Goal: Task Accomplishment & Management: Manage account settings

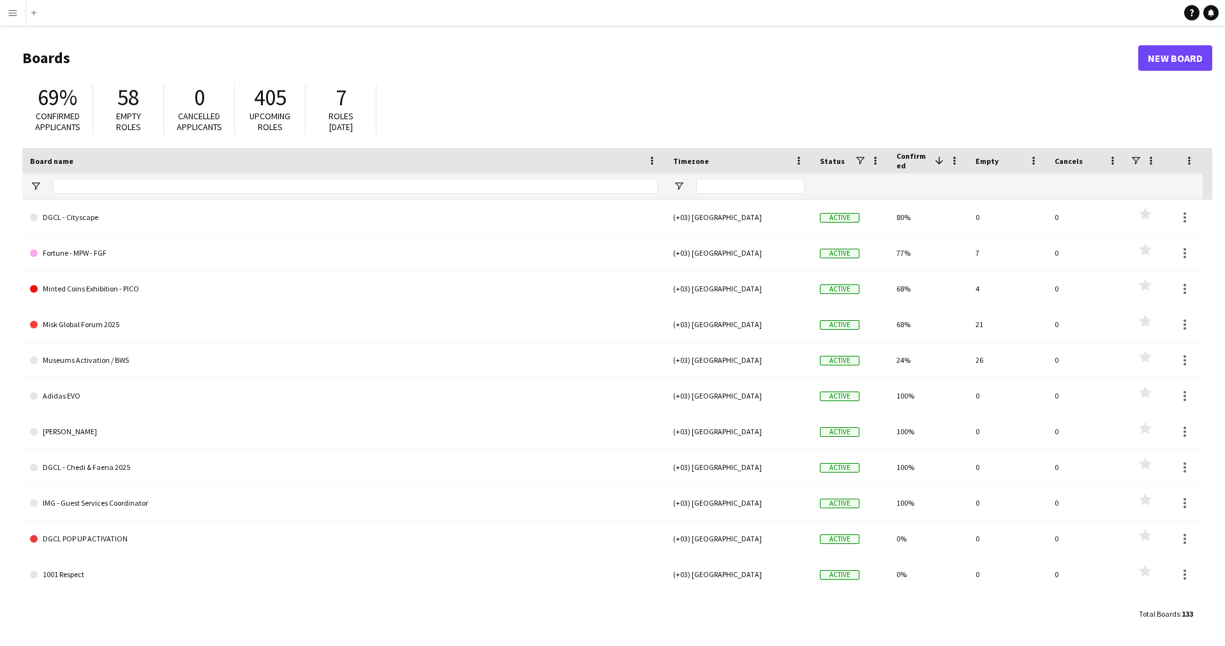
click at [20, 20] on button "Menu" at bounding box center [13, 13] width 26 height 26
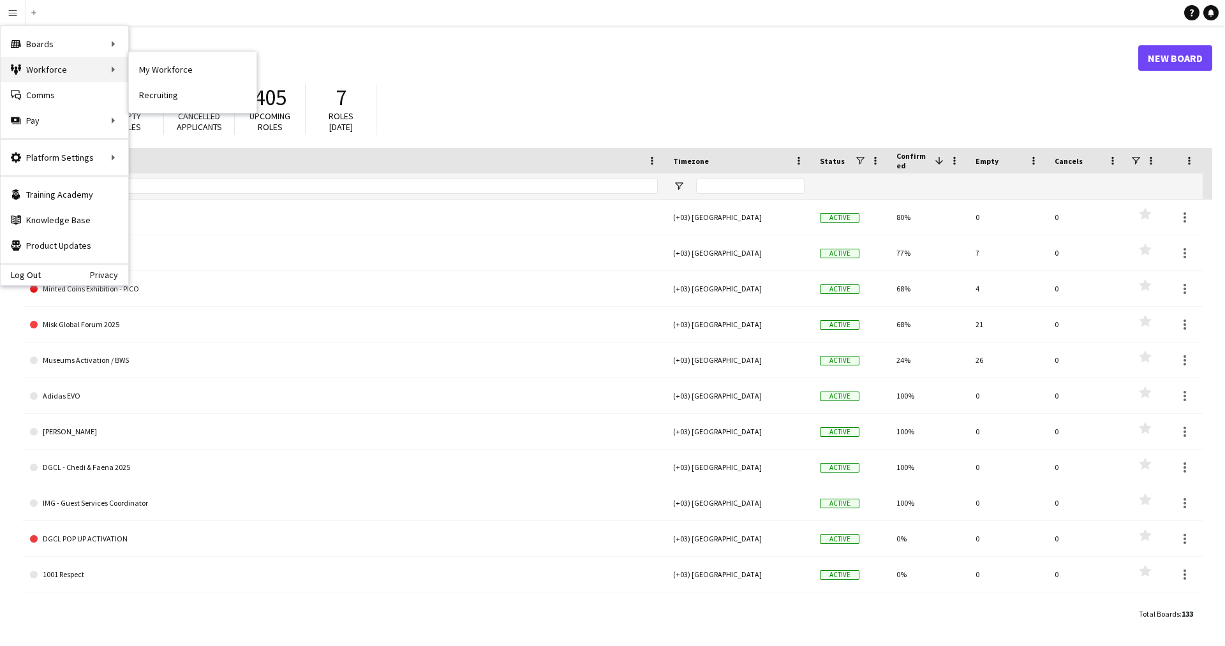
click at [61, 67] on div "Workforce Workforce" at bounding box center [65, 70] width 128 height 26
click at [158, 70] on link "My Workforce" at bounding box center [193, 70] width 128 height 26
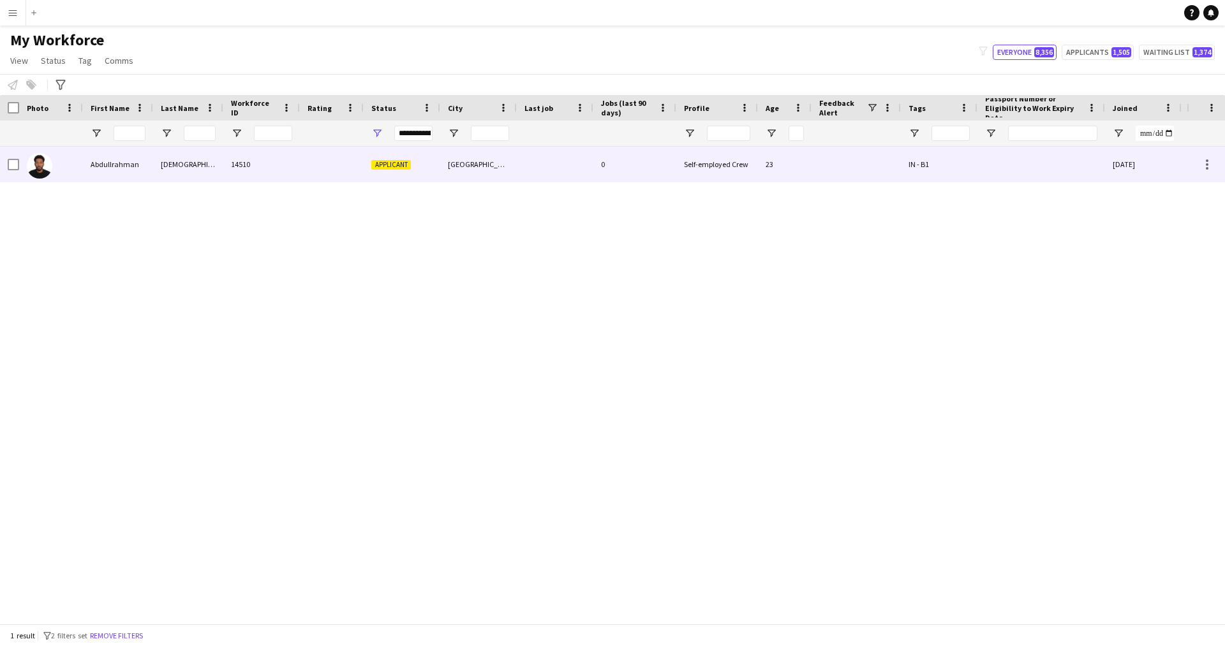
scroll to position [0, 244]
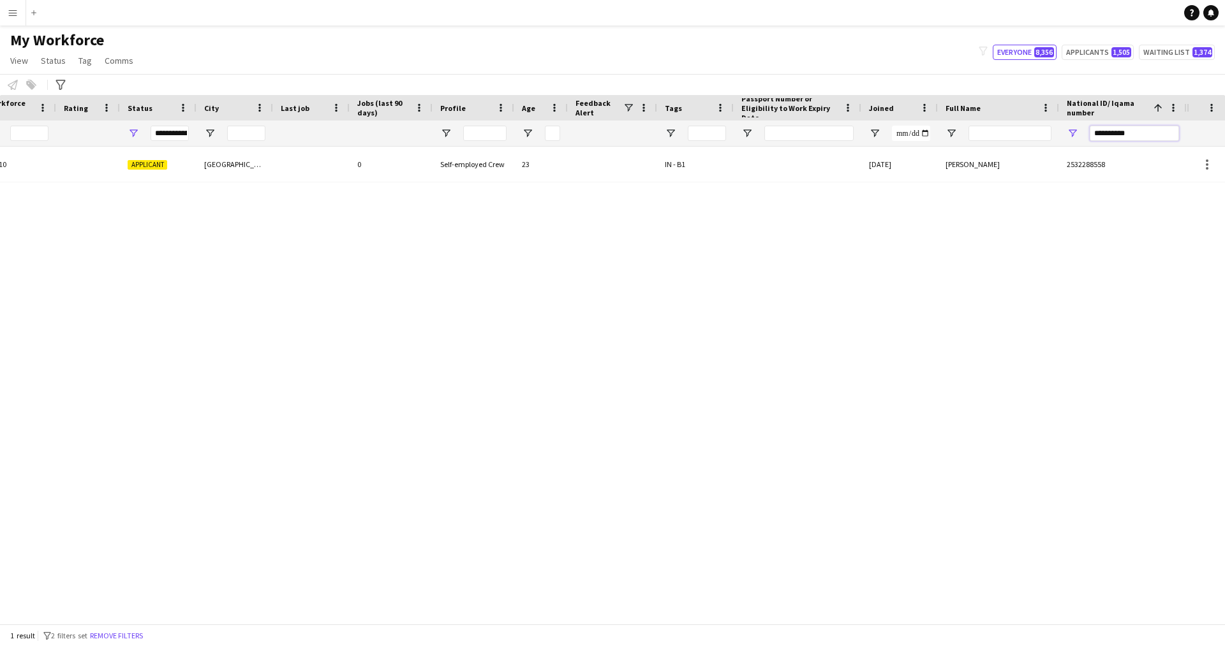
drag, startPoint x: 1133, startPoint y: 138, endPoint x: 1010, endPoint y: 135, distance: 123.2
click at [1010, 135] on div at bounding box center [471, 134] width 1431 height 26
paste input "National ID/ Iqama number Filter Input"
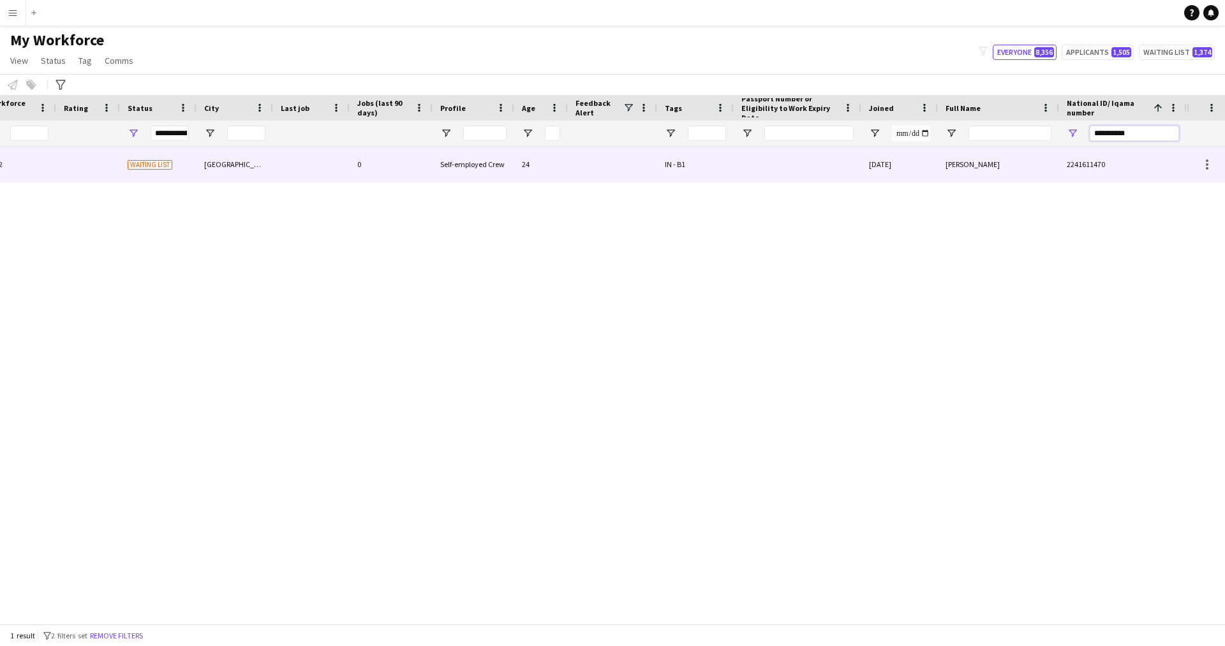
type input "**********"
click at [837, 173] on div at bounding box center [798, 164] width 128 height 35
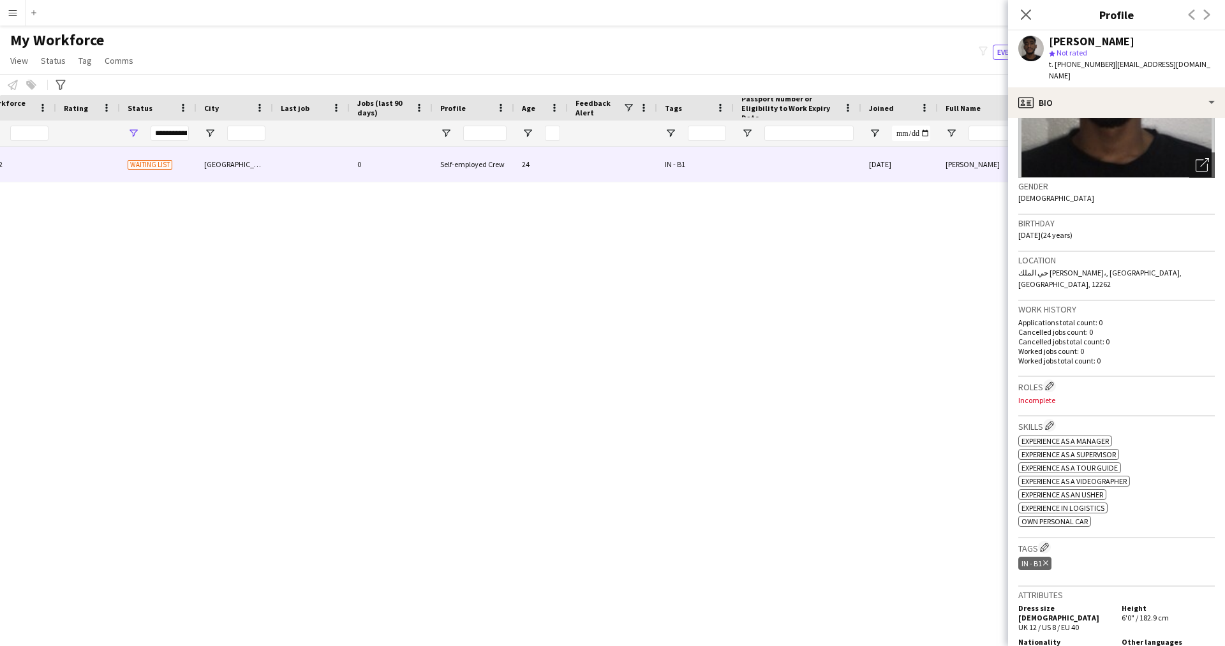
scroll to position [143, 0]
click at [1047, 380] on app-icon "Edit crew company roles" at bounding box center [1049, 384] width 9 height 9
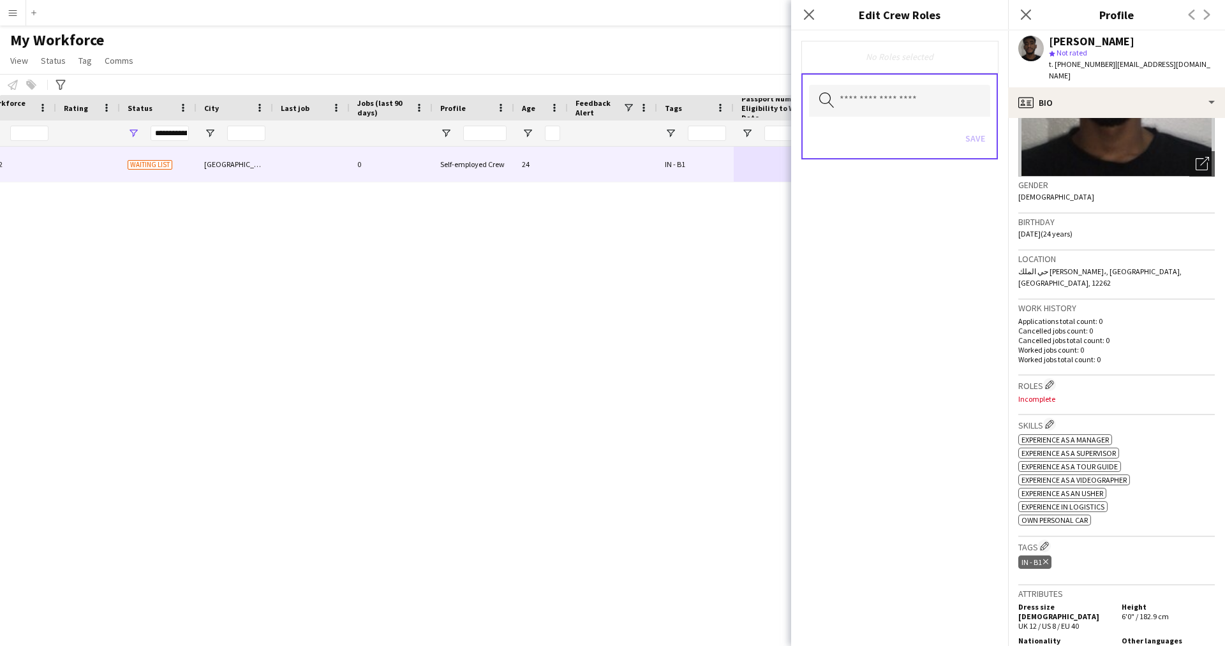
click at [890, 81] on div "Search by role type Save" at bounding box center [900, 116] width 197 height 86
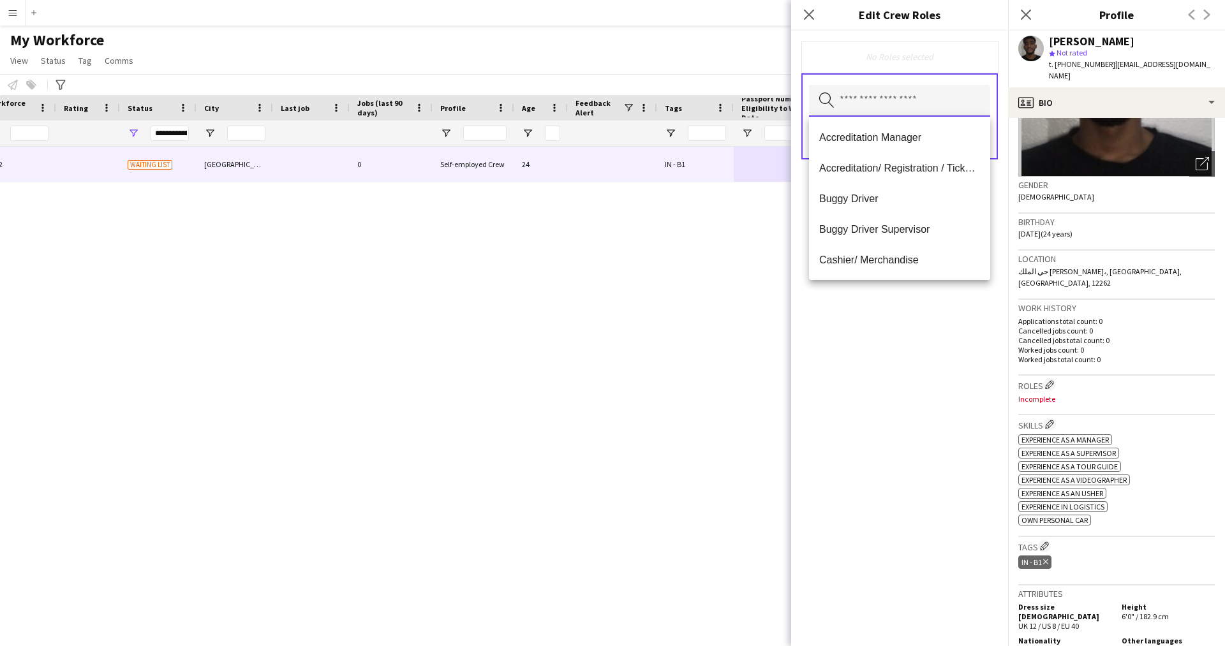
click at [892, 96] on input "text" at bounding box center [899, 101] width 181 height 32
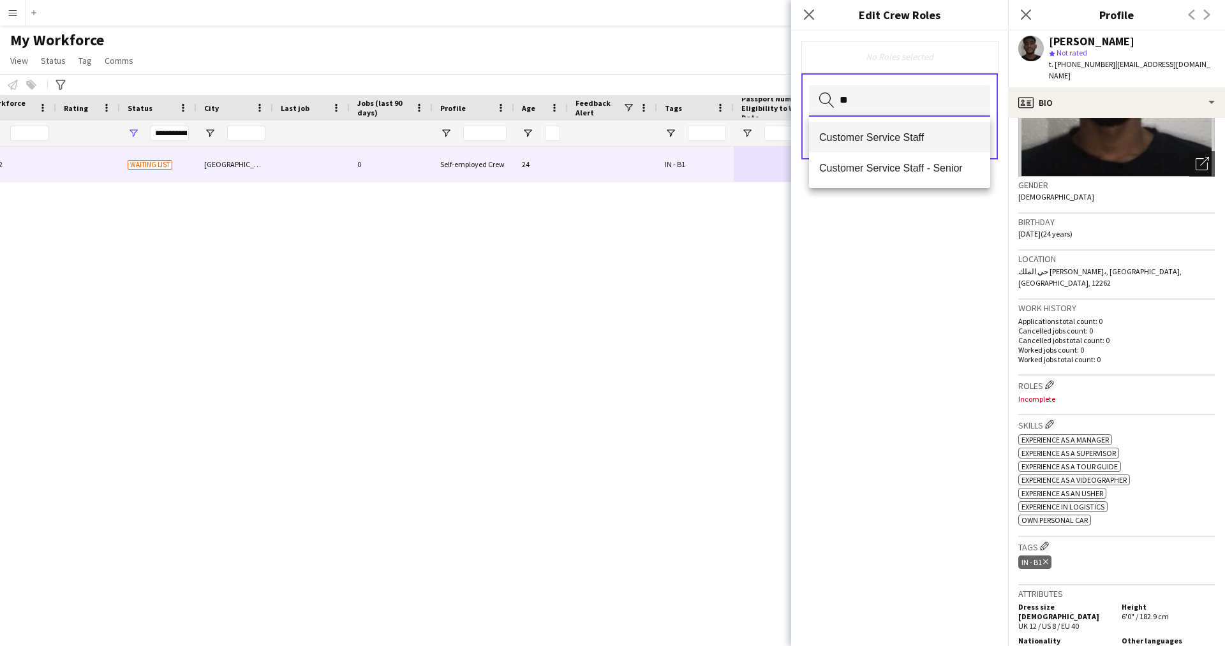
type input "**"
click at [892, 135] on span "Customer Service Staff" at bounding box center [899, 137] width 161 height 12
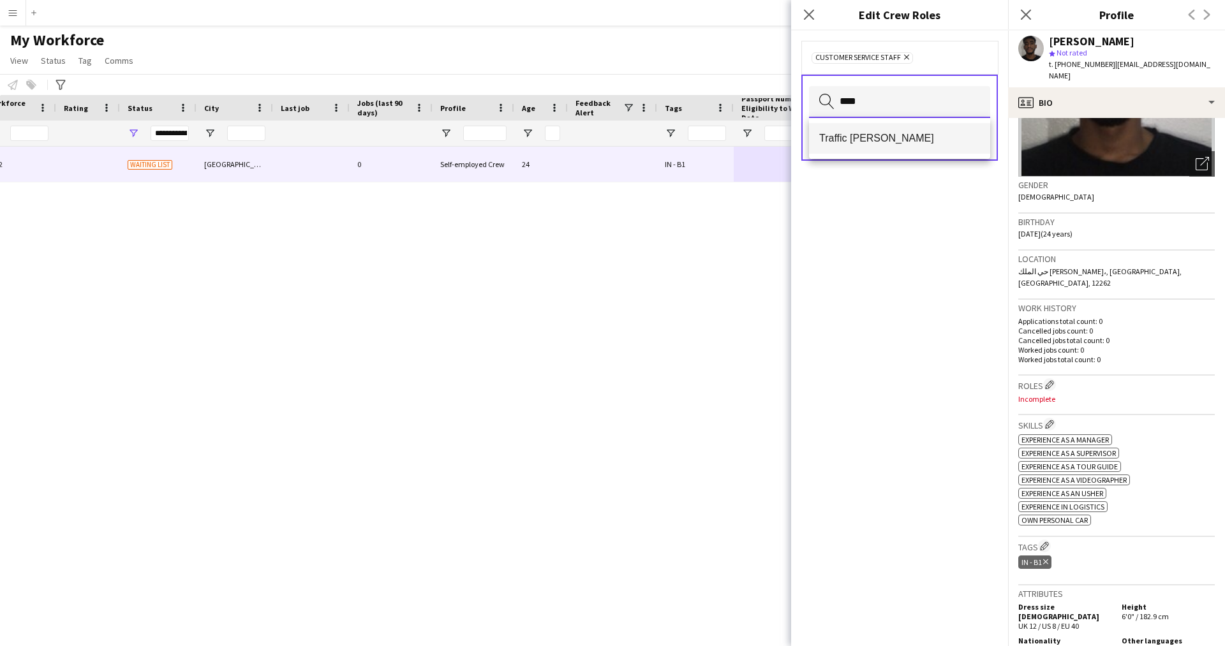
type input "****"
click at [846, 133] on span "Traffic [PERSON_NAME]" at bounding box center [899, 138] width 161 height 12
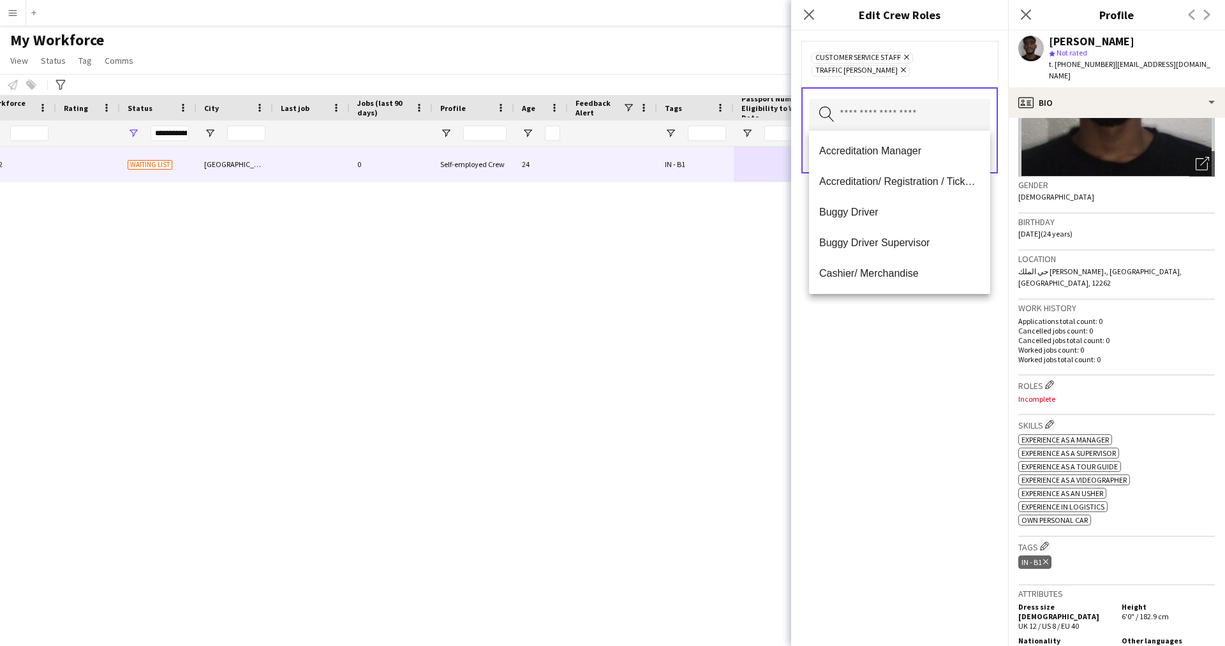
click at [853, 436] on div "Customer Service Staff Remove Traffic [PERSON_NAME] Remove Search by role type …" at bounding box center [899, 339] width 217 height 616
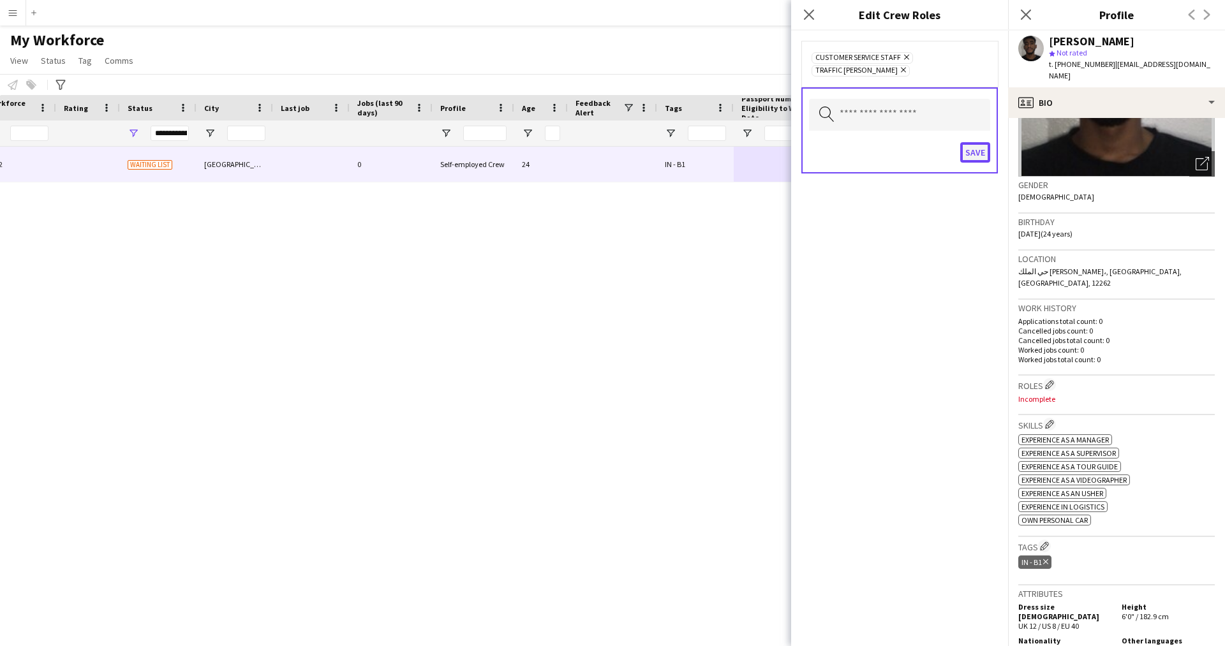
click at [976, 151] on button "Save" at bounding box center [975, 152] width 30 height 20
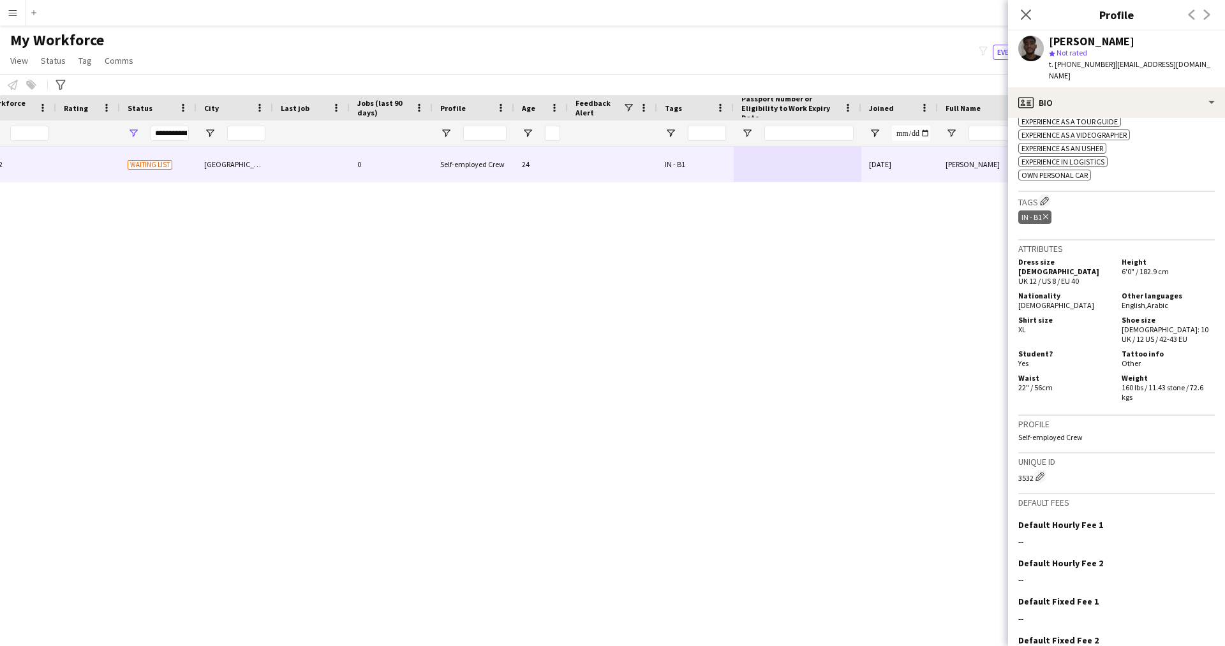
scroll to position [488, 0]
click at [1045, 197] on app-icon "Edit crew company tags" at bounding box center [1044, 201] width 9 height 9
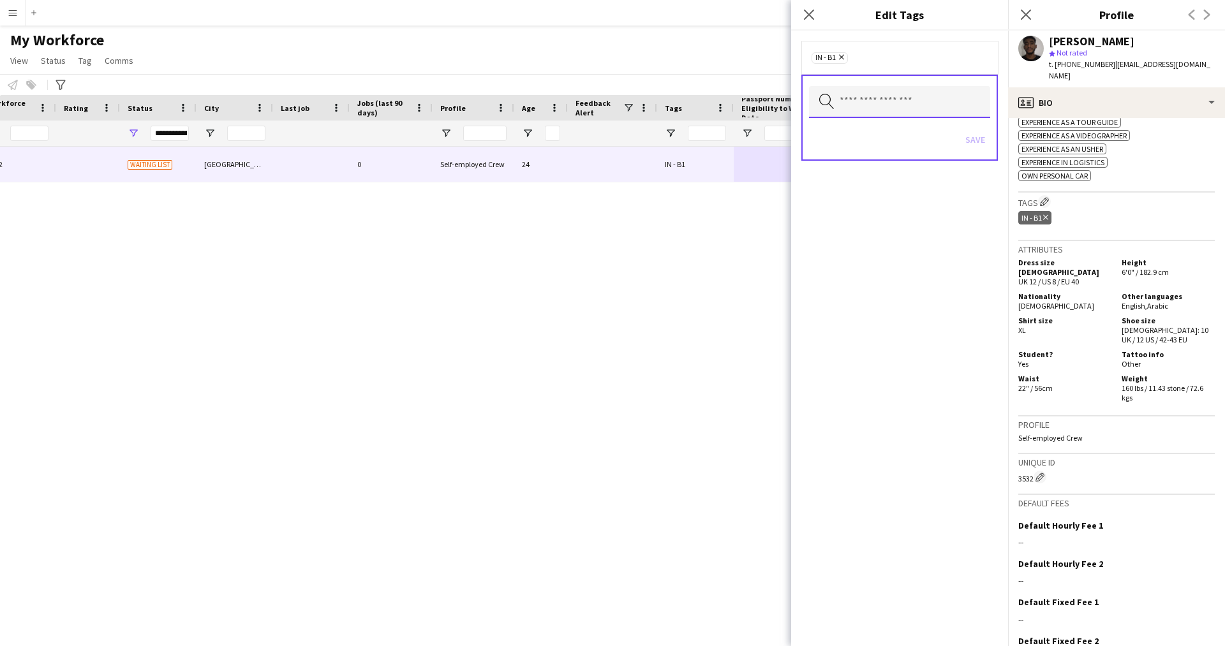
click at [914, 109] on input "text" at bounding box center [899, 102] width 181 height 32
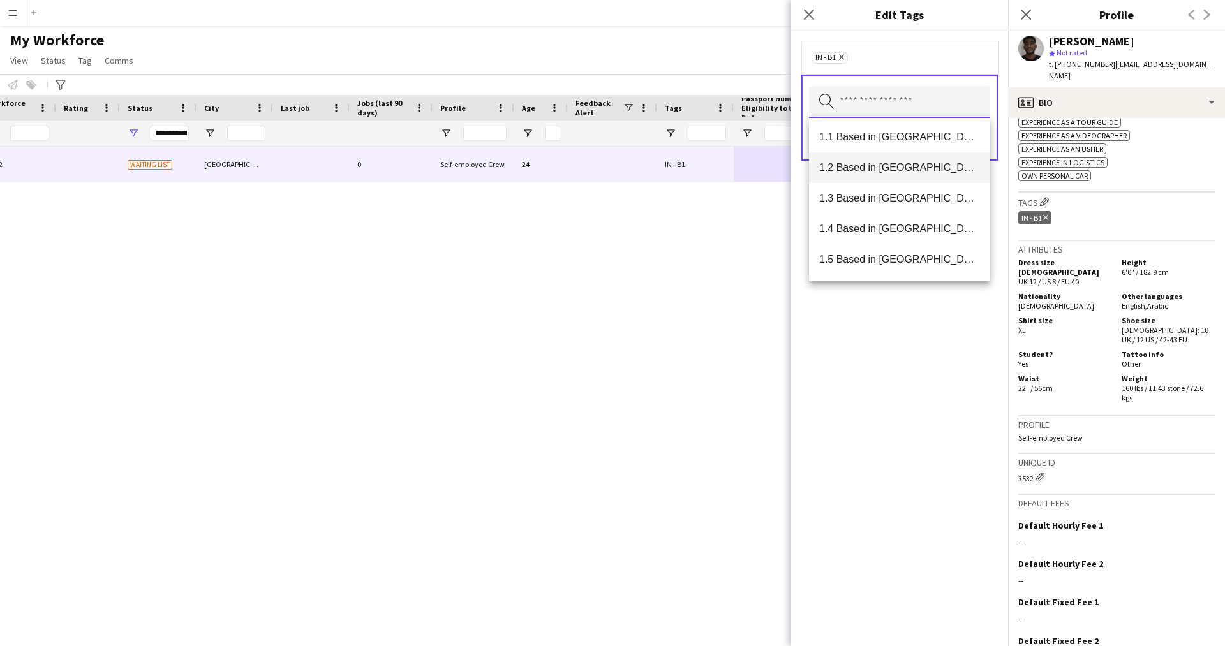
scroll to position [0, 0]
click at [891, 175] on mat-option "1.1 Based in [GEOGRAPHIC_DATA]" at bounding box center [899, 169] width 181 height 31
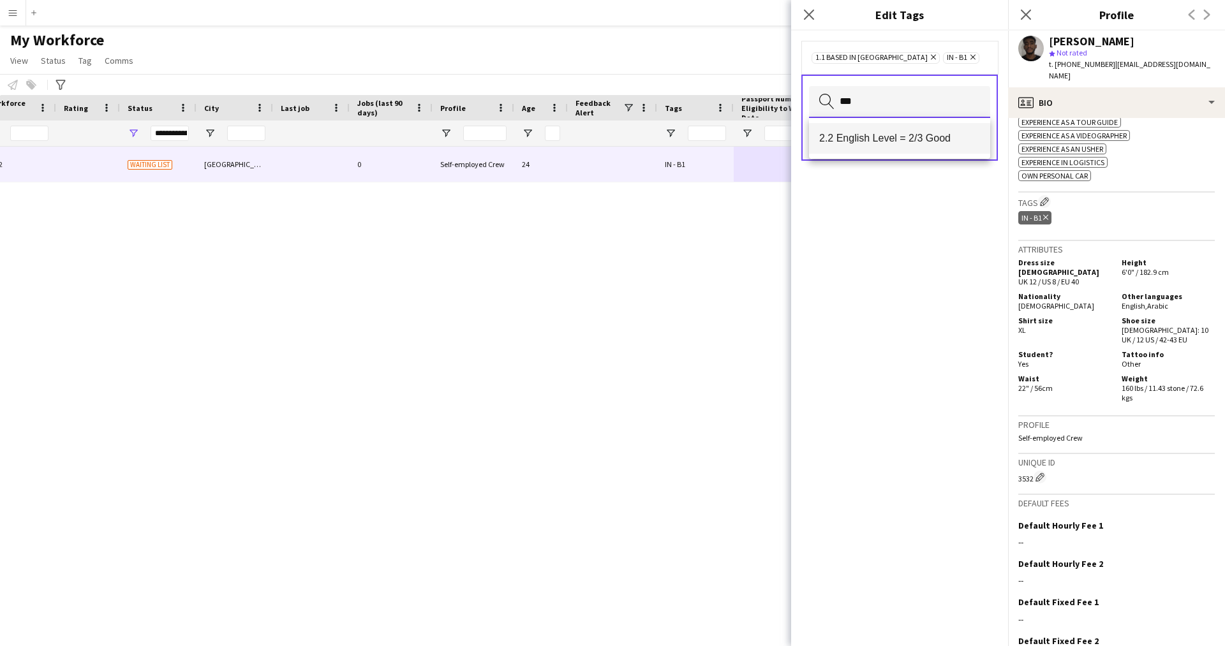
type input "***"
click at [915, 145] on mat-option "2.2 English Level = 2/3 Good" at bounding box center [899, 138] width 181 height 31
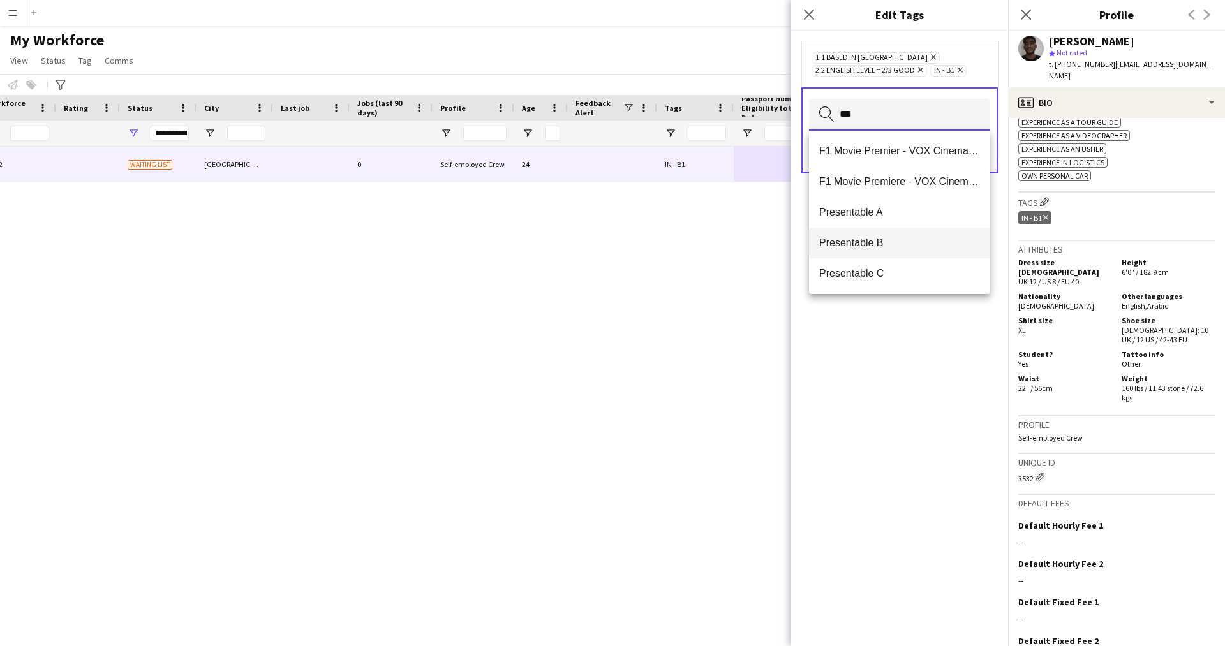
type input "***"
click at [902, 240] on span "Presentable B" at bounding box center [899, 243] width 161 height 12
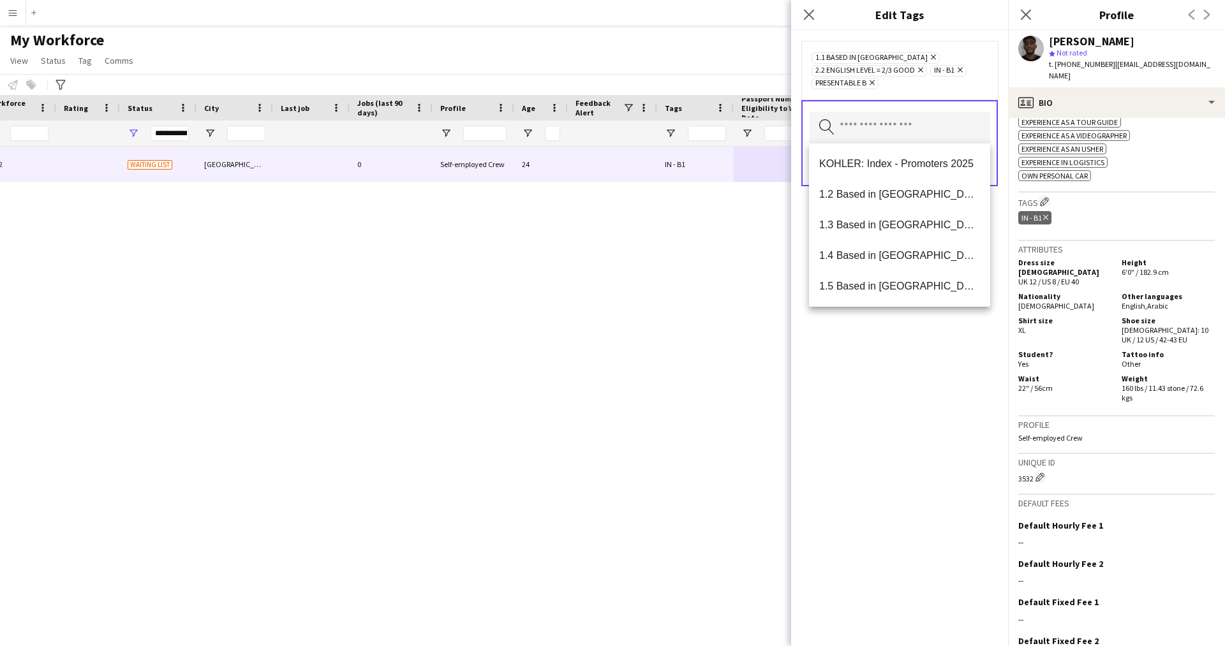
click at [865, 526] on div "1.1 Based in [GEOGRAPHIC_DATA] Remove 2.2 English Level = 2/3 Good Remove IN - …" at bounding box center [899, 339] width 217 height 616
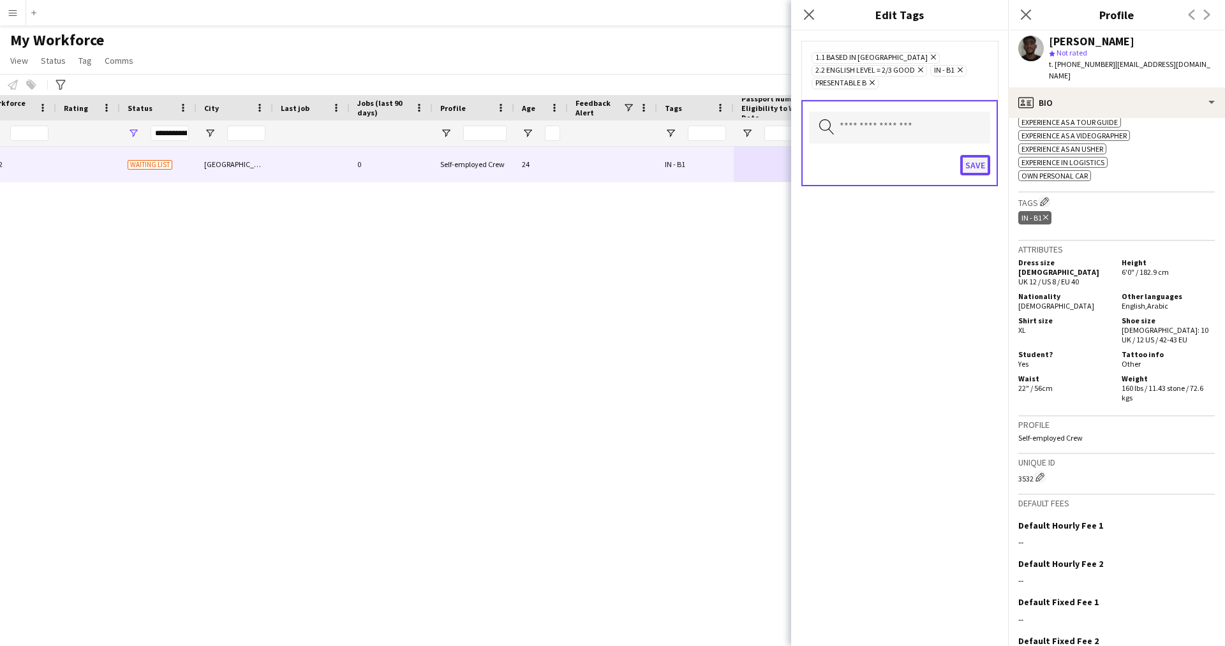
click at [971, 172] on button "Save" at bounding box center [975, 165] width 30 height 20
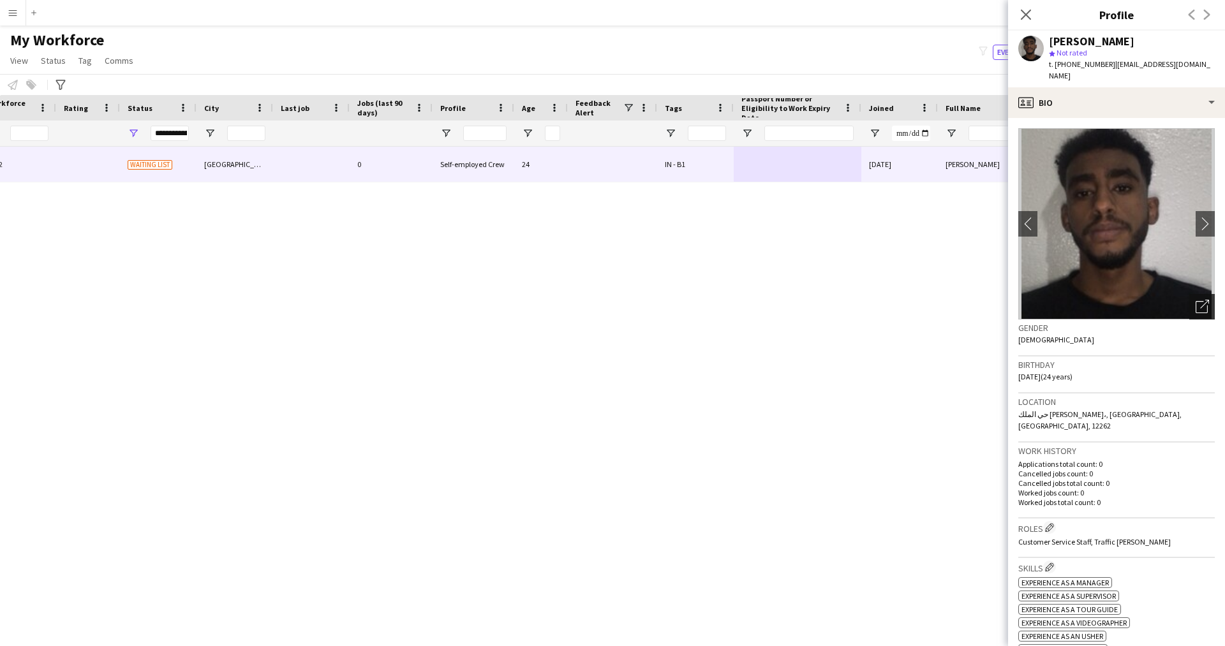
click at [1196, 300] on icon "Open photos pop-in" at bounding box center [1202, 306] width 13 height 13
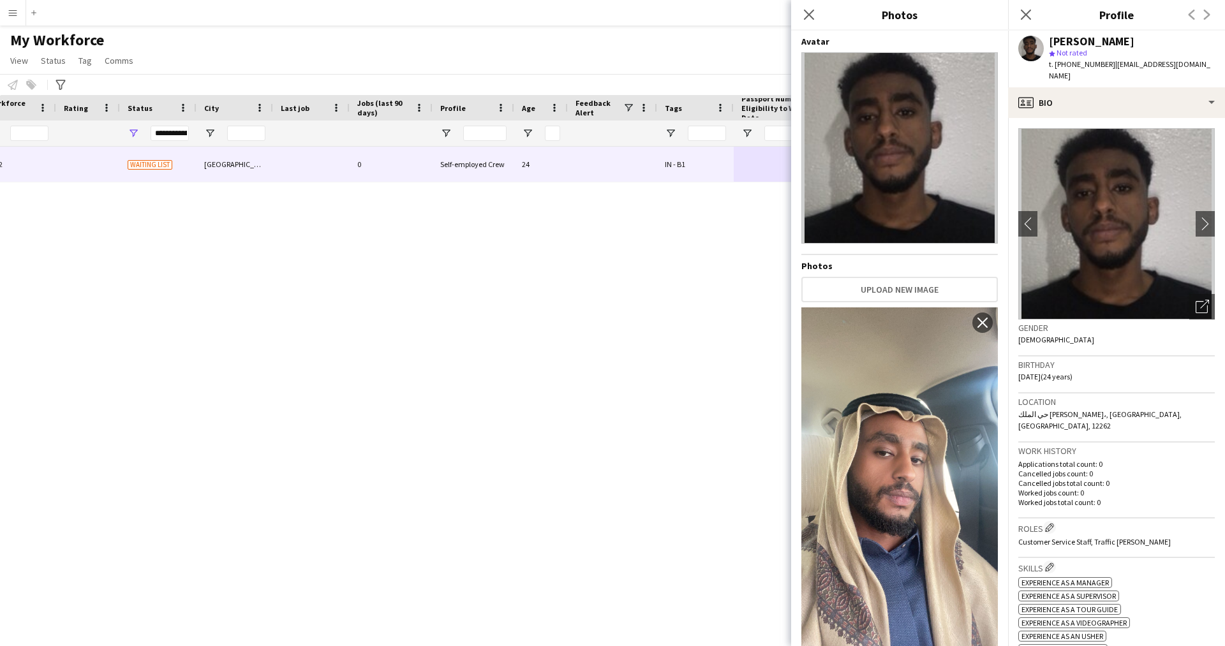
scroll to position [17, 0]
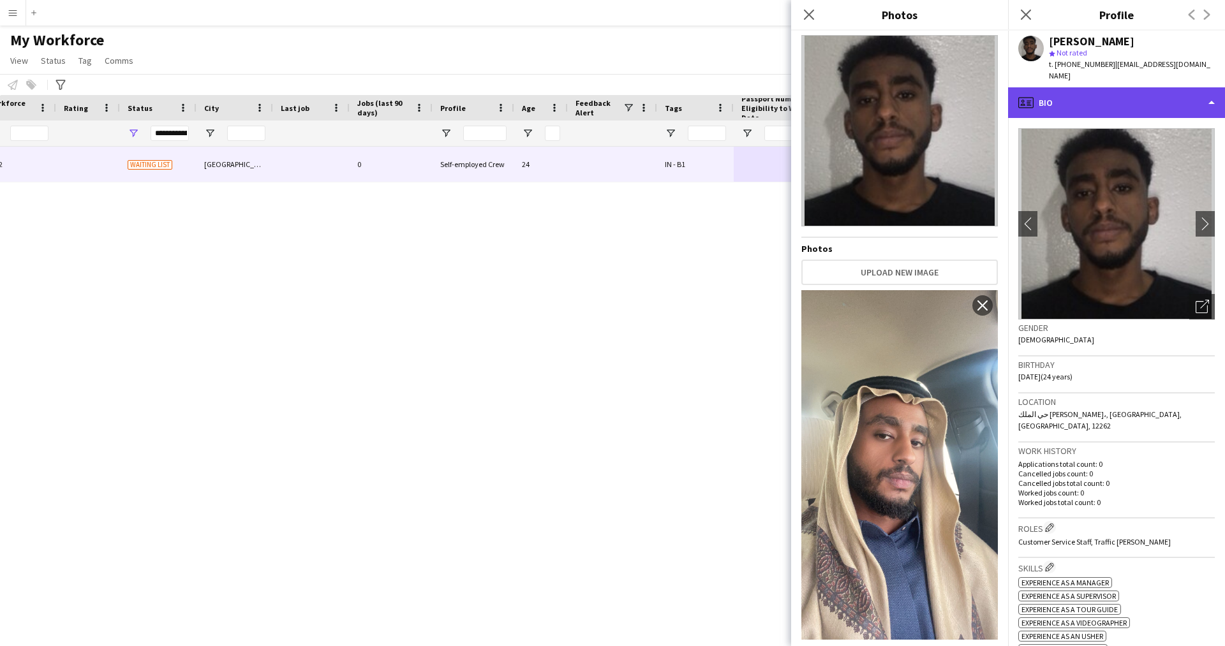
click at [1072, 99] on div "profile Bio" at bounding box center [1116, 102] width 217 height 31
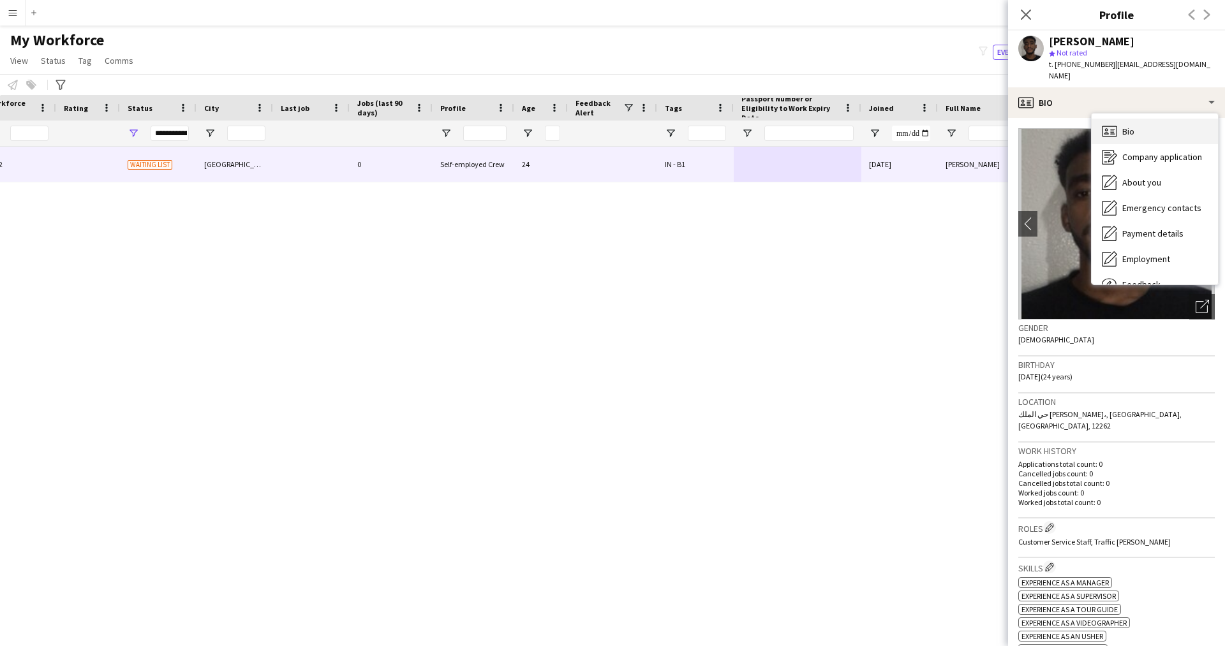
click at [1140, 123] on div "Bio Bio" at bounding box center [1155, 132] width 126 height 26
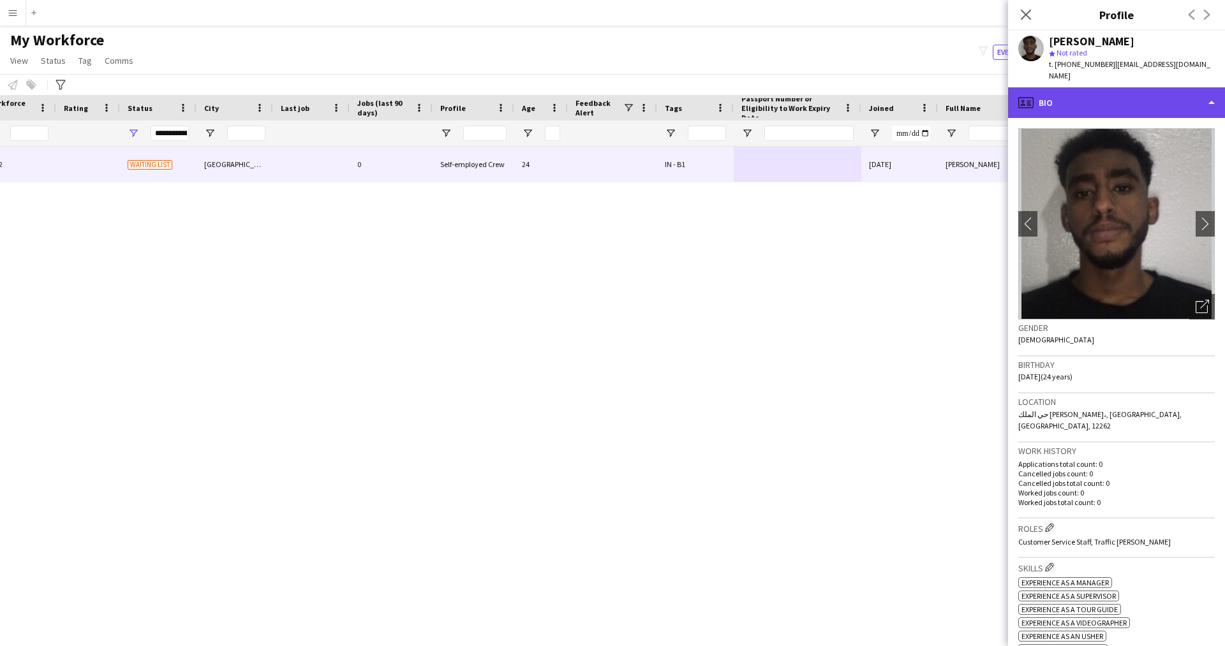
click at [1110, 98] on div "profile Bio" at bounding box center [1116, 102] width 217 height 31
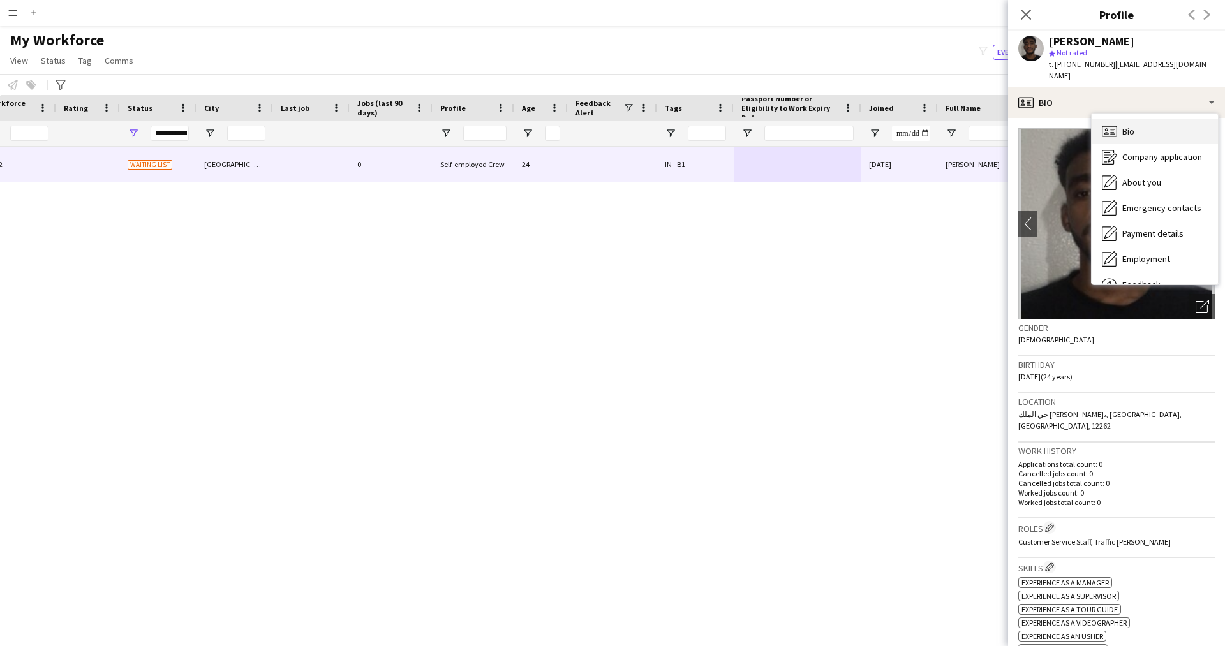
click at [1128, 126] on span "Bio" at bounding box center [1129, 131] width 12 height 11
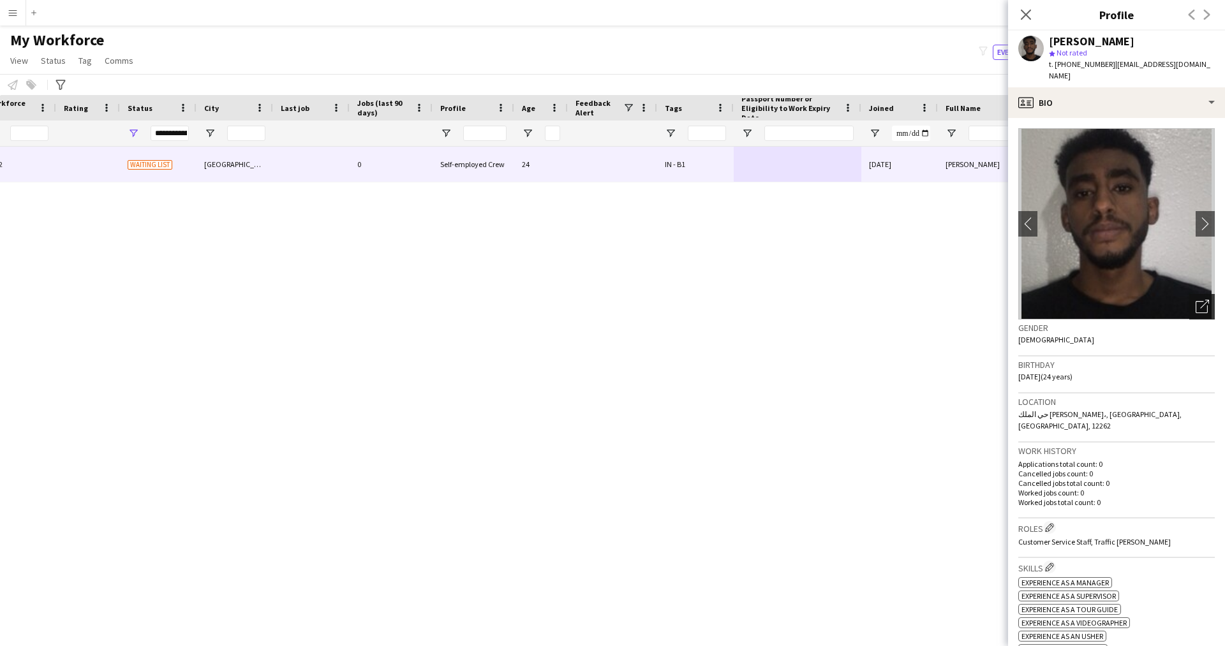
click at [1196, 300] on icon "Open photos pop-in" at bounding box center [1202, 306] width 13 height 13
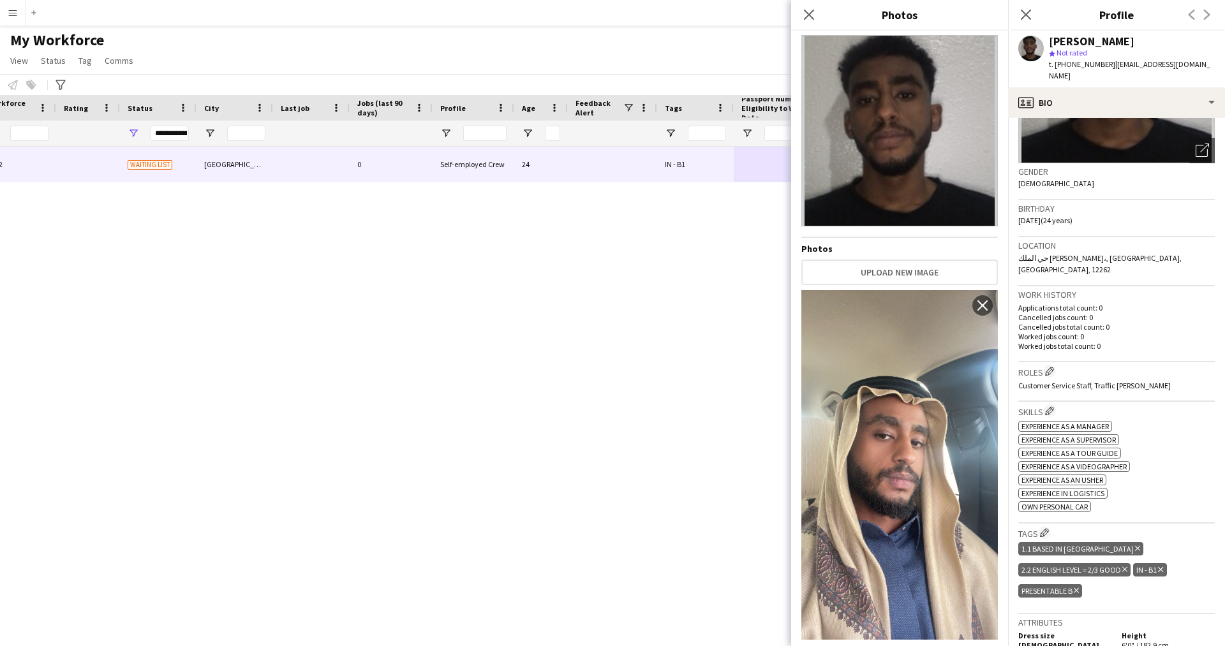
scroll to position [0, 0]
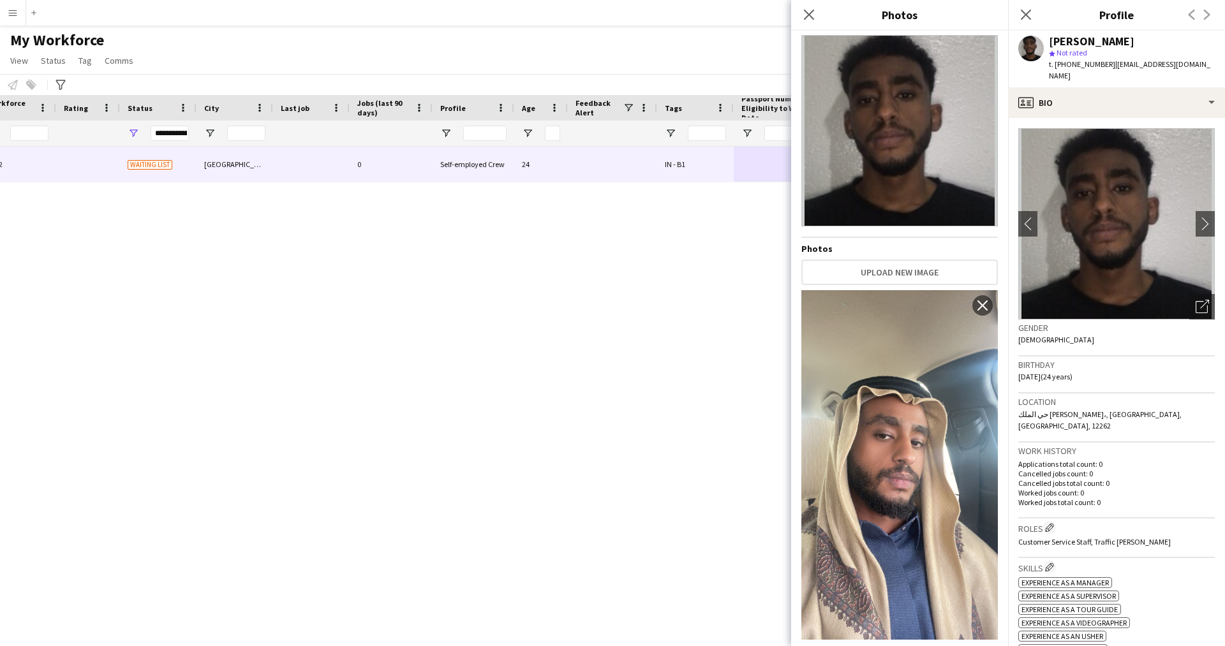
click at [1057, 118] on app-crew-profile-bio "chevron-left chevron-right Open photos pop-in Gender [DEMOGRAPHIC_DATA] Birthda…" at bounding box center [1116, 382] width 217 height 528
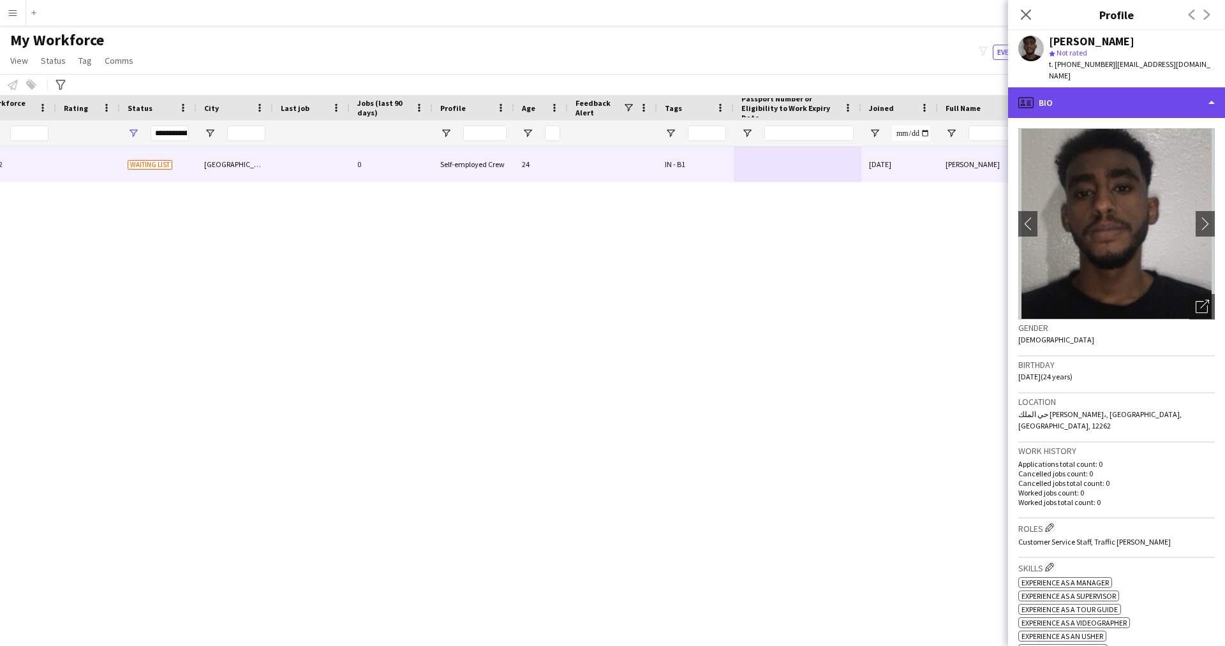
click at [1054, 96] on div "profile Bio" at bounding box center [1116, 102] width 217 height 31
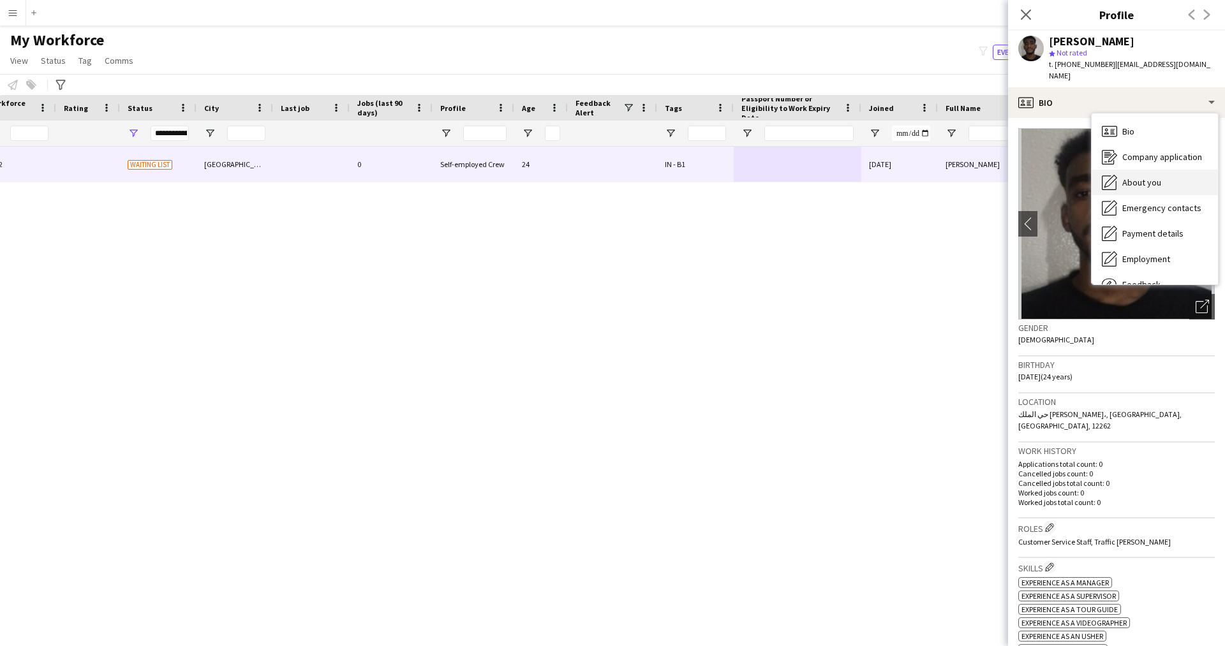
click at [1134, 177] on span "About you" at bounding box center [1142, 182] width 39 height 11
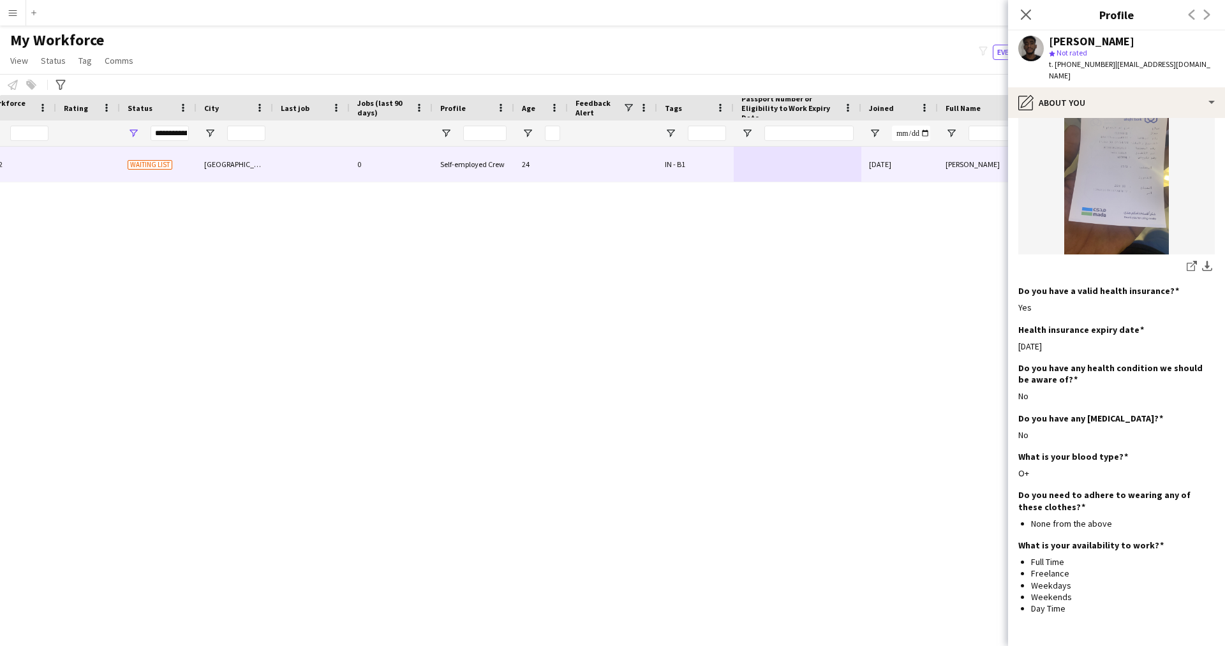
scroll to position [1024, 0]
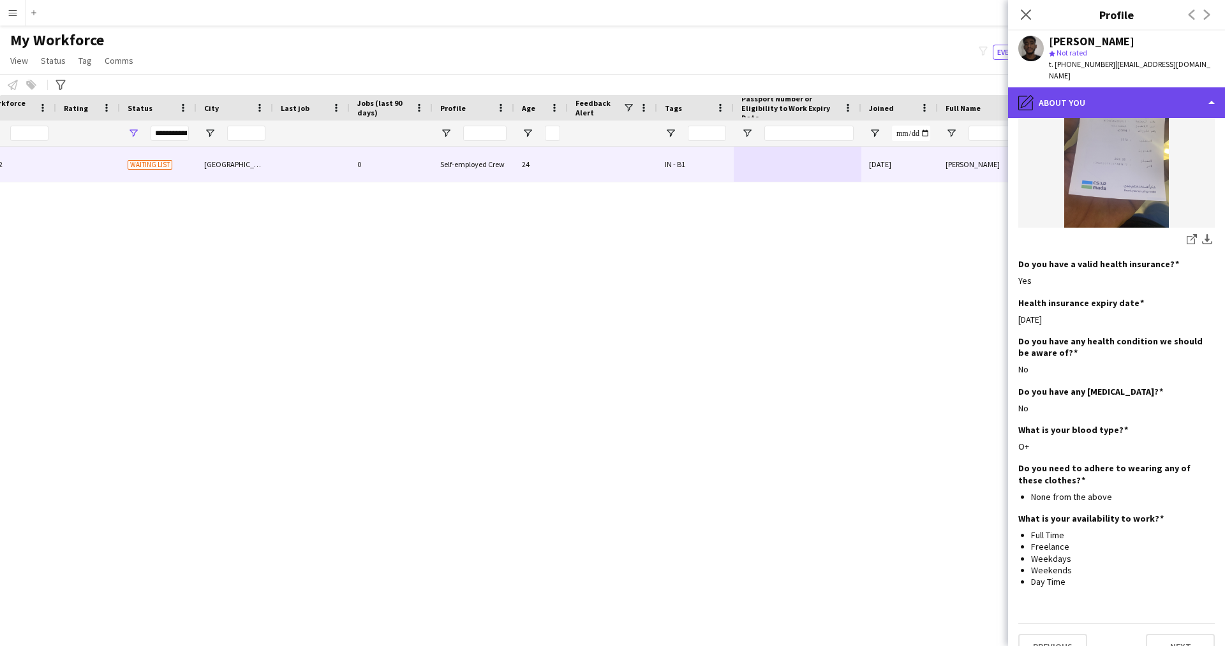
click at [1115, 94] on div "pencil4 About you" at bounding box center [1116, 102] width 217 height 31
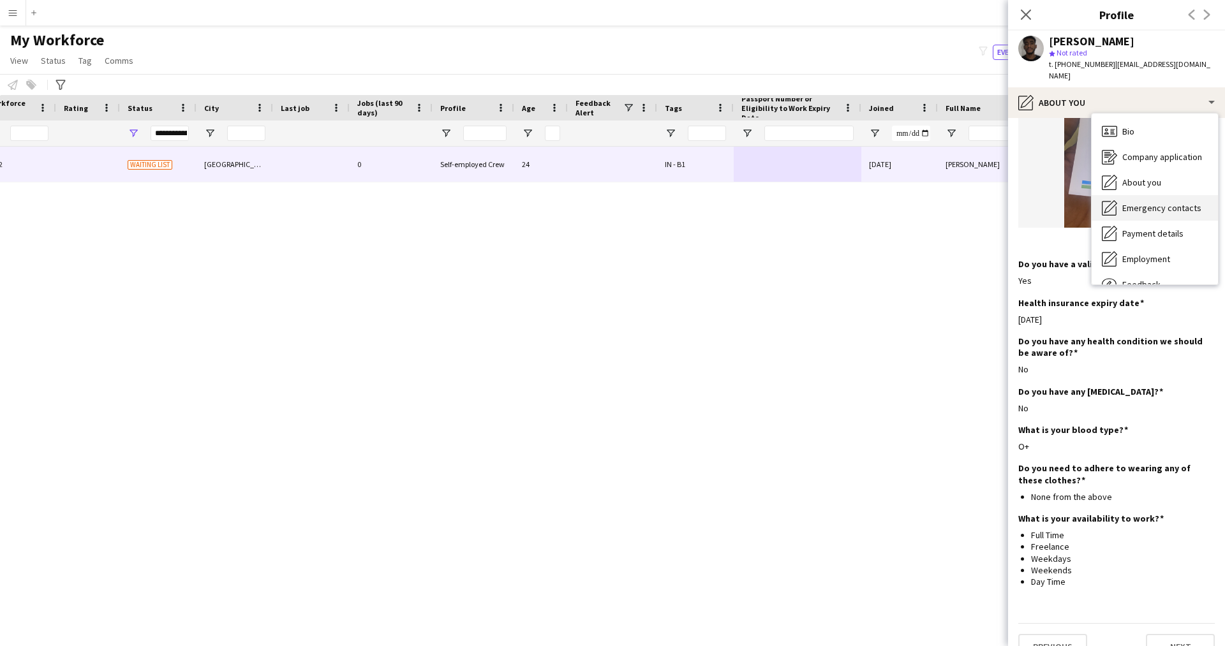
click at [1165, 195] on div "Emergency contacts Emergency contacts" at bounding box center [1155, 208] width 126 height 26
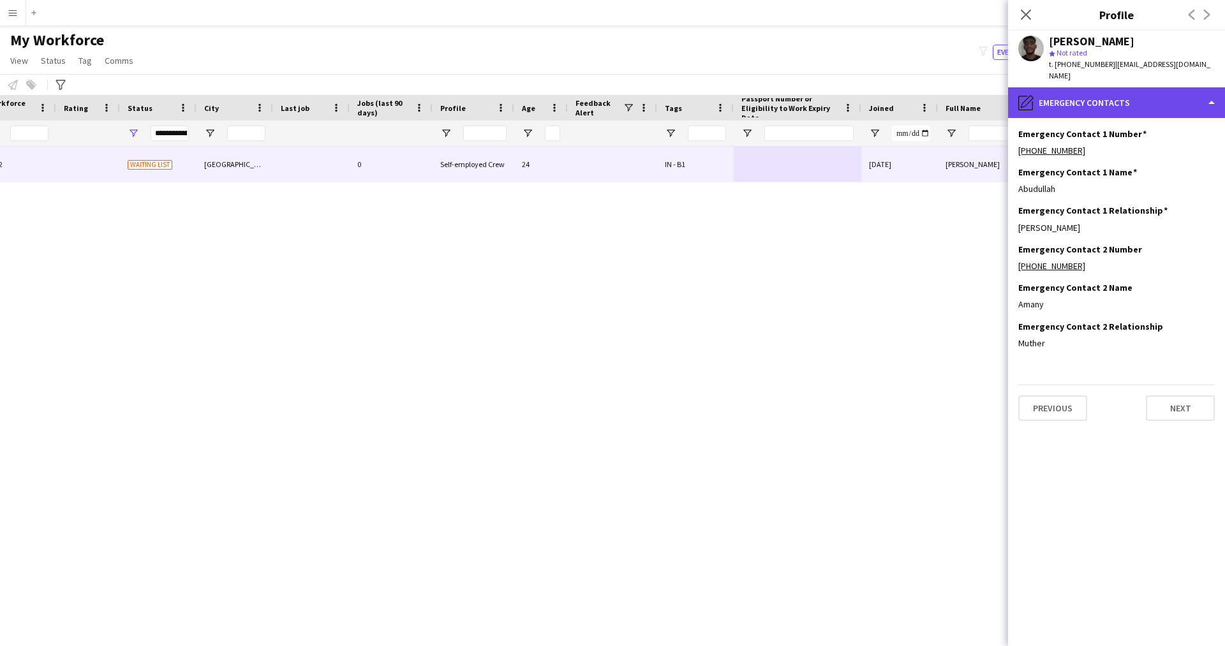
click at [1066, 87] on div "pencil4 Emergency contacts" at bounding box center [1116, 102] width 217 height 31
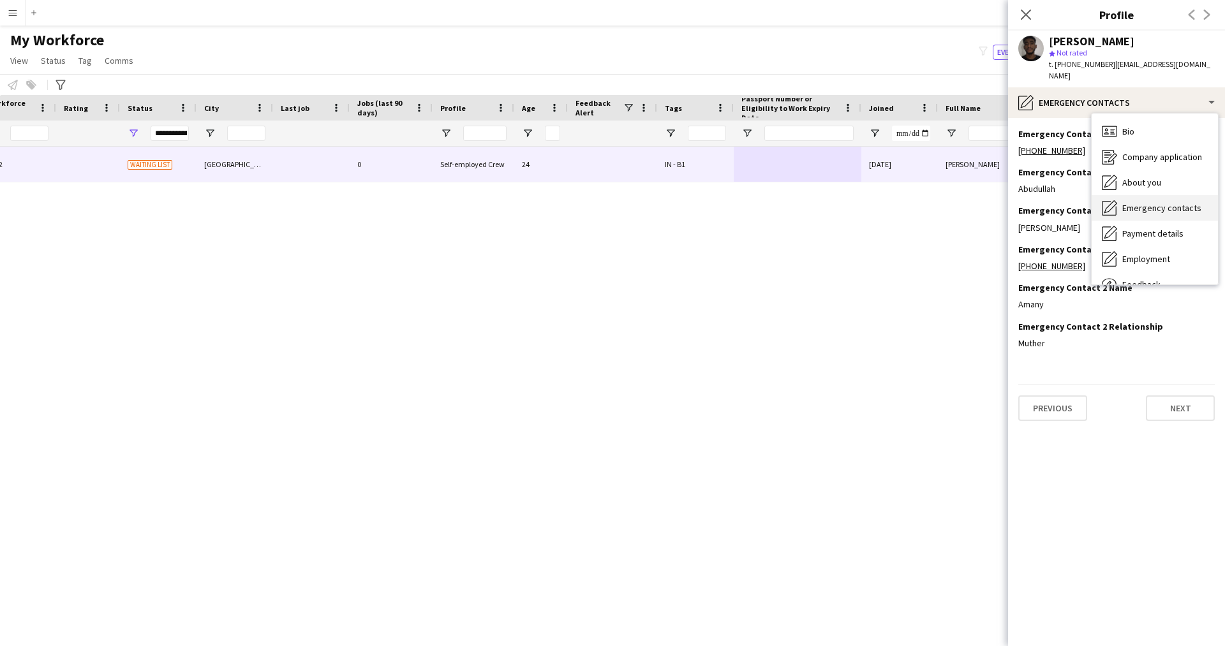
click at [1169, 202] on span "Emergency contacts" at bounding box center [1162, 207] width 79 height 11
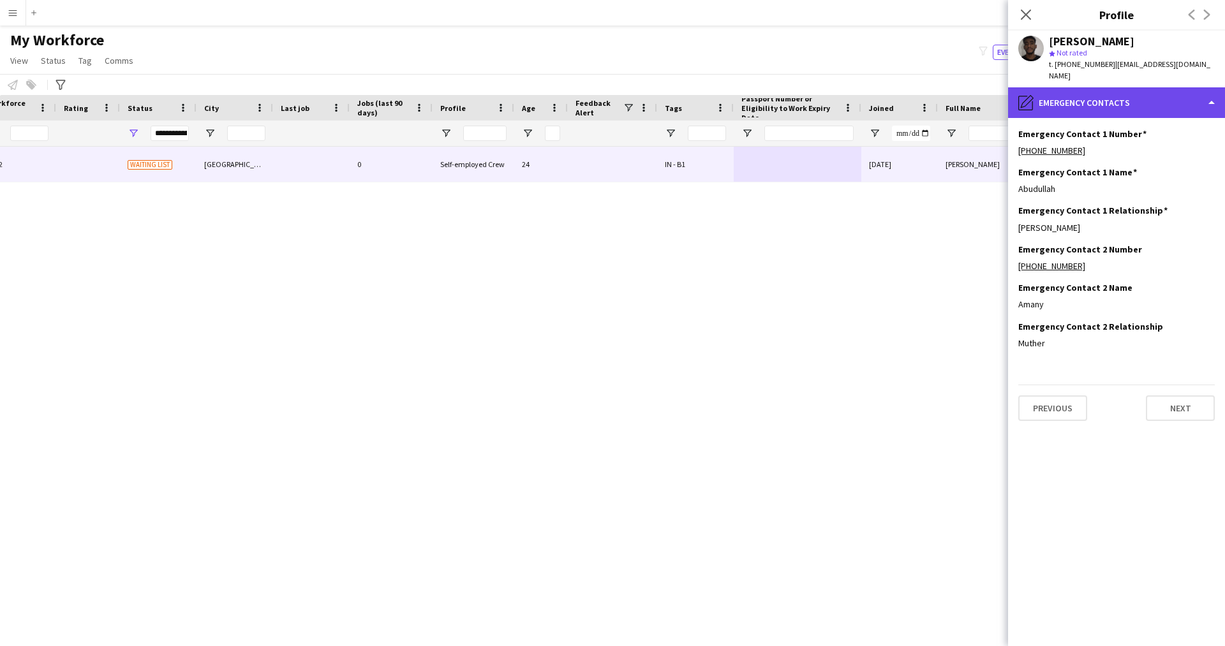
click at [1090, 91] on div "pencil4 Emergency contacts" at bounding box center [1116, 102] width 217 height 31
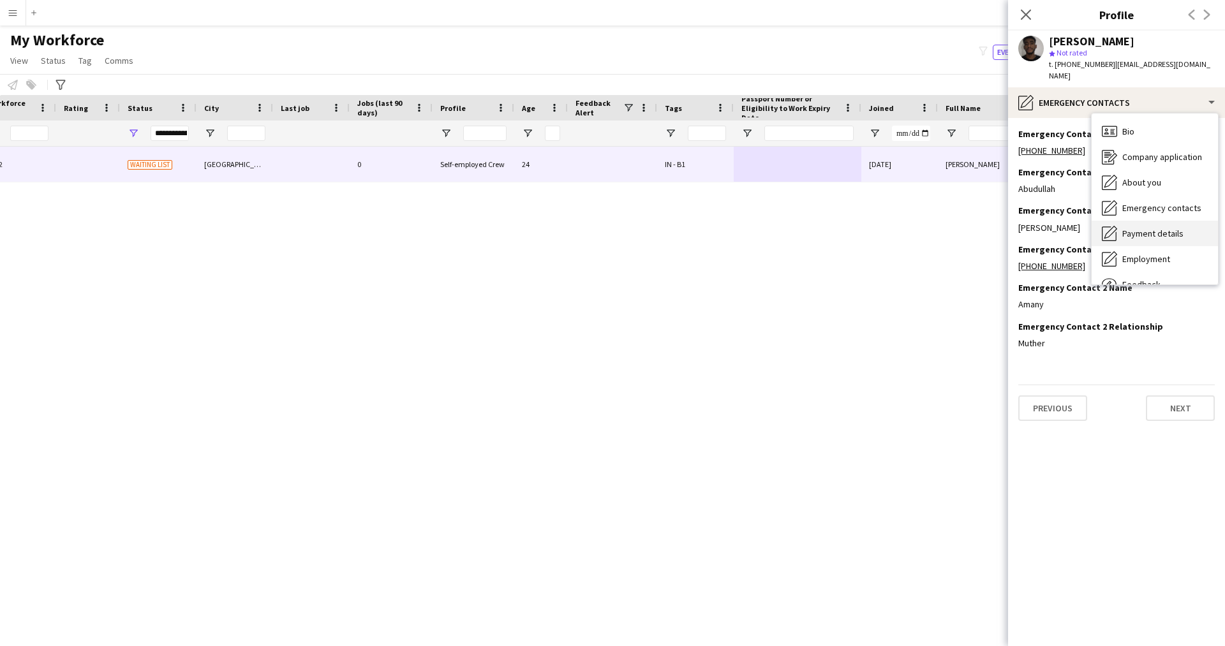
drag, startPoint x: 1157, startPoint y: 215, endPoint x: 1165, endPoint y: 218, distance: 8.7
click at [1165, 228] on span "Payment details" at bounding box center [1153, 233] width 61 height 11
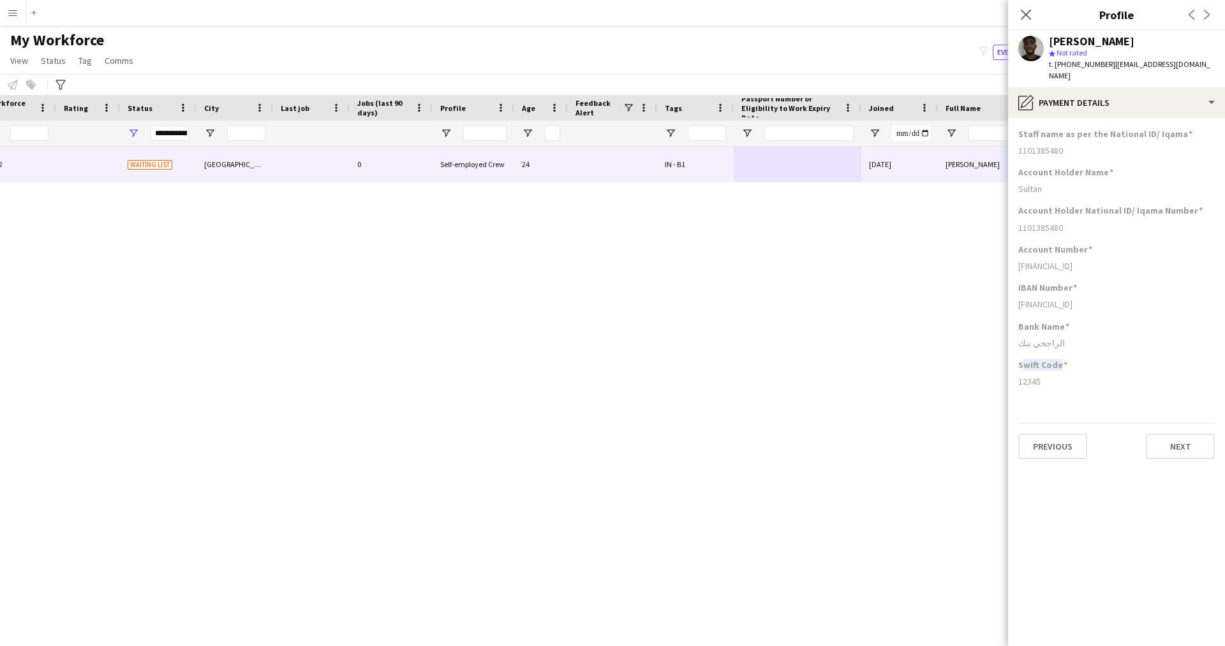
drag, startPoint x: 1067, startPoint y: 352, endPoint x: 1027, endPoint y: 351, distance: 39.6
click at [1027, 359] on div "Swift Code" at bounding box center [1116, 364] width 197 height 11
drag, startPoint x: 1061, startPoint y: 334, endPoint x: 1027, endPoint y: 332, distance: 34.5
click at [1027, 338] on div "الراجحي بنك" at bounding box center [1116, 343] width 197 height 11
click at [1066, 338] on div "الراجحي بنك" at bounding box center [1116, 343] width 197 height 11
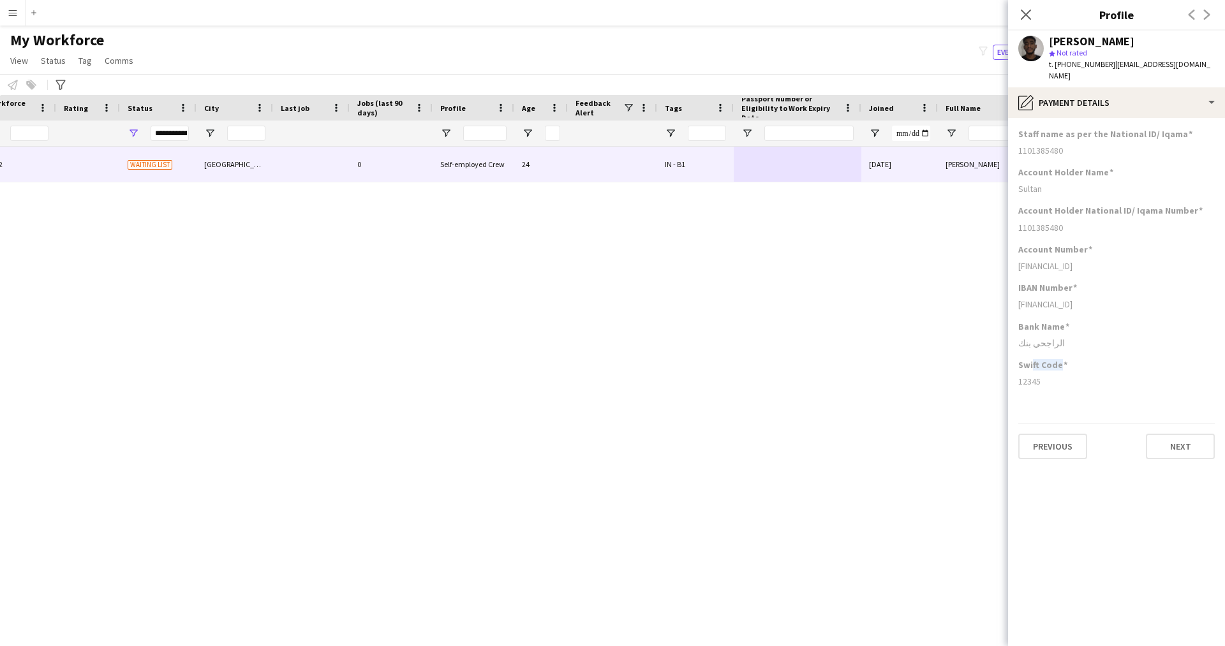
drag, startPoint x: 1071, startPoint y: 355, endPoint x: 1033, endPoint y: 355, distance: 38.3
click at [1033, 359] on div "Swift Code" at bounding box center [1116, 364] width 197 height 11
click at [1082, 359] on div "Swift Code" at bounding box center [1116, 364] width 197 height 11
click at [1058, 105] on div "pencil4 Payment details" at bounding box center [1116, 102] width 217 height 31
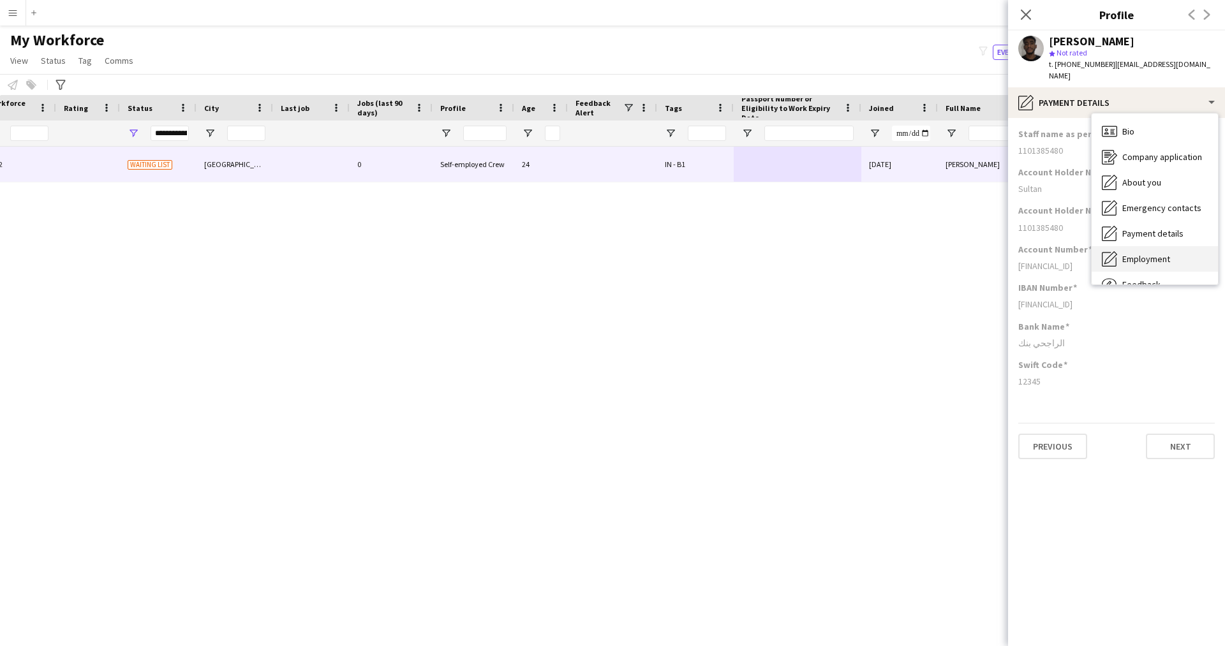
click at [1135, 254] on div "Employment Employment" at bounding box center [1155, 259] width 126 height 26
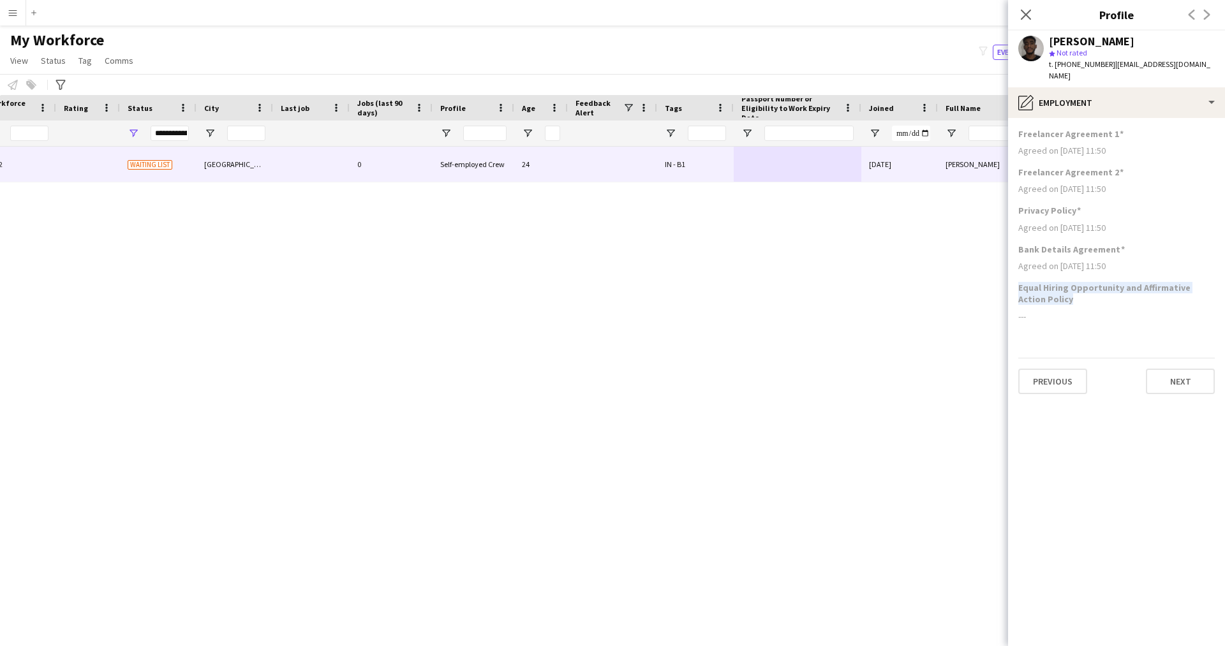
drag, startPoint x: 1062, startPoint y: 287, endPoint x: 1015, endPoint y: 276, distance: 48.3
click at [1015, 276] on app-section-data-types "Freelancer Agreement 1 Agreed on [DATE] 11:50 Freelancer Agreement 2 Agreed on …" at bounding box center [1116, 382] width 217 height 528
click at [1096, 296] on div "Equal Hiring Opportunity and Affirmative Action Policy ---" at bounding box center [1116, 307] width 197 height 50
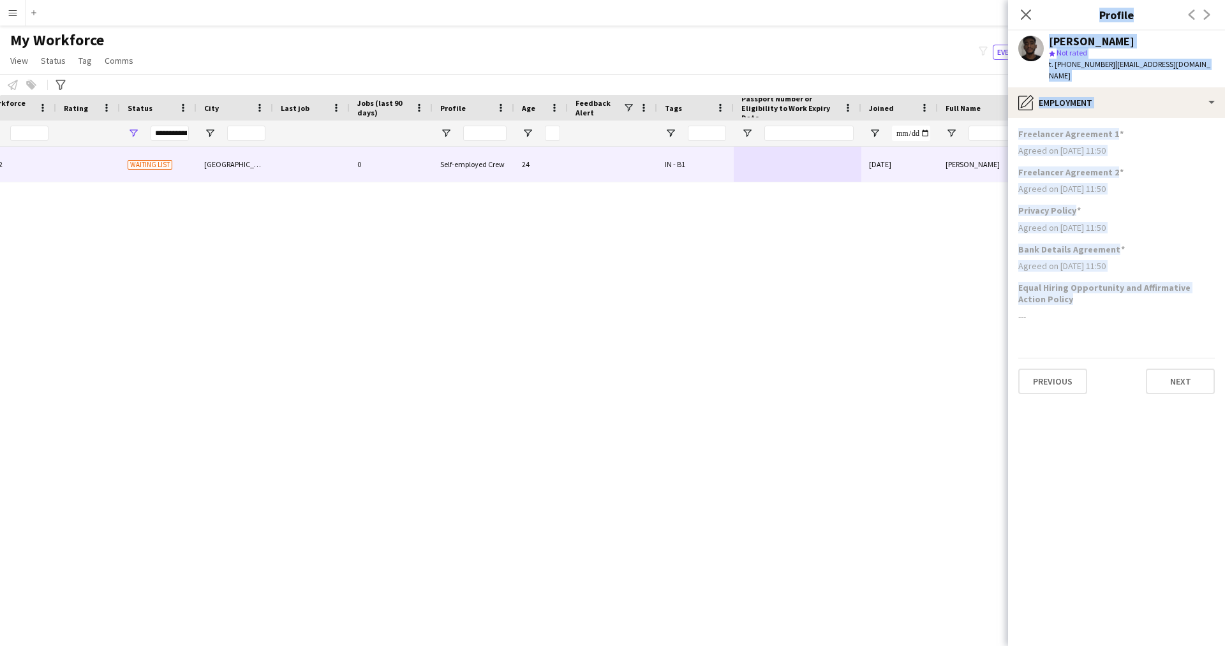
drag, startPoint x: 1055, startPoint y: 293, endPoint x: 1006, endPoint y: 272, distance: 54.0
click at [1006, 272] on body "Menu Boards Boards Boards All jobs Status Workforce Workforce My Workforce Recr…" at bounding box center [612, 323] width 1225 height 646
click at [1075, 289] on h3 "Equal Hiring Opportunity and Affirmative Action Policy" at bounding box center [1116, 293] width 197 height 23
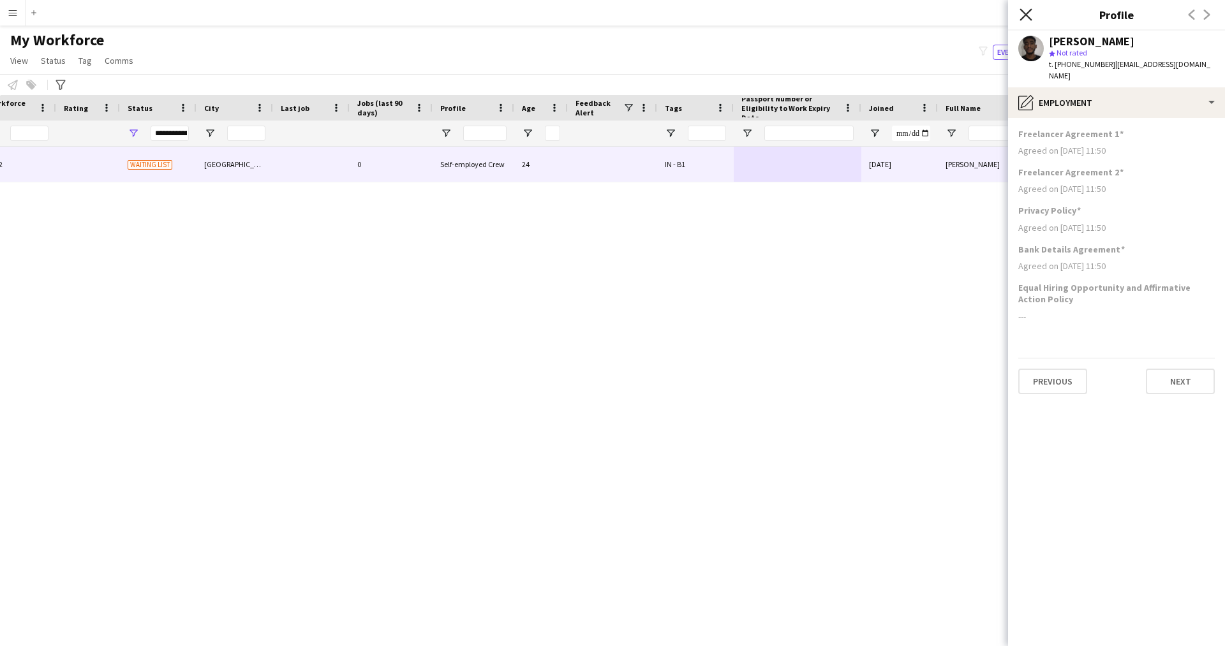
click at [1027, 17] on icon at bounding box center [1026, 14] width 12 height 12
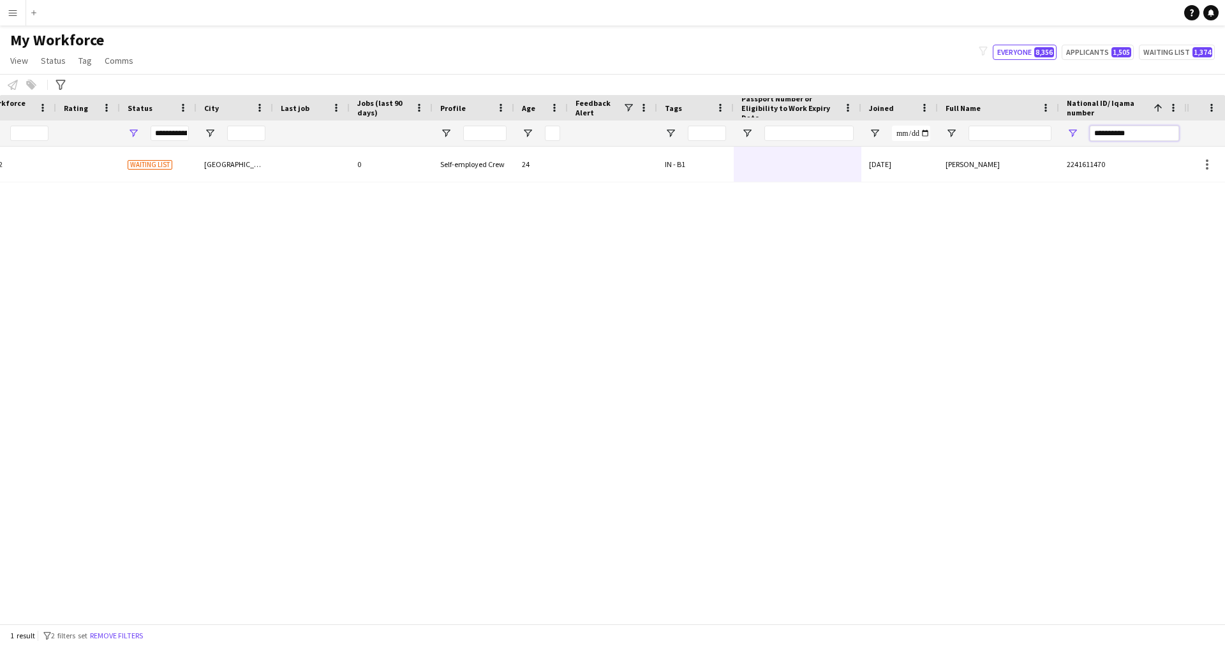
drag, startPoint x: 1158, startPoint y: 133, endPoint x: 941, endPoint y: 151, distance: 217.1
click at [941, 151] on div "Workforce Details Profile Data Workforce Details Profile Data Full Name First N…" at bounding box center [612, 359] width 1225 height 529
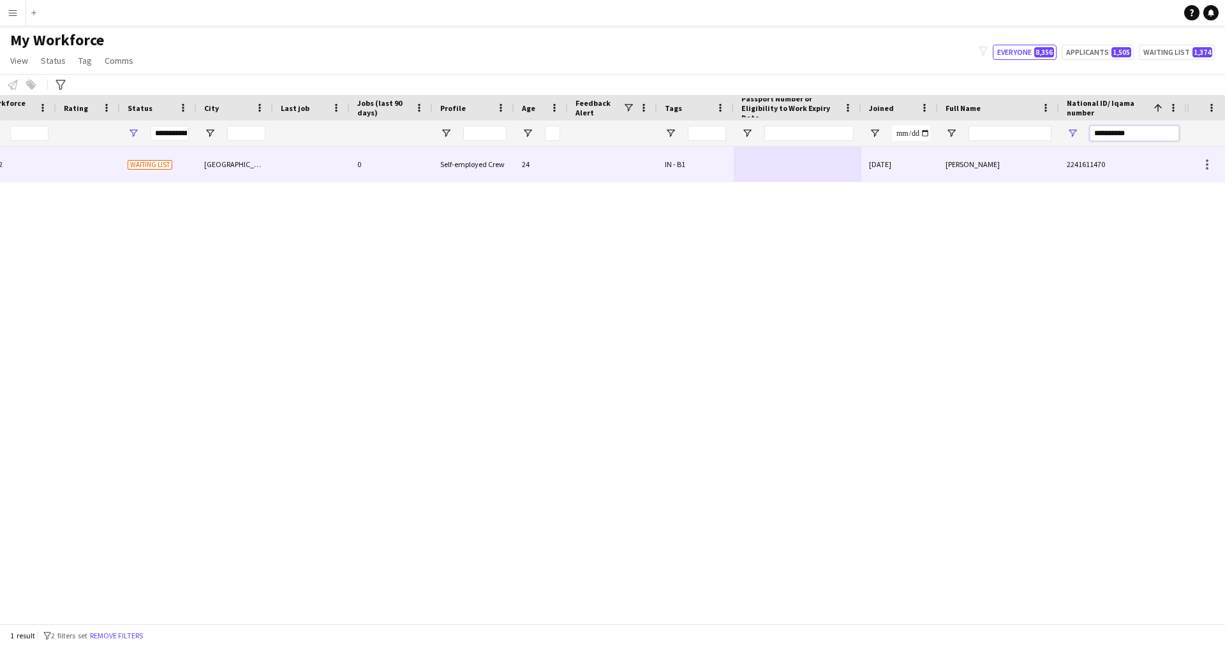
paste input "National ID/ Iqama number Filter Input"
click at [827, 172] on div at bounding box center [798, 164] width 128 height 35
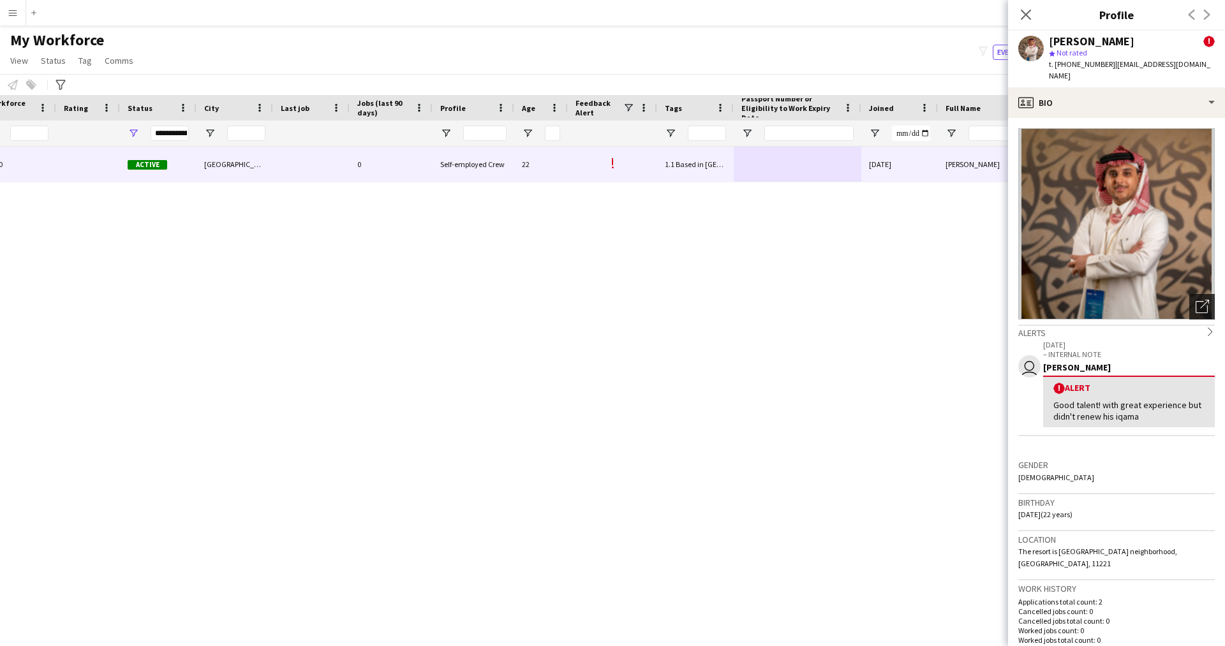
click at [1190, 298] on div "Open photos pop-in" at bounding box center [1203, 307] width 26 height 26
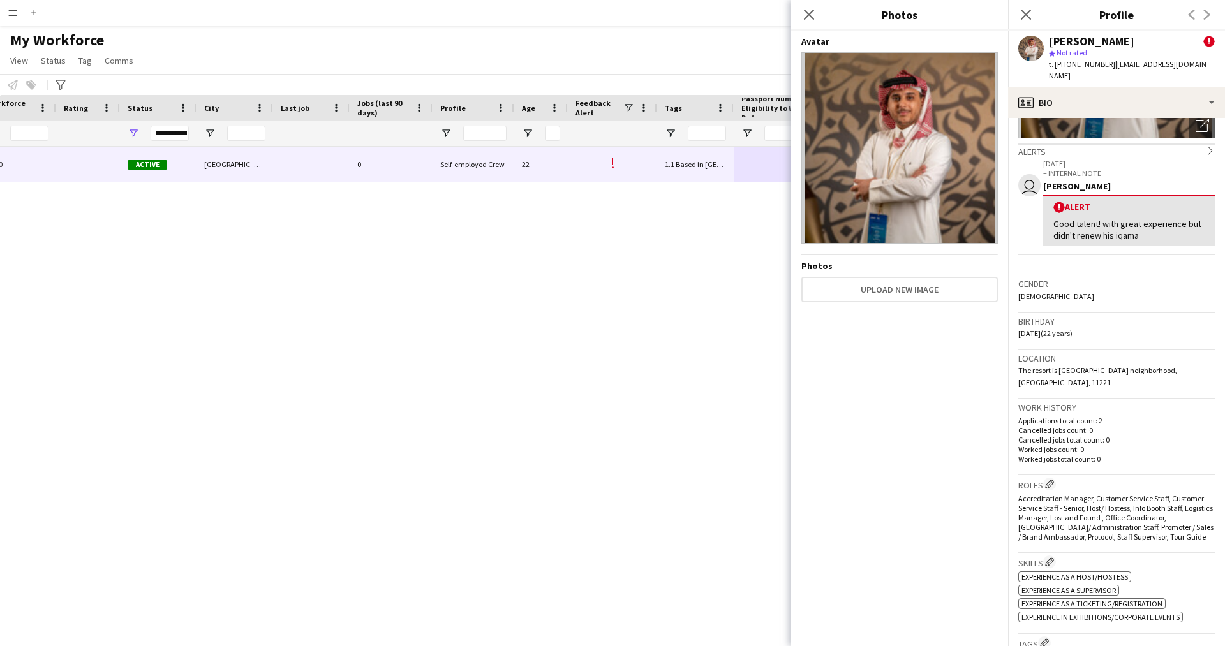
scroll to position [285, 0]
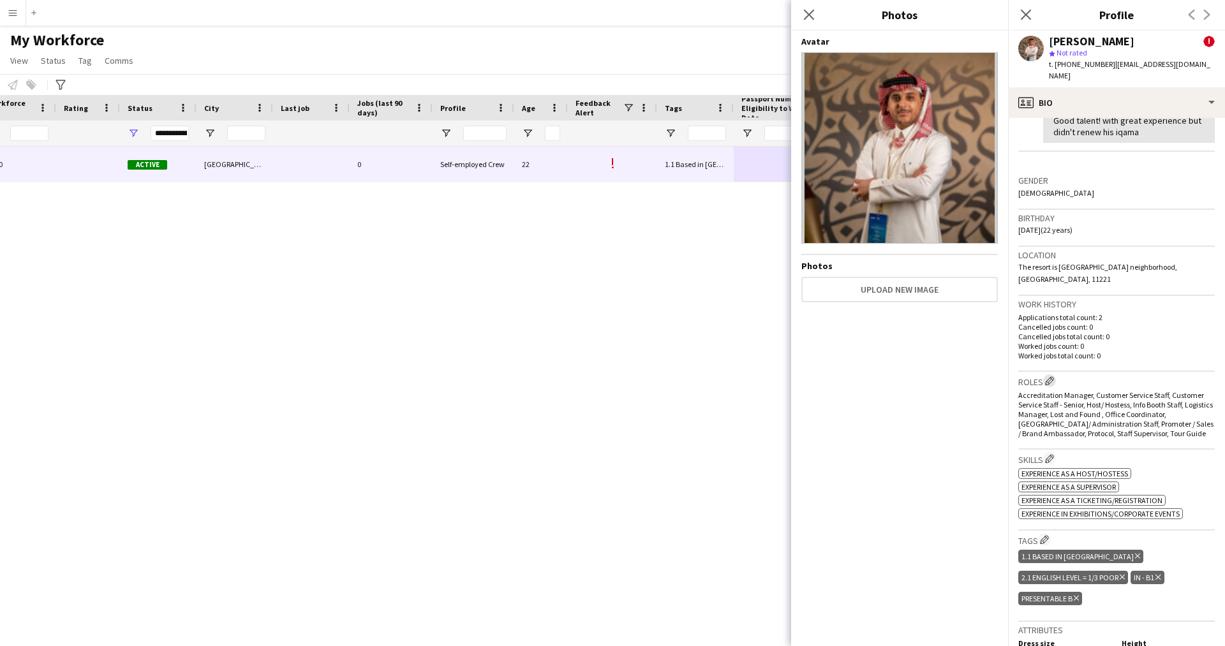
click at [1052, 377] on app-icon "Edit crew company roles" at bounding box center [1049, 381] width 9 height 9
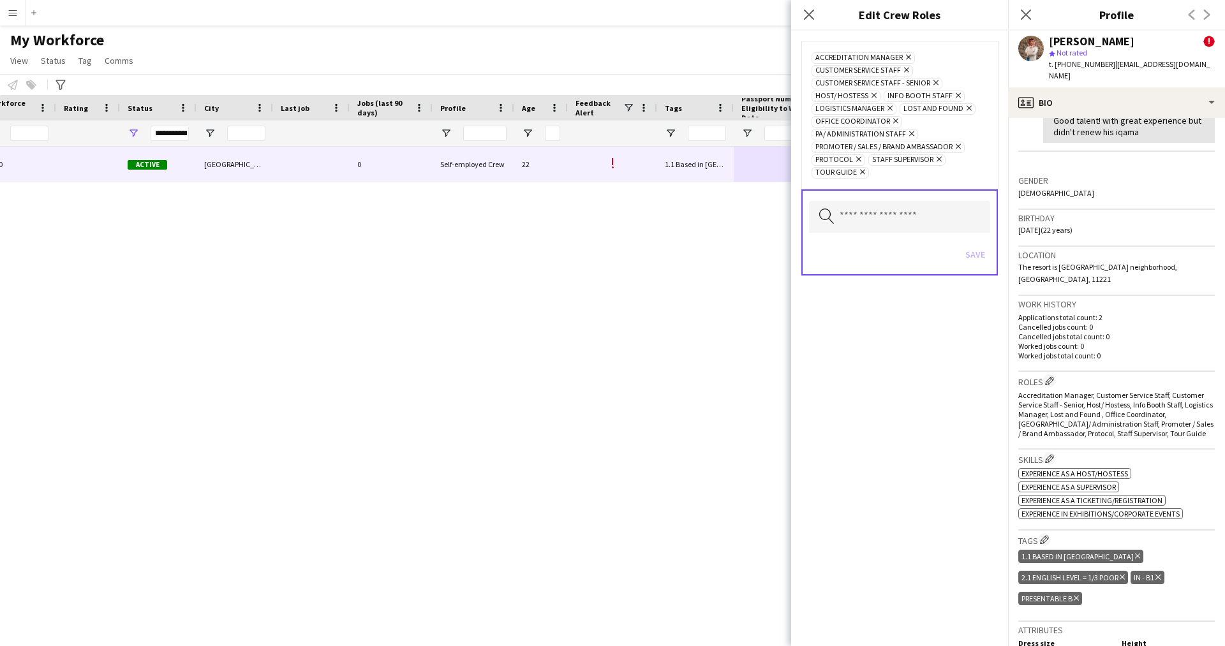
click at [888, 109] on icon at bounding box center [890, 108] width 5 height 5
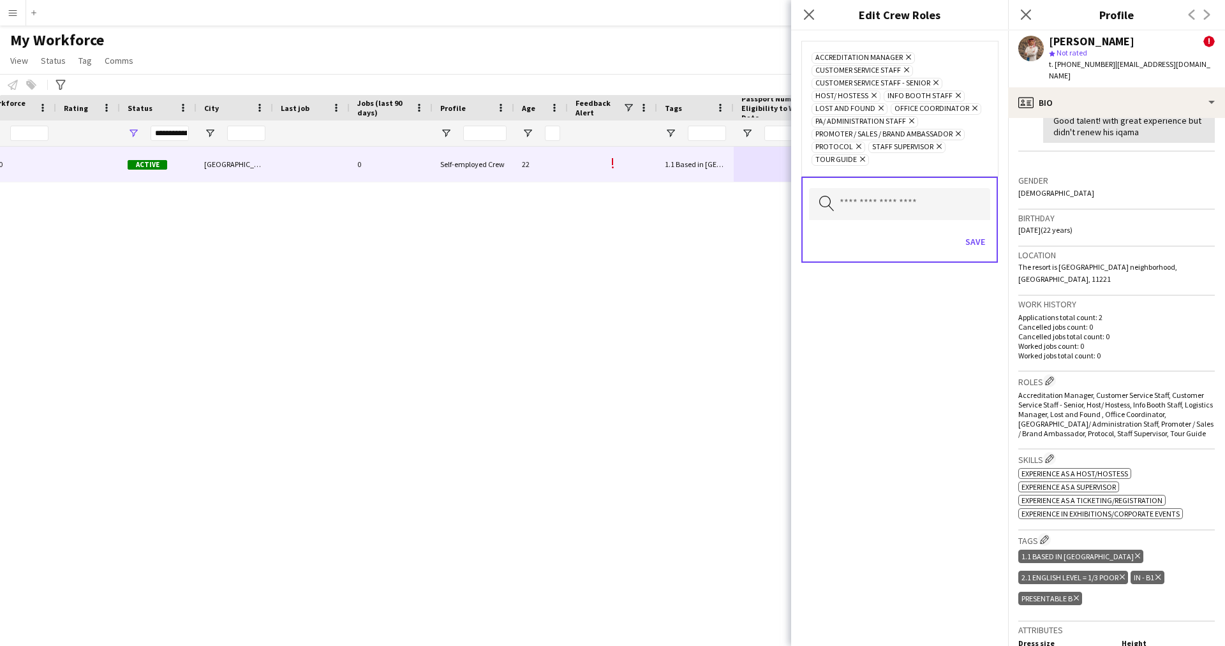
click at [906, 59] on icon "Remove" at bounding box center [907, 57] width 8 height 8
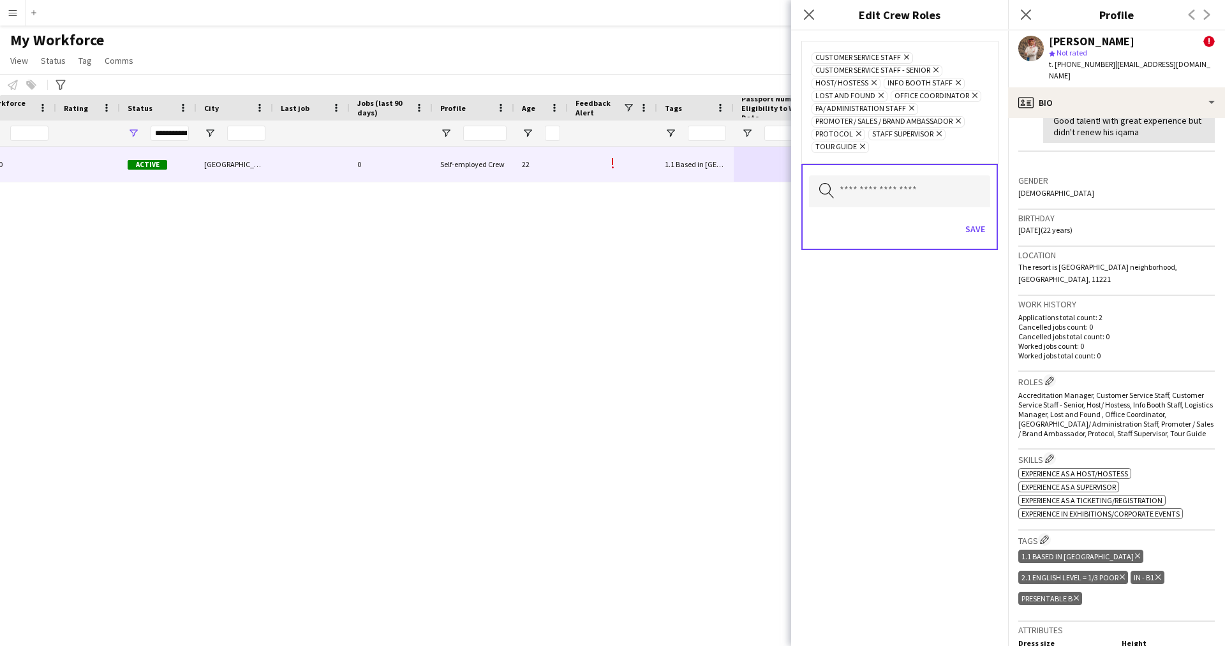
click at [858, 134] on icon "Remove" at bounding box center [857, 134] width 8 height 8
click at [969, 94] on icon "Remove" at bounding box center [973, 95] width 8 height 8
click at [882, 133] on icon "Remove" at bounding box center [881, 134] width 8 height 8
click at [971, 212] on button "Save" at bounding box center [975, 216] width 30 height 20
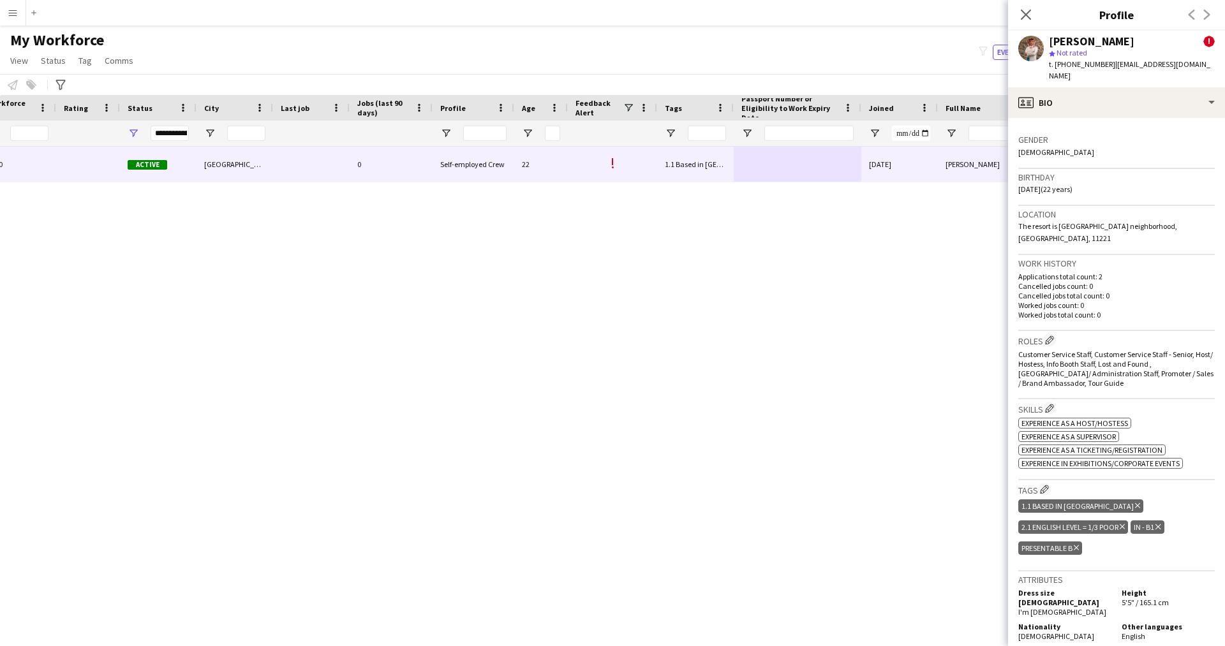
scroll to position [326, 0]
click at [1051, 335] on app-icon "Edit crew company roles" at bounding box center [1049, 339] width 9 height 9
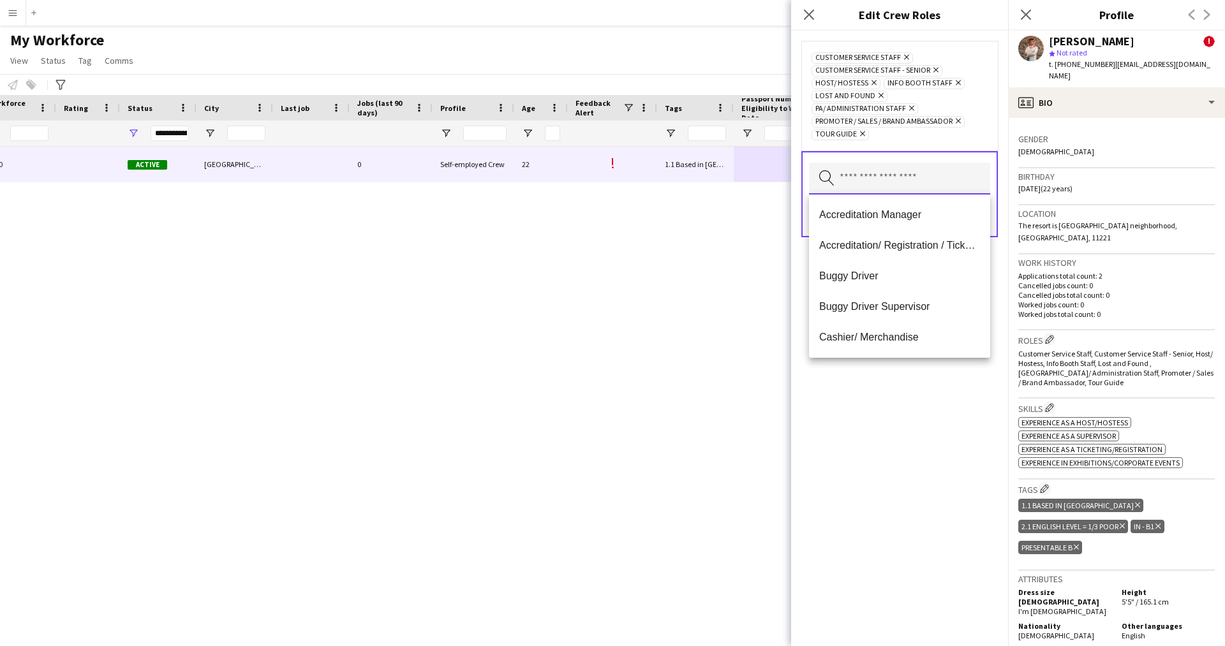
click at [953, 174] on input "text" at bounding box center [899, 179] width 181 height 32
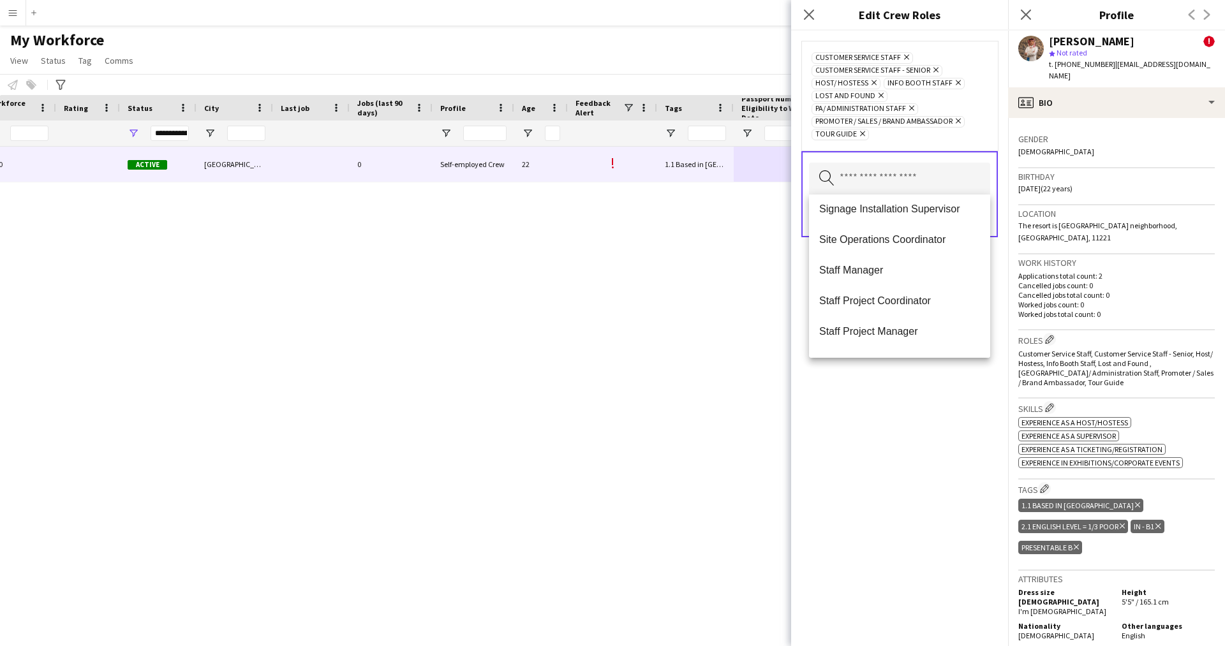
click at [861, 136] on icon "Remove" at bounding box center [861, 134] width 8 height 8
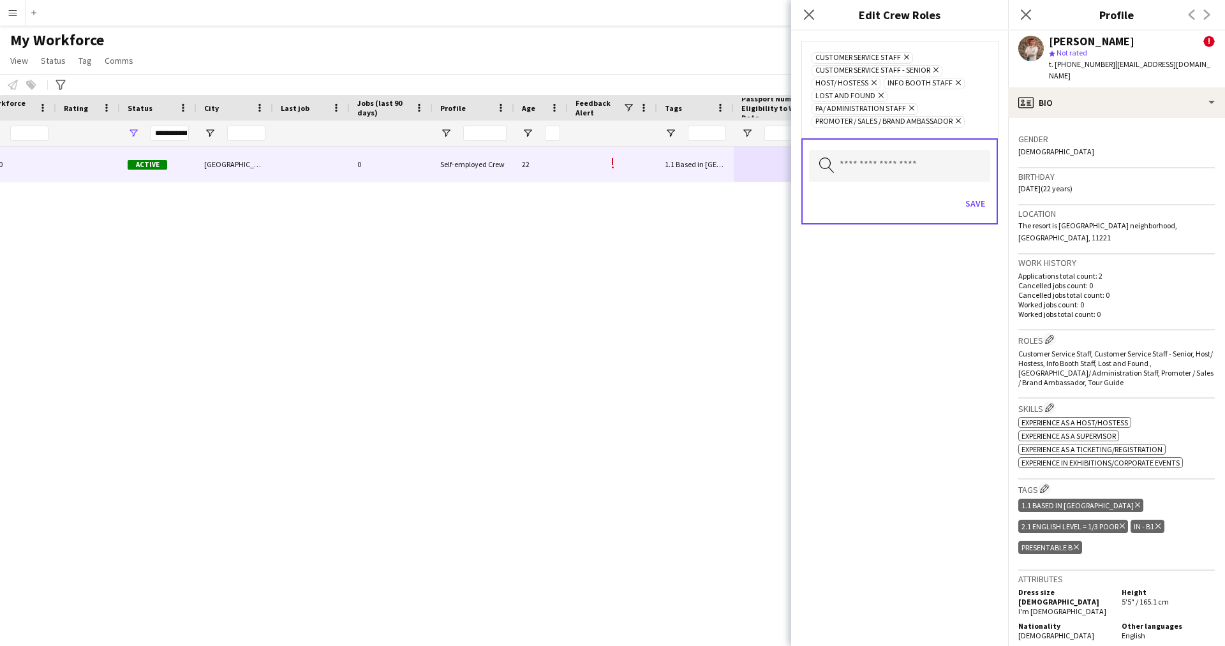
click at [971, 216] on div "Save" at bounding box center [899, 205] width 181 height 36
click at [981, 210] on button "Save" at bounding box center [975, 203] width 30 height 20
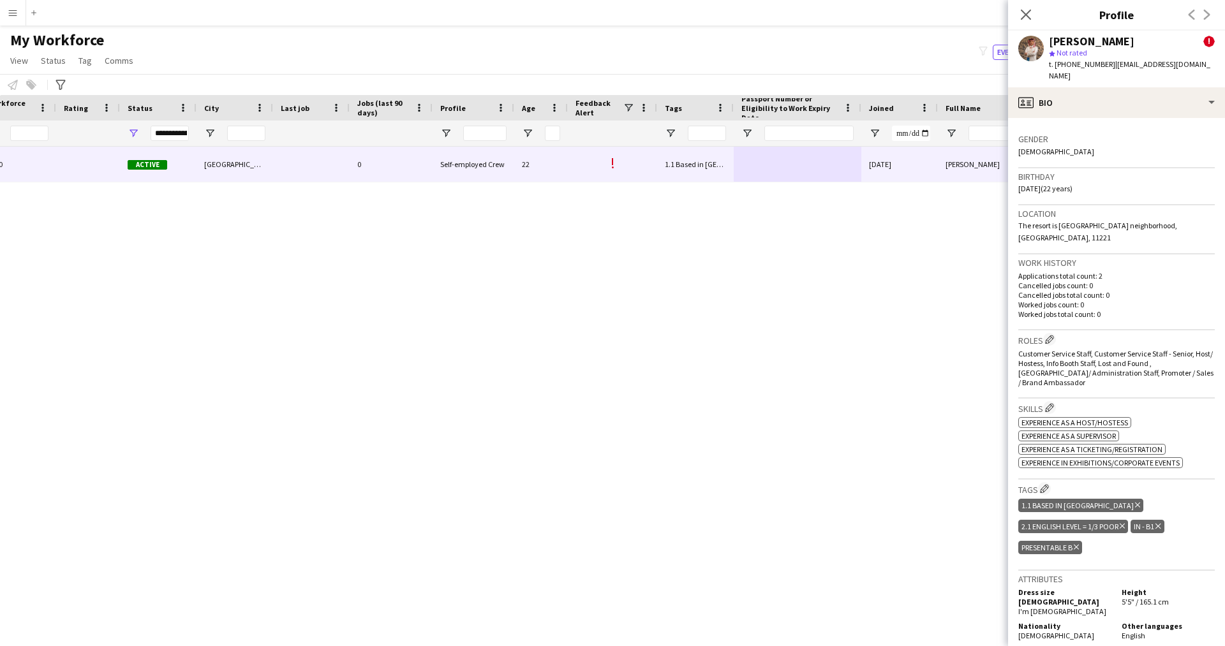
scroll to position [0, 0]
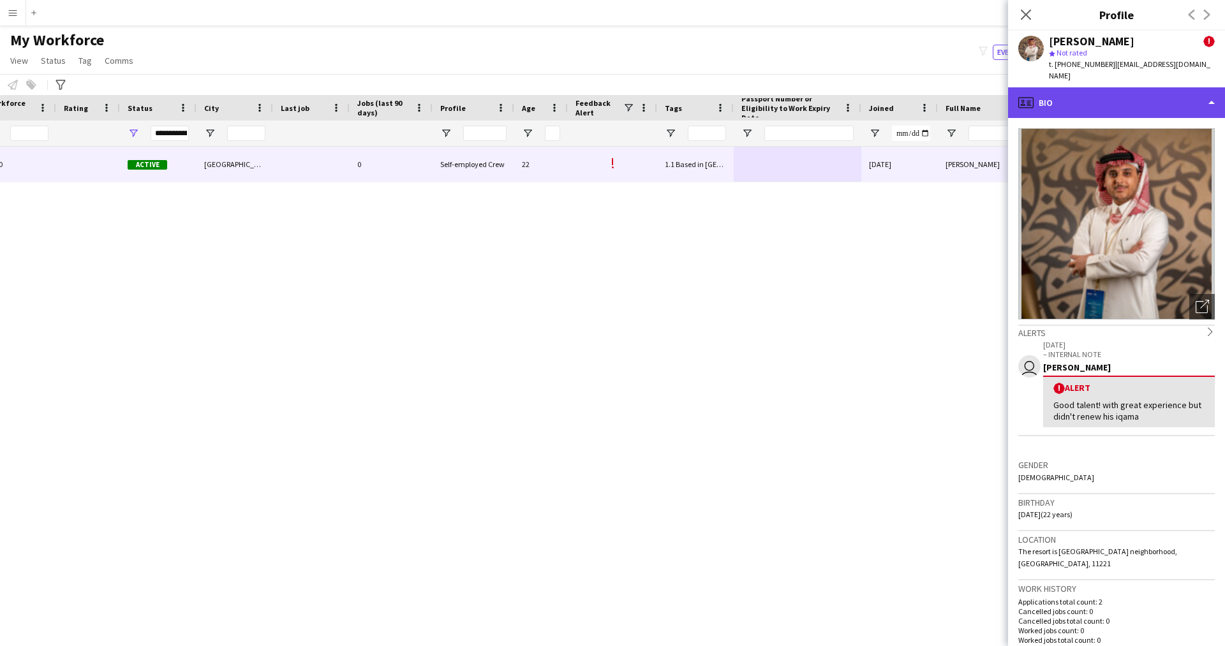
click at [1131, 89] on div "profile Bio" at bounding box center [1116, 102] width 217 height 31
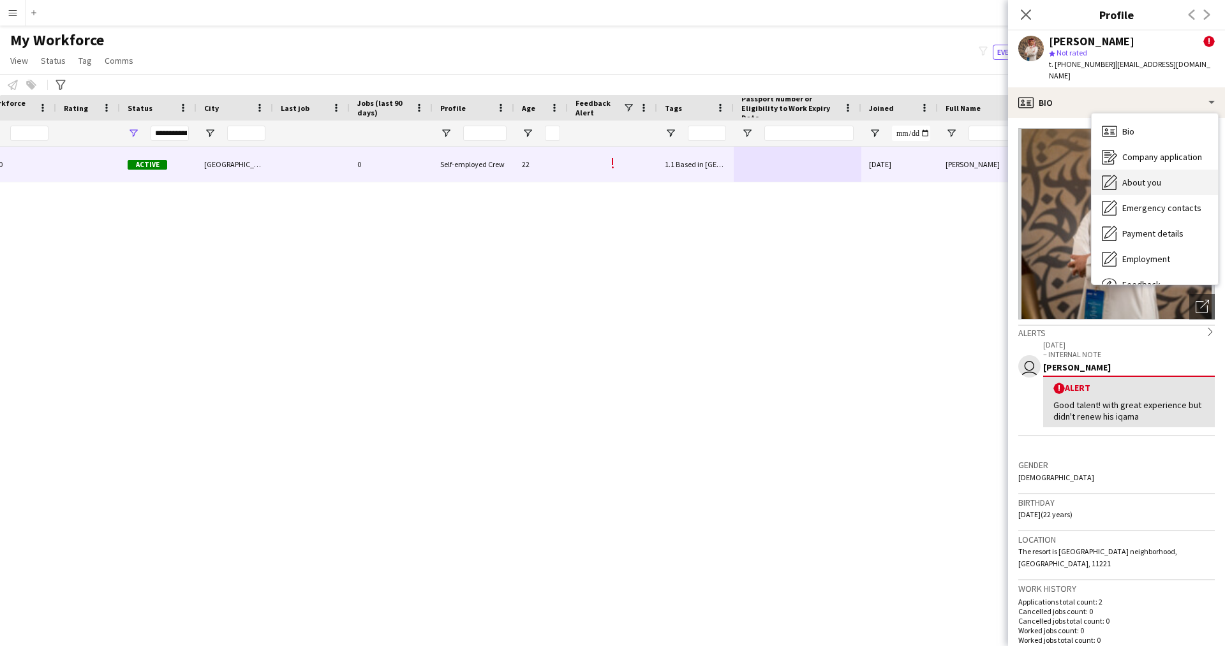
click at [1163, 181] on div "About you About you" at bounding box center [1155, 183] width 126 height 26
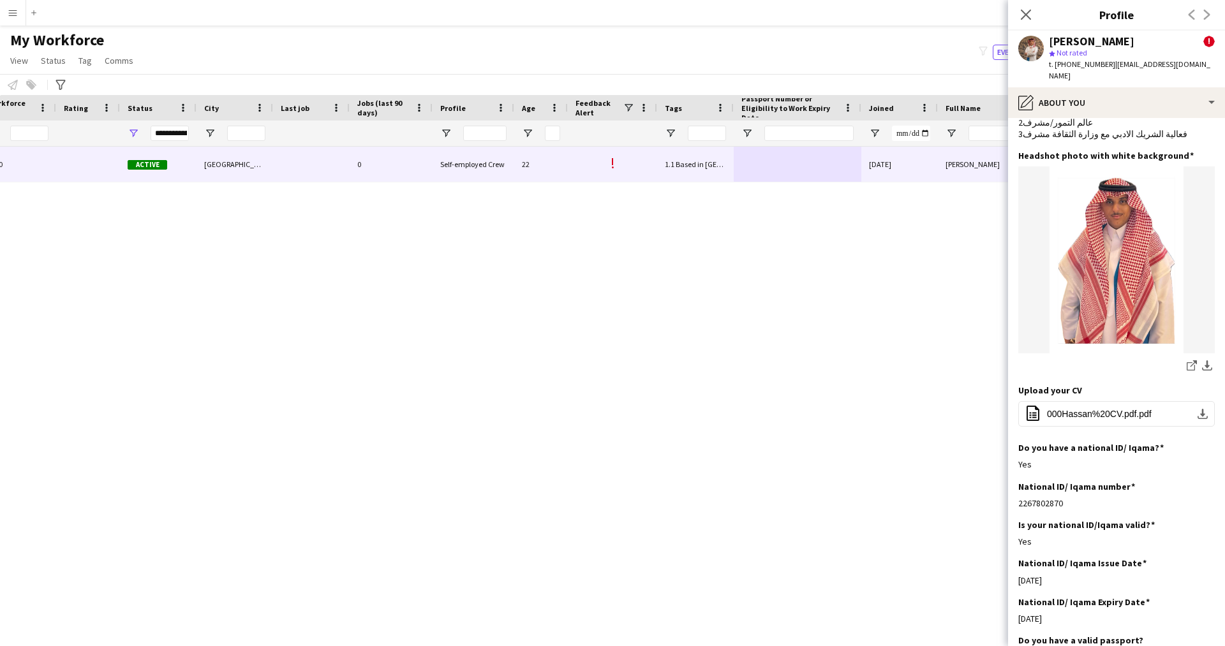
scroll to position [147, 0]
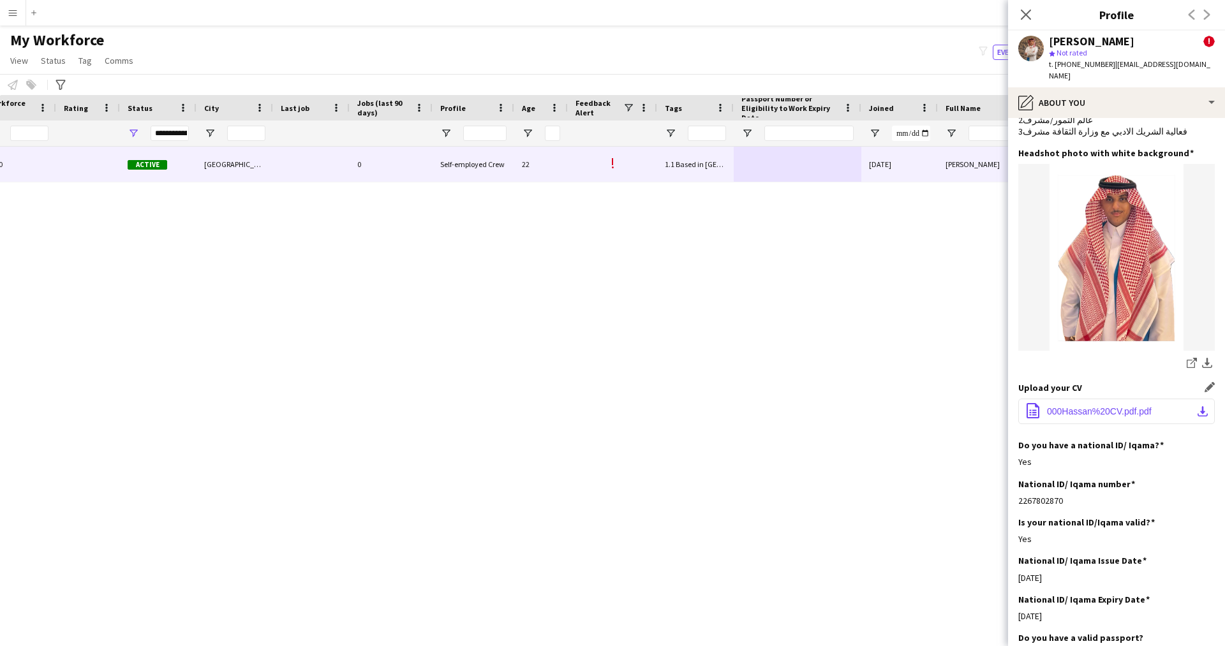
click at [1131, 415] on span "000Hassan%20CV.pdf.pdf" at bounding box center [1099, 412] width 105 height 10
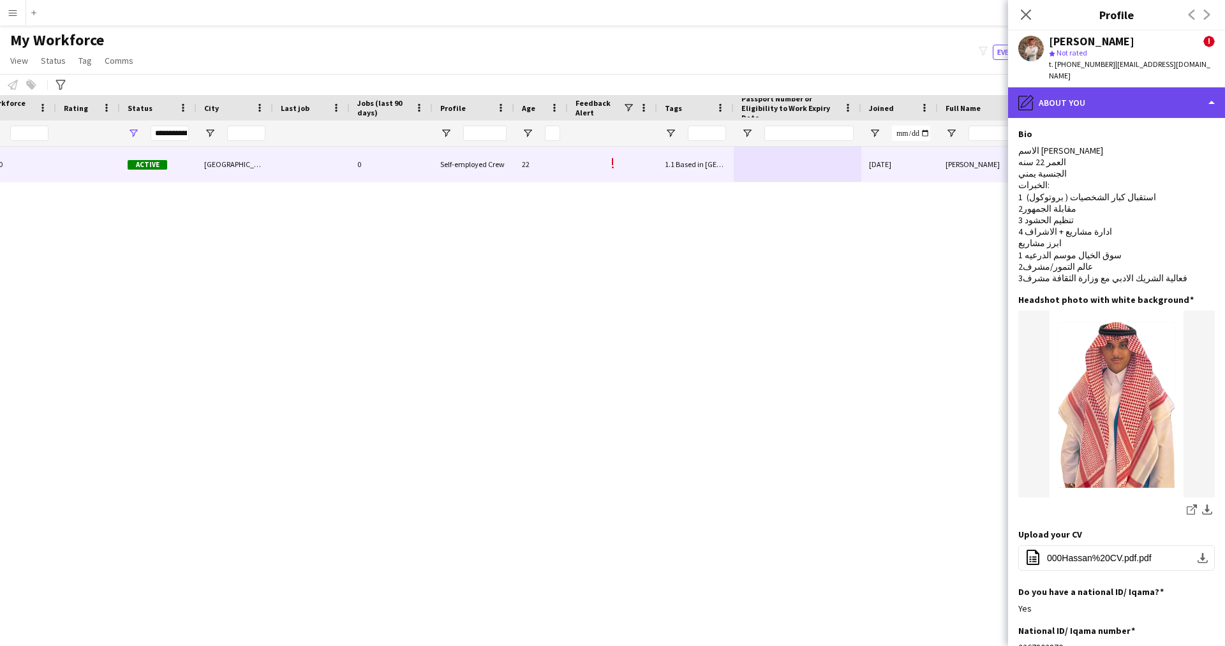
click at [1165, 117] on div "pencil4 About you" at bounding box center [1116, 102] width 217 height 31
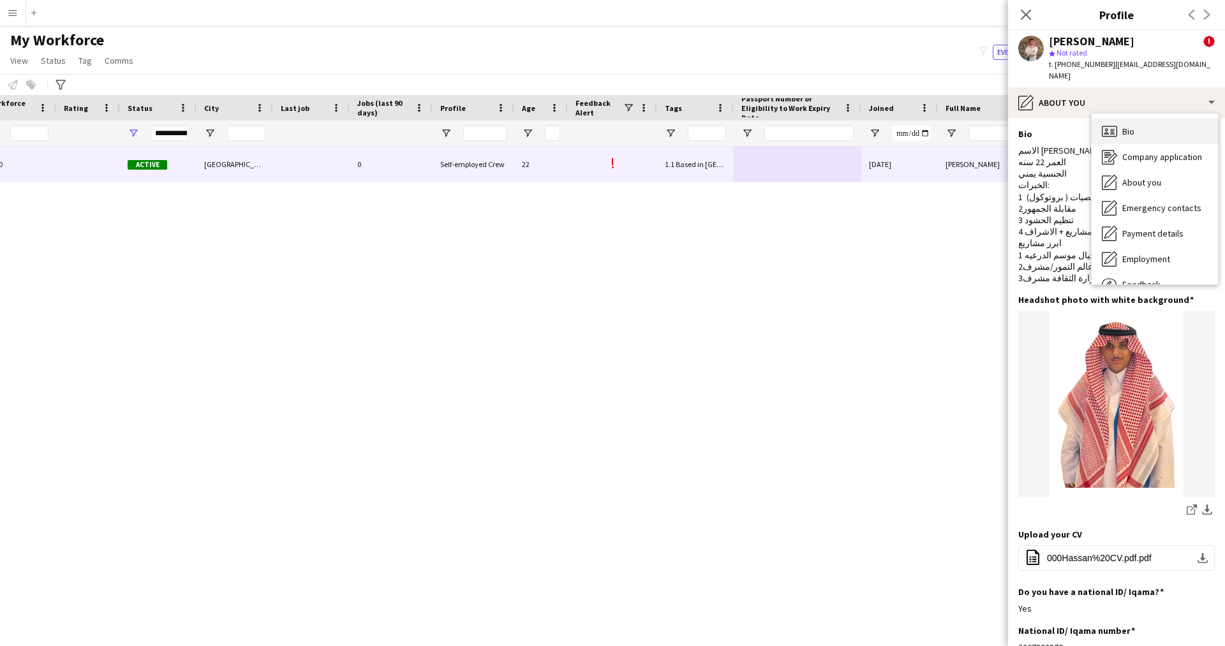
click at [1154, 134] on div "Bio Bio" at bounding box center [1155, 132] width 126 height 26
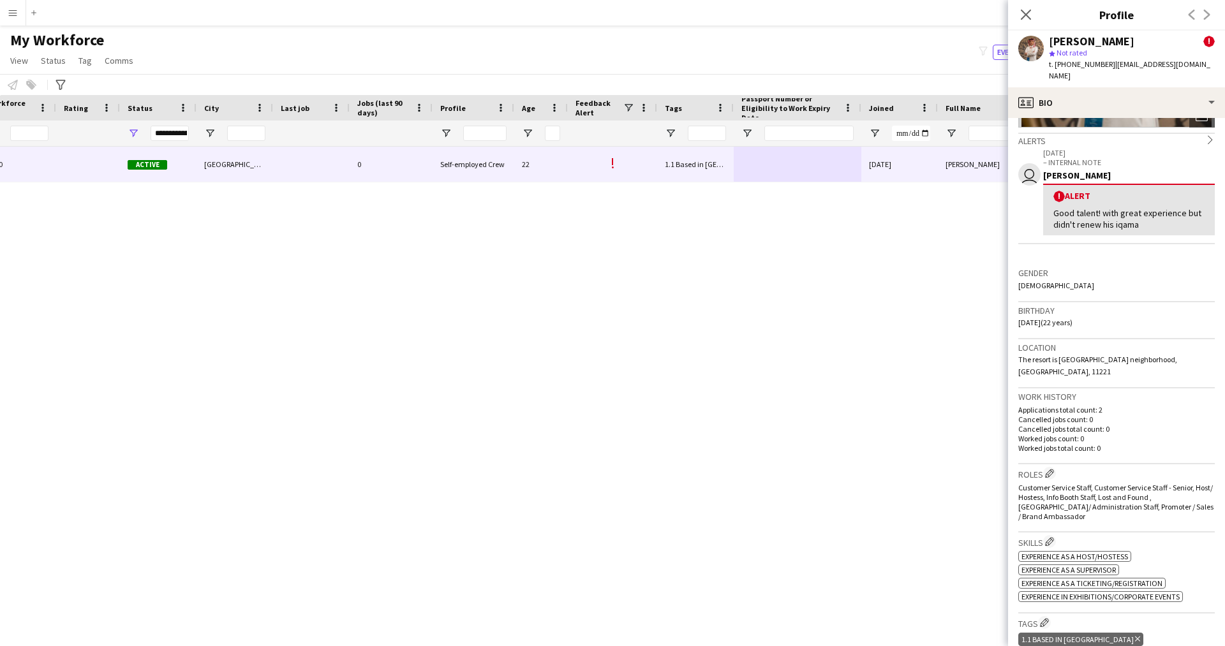
scroll to position [193, 0]
click at [1050, 468] on app-icon "Edit crew company roles" at bounding box center [1049, 472] width 9 height 9
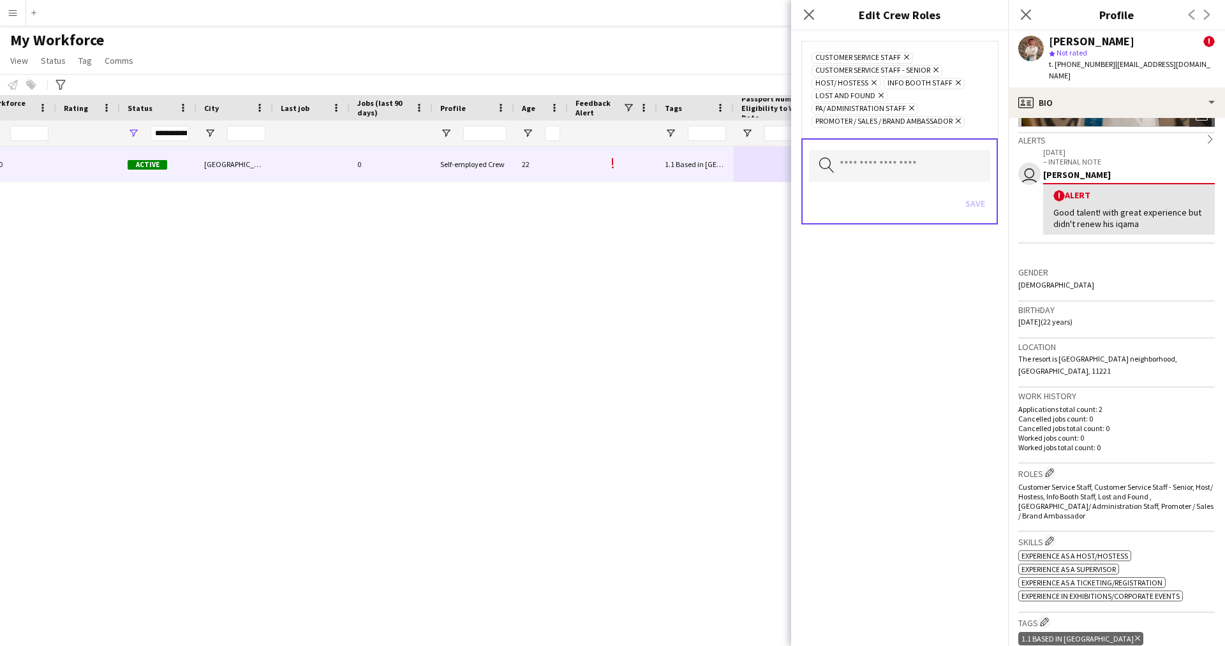
click at [870, 83] on icon "Remove" at bounding box center [873, 82] width 8 height 8
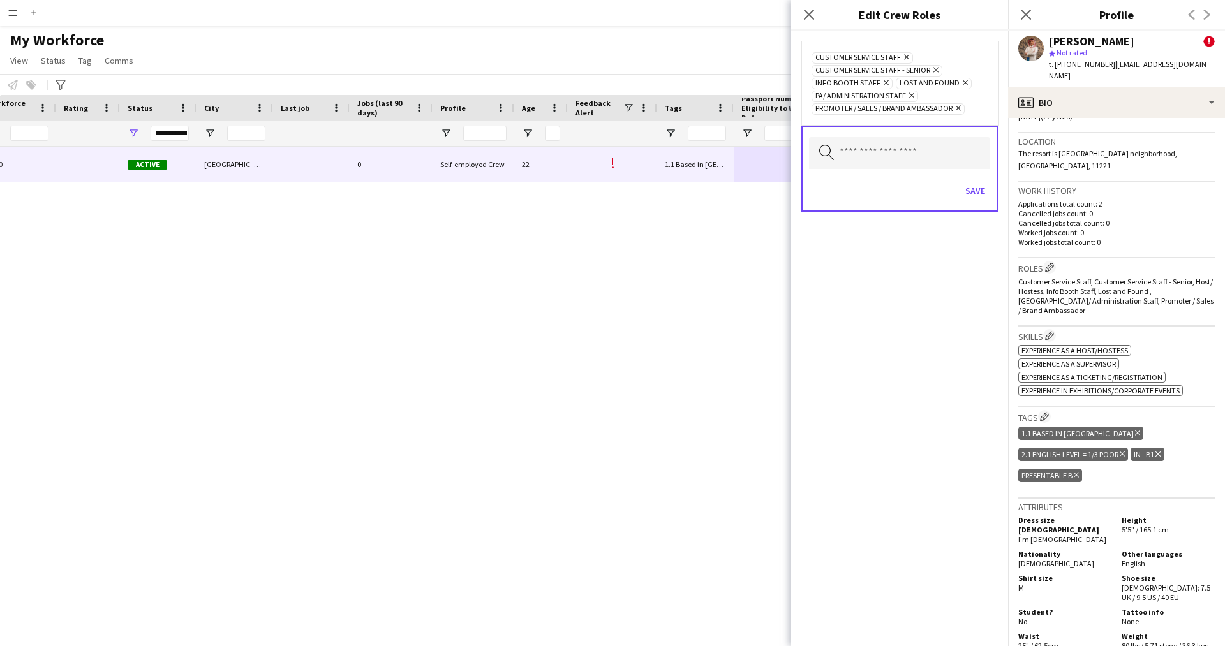
scroll to position [0, 0]
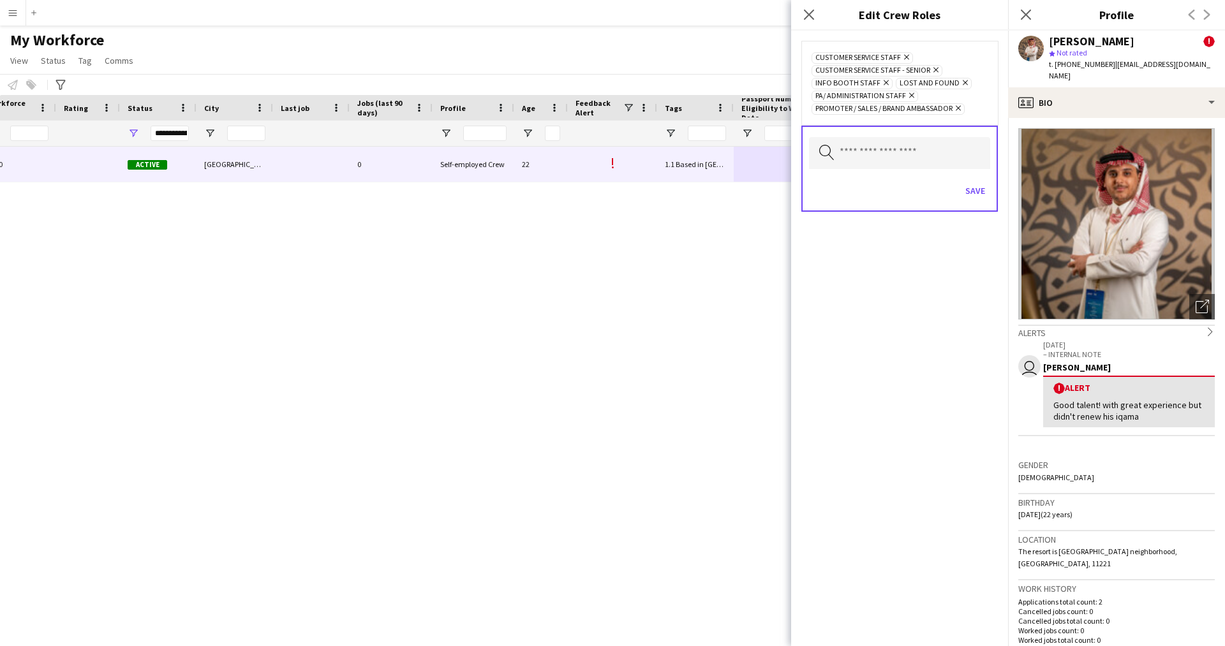
click at [958, 105] on icon "Remove" at bounding box center [957, 108] width 8 height 8
click at [974, 180] on button "Save" at bounding box center [975, 178] width 30 height 20
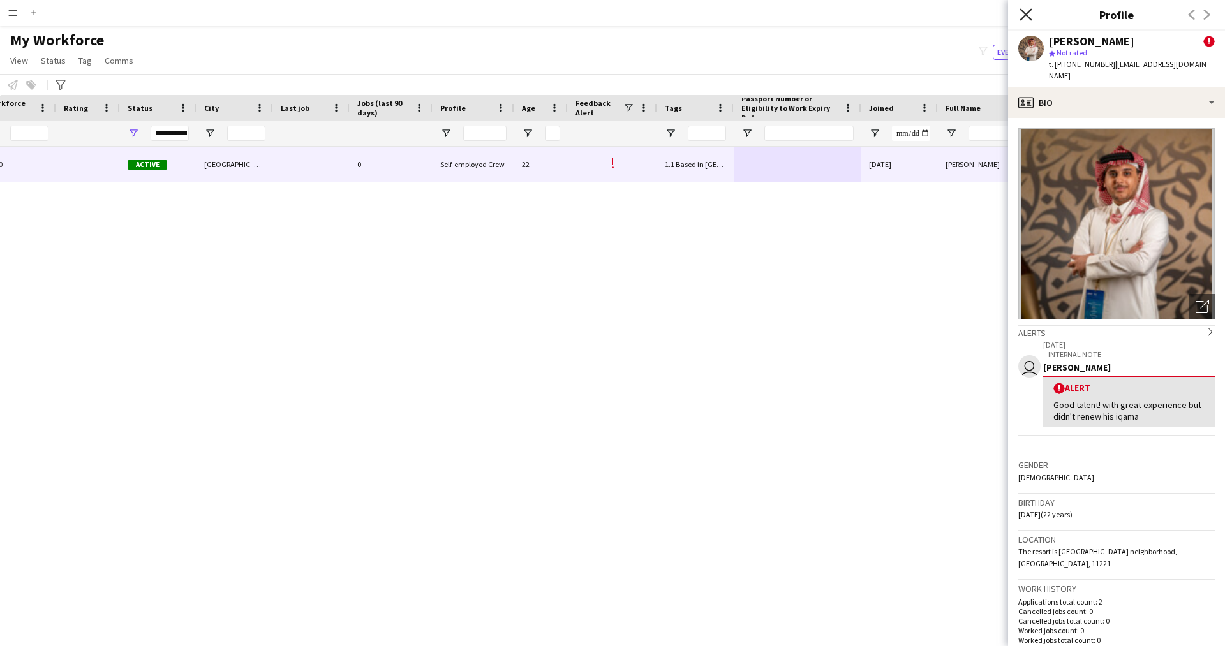
click at [1027, 13] on icon "Close pop-in" at bounding box center [1026, 14] width 12 height 12
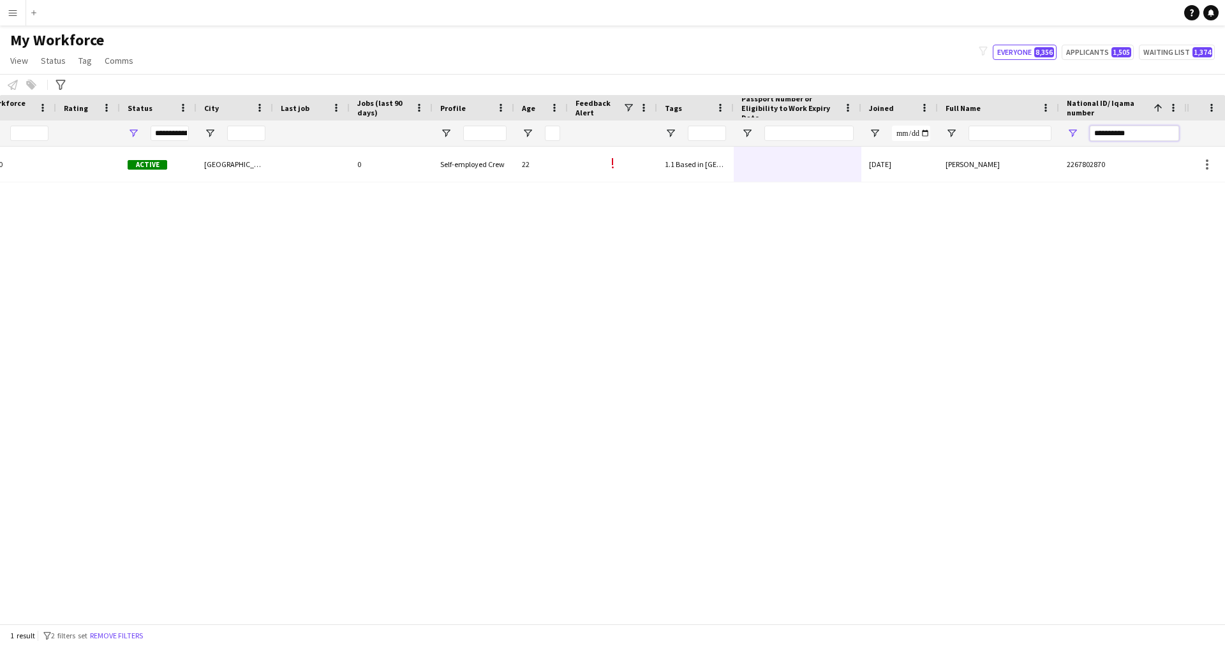
drag, startPoint x: 1158, startPoint y: 135, endPoint x: 1033, endPoint y: 145, distance: 125.5
click at [1033, 145] on div at bounding box center [471, 134] width 1431 height 26
paste input "National ID/ Iqama number Filter Input"
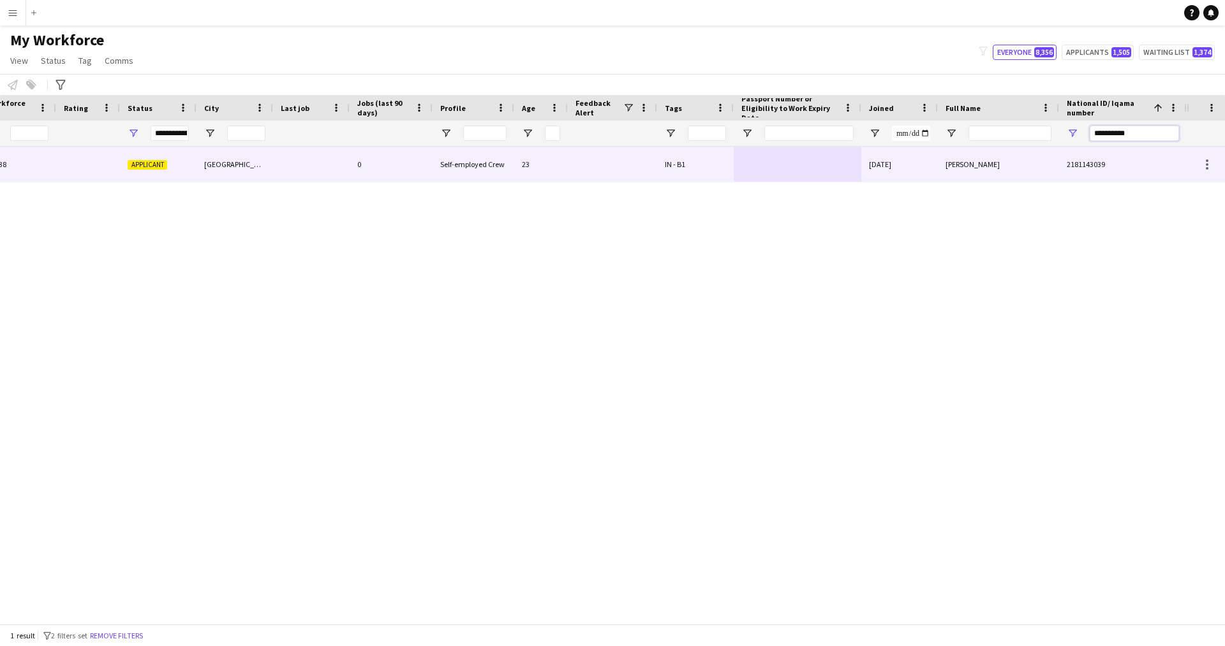
type input "**********"
click at [696, 161] on div "IN - B1" at bounding box center [695, 164] width 77 height 35
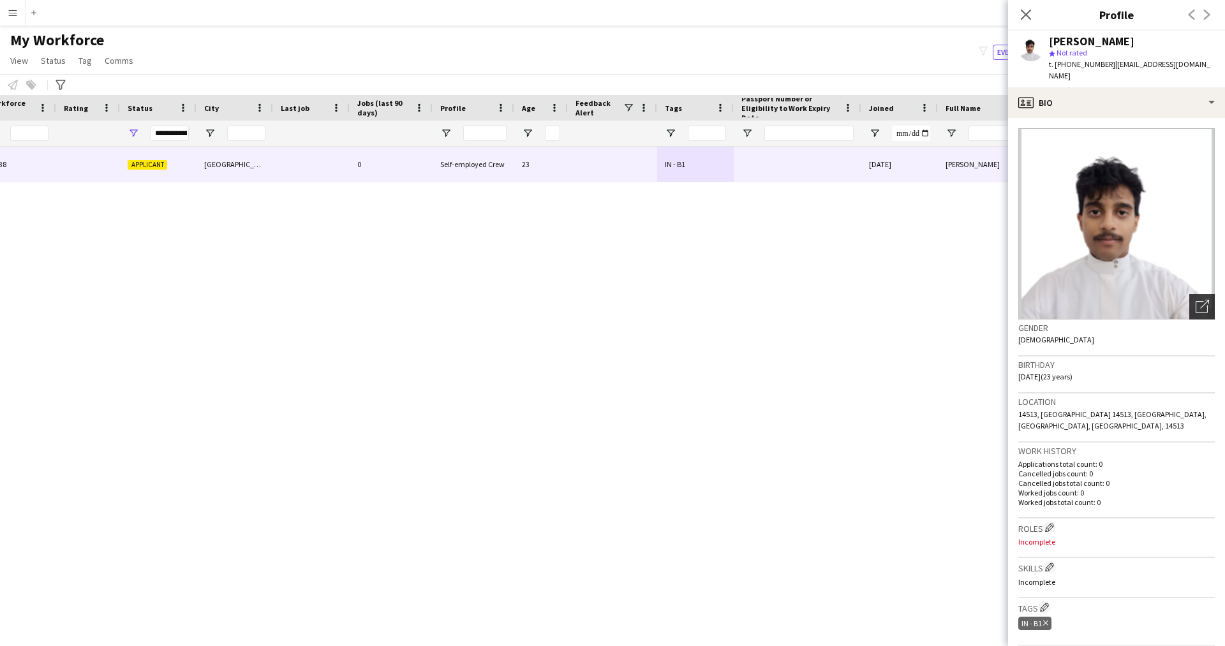
click at [1196, 301] on icon at bounding box center [1202, 307] width 12 height 12
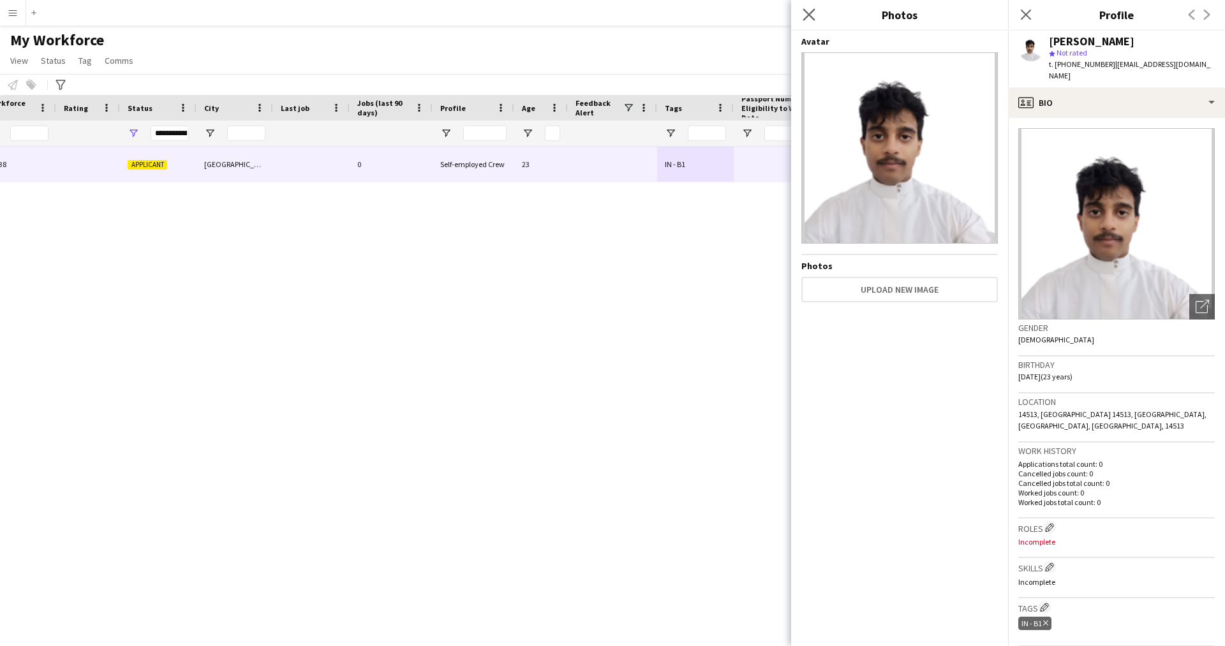
click at [809, 20] on icon "Close pop-in" at bounding box center [809, 14] width 12 height 12
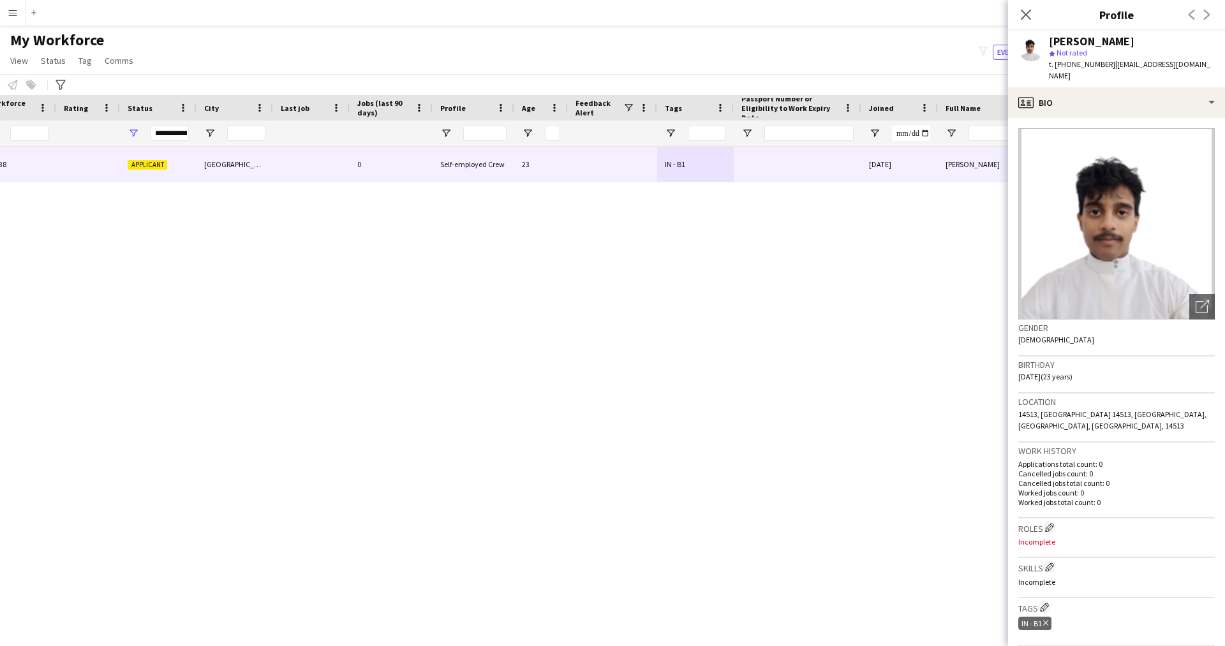
drag, startPoint x: 1144, startPoint y: 47, endPoint x: 1055, endPoint y: 44, distance: 89.4
click at [1055, 44] on div "[PERSON_NAME]" at bounding box center [1132, 41] width 166 height 11
click at [1079, 37] on div "[PERSON_NAME]" at bounding box center [1092, 41] width 86 height 11
click at [1050, 523] on app-icon "Edit crew company roles" at bounding box center [1049, 527] width 9 height 9
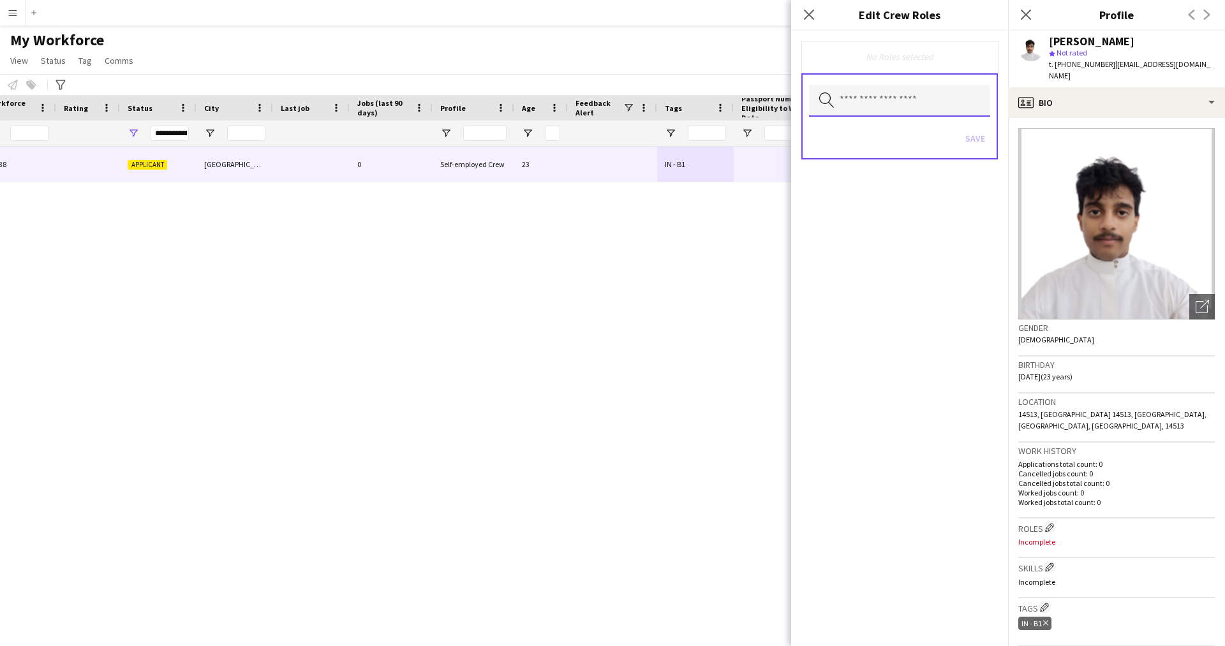
click at [851, 100] on input "text" at bounding box center [899, 101] width 181 height 32
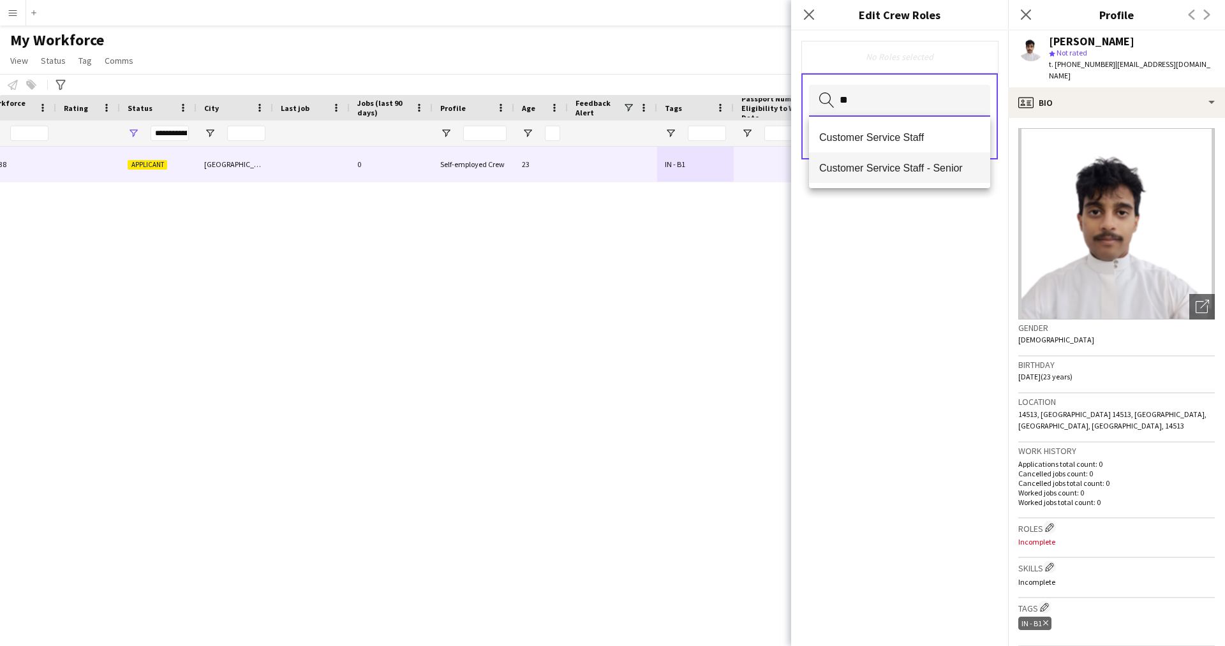
type input "**"
drag, startPoint x: 893, startPoint y: 153, endPoint x: 883, endPoint y: 147, distance: 11.2
click at [883, 147] on div "Customer Service Staff Customer Service Staff - Senior" at bounding box center [899, 152] width 181 height 71
click at [883, 147] on mat-option "Customer Service Staff" at bounding box center [899, 137] width 181 height 31
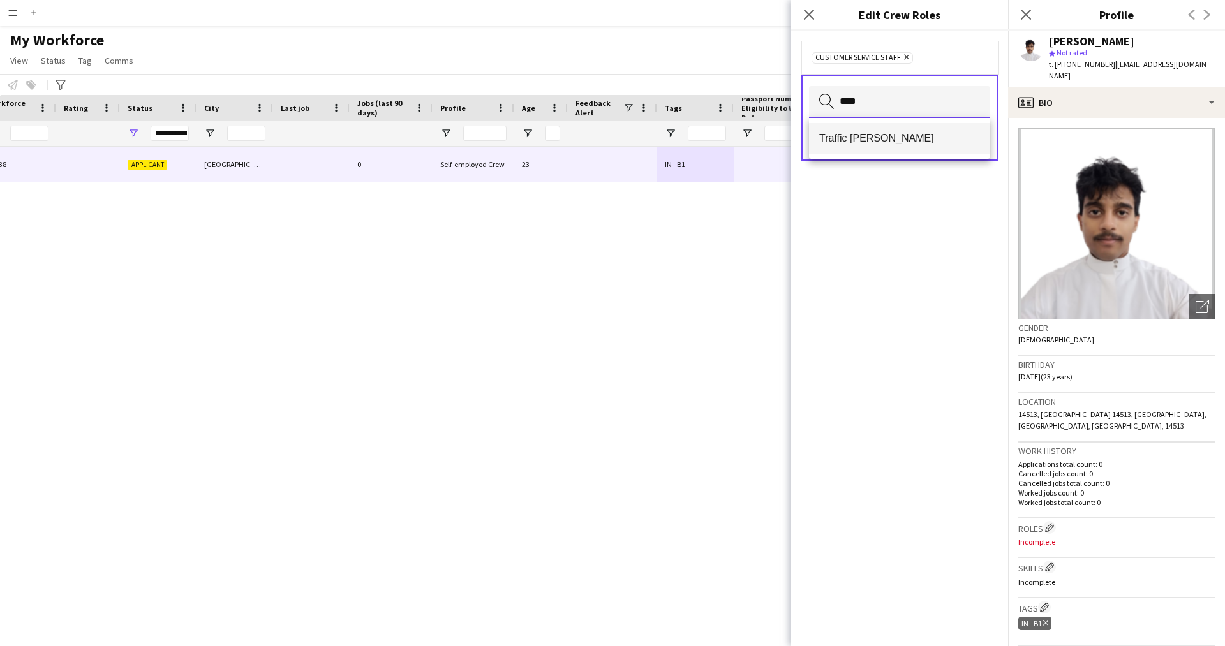
type input "****"
click at [904, 135] on span "Traffic [PERSON_NAME]" at bounding box center [899, 138] width 161 height 12
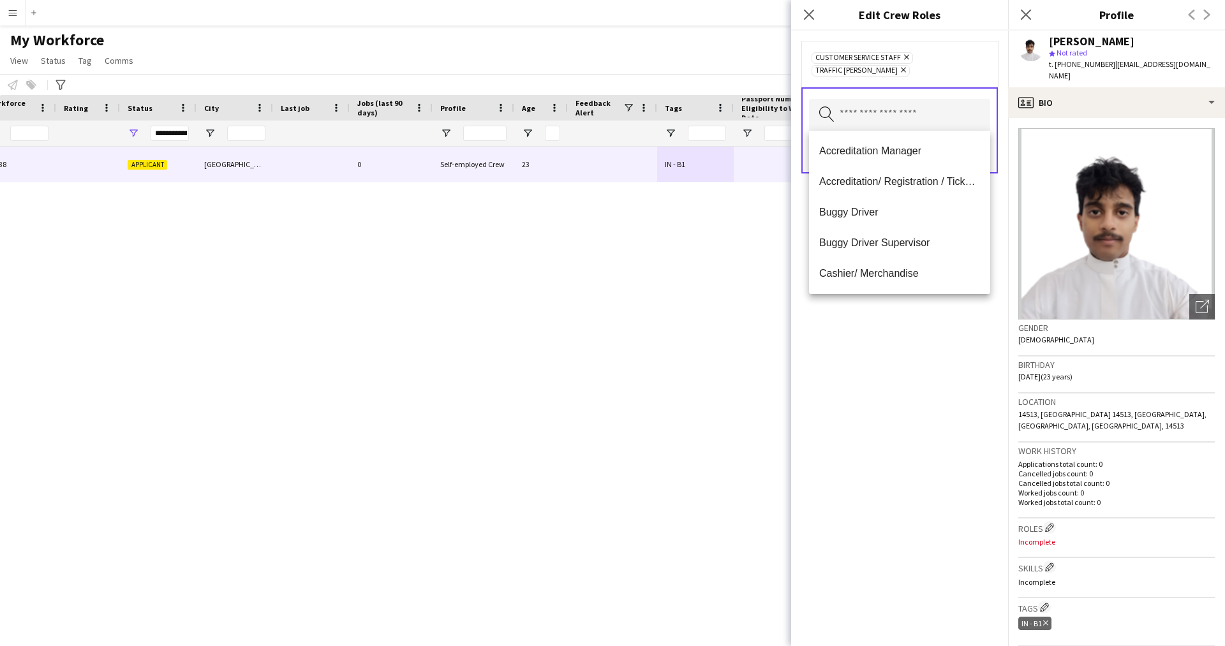
click at [912, 327] on div "Customer Service Staff Remove Traffic [PERSON_NAME] Remove Search by role type …" at bounding box center [899, 339] width 217 height 616
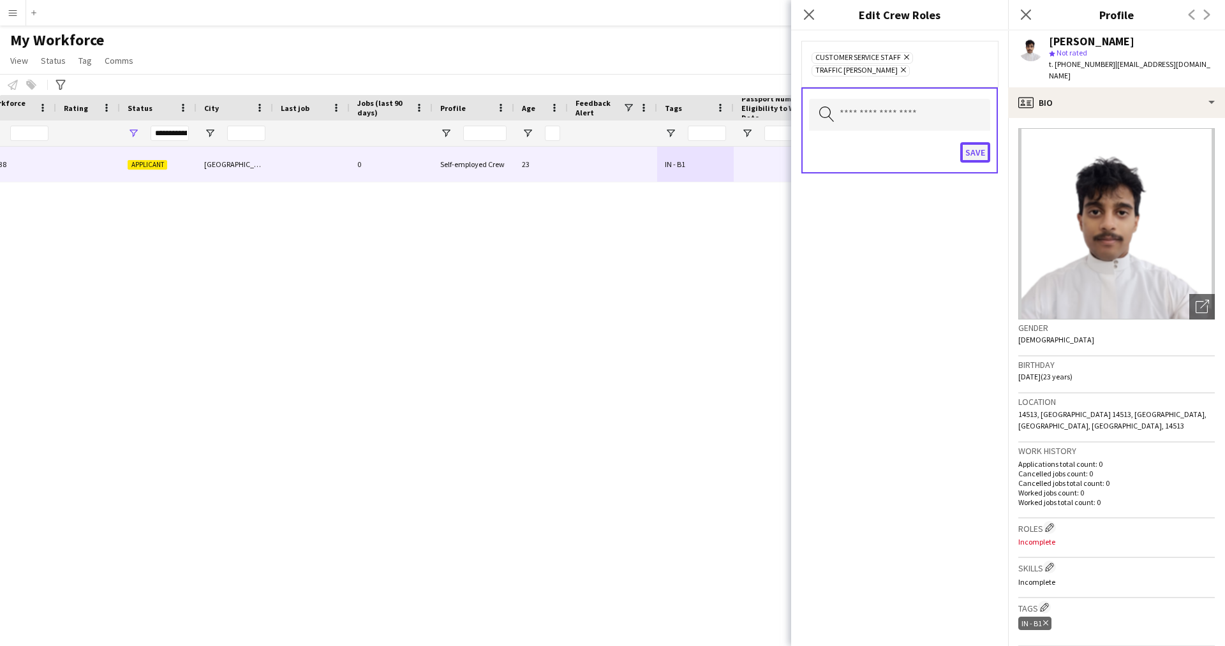
click at [969, 156] on button "Save" at bounding box center [975, 152] width 30 height 20
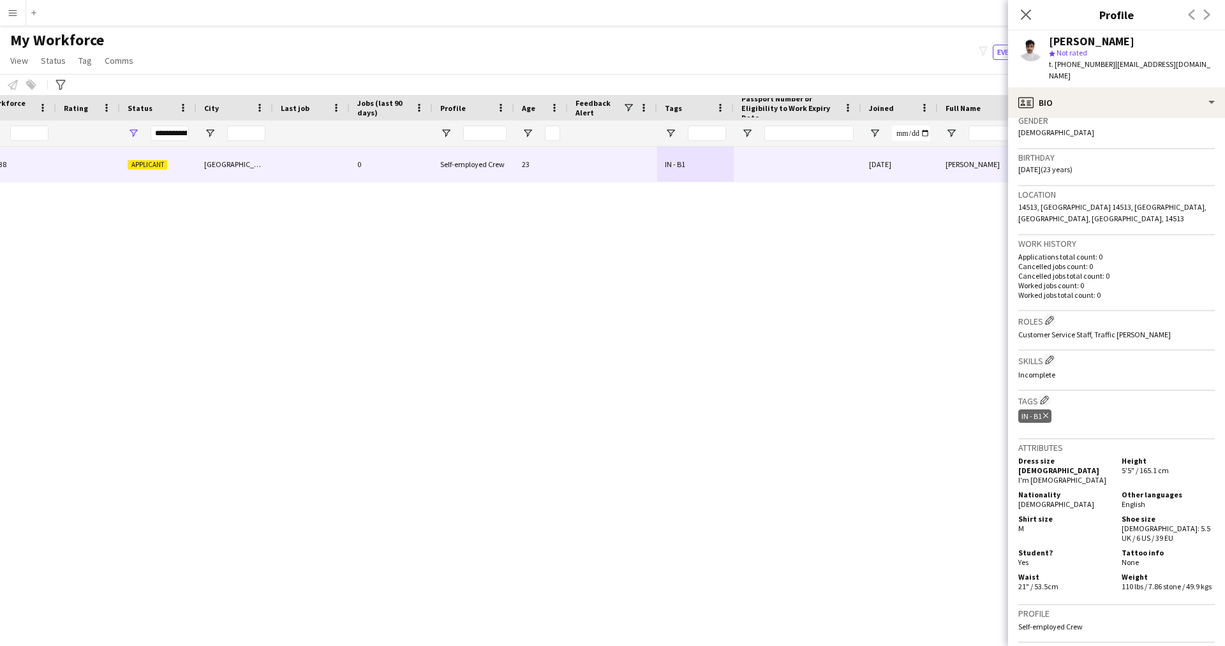
scroll to position [239, 0]
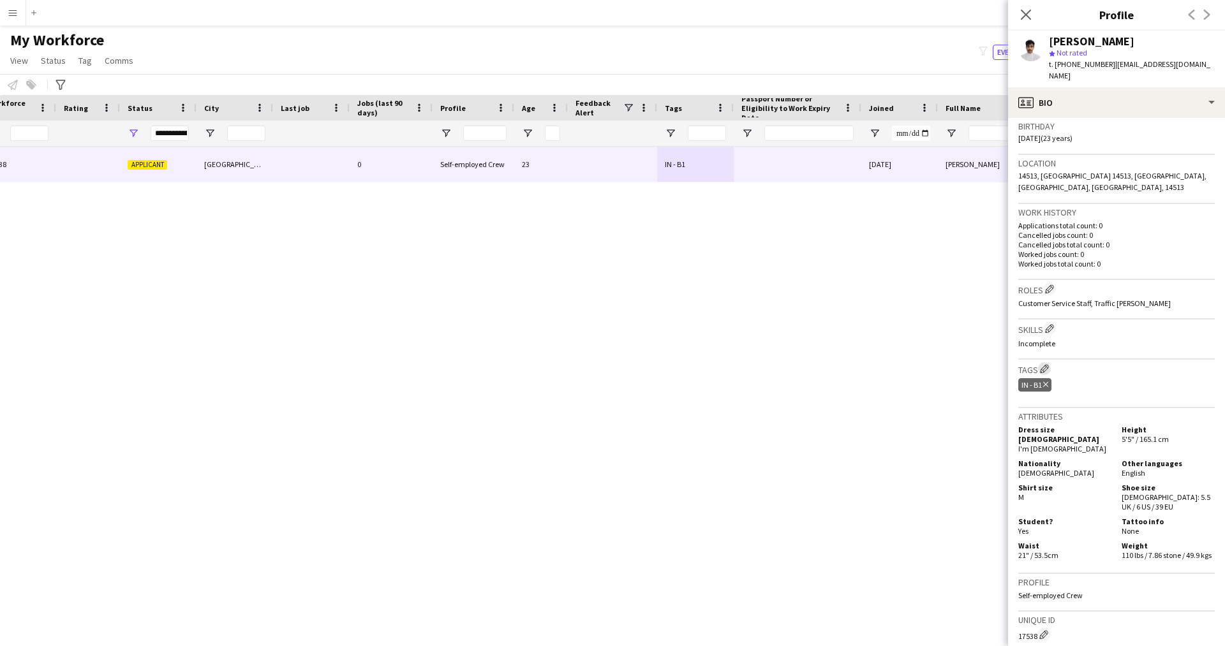
click at [1041, 364] on app-icon "Edit crew company tags" at bounding box center [1044, 368] width 9 height 9
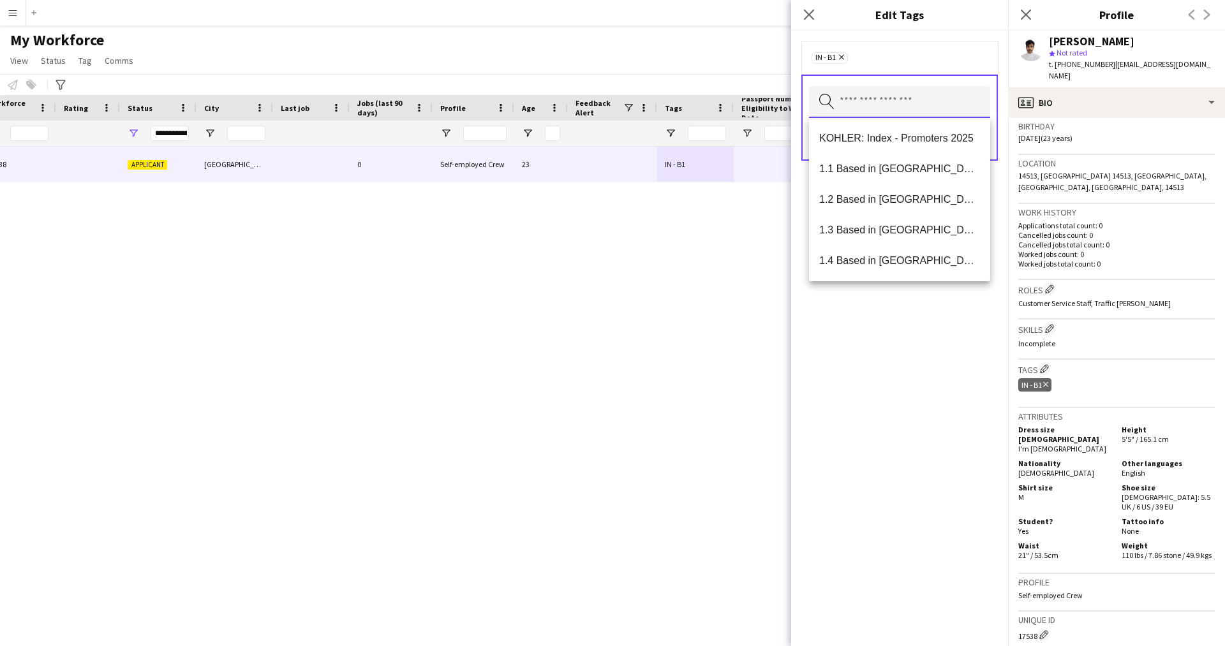
click at [887, 95] on input "text" at bounding box center [899, 102] width 181 height 32
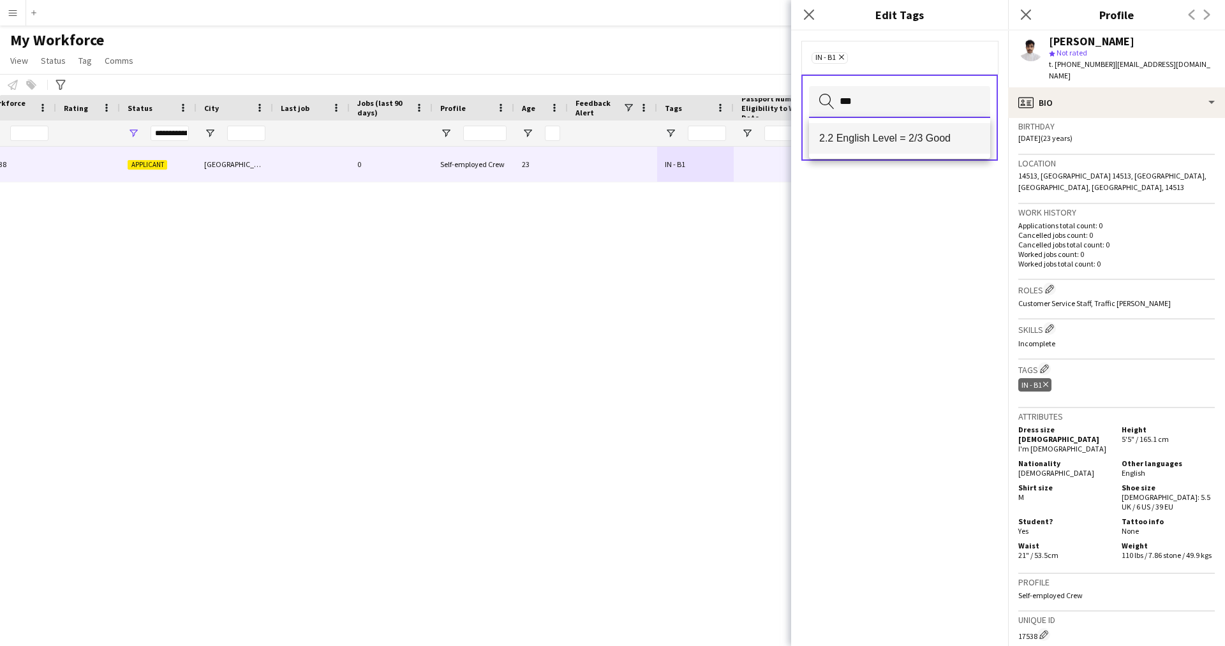
type input "***"
click at [904, 142] on span "2.2 English Level = 2/3 Good" at bounding box center [899, 138] width 161 height 12
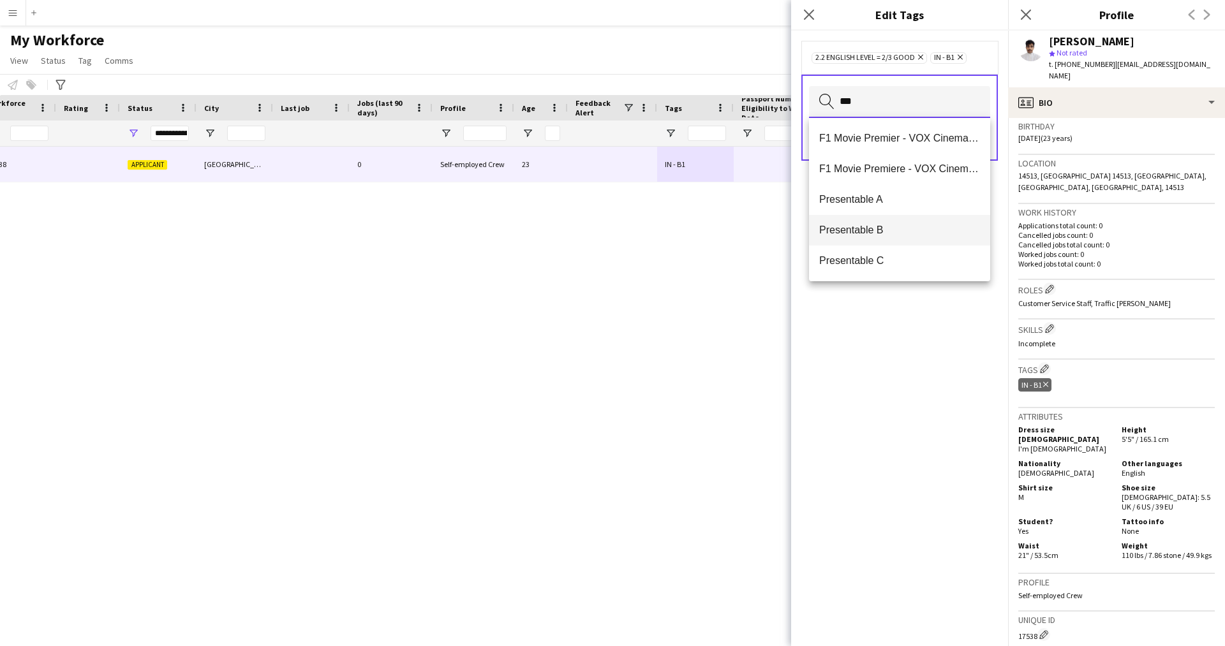
type input "***"
click at [890, 231] on span "Presentable B" at bounding box center [899, 230] width 161 height 12
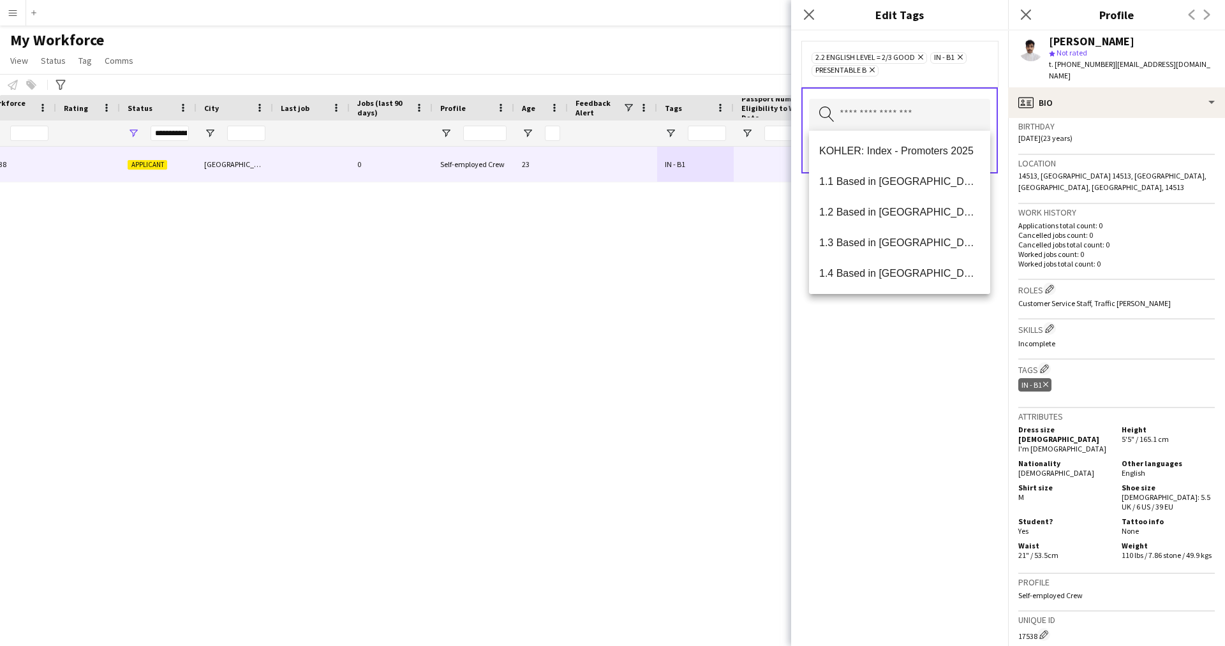
click at [900, 432] on div "2.2 English Level = 2/3 Good Remove IN - B1 Remove Presentable B Remove Search …" at bounding box center [899, 339] width 217 height 616
click at [912, 101] on input "text" at bounding box center [899, 115] width 181 height 32
click at [893, 190] on mat-option "1.1 Based in [GEOGRAPHIC_DATA]" at bounding box center [899, 182] width 181 height 31
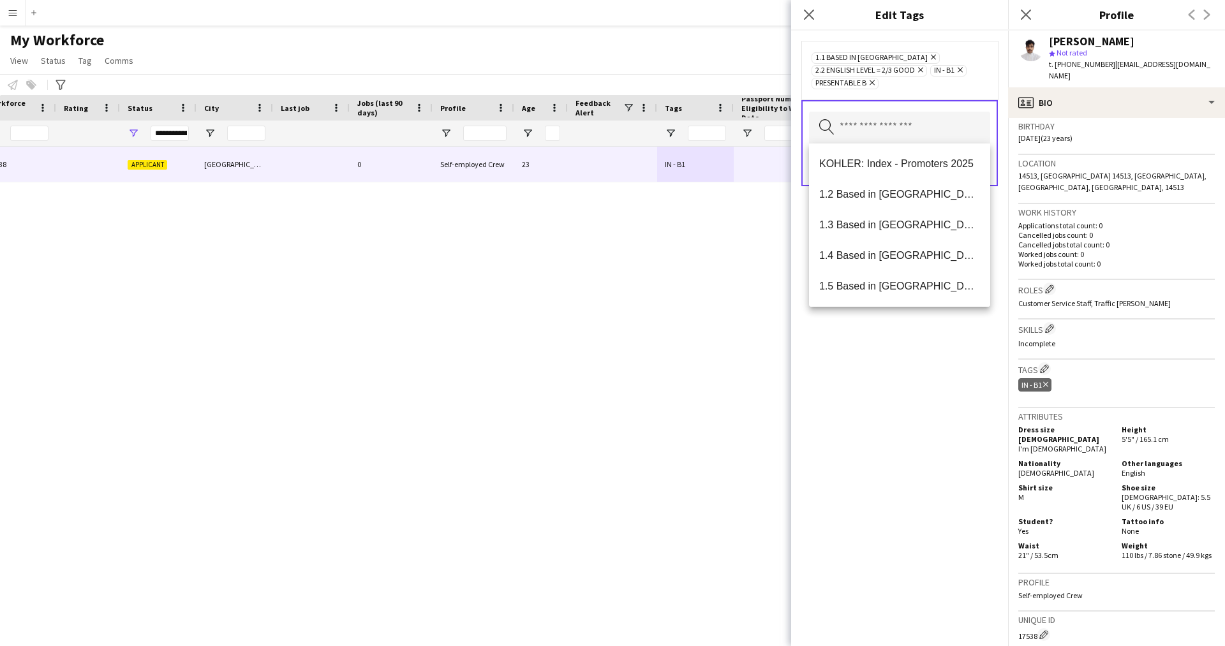
click at [894, 364] on div "1.1 Based in [GEOGRAPHIC_DATA] Remove 2.2 English Level = 2/3 Good Remove IN - …" at bounding box center [899, 339] width 217 height 616
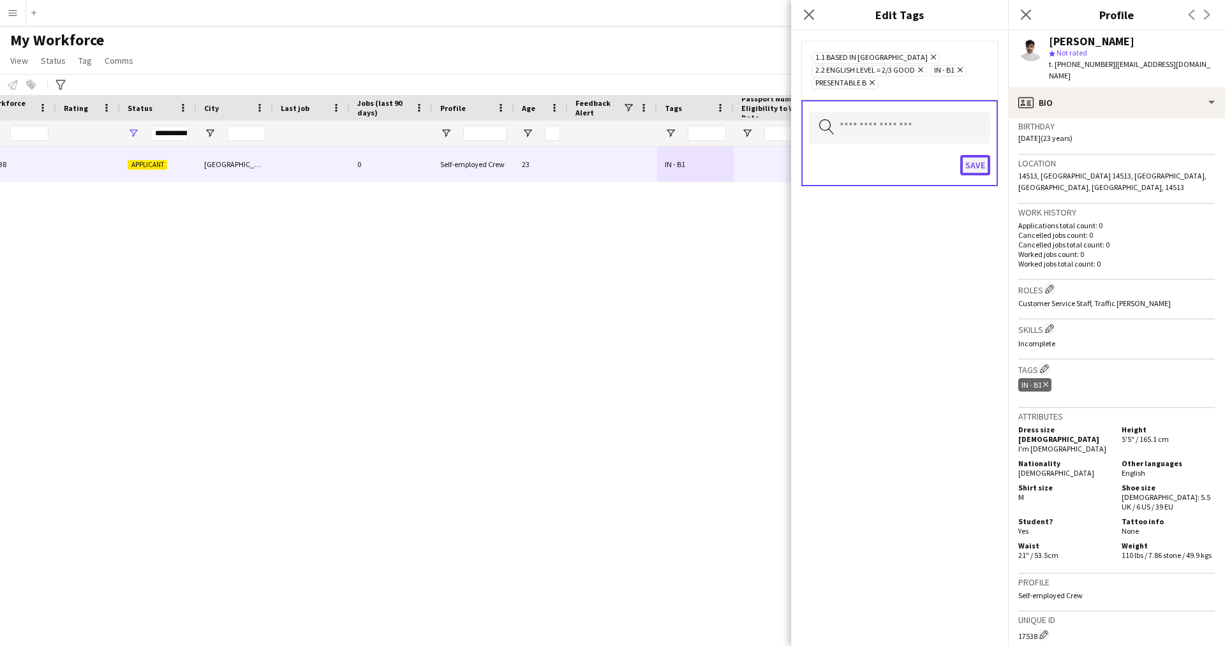
click at [970, 170] on button "Save" at bounding box center [975, 165] width 30 height 20
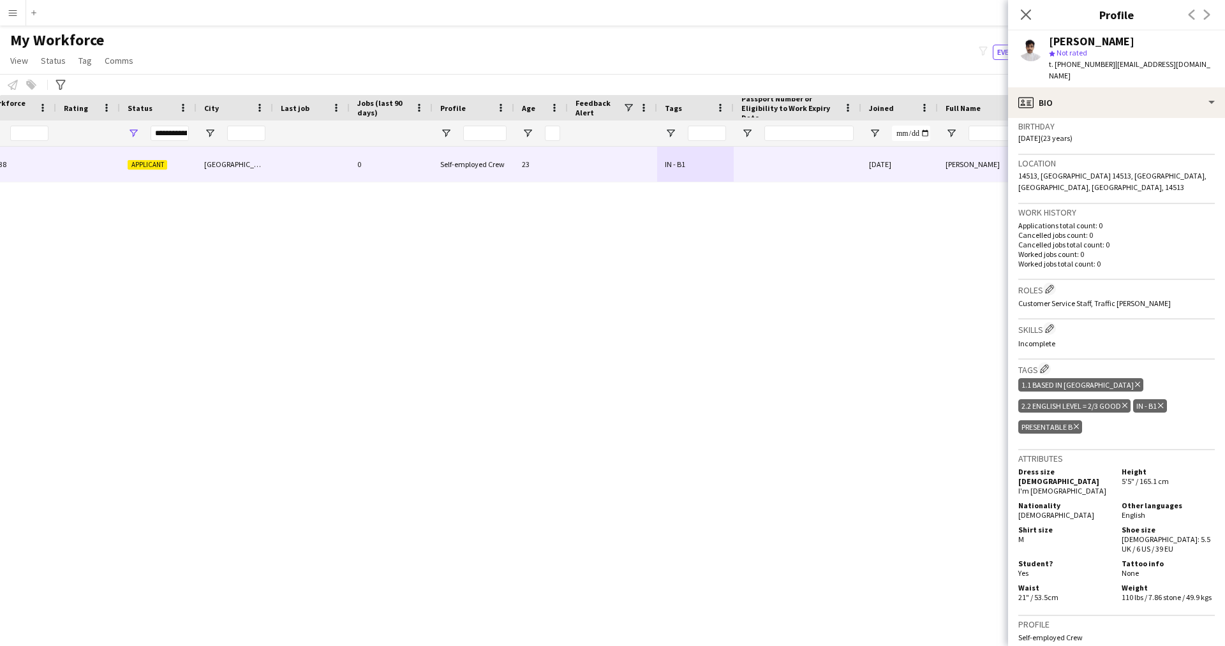
scroll to position [0, 0]
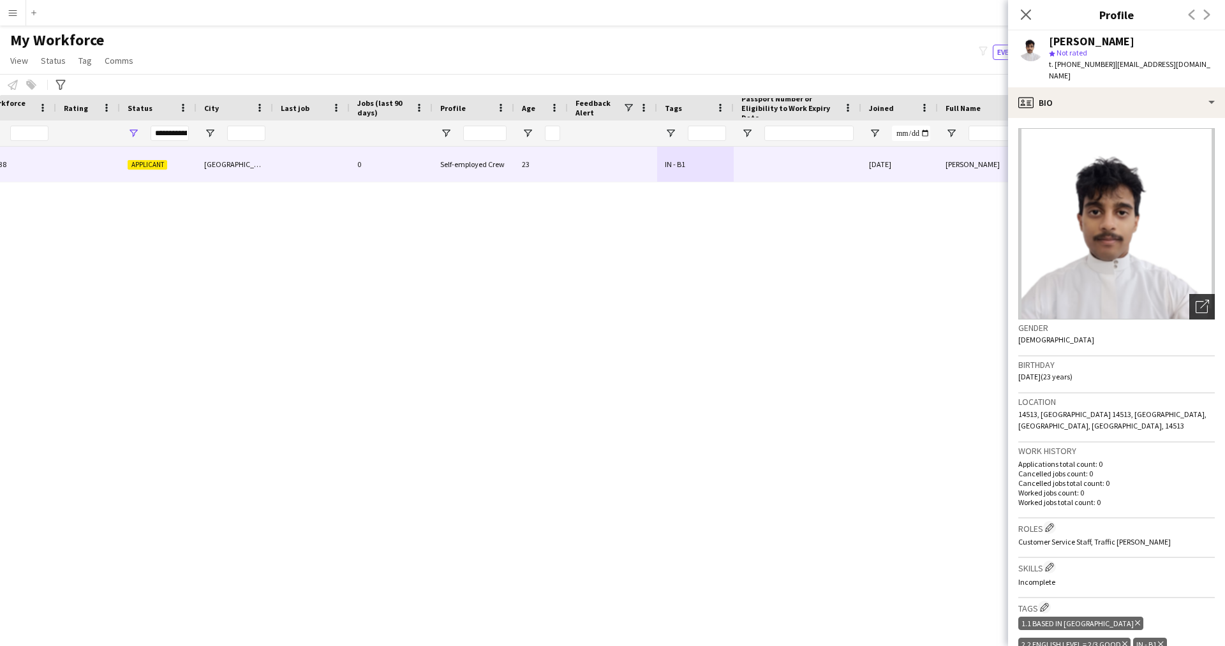
click at [1196, 300] on icon "Open photos pop-in" at bounding box center [1202, 306] width 13 height 13
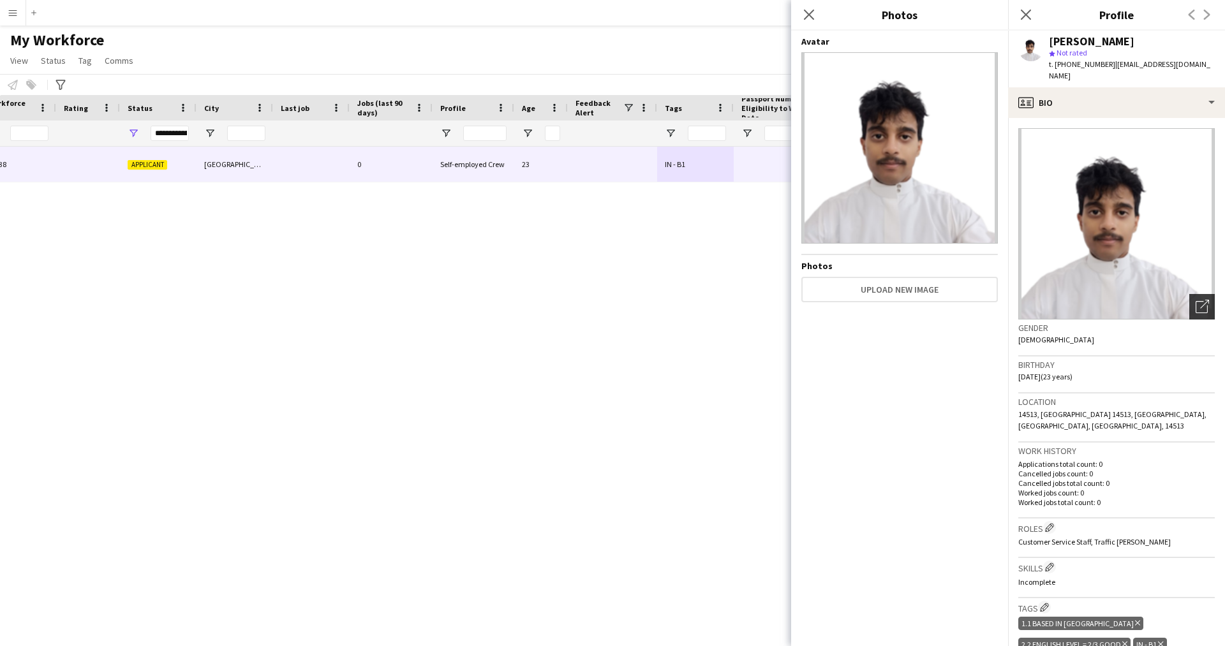
click at [1196, 300] on icon "Open photos pop-in" at bounding box center [1202, 306] width 13 height 13
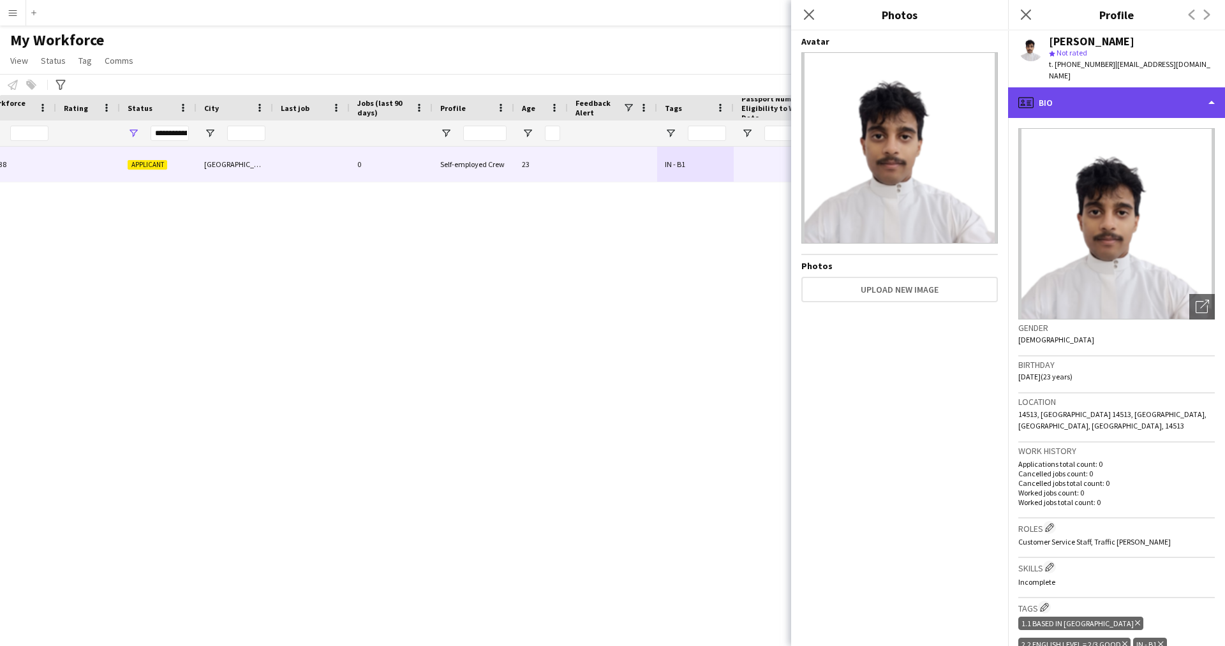
click at [1103, 91] on div "profile Bio" at bounding box center [1116, 102] width 217 height 31
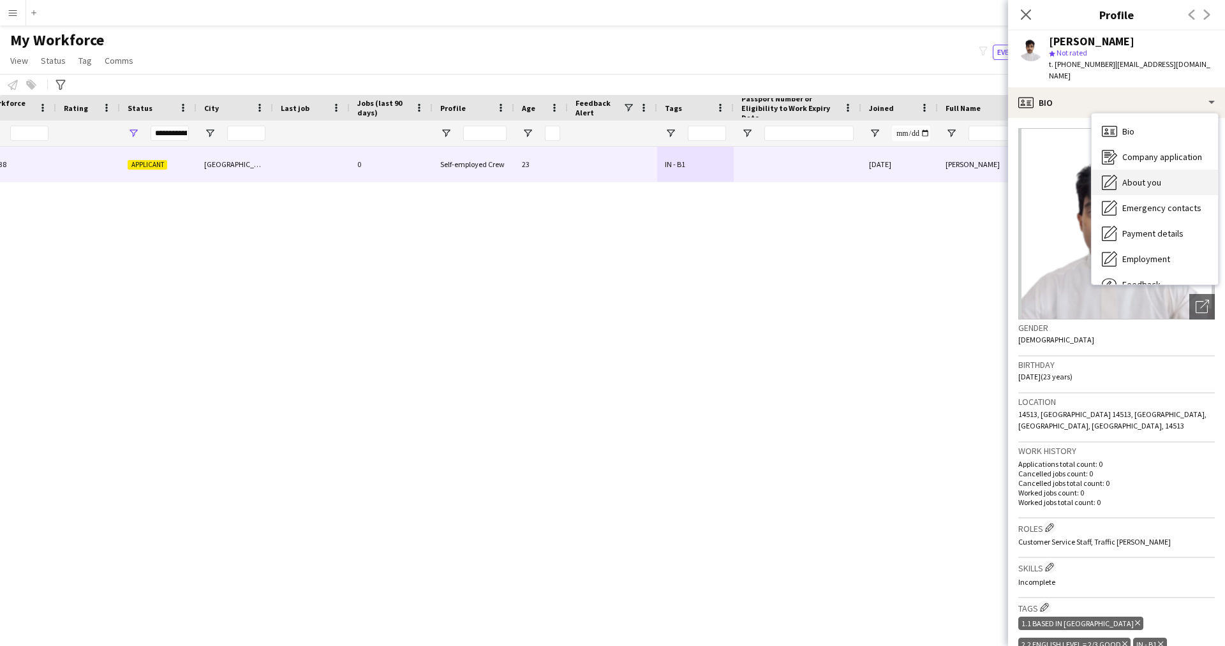
click at [1124, 180] on div "About you About you" at bounding box center [1155, 183] width 126 height 26
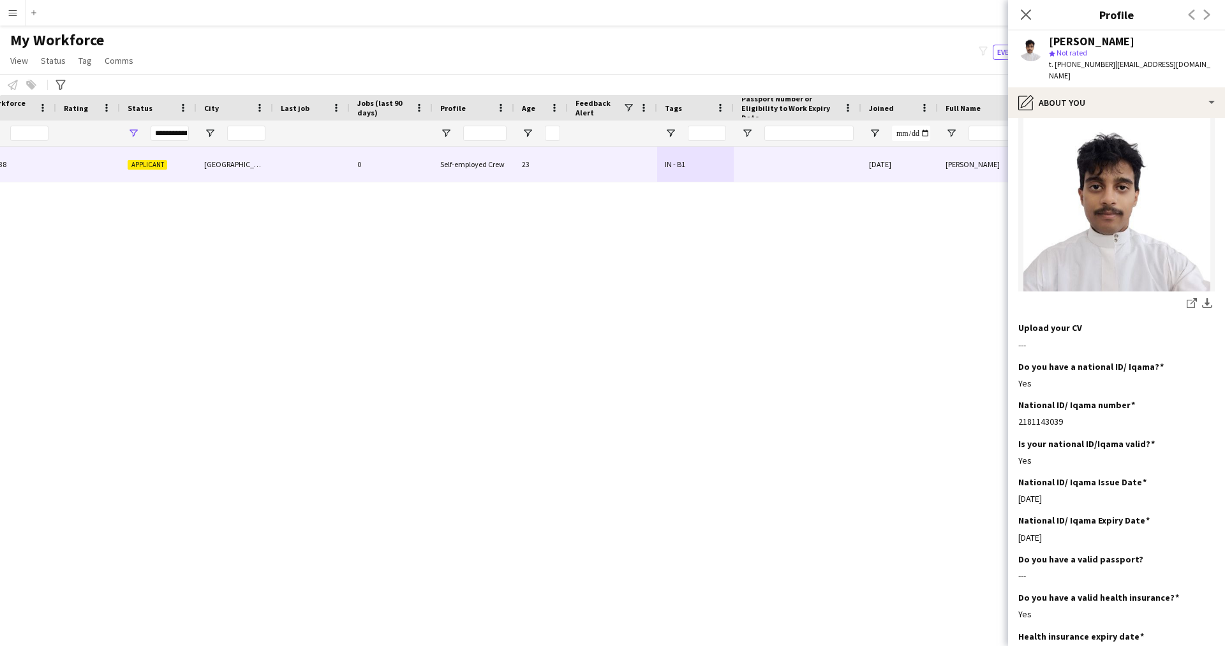
scroll to position [172, 0]
drag, startPoint x: 1087, startPoint y: 330, endPoint x: 1029, endPoint y: 323, distance: 58.5
click at [1029, 323] on div "Upload your CV Edit this field" at bounding box center [1116, 327] width 197 height 11
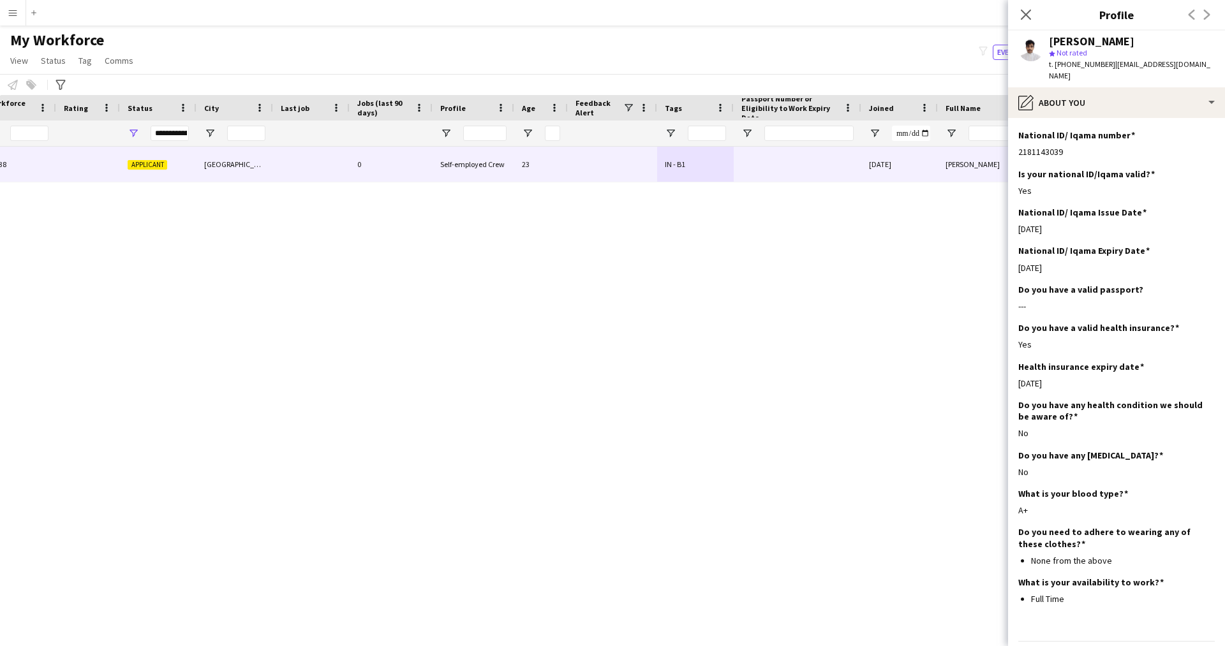
scroll to position [442, 0]
drag, startPoint x: 1128, startPoint y: 290, endPoint x: 1087, endPoint y: 287, distance: 41.0
click at [1087, 287] on h3 "Do you have a valid passport?" at bounding box center [1080, 288] width 125 height 11
click at [1115, 274] on div "National ID/ Iqama Expiry Date Edit this field [DATE]" at bounding box center [1116, 263] width 197 height 38
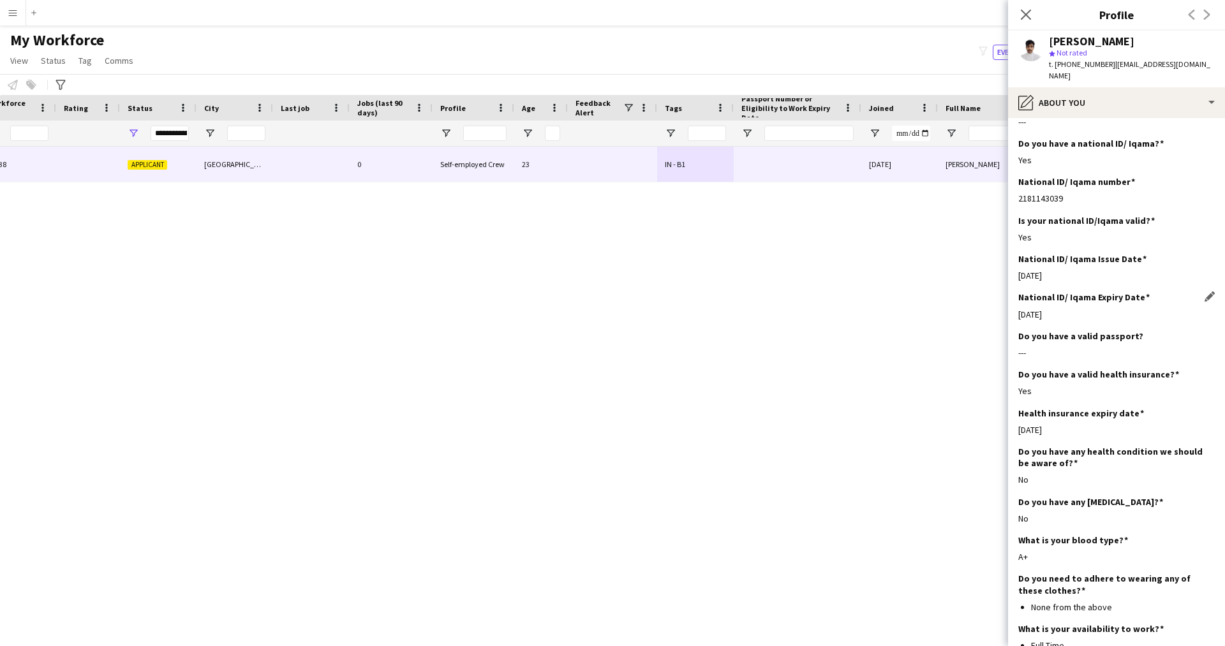
scroll to position [396, 0]
drag, startPoint x: 1144, startPoint y: 338, endPoint x: 1058, endPoint y: 348, distance: 86.2
click at [1058, 348] on div "Do you have a valid passport? Edit this field ---" at bounding box center [1116, 349] width 197 height 38
click at [1058, 348] on div "---" at bounding box center [1116, 352] width 197 height 11
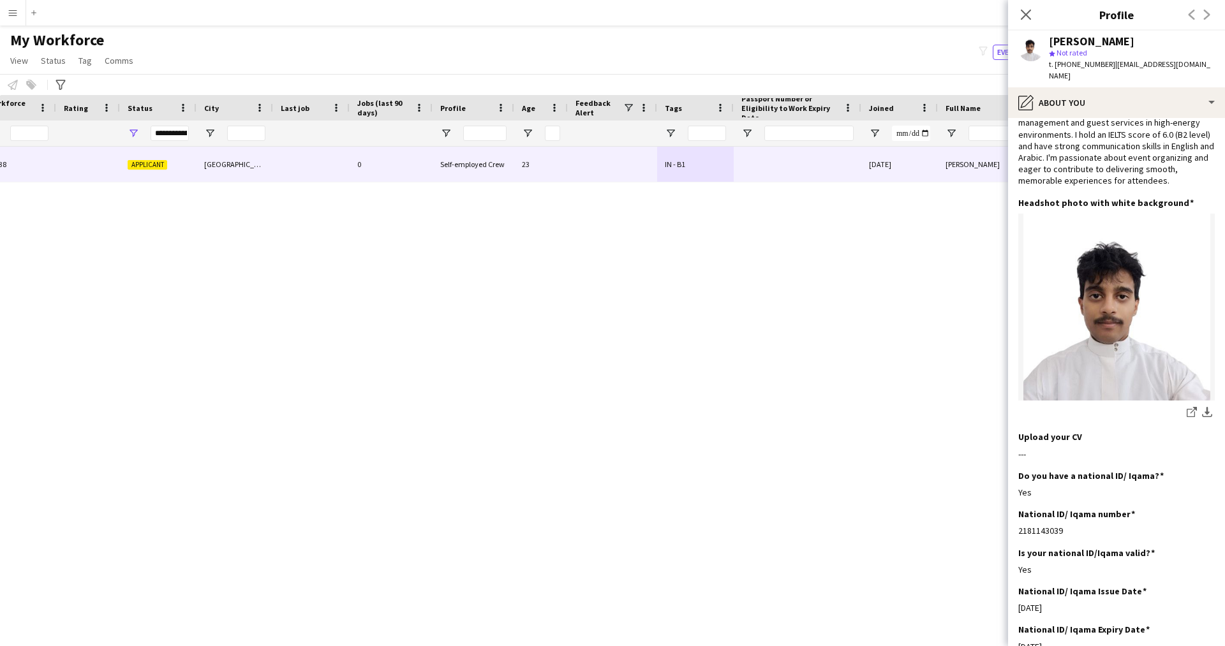
scroll to position [0, 0]
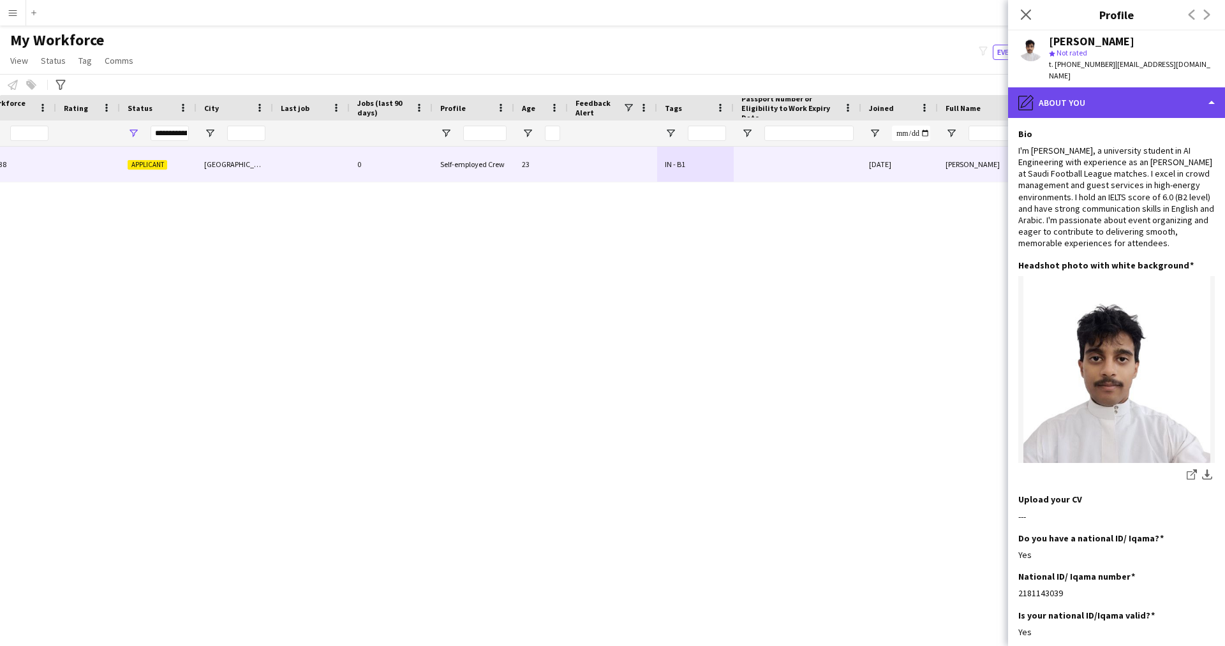
click at [1075, 89] on div "pencil4 About you" at bounding box center [1116, 102] width 217 height 31
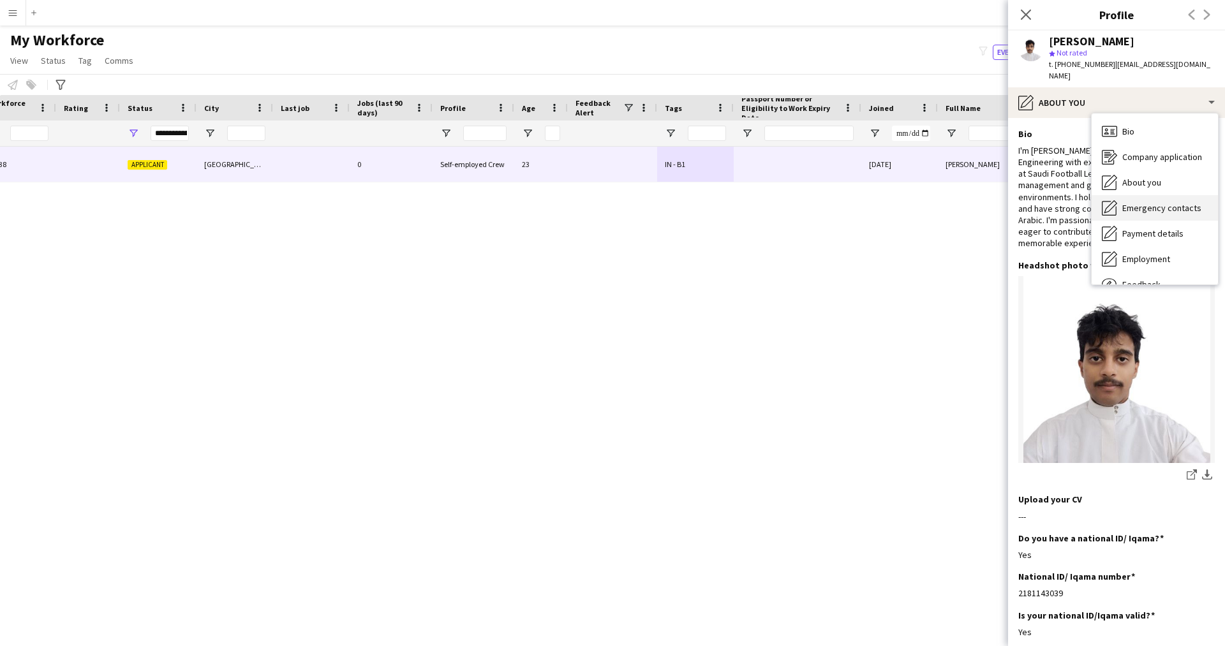
click at [1157, 202] on span "Emergency contacts" at bounding box center [1162, 207] width 79 height 11
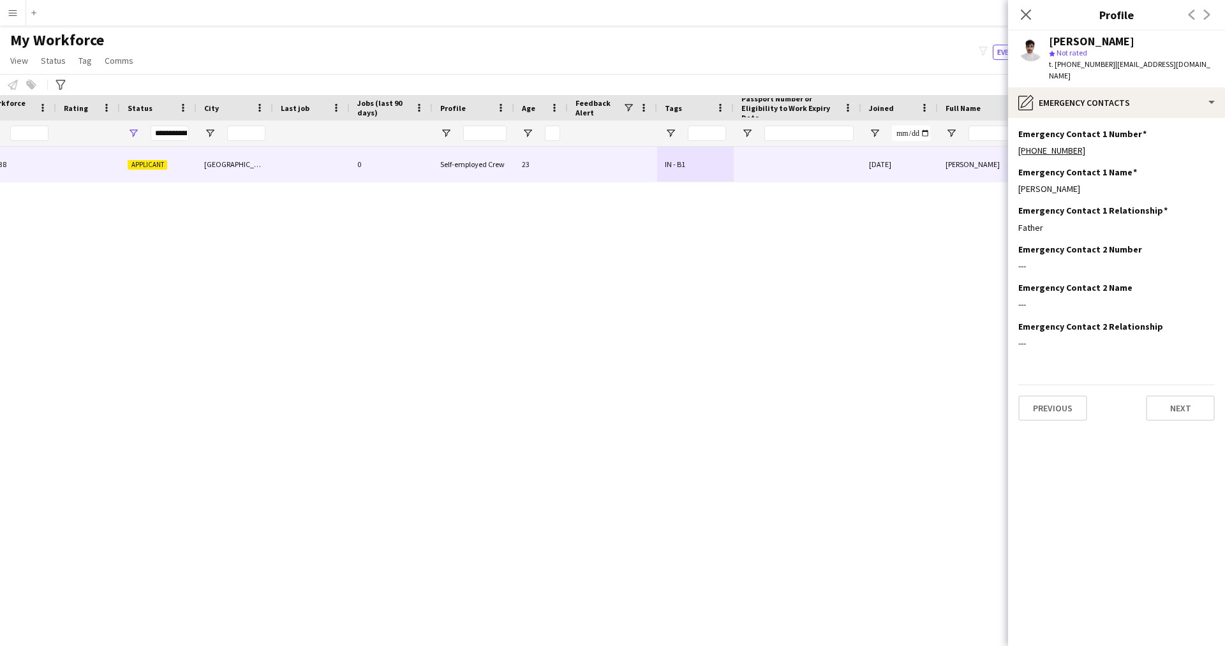
drag, startPoint x: 1054, startPoint y: 221, endPoint x: 1006, endPoint y: 219, distance: 47.3
click at [1006, 219] on body "Menu Boards Boards Boards All jobs Status Workforce Workforce My Workforce Recr…" at bounding box center [612, 323] width 1225 height 646
click at [1061, 222] on div "Father" at bounding box center [1116, 227] width 197 height 11
click at [1064, 104] on div "pencil4 Emergency contacts" at bounding box center [1116, 102] width 217 height 31
click at [1137, 228] on span "Payment details" at bounding box center [1153, 233] width 61 height 11
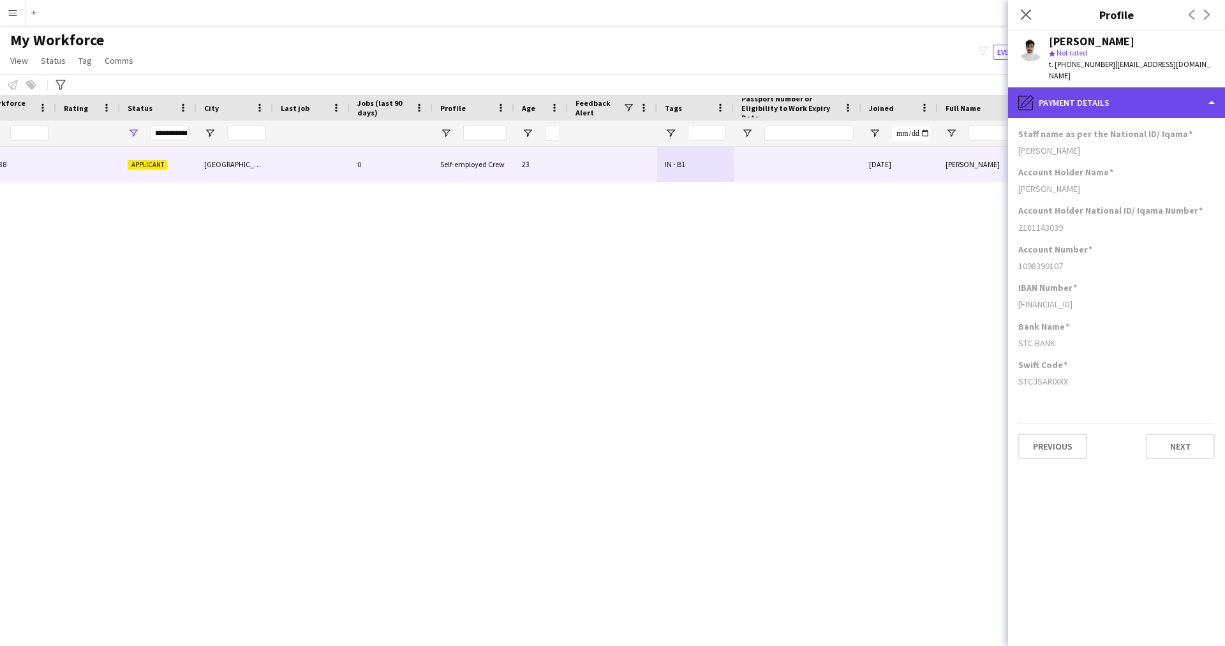
click at [1083, 89] on div "pencil4 Payment details" at bounding box center [1116, 102] width 217 height 31
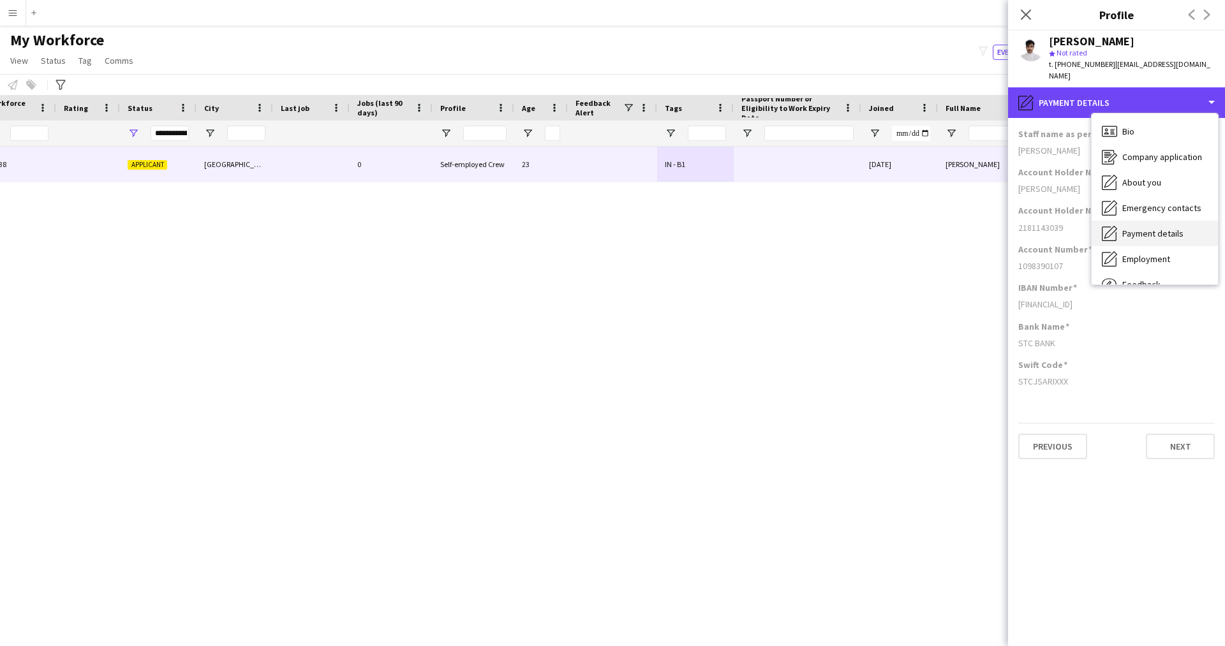
scroll to position [31, 0]
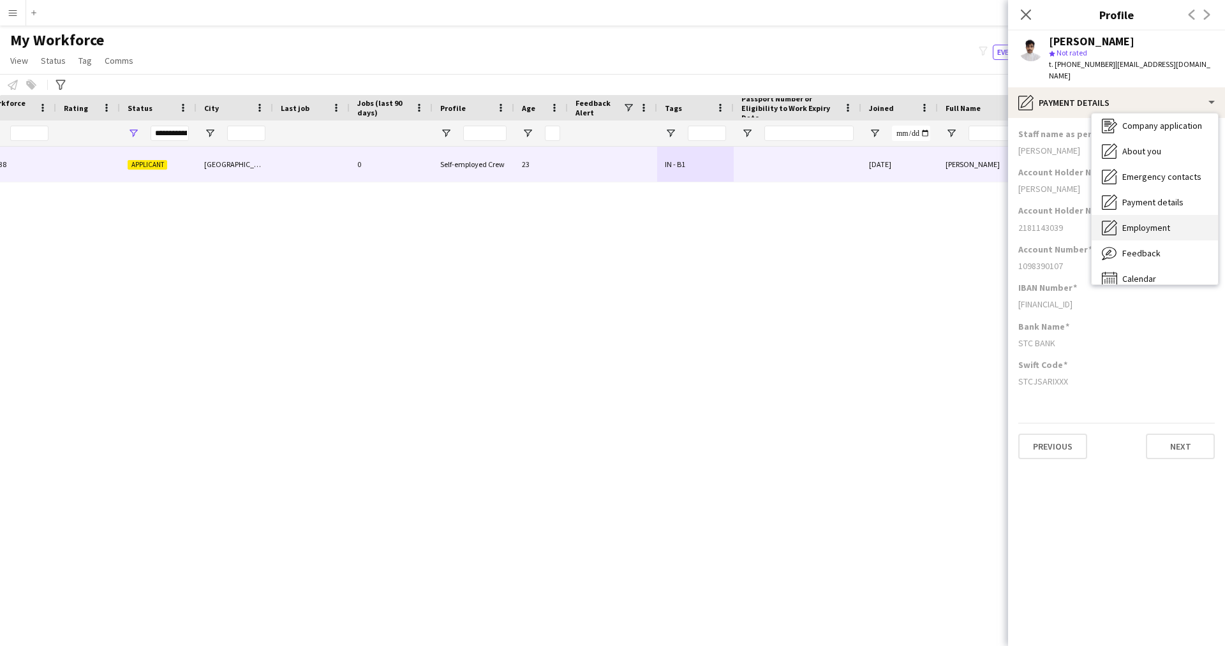
click at [1145, 222] on span "Employment" at bounding box center [1147, 227] width 48 height 11
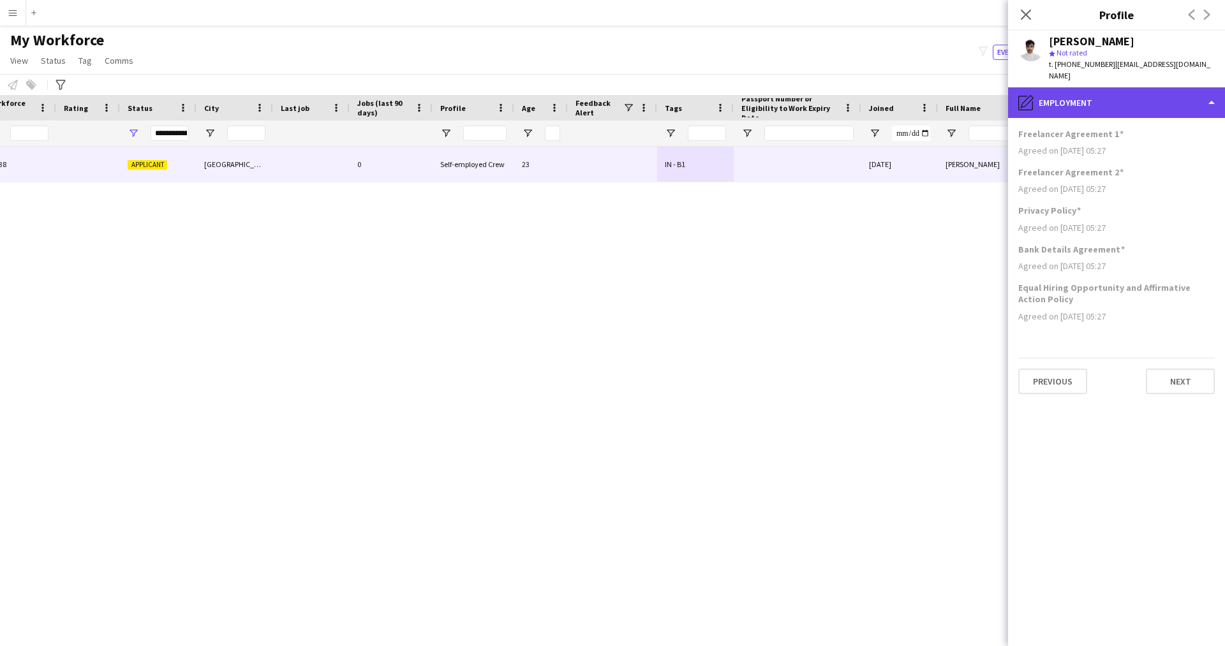
click at [1086, 88] on div "pencil4 Employment" at bounding box center [1116, 102] width 217 height 31
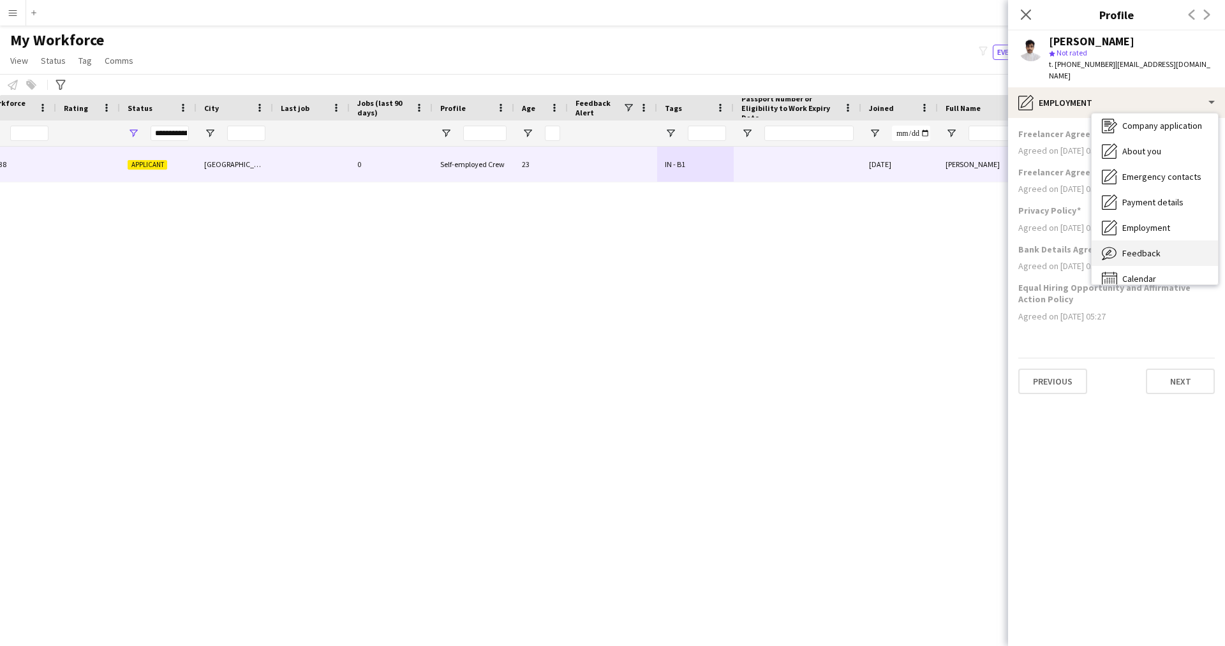
click at [1133, 241] on div "Feedback Feedback" at bounding box center [1155, 254] width 126 height 26
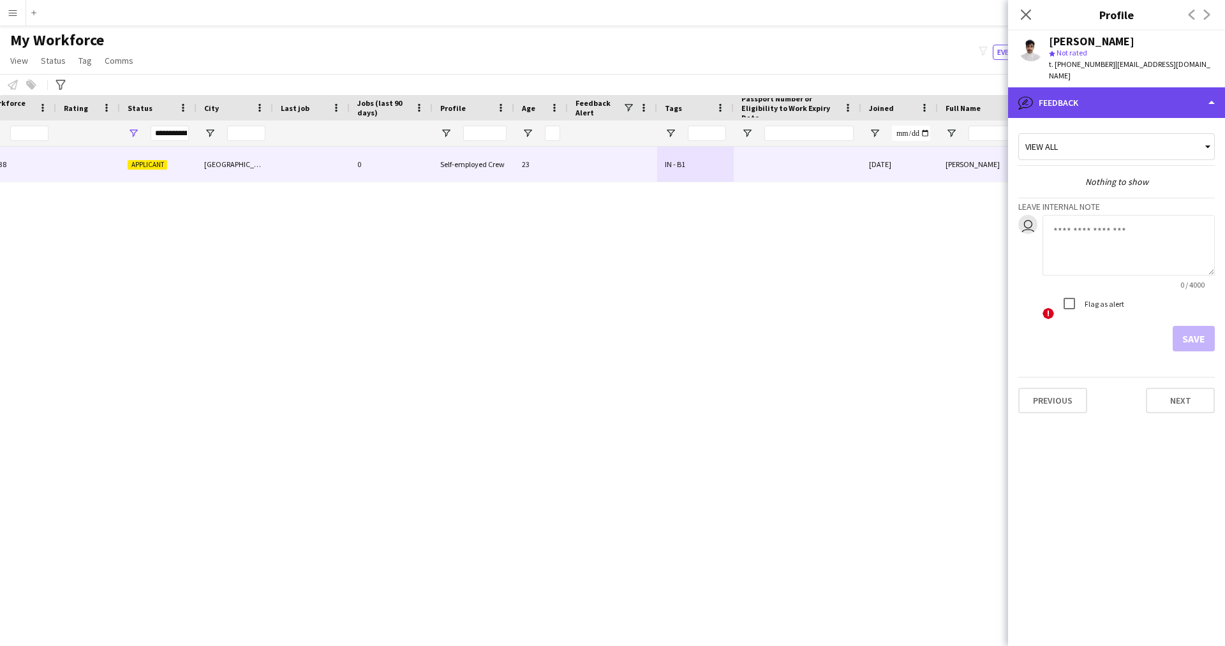
click at [1117, 94] on div "bubble-pencil Feedback" at bounding box center [1116, 102] width 217 height 31
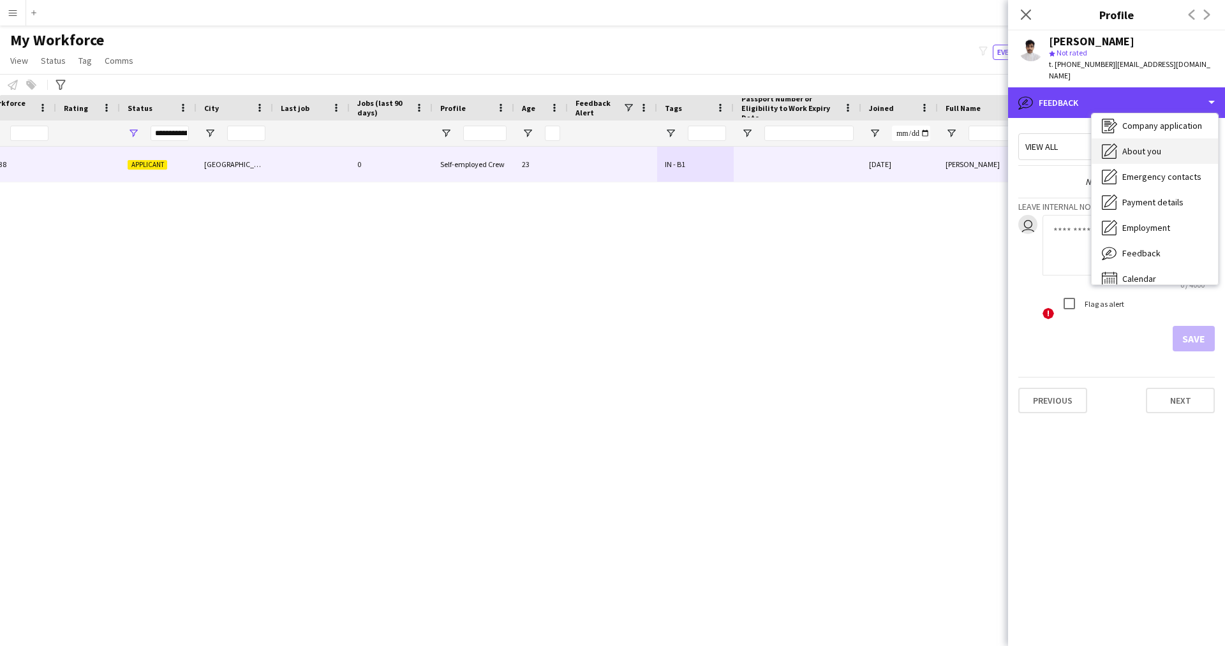
scroll to position [0, 0]
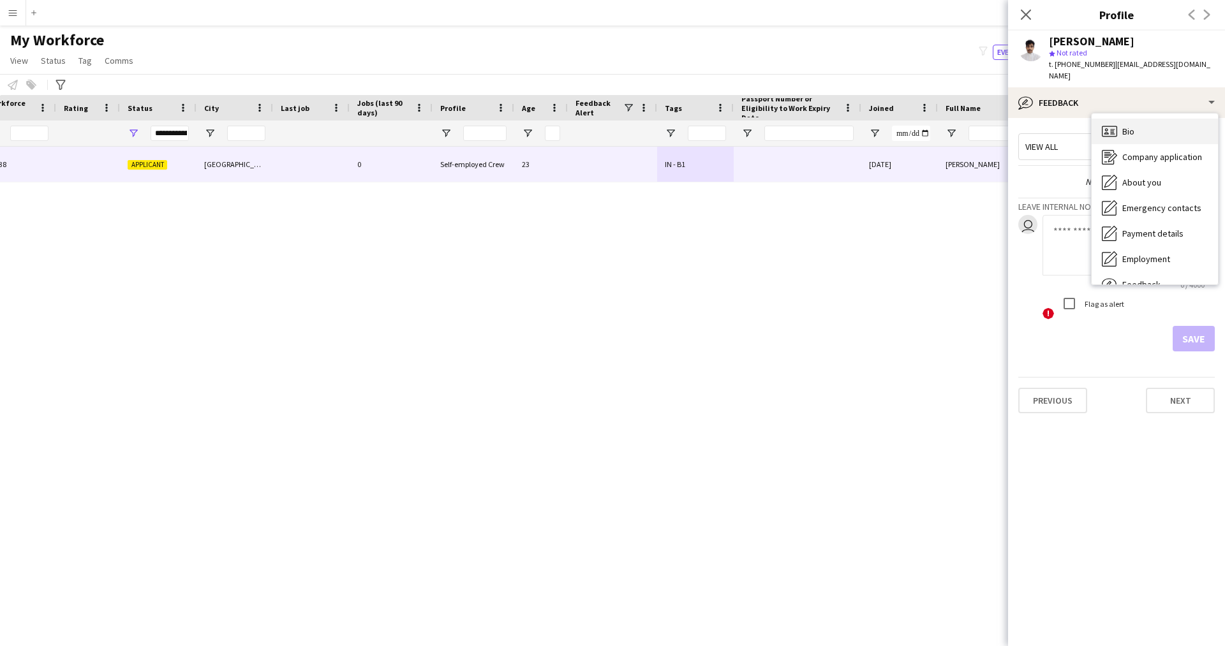
click at [1135, 119] on div "Bio Bio" at bounding box center [1155, 132] width 126 height 26
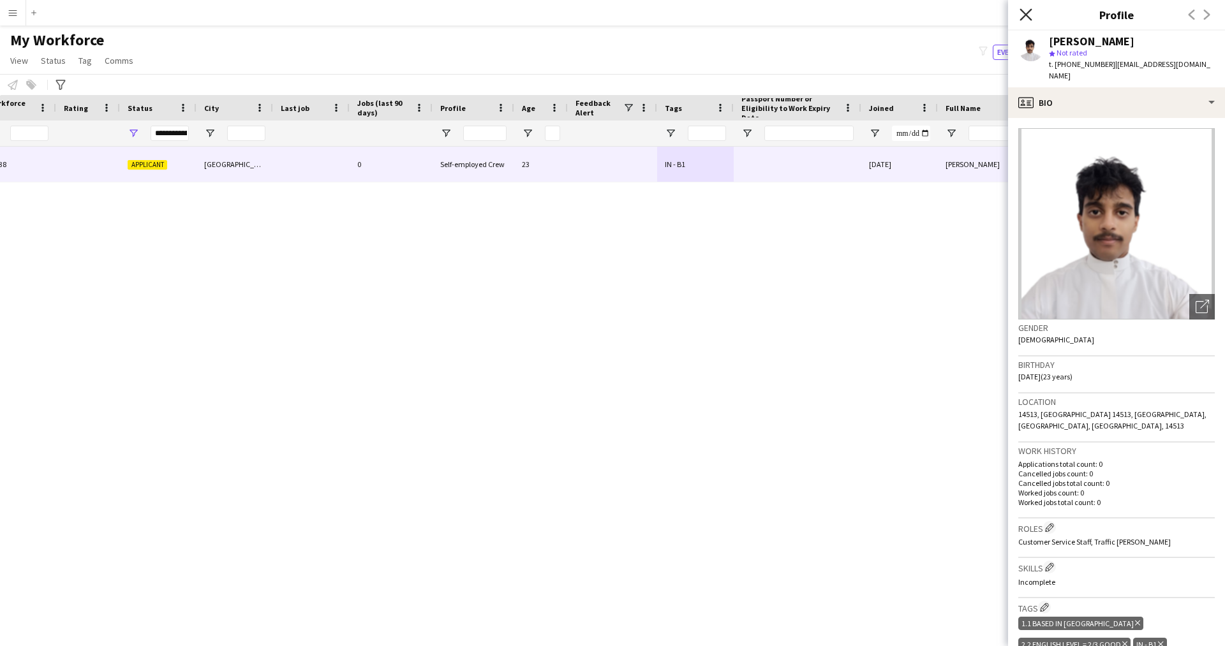
click at [1027, 11] on icon "Close pop-in" at bounding box center [1026, 14] width 12 height 12
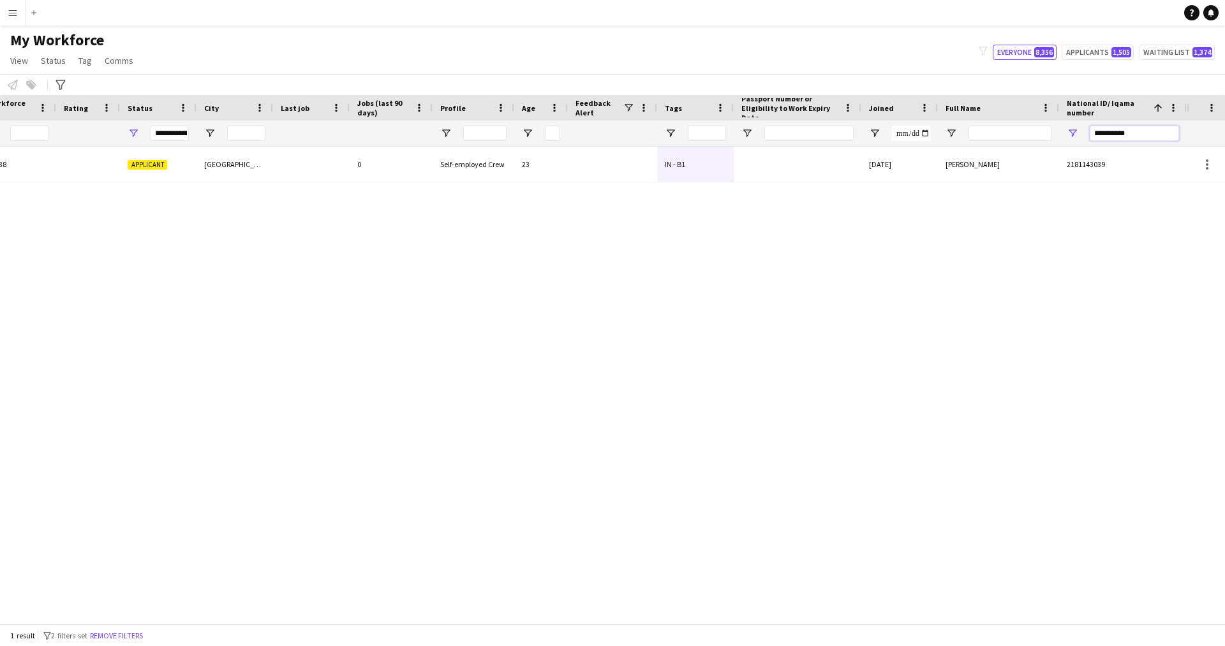
drag, startPoint x: 1147, startPoint y: 135, endPoint x: 983, endPoint y: 144, distance: 164.2
click at [983, 144] on div at bounding box center [471, 134] width 1431 height 26
paste input "National ID/ Iqama number Filter Input"
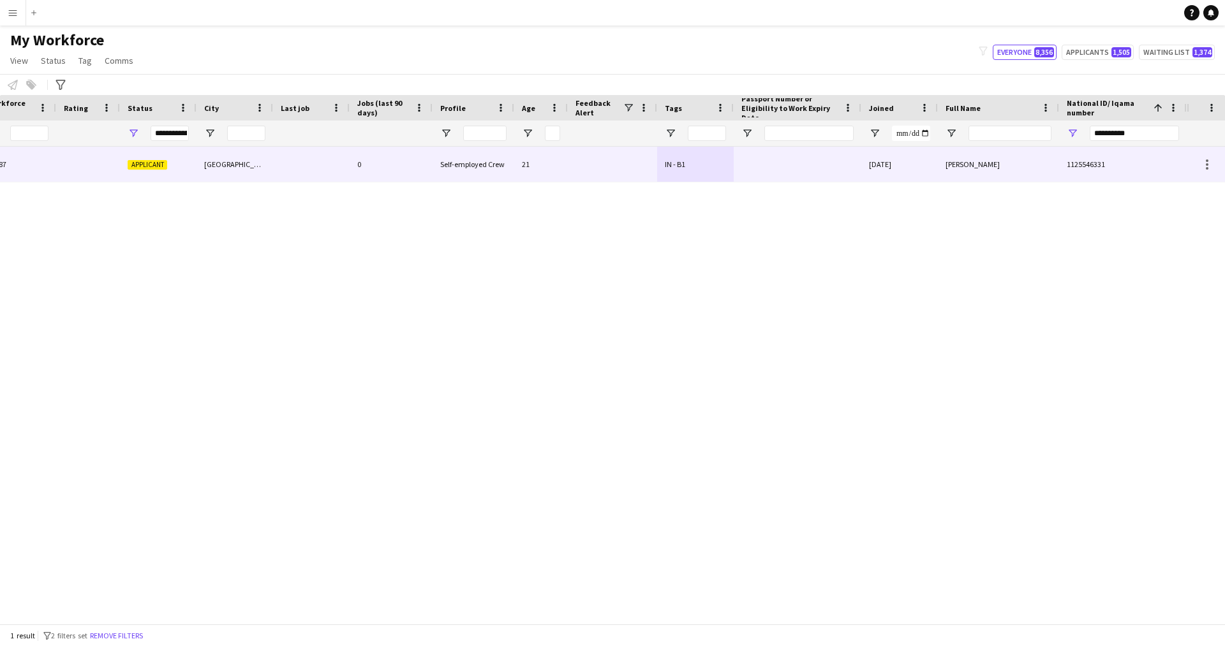
drag, startPoint x: 1090, startPoint y: 168, endPoint x: 973, endPoint y: 161, distance: 117.6
click at [1090, 168] on span "1125546331" at bounding box center [1086, 165] width 38 height 10
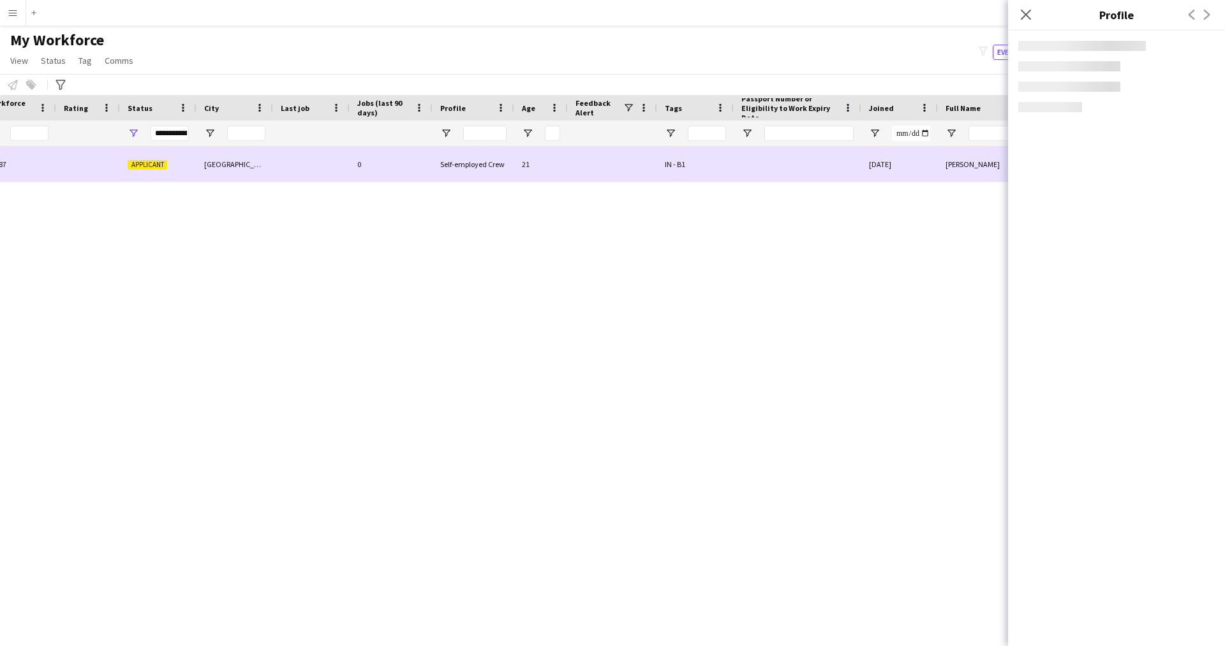
click at [966, 160] on span "[PERSON_NAME]" at bounding box center [973, 165] width 54 height 10
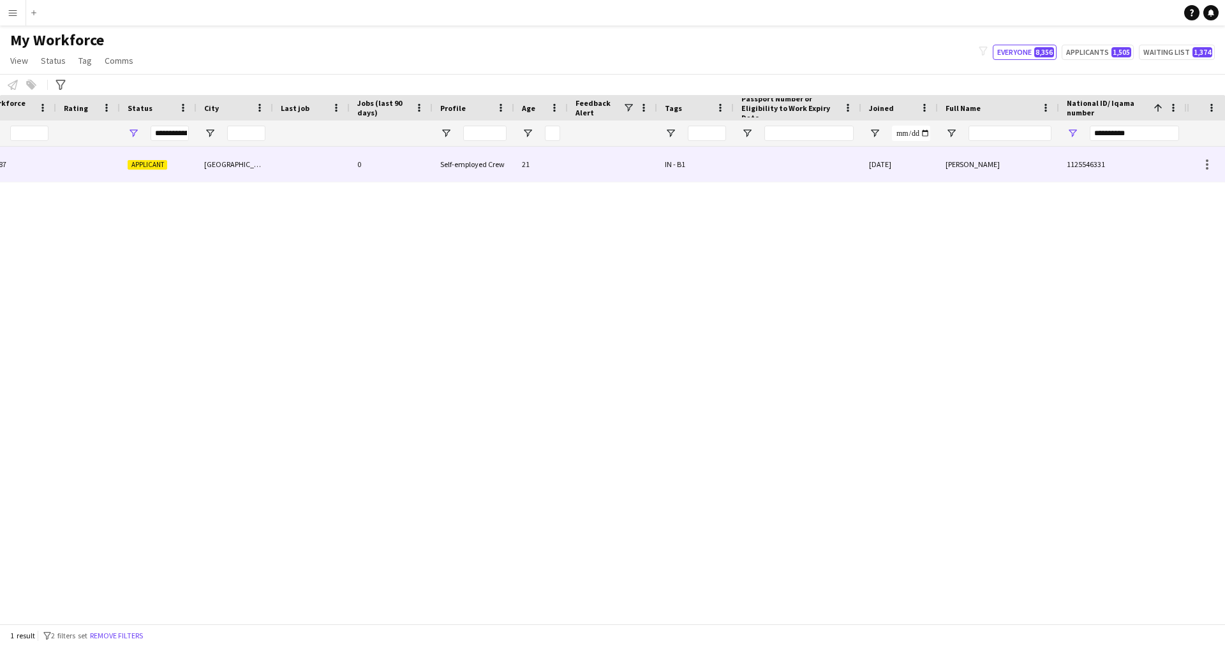
click at [992, 168] on span "[PERSON_NAME]" at bounding box center [973, 165] width 54 height 10
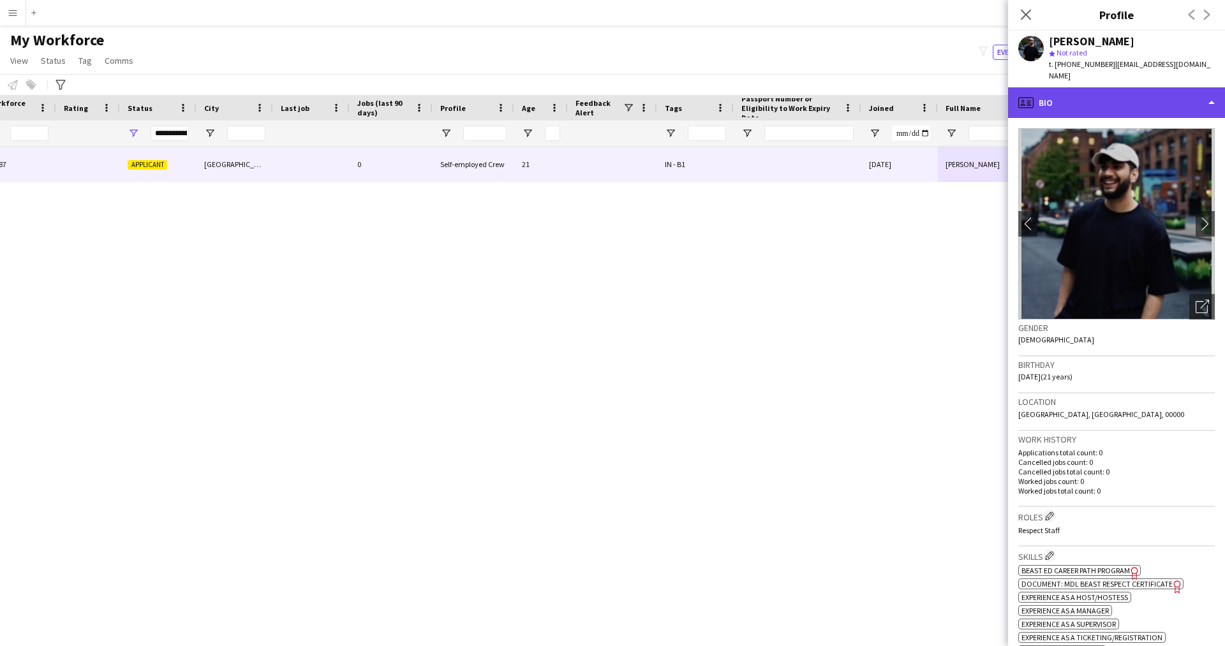
click at [1075, 103] on div "profile Bio" at bounding box center [1116, 102] width 217 height 31
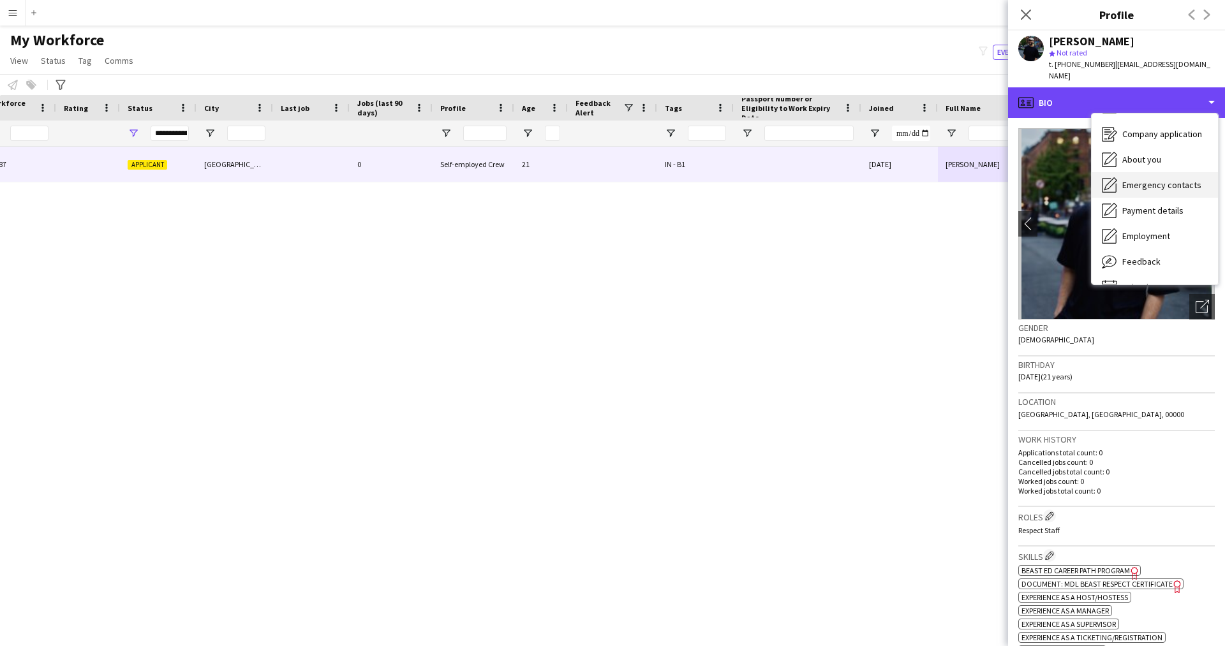
scroll to position [24, 0]
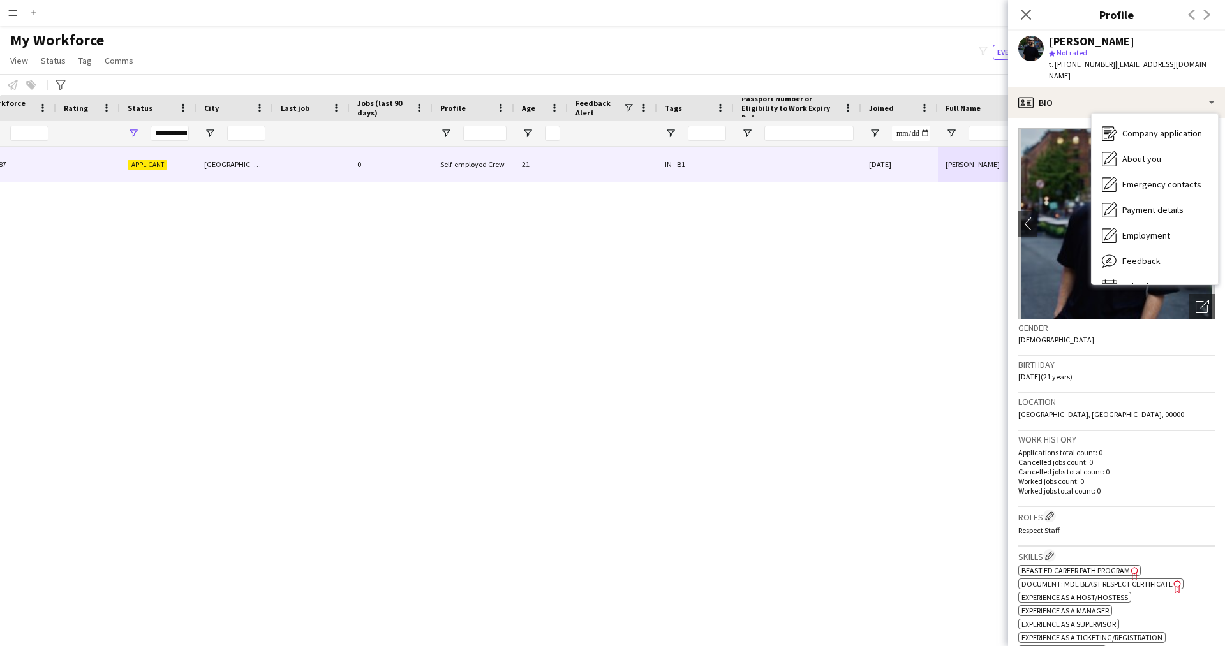
click at [1137, 567] on icon "Freelancer has uploaded a photo validation of skill. Click to see" at bounding box center [1134, 573] width 13 height 13
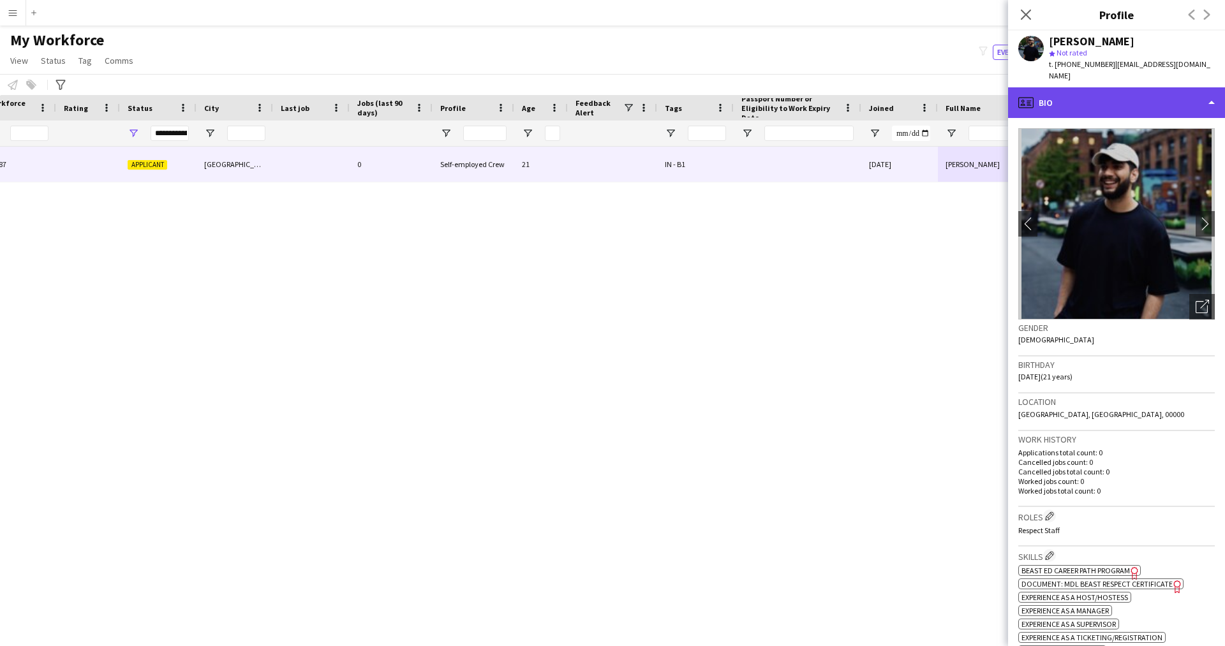
click at [1076, 87] on div "profile Bio" at bounding box center [1116, 102] width 217 height 31
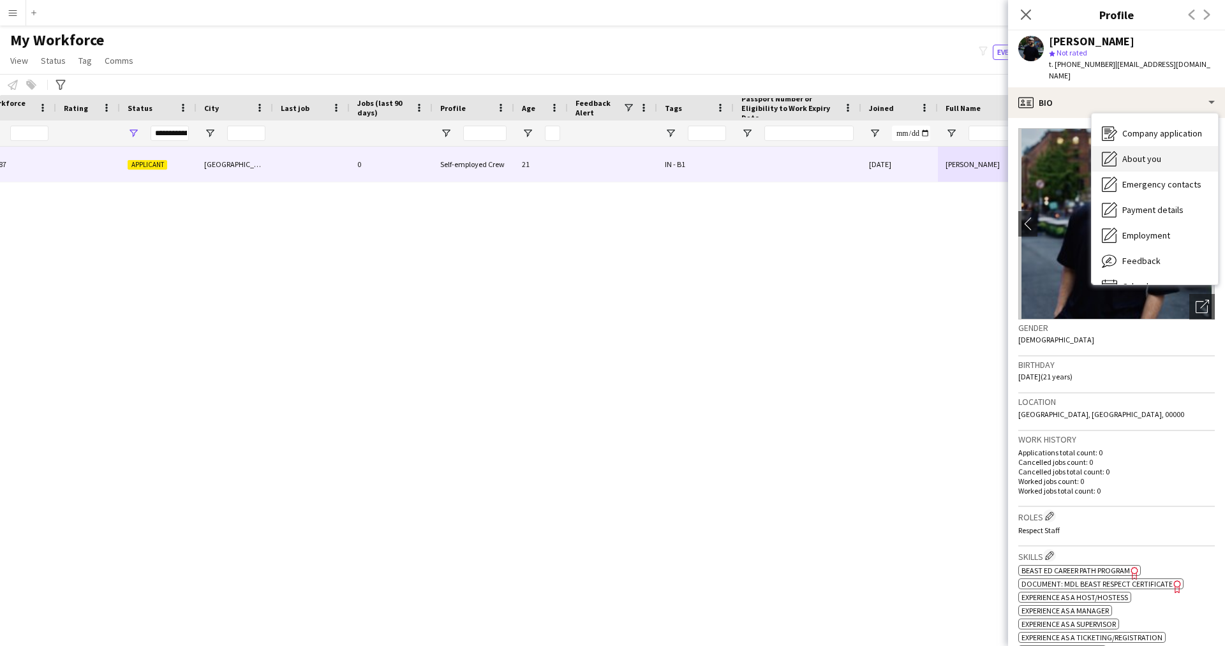
click at [1142, 153] on span "About you" at bounding box center [1142, 158] width 39 height 11
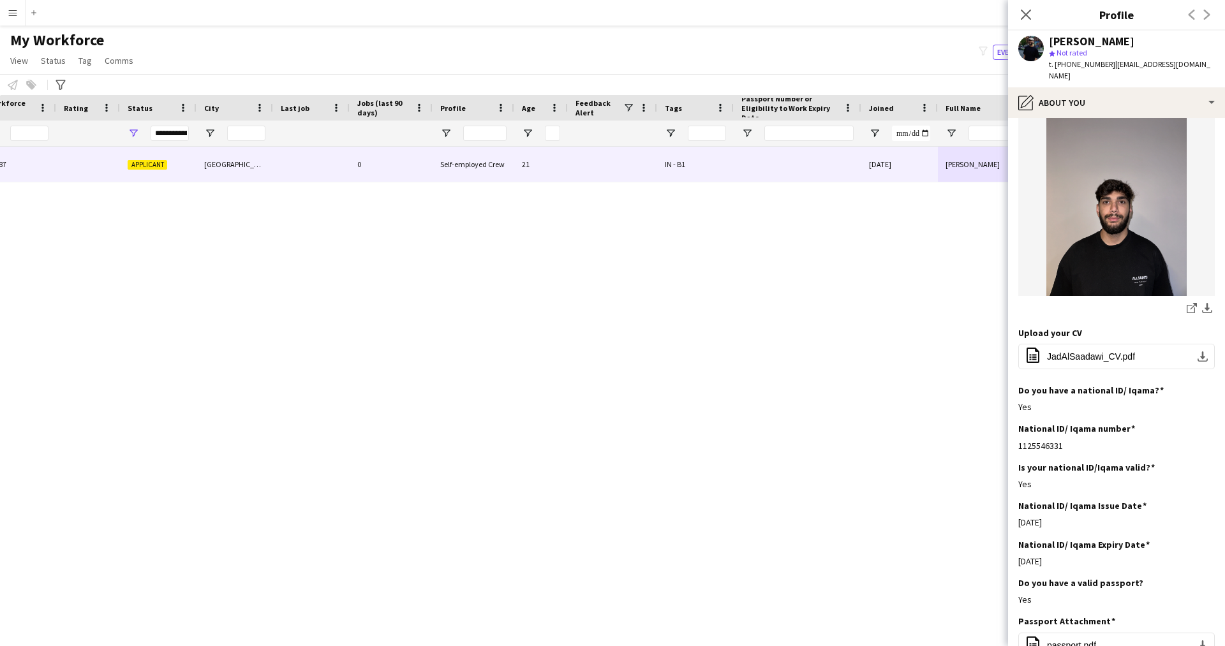
scroll to position [75, 0]
click at [1085, 350] on span "JadAlSaadawi_CV.pdf" at bounding box center [1091, 355] width 88 height 10
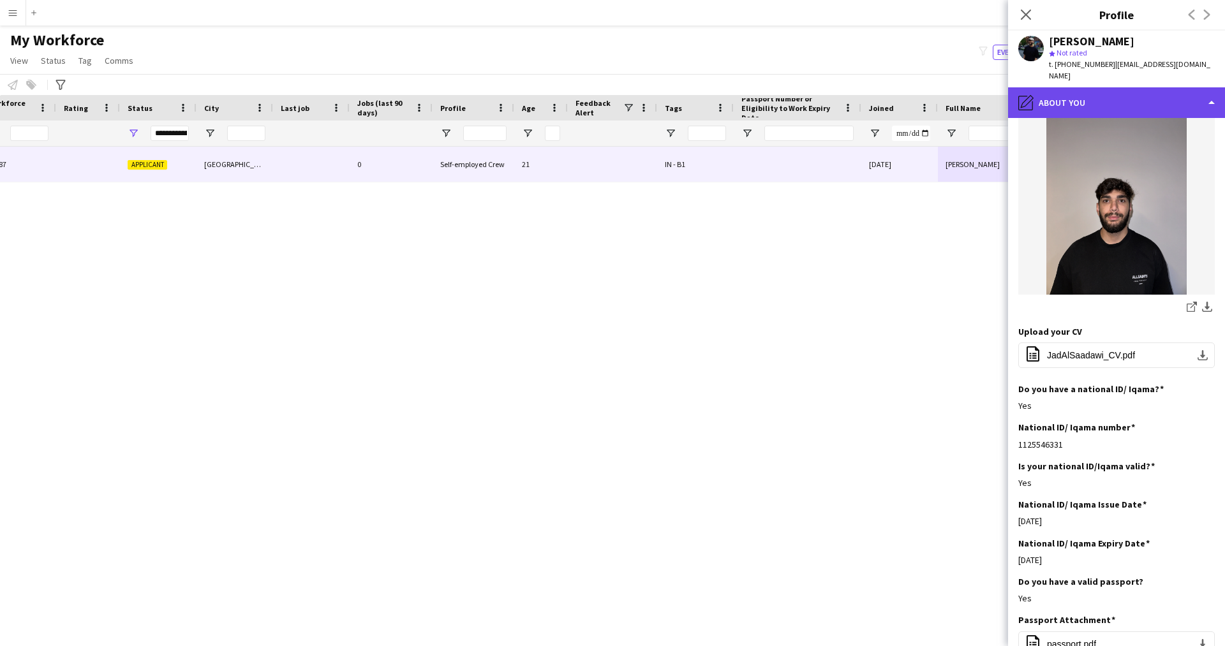
click at [1119, 87] on div "pencil4 About you" at bounding box center [1116, 102] width 217 height 31
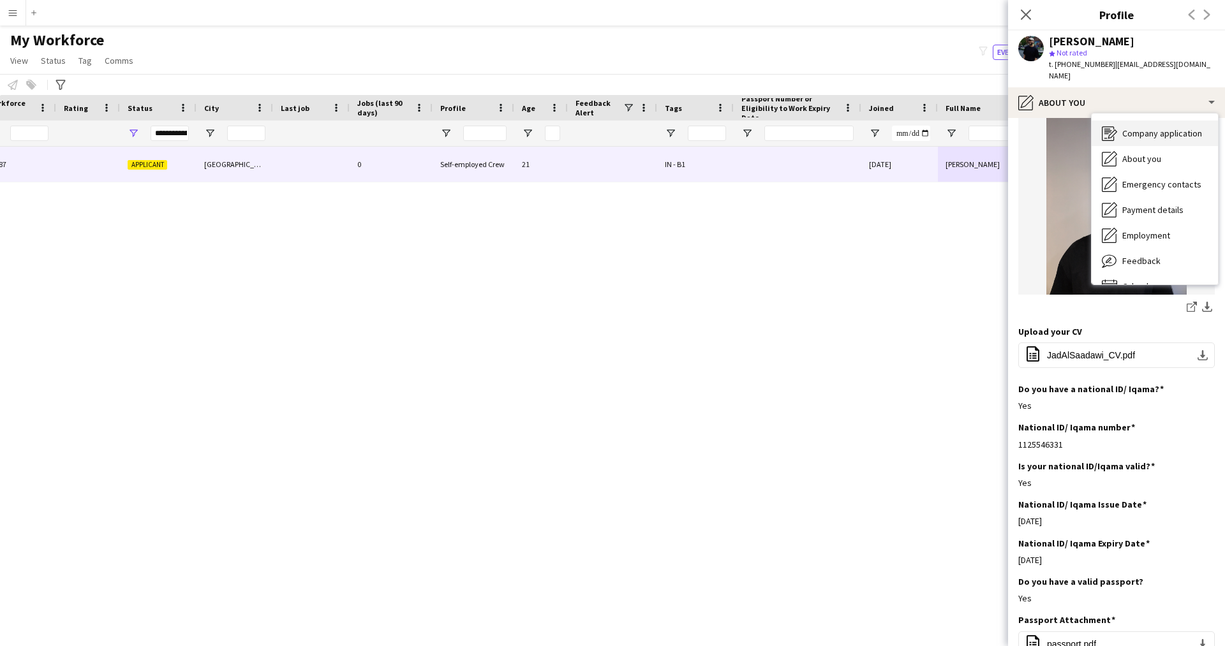
click at [1145, 128] on span "Company application" at bounding box center [1163, 133] width 80 height 11
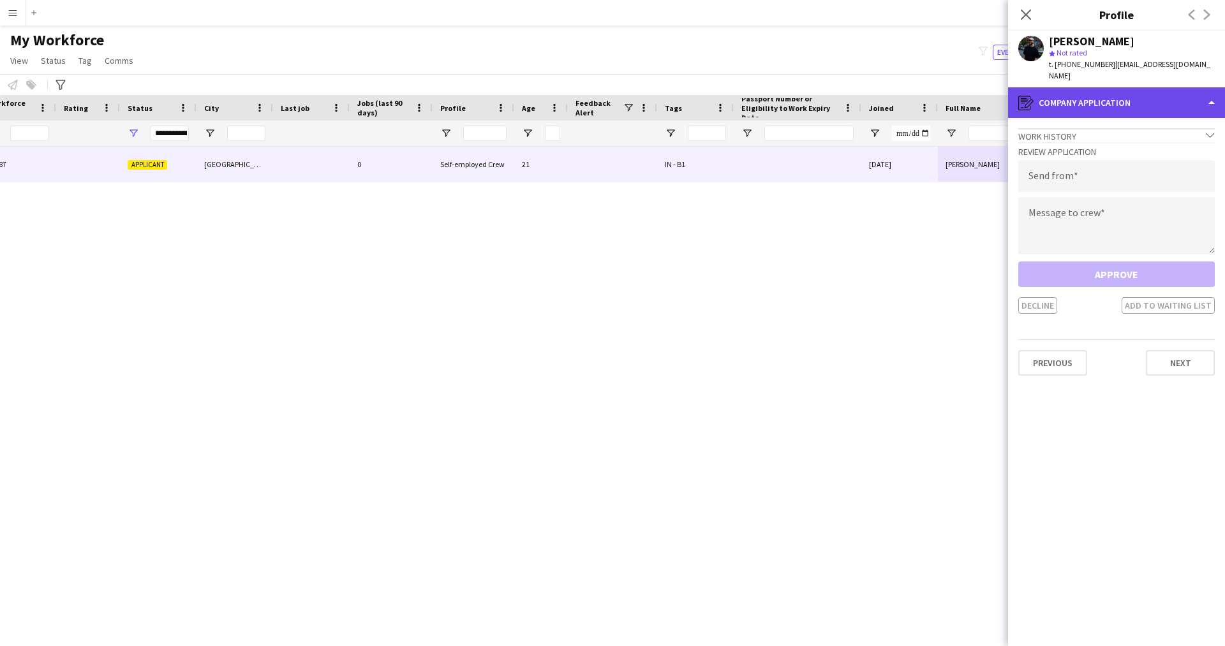
click at [1133, 90] on div "register Company application" at bounding box center [1116, 102] width 217 height 31
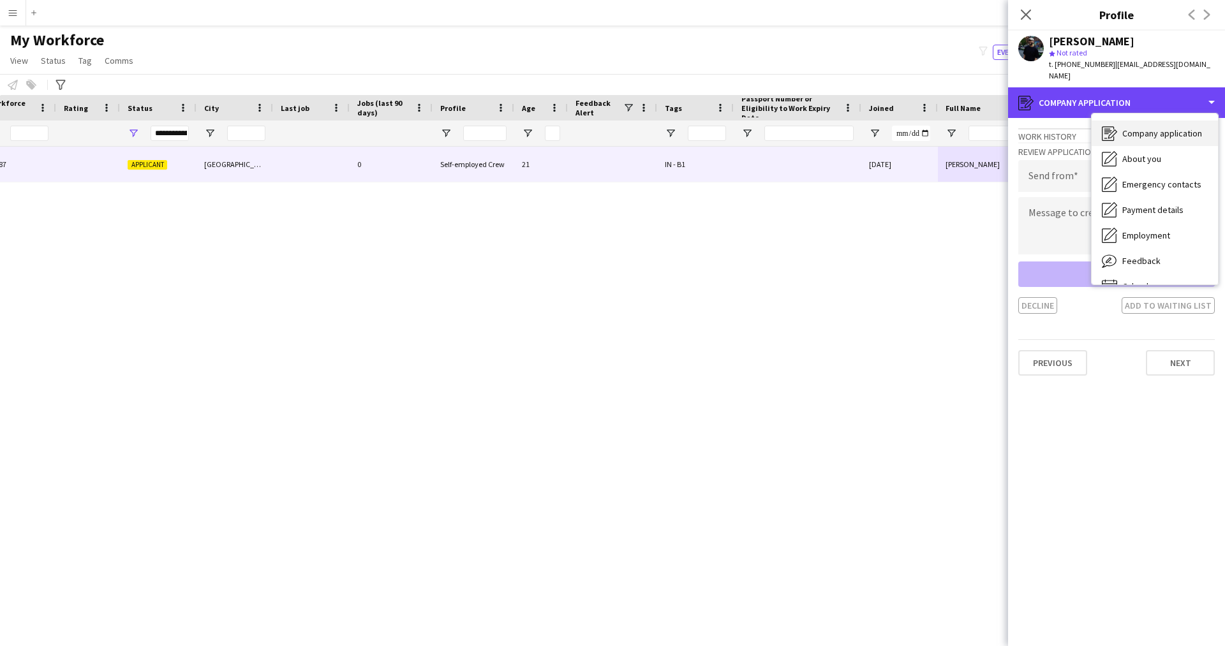
scroll to position [0, 0]
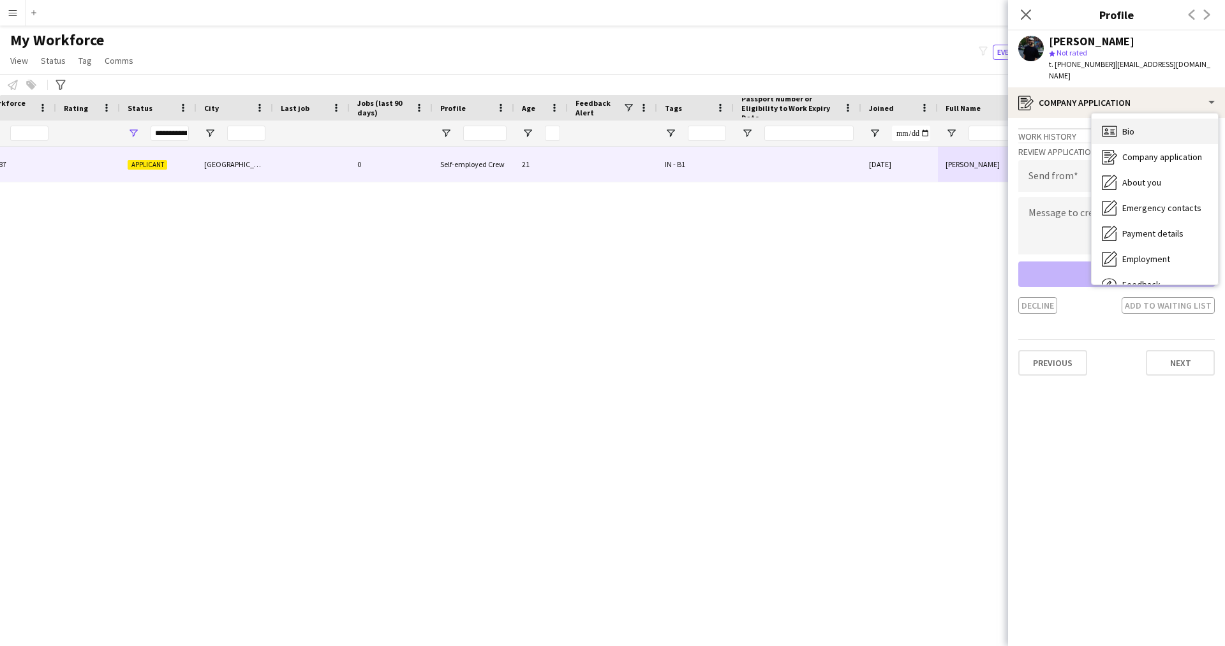
click at [1129, 126] on span "Bio" at bounding box center [1129, 131] width 12 height 11
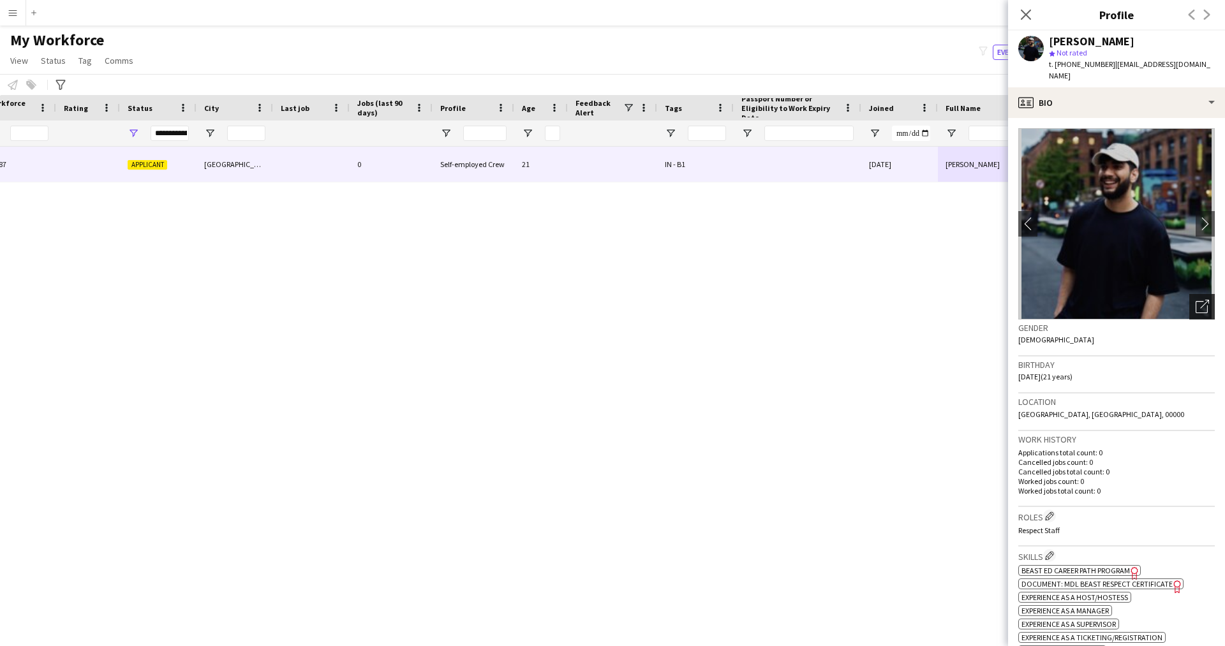
click at [1196, 300] on icon "Open photos pop-in" at bounding box center [1202, 306] width 13 height 13
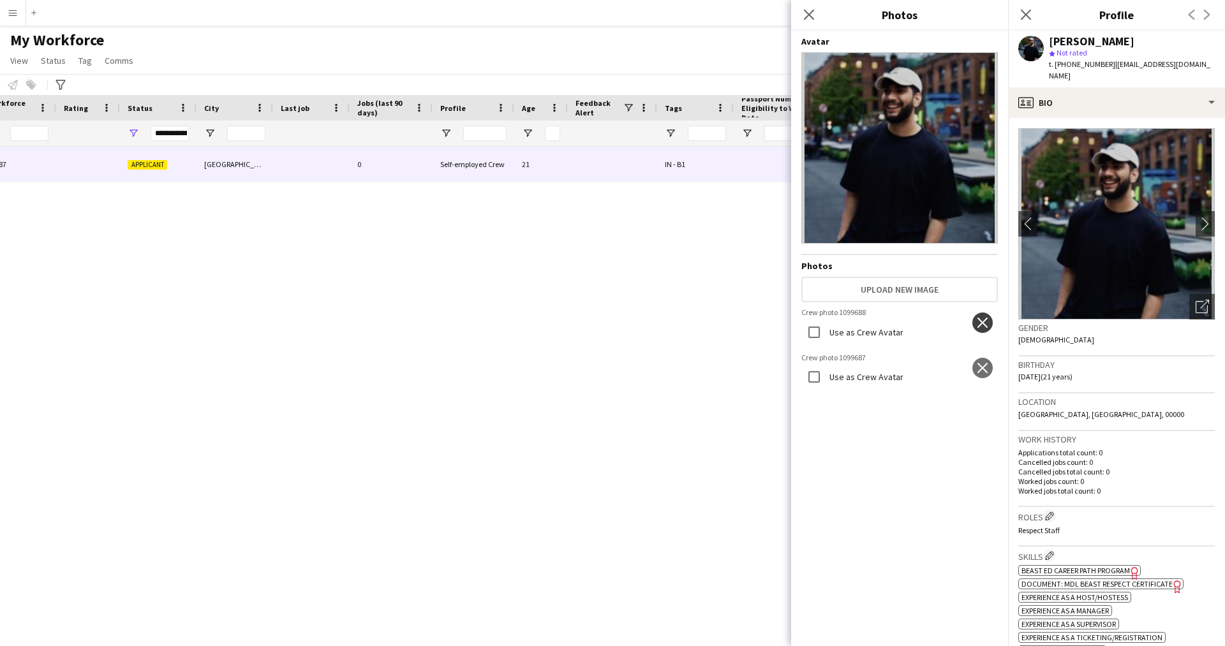
click at [976, 318] on app-icon "close" at bounding box center [982, 323] width 13 height 10
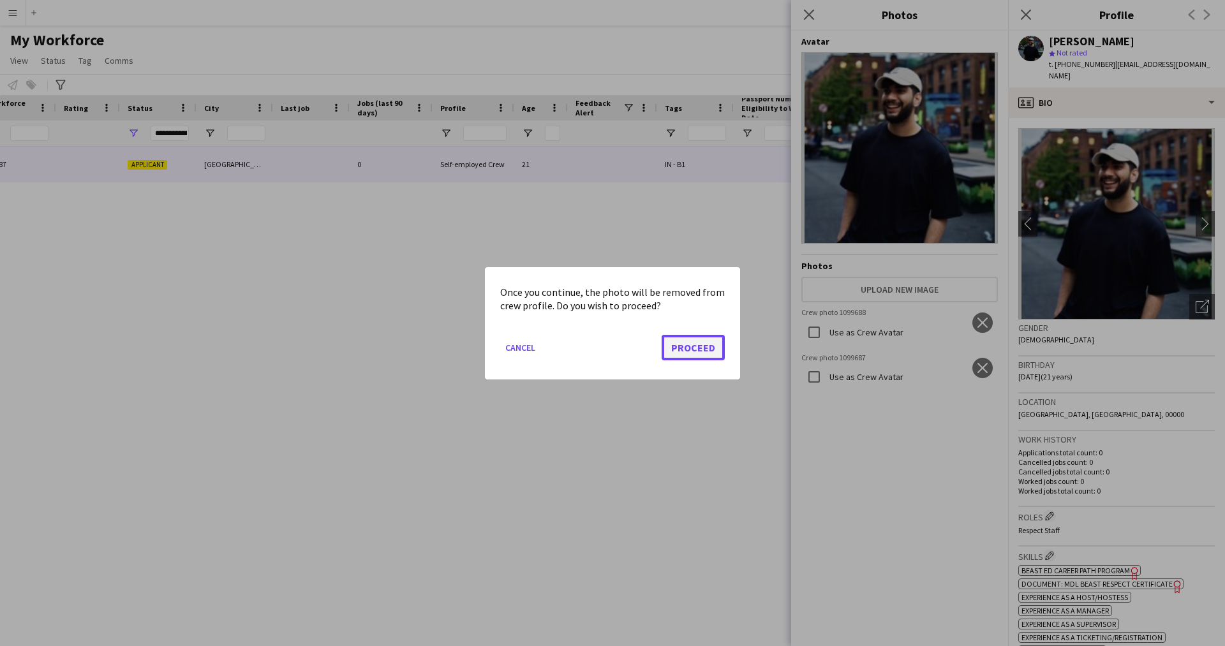
click at [697, 343] on button "Proceed" at bounding box center [693, 347] width 63 height 26
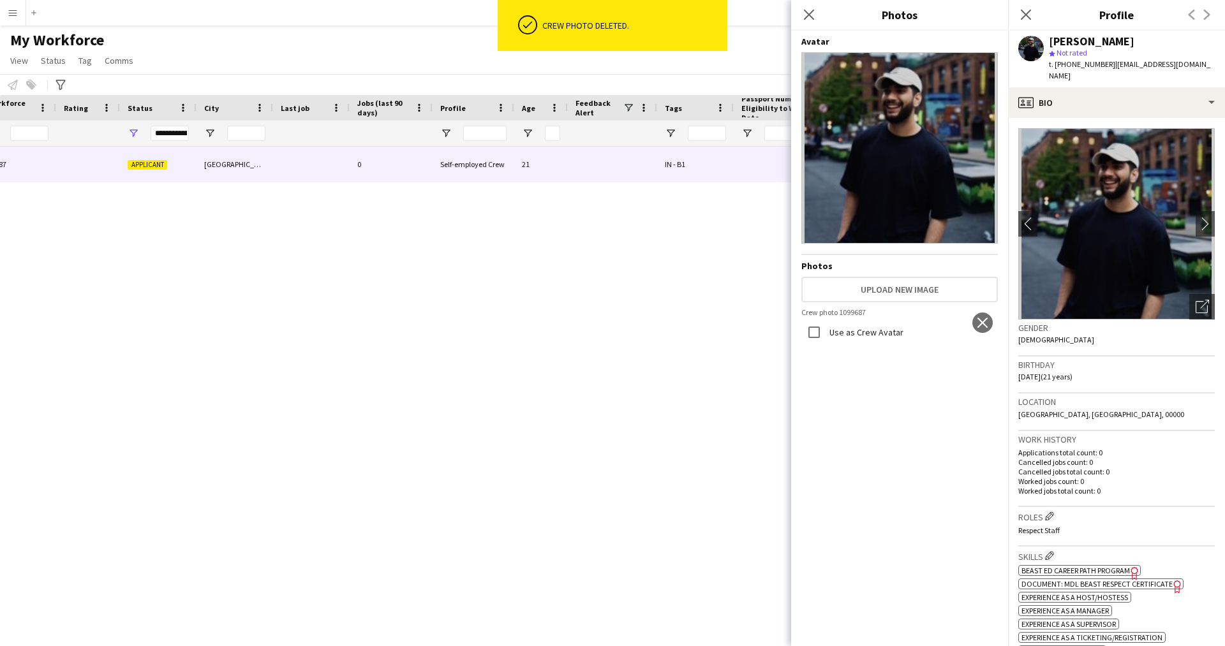
drag, startPoint x: 988, startPoint y: 314, endPoint x: 950, endPoint y: 332, distance: 42.8
click at [950, 319] on img at bounding box center [900, 313] width 197 height 11
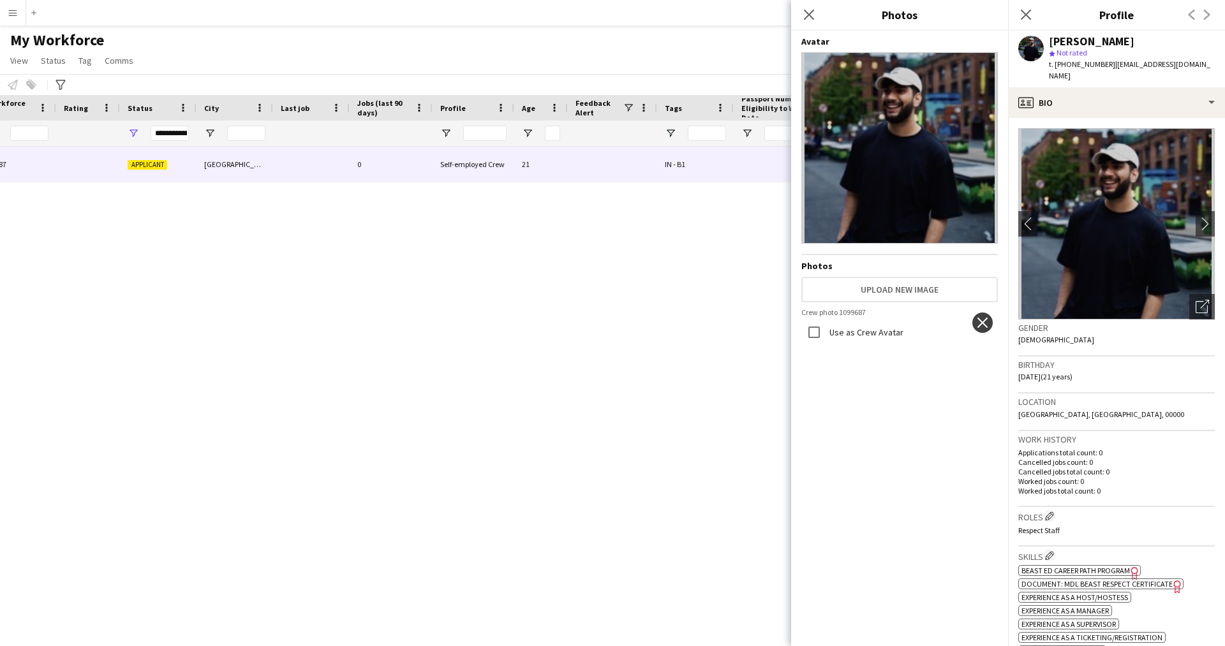
click at [980, 323] on app-icon "close" at bounding box center [982, 323] width 13 height 10
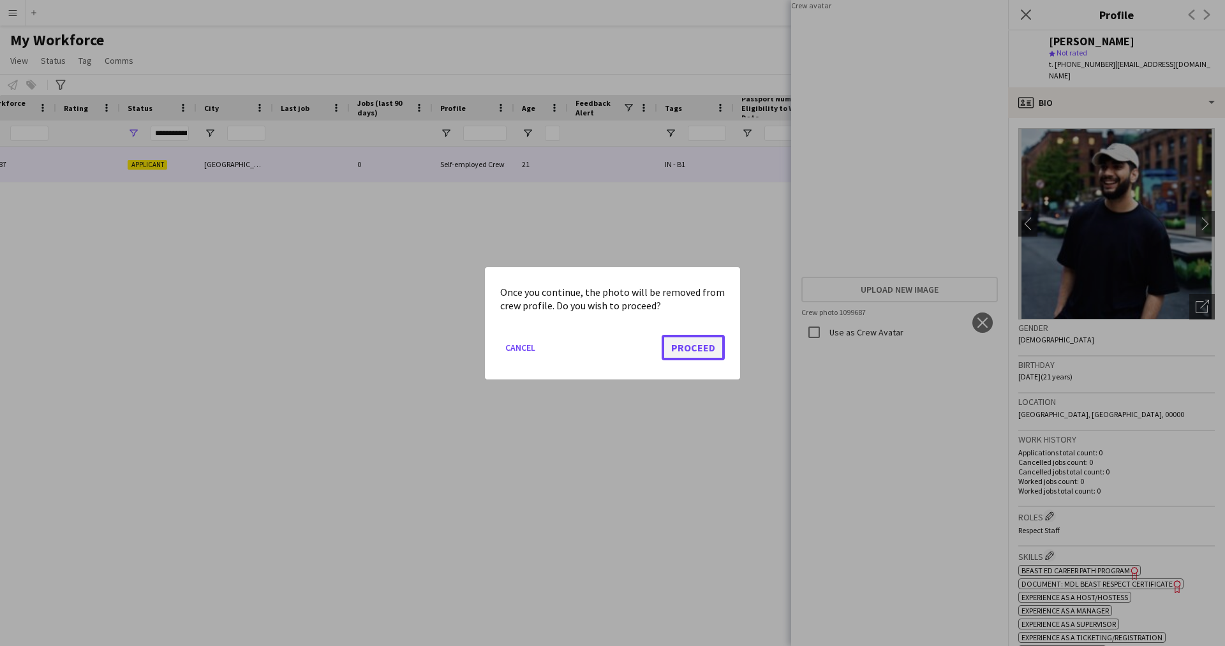
click at [703, 351] on button "Proceed" at bounding box center [693, 347] width 63 height 26
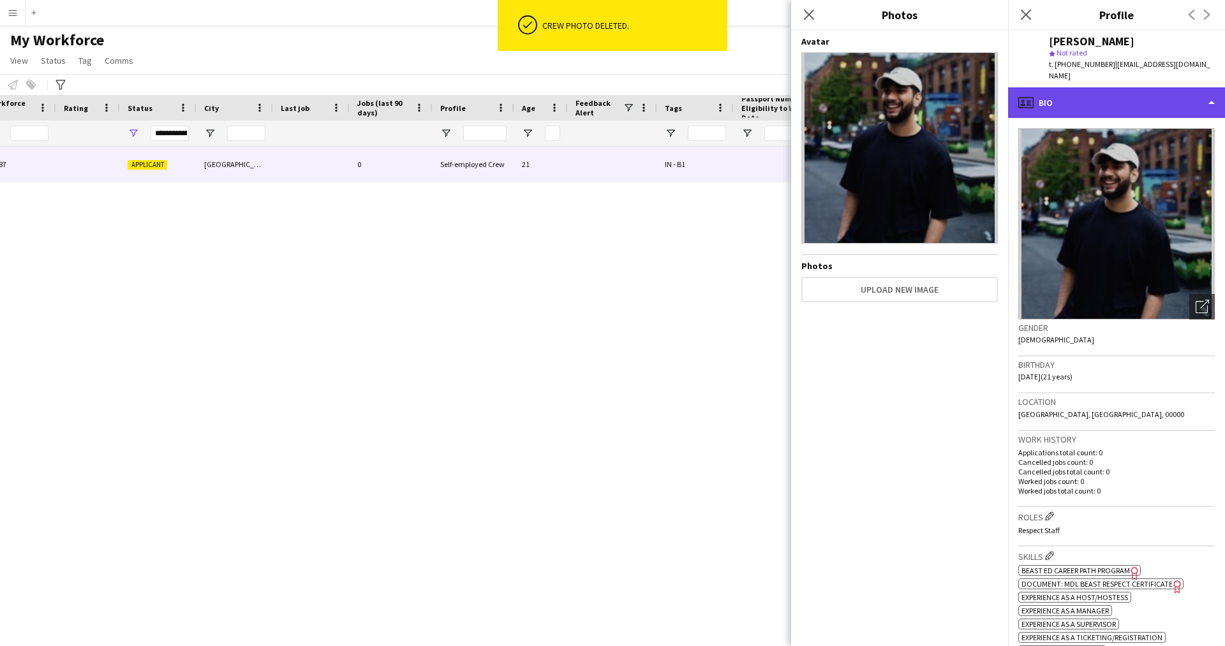
click at [1050, 96] on div "profile Bio" at bounding box center [1116, 102] width 217 height 31
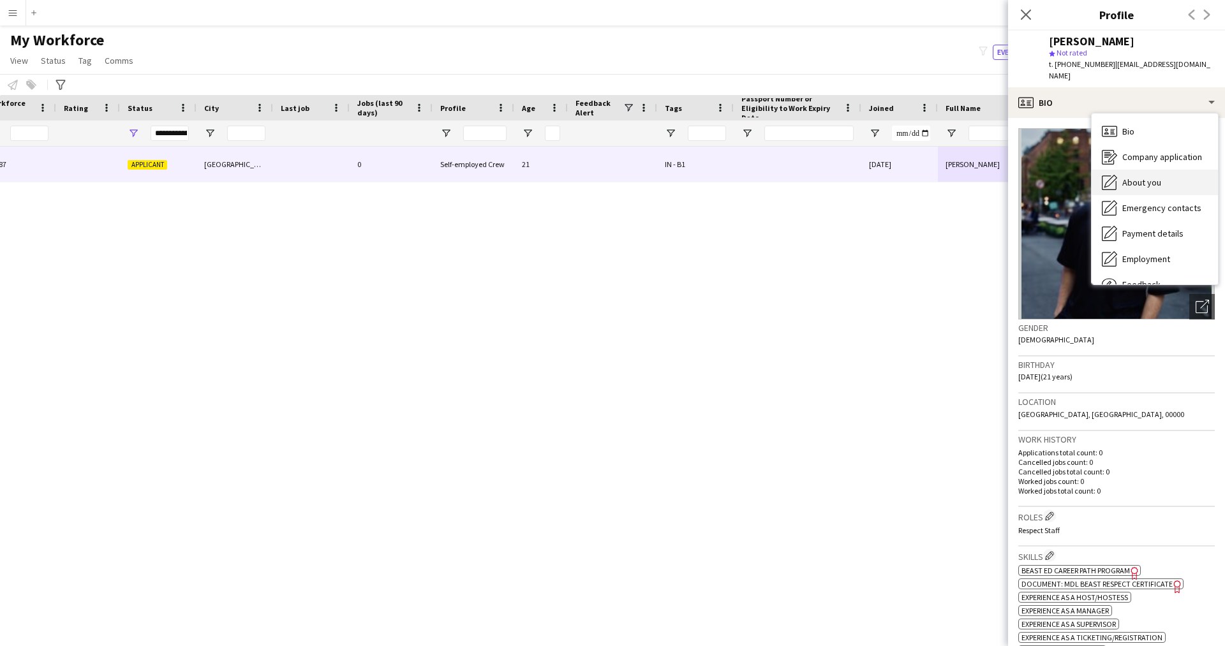
click at [1154, 177] on span "About you" at bounding box center [1142, 182] width 39 height 11
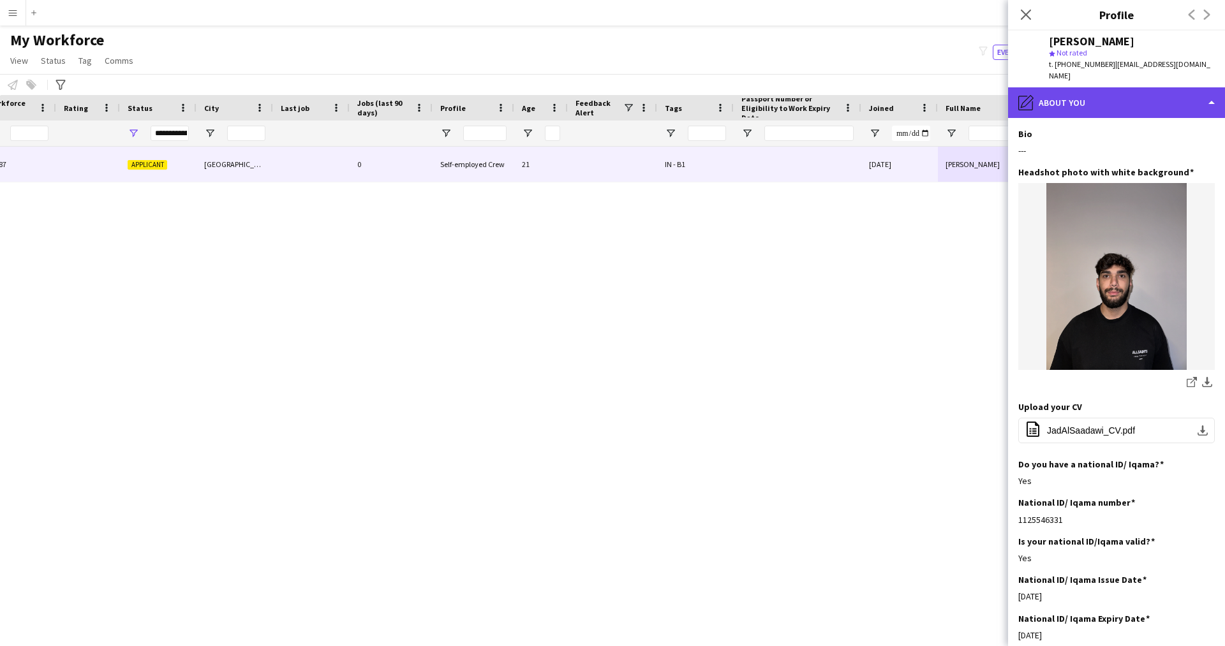
click at [1119, 96] on div "pencil4 About you" at bounding box center [1116, 102] width 217 height 31
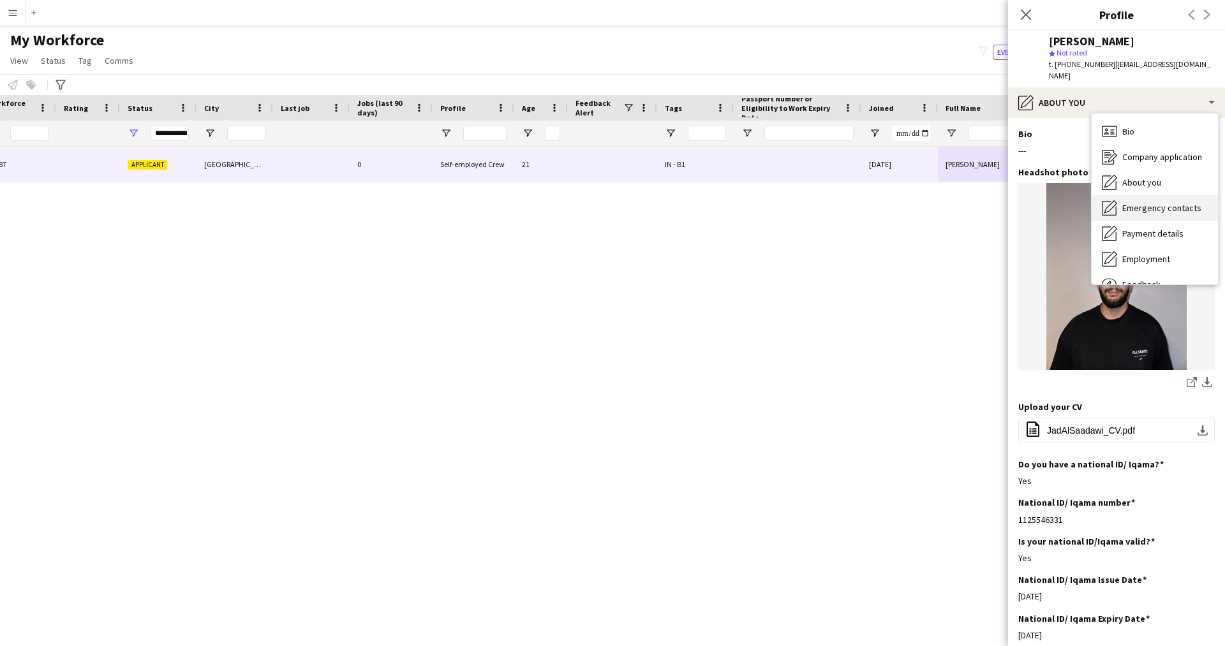
click at [1158, 205] on div "Emergency contacts Emergency contacts" at bounding box center [1155, 208] width 126 height 26
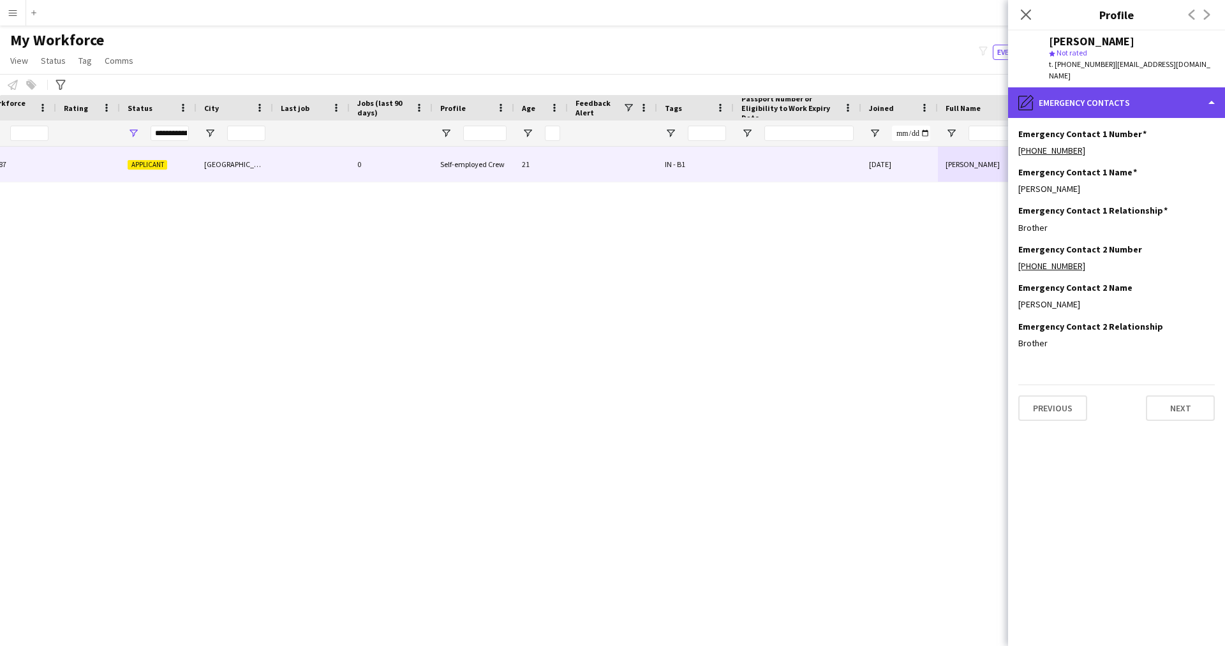
drag, startPoint x: 1086, startPoint y: 92, endPoint x: 1130, endPoint y: 89, distance: 44.1
click at [1130, 89] on div "pencil4 Emergency contacts" at bounding box center [1116, 102] width 217 height 31
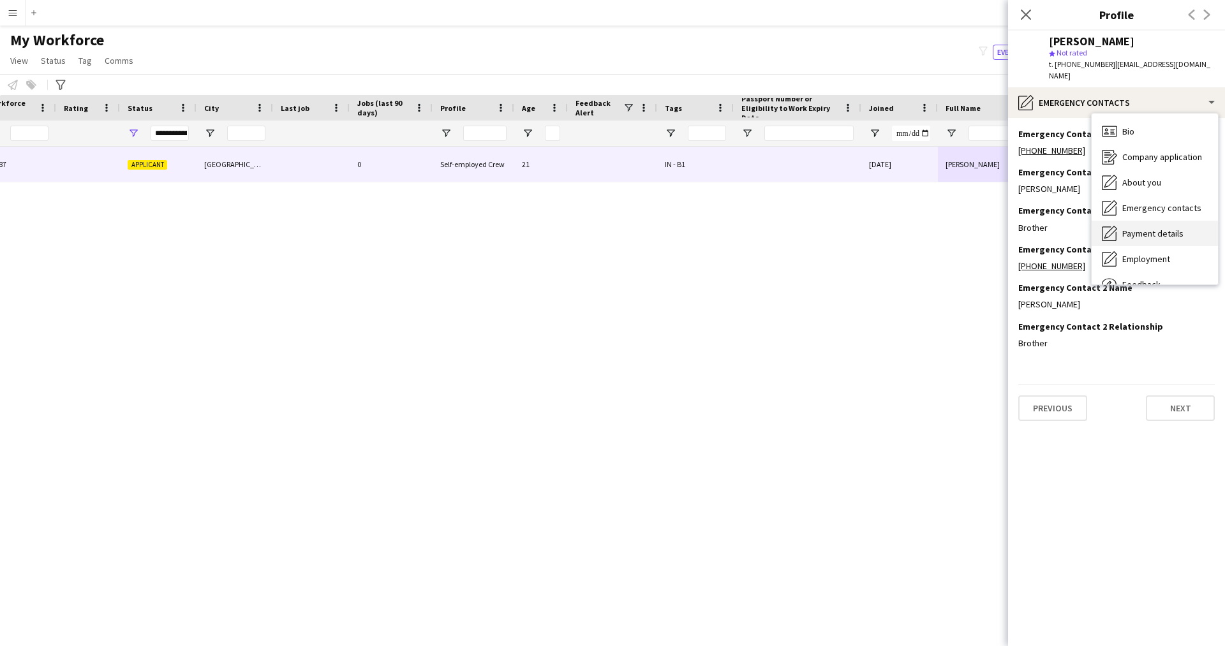
click at [1156, 228] on span "Payment details" at bounding box center [1153, 233] width 61 height 11
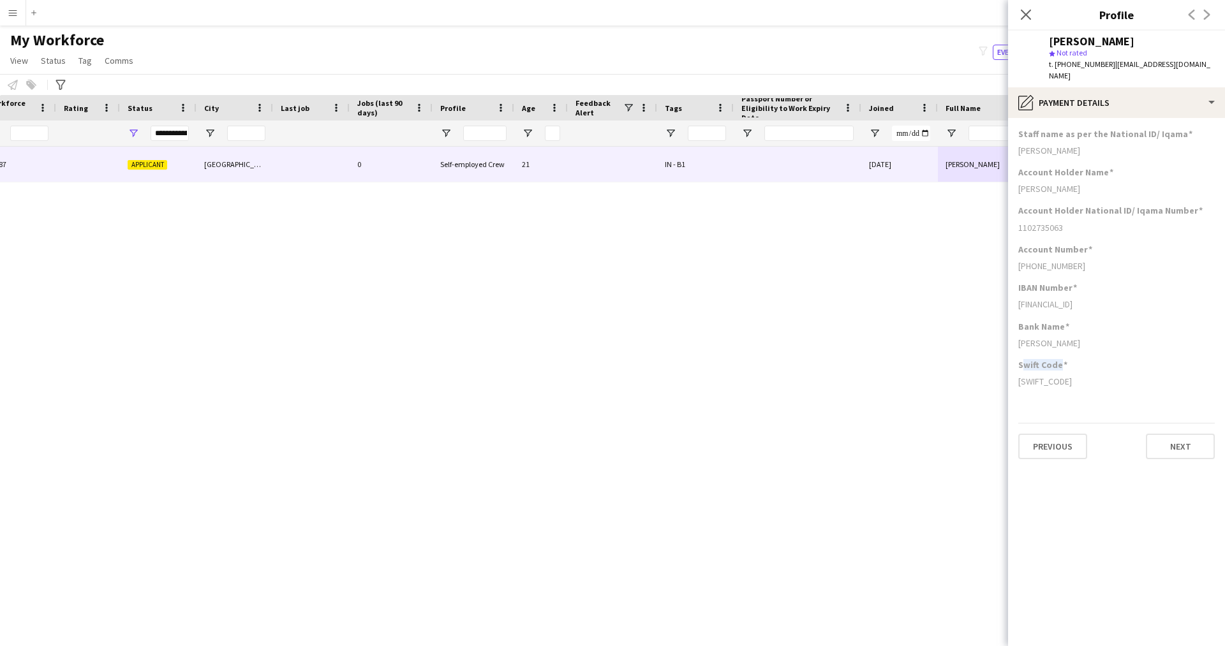
drag, startPoint x: 1060, startPoint y: 353, endPoint x: 1027, endPoint y: 353, distance: 33.2
click at [1027, 359] on h3 "Swift Code" at bounding box center [1042, 364] width 49 height 11
click at [1049, 361] on div "Swift Code [SWIFT_CODE]" at bounding box center [1116, 378] width 197 height 38
click at [1119, 90] on div "pencil4 Payment details" at bounding box center [1116, 102] width 217 height 31
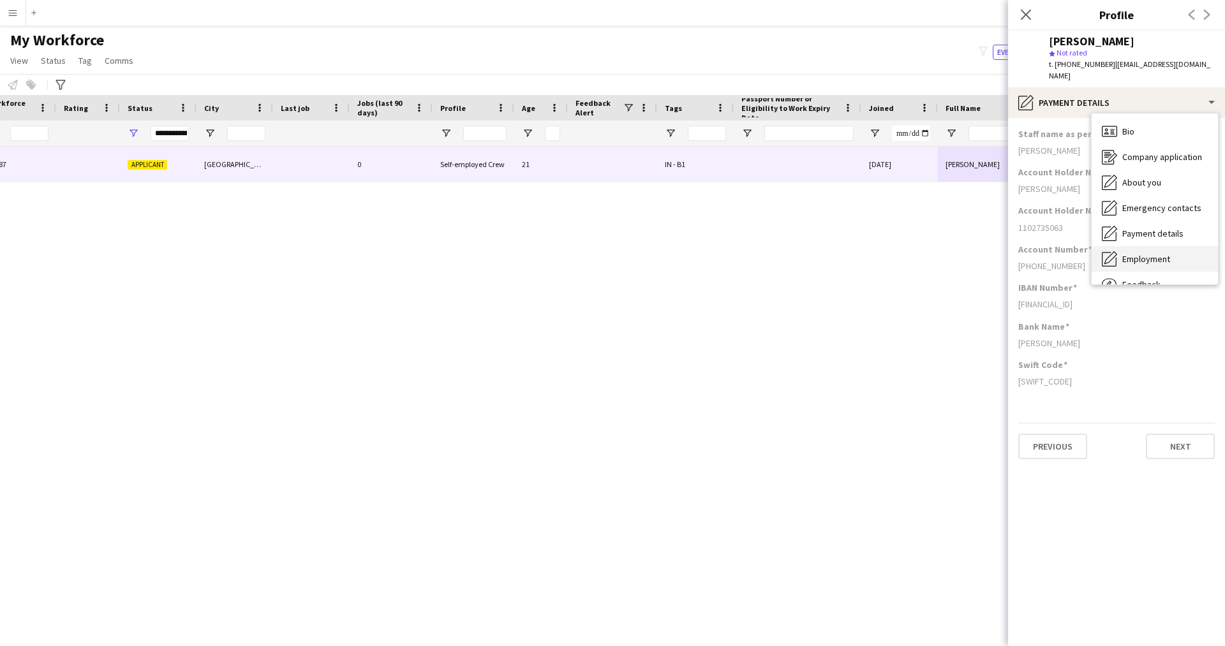
click at [1158, 253] on span "Employment" at bounding box center [1147, 258] width 48 height 11
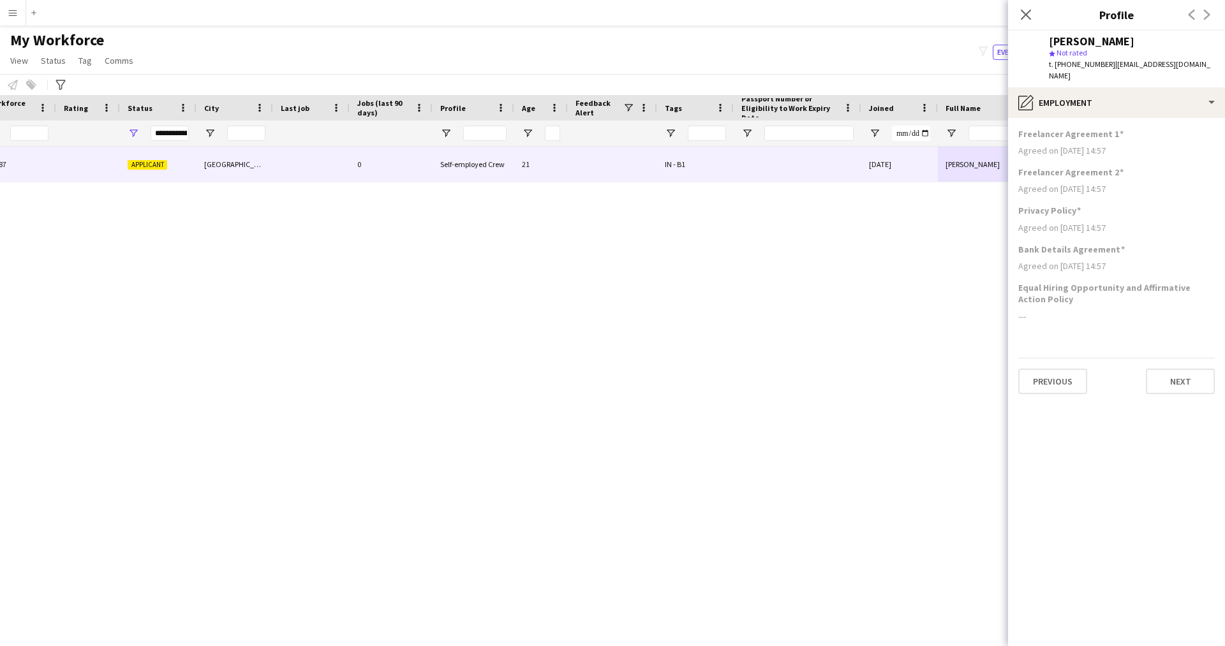
drag, startPoint x: 1043, startPoint y: 287, endPoint x: 1026, endPoint y: 281, distance: 18.8
click at [1124, 87] on div "pencil4 Employment" at bounding box center [1116, 102] width 217 height 31
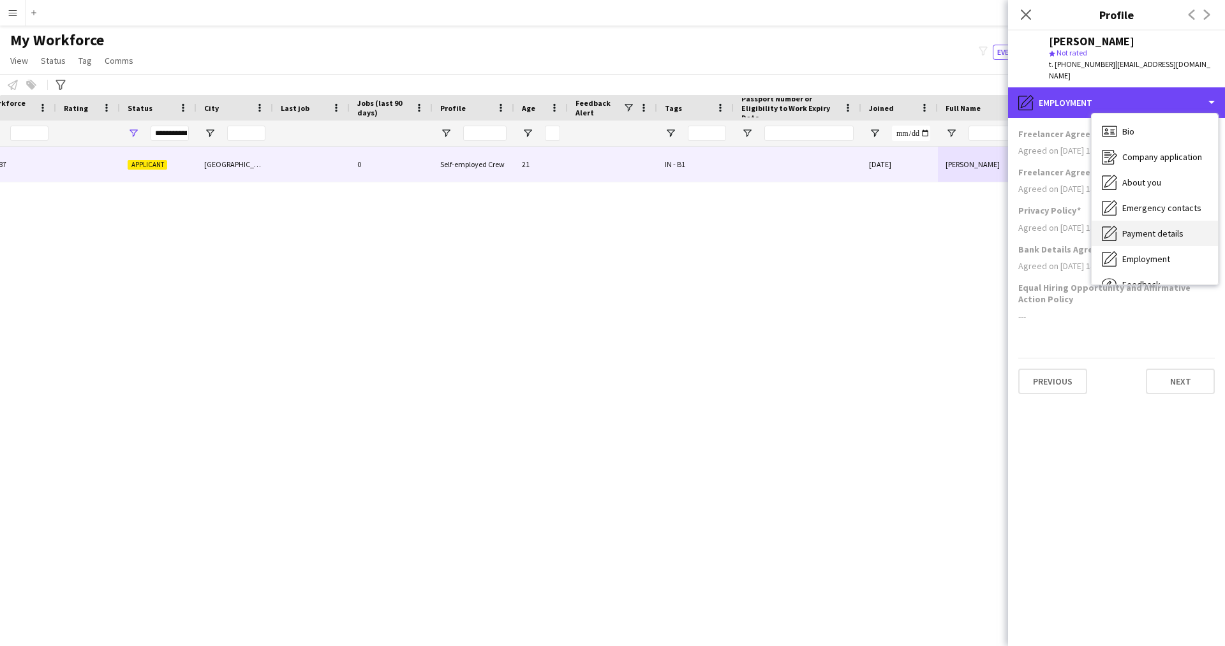
scroll to position [43, 0]
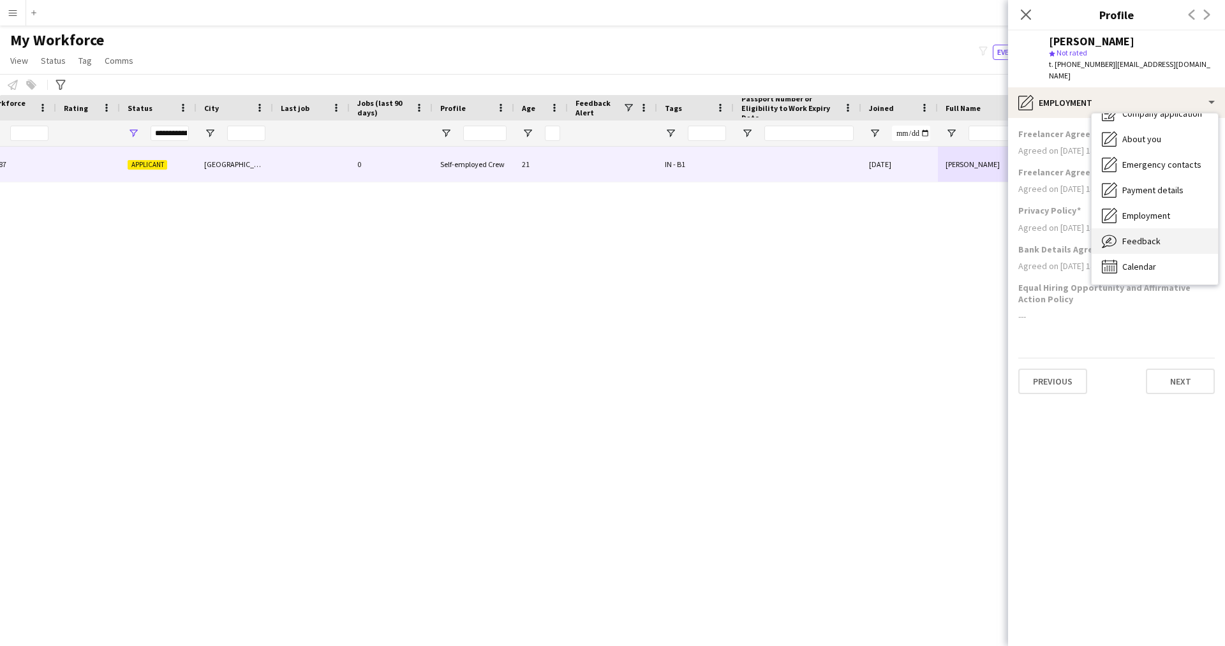
click at [1128, 235] on span "Feedback" at bounding box center [1142, 240] width 38 height 11
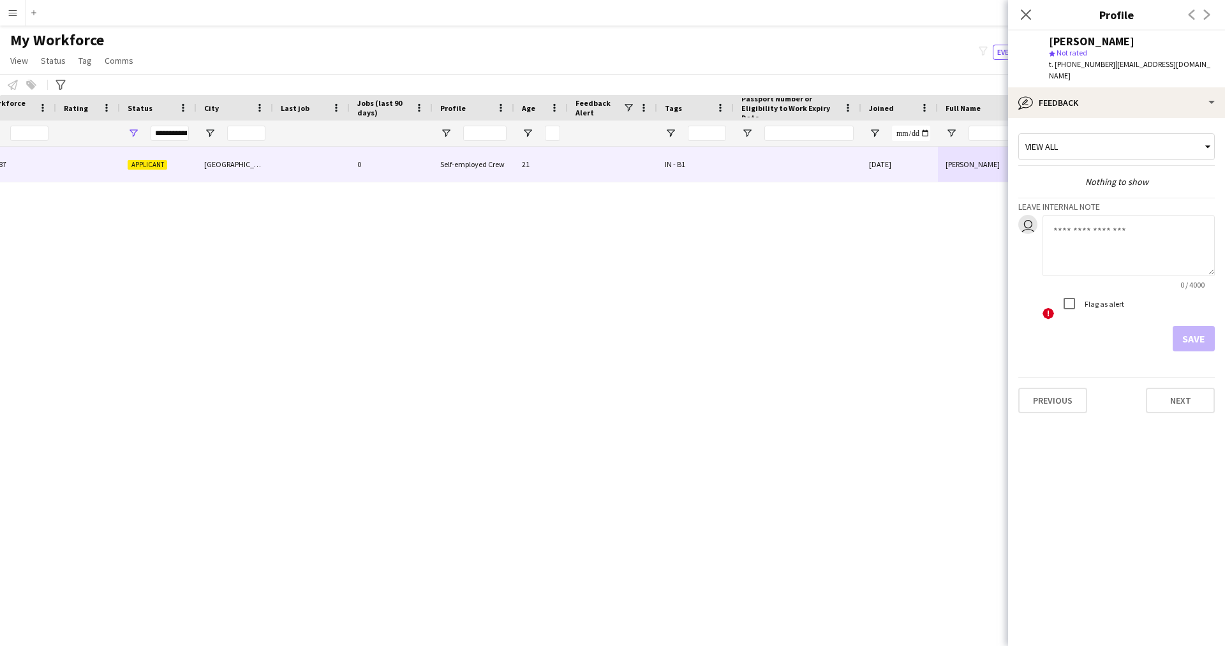
click at [1101, 480] on app-crew-profile-feedback-tab "View all Nothing to show Leave internal note user 0 / 4000 ! Flag as alert Save…" at bounding box center [1116, 382] width 217 height 528
click at [1025, 19] on icon "Close pop-in" at bounding box center [1026, 14] width 12 height 12
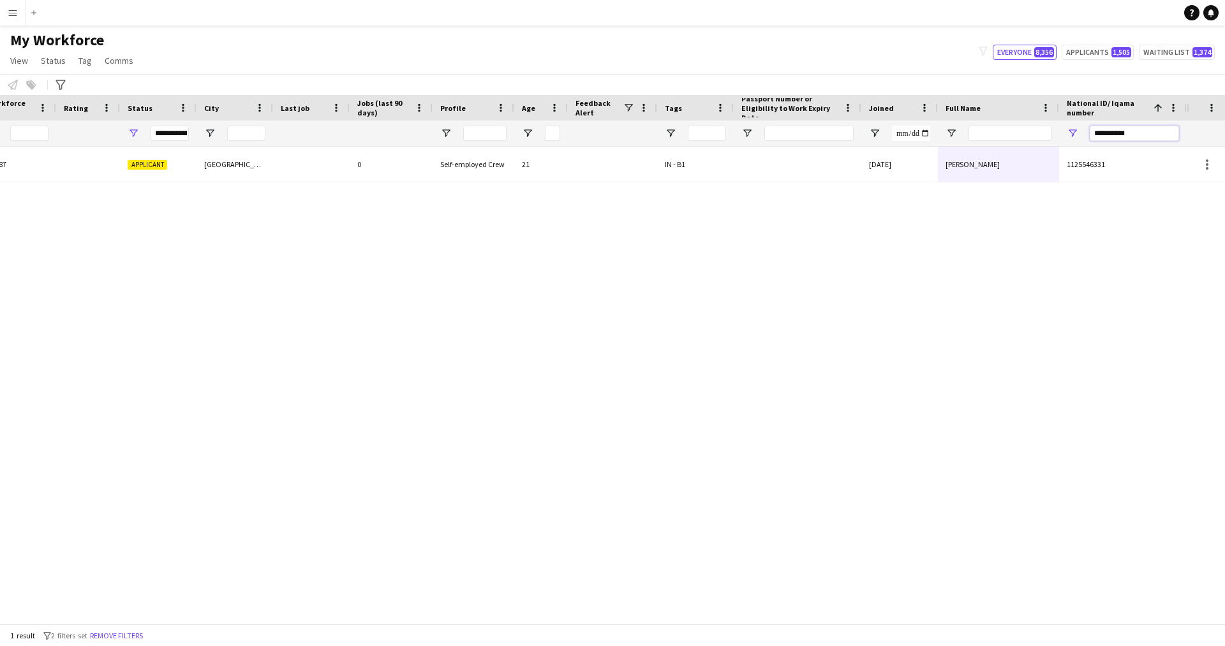
drag, startPoint x: 1150, startPoint y: 127, endPoint x: 883, endPoint y: 121, distance: 266.8
click at [883, 121] on div at bounding box center [471, 134] width 1431 height 26
paste input "National ID/ Iqama number Filter Input"
type input "**********"
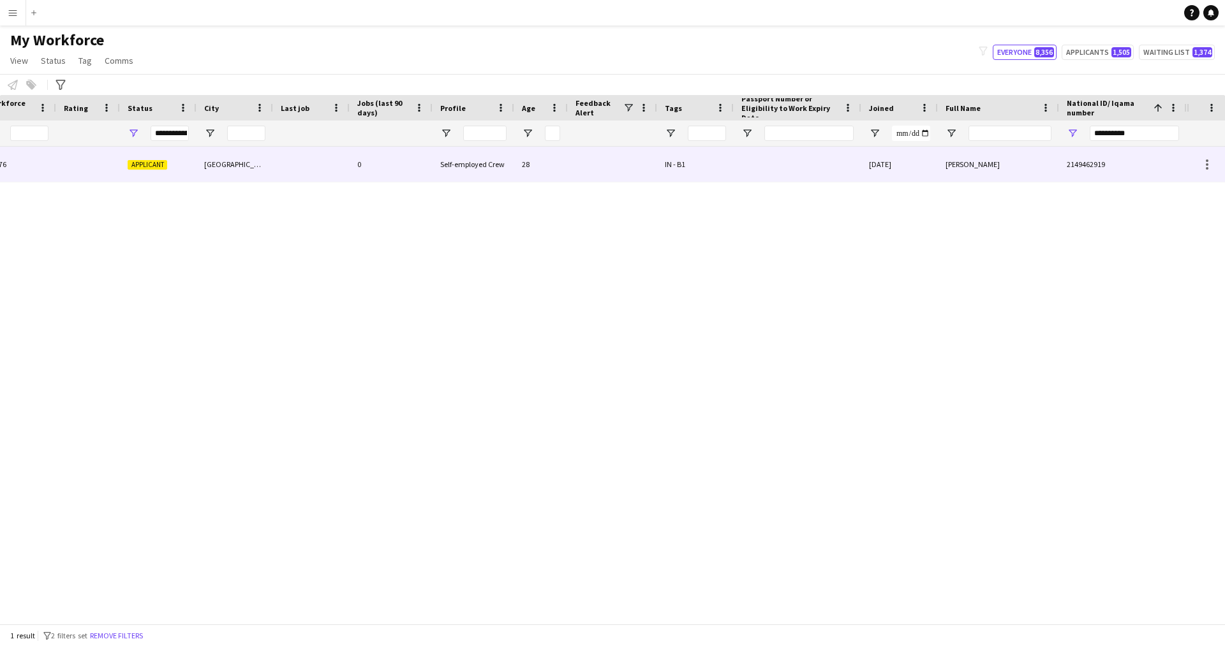
click at [886, 172] on div "[DATE]" at bounding box center [900, 164] width 77 height 35
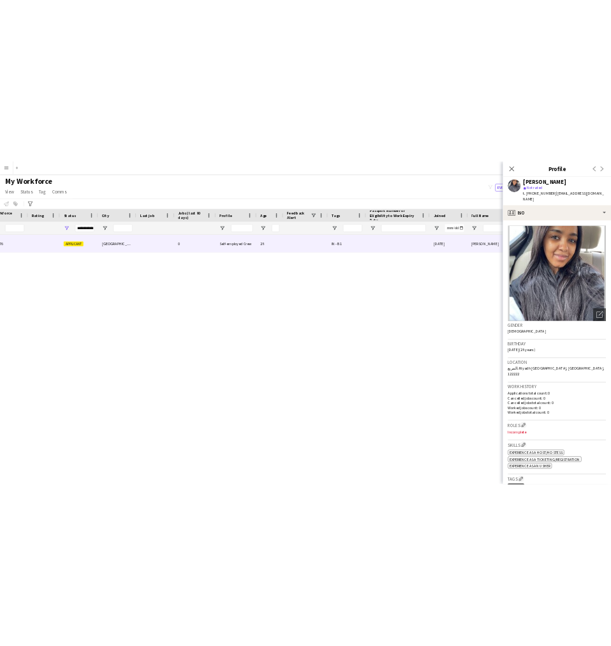
scroll to position [233, 0]
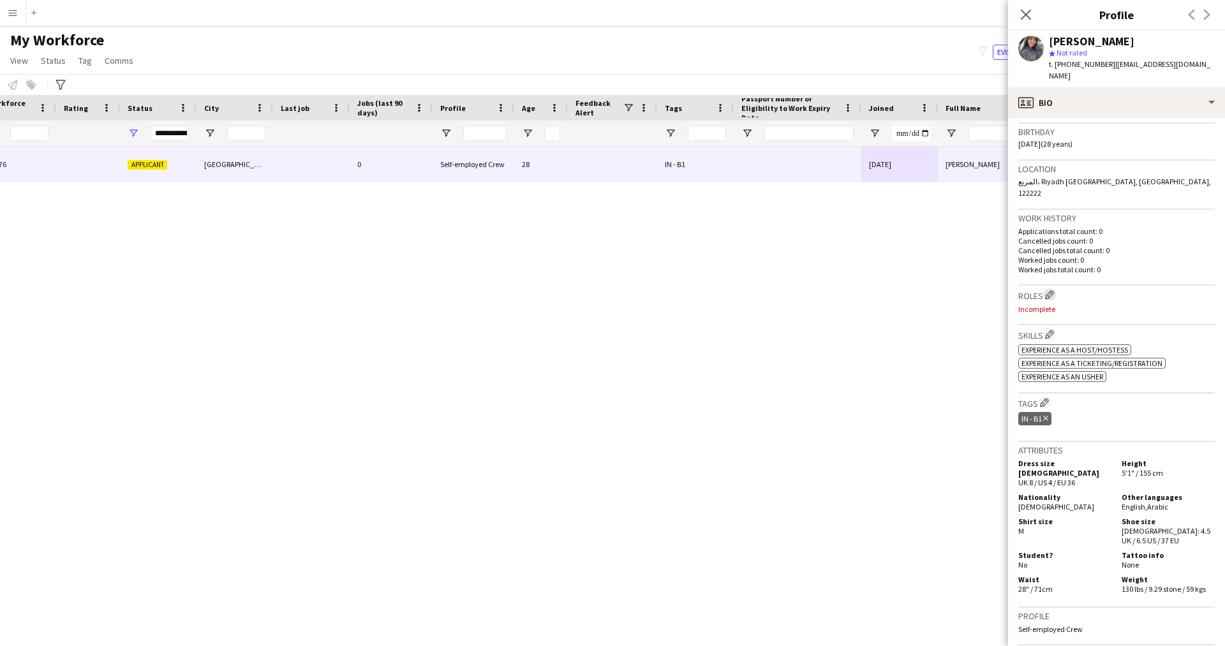
click at [1051, 290] on app-icon "Edit crew company roles" at bounding box center [1049, 294] width 9 height 9
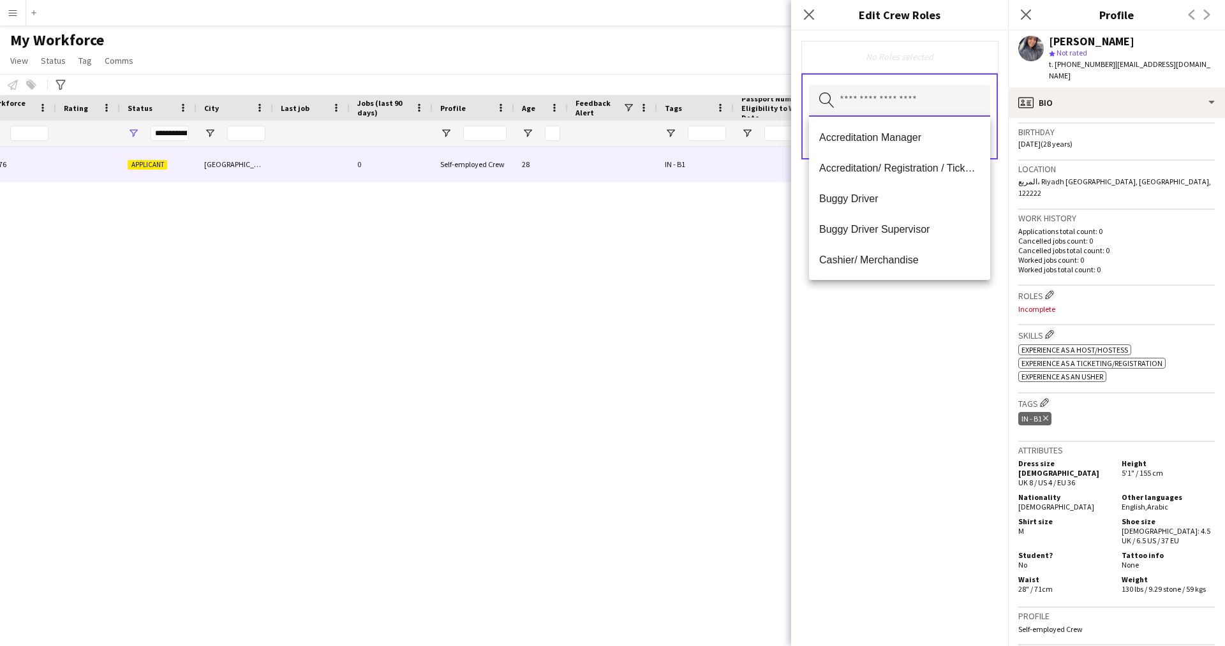
click at [905, 98] on input "text" at bounding box center [899, 101] width 181 height 32
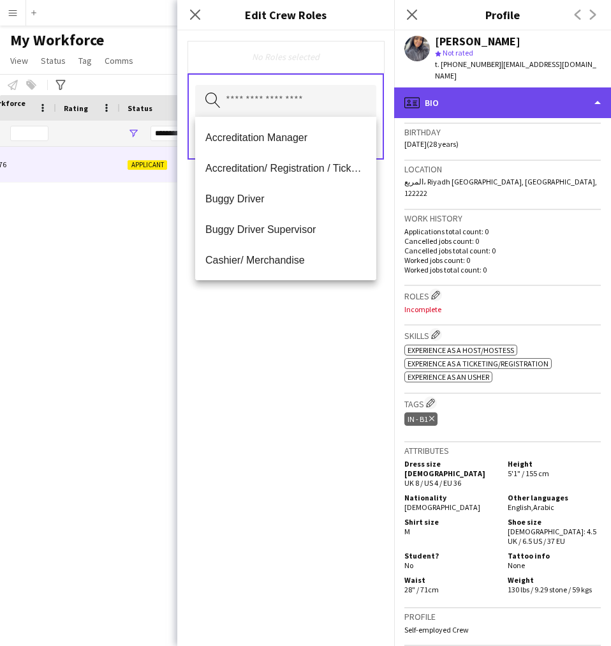
click at [464, 98] on div "profile Bio" at bounding box center [502, 102] width 217 height 31
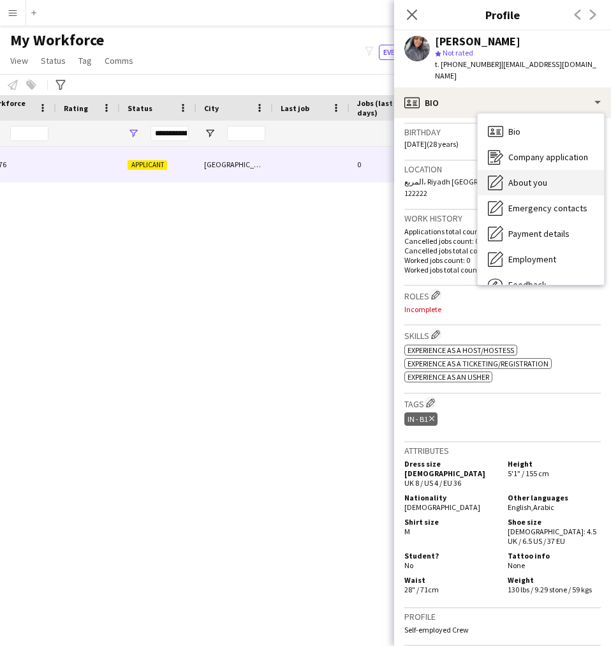
click at [525, 177] on span "About you" at bounding box center [528, 182] width 39 height 11
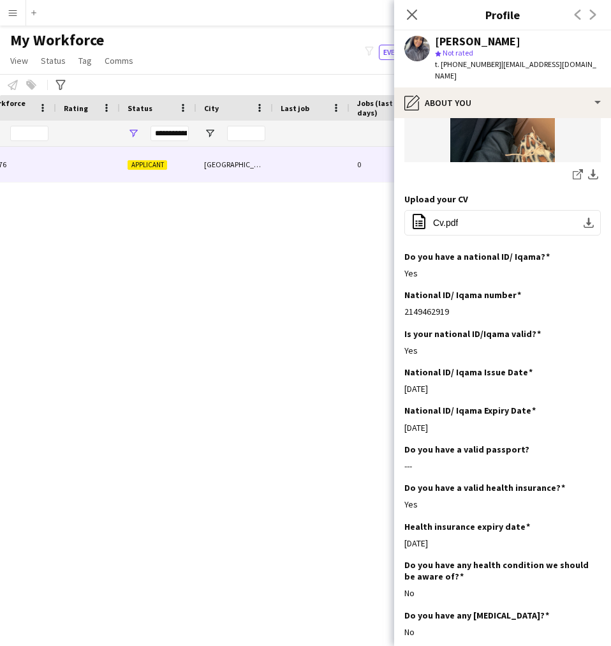
scroll to position [315, 0]
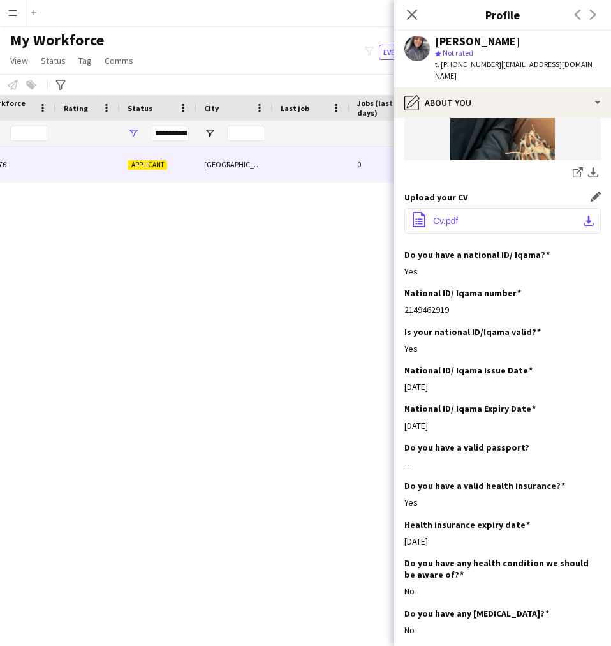
click at [440, 215] on button "office-file-sheet Cv.pdf download-bottom" at bounding box center [503, 221] width 197 height 26
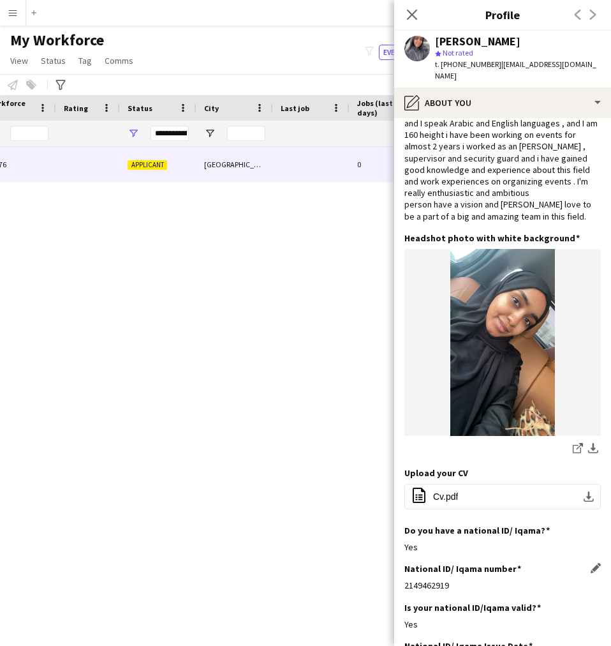
scroll to position [0, 0]
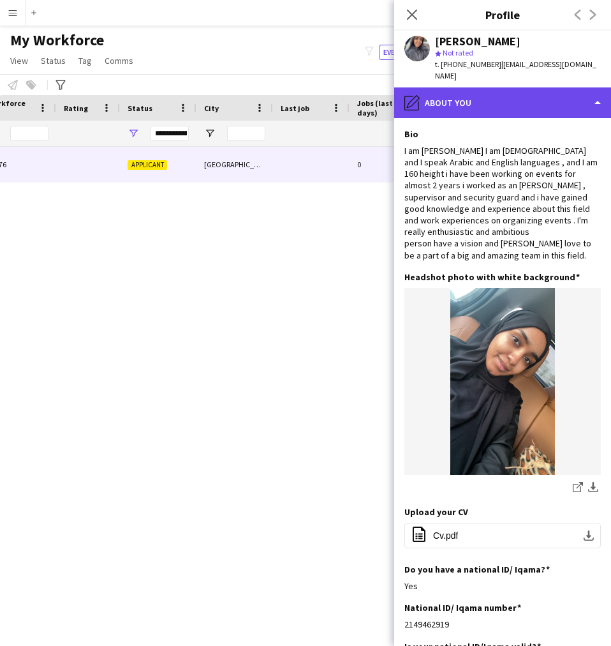
click at [477, 98] on div "pencil4 About you" at bounding box center [502, 102] width 217 height 31
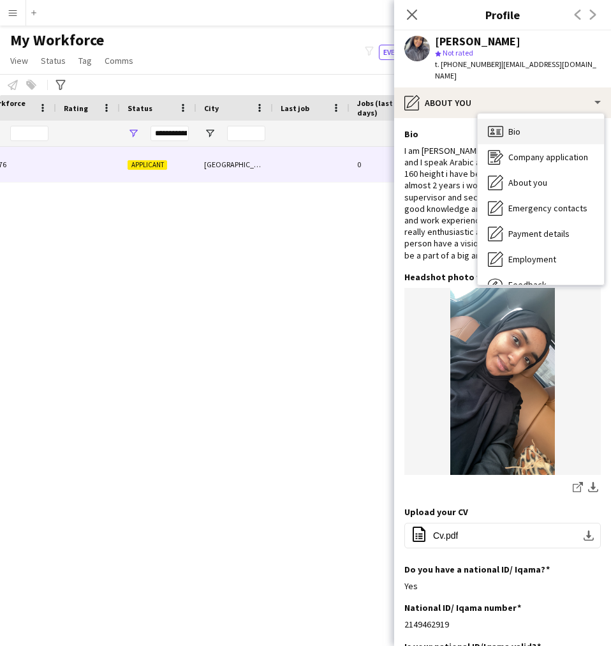
click at [523, 123] on div "Bio Bio" at bounding box center [541, 132] width 126 height 26
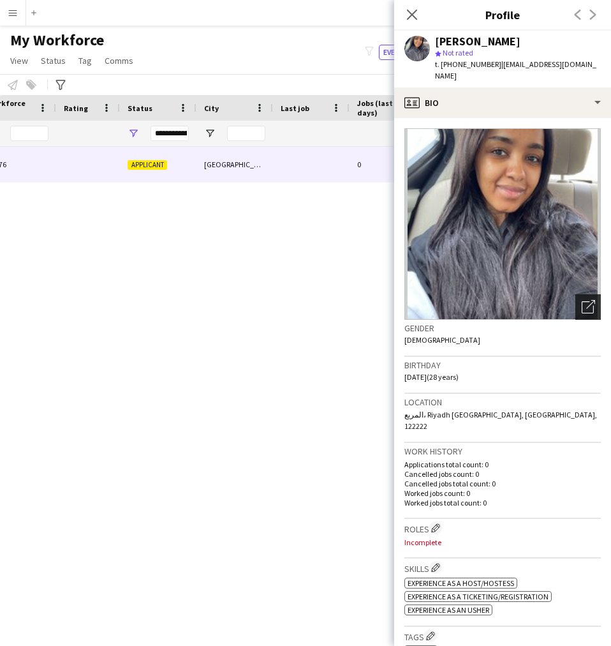
click at [582, 301] on icon at bounding box center [588, 307] width 12 height 12
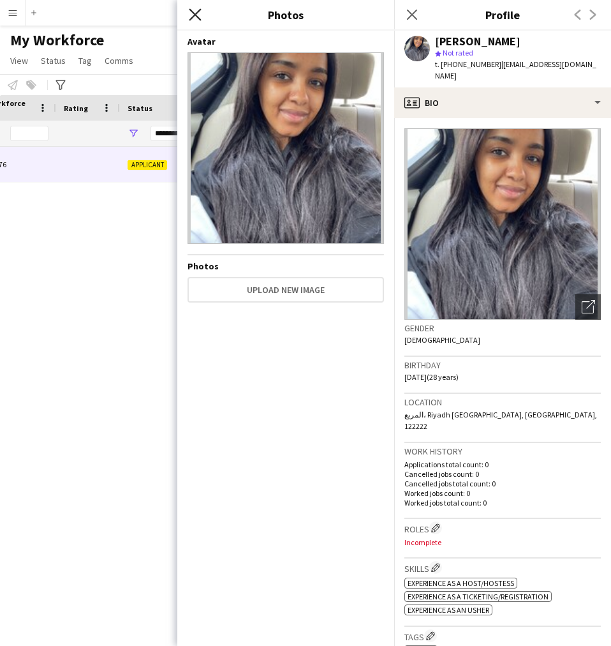
click at [195, 13] on icon at bounding box center [195, 14] width 12 height 12
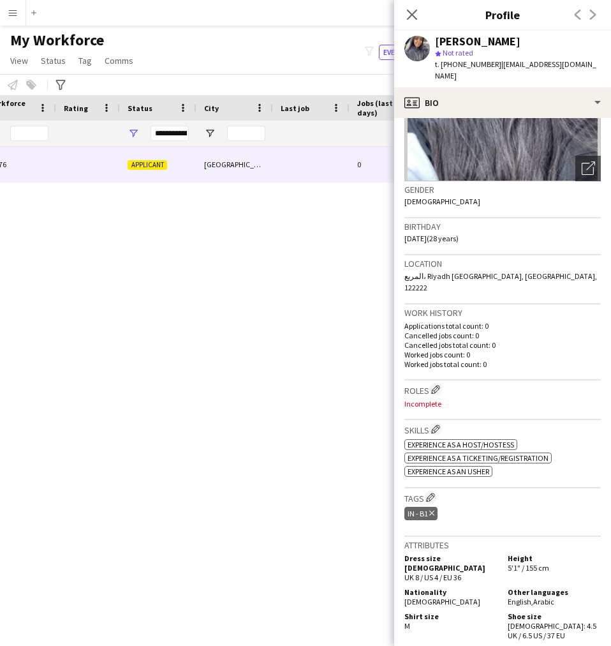
scroll to position [139, 0]
click at [435, 384] on app-icon "Edit crew company roles" at bounding box center [435, 388] width 9 height 9
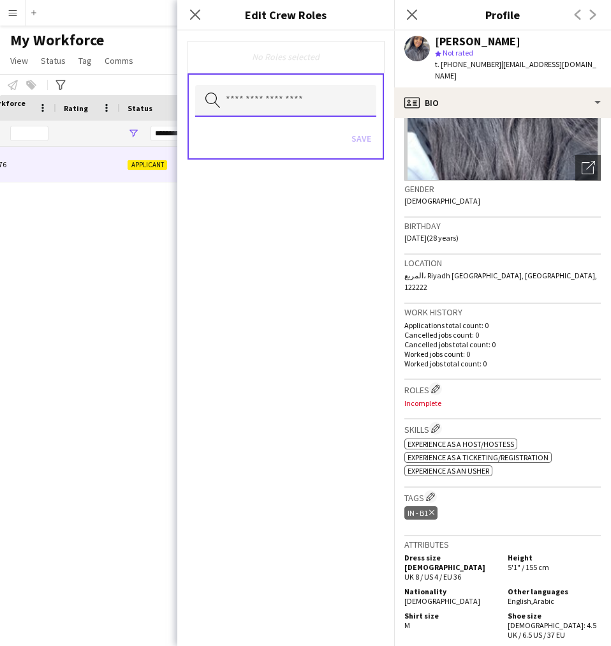
click at [267, 104] on input "text" at bounding box center [285, 101] width 181 height 32
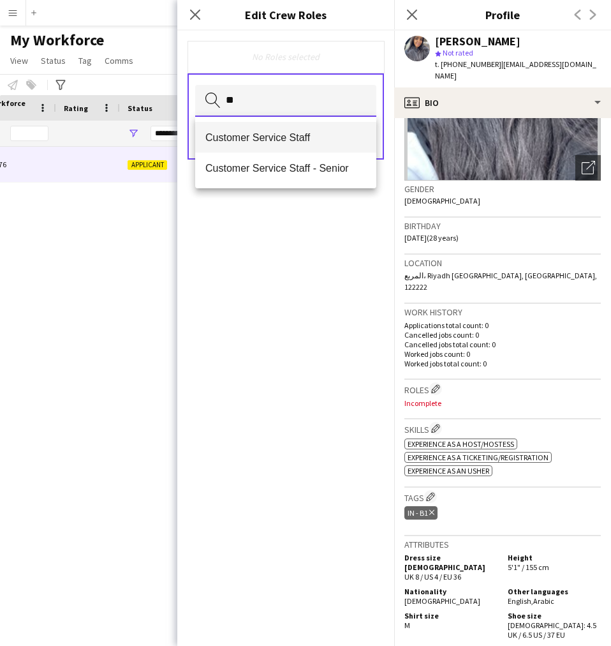
type input "**"
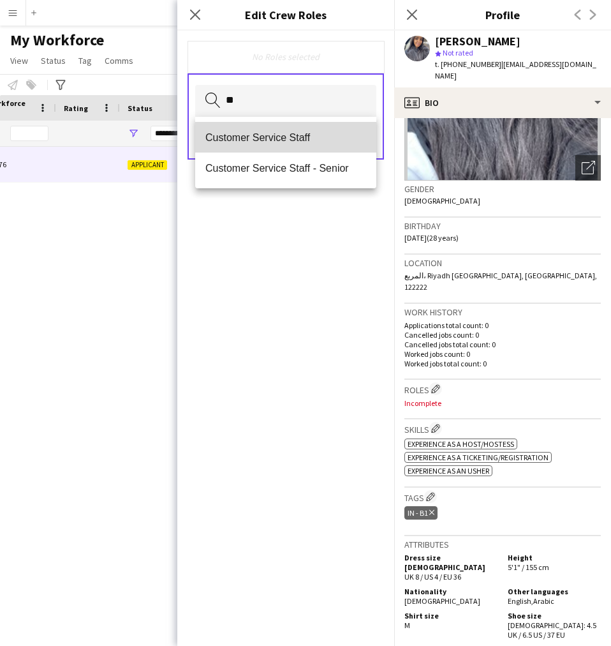
click at [257, 147] on mat-option "Customer Service Staff" at bounding box center [285, 137] width 181 height 31
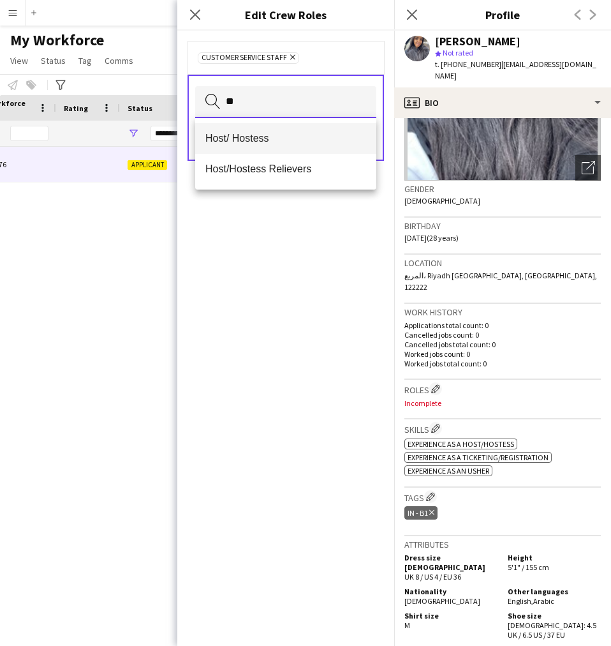
type input "**"
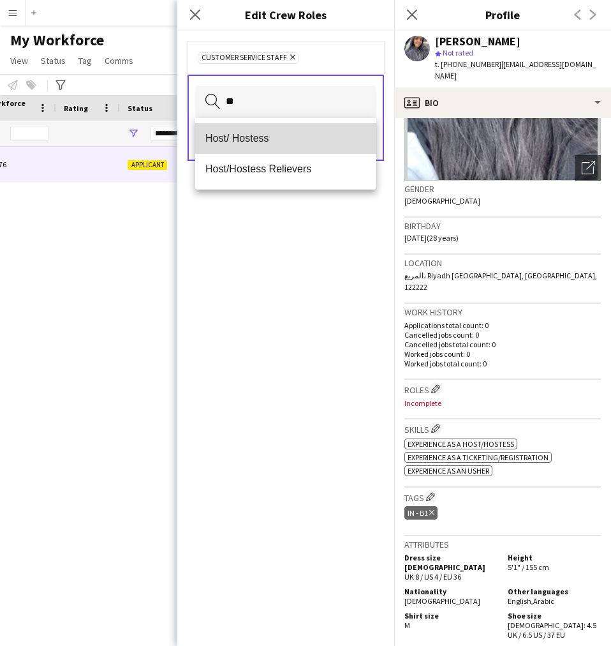
click at [242, 131] on mat-option "Host/ Hostess" at bounding box center [285, 138] width 181 height 31
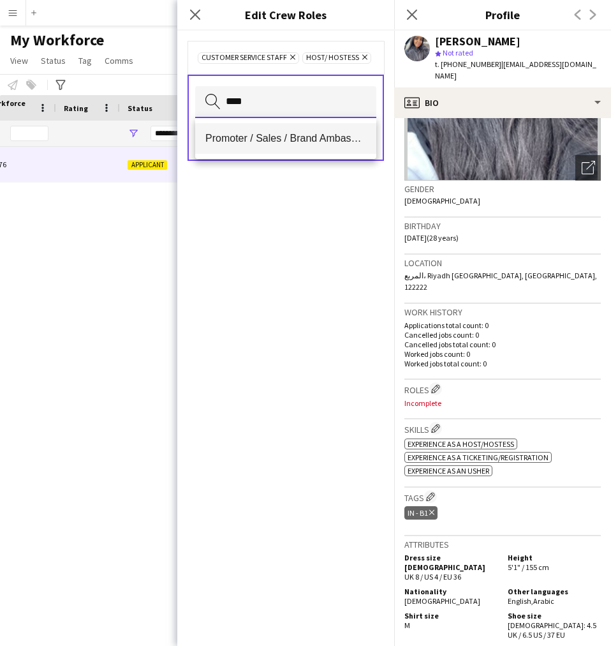
type input "****"
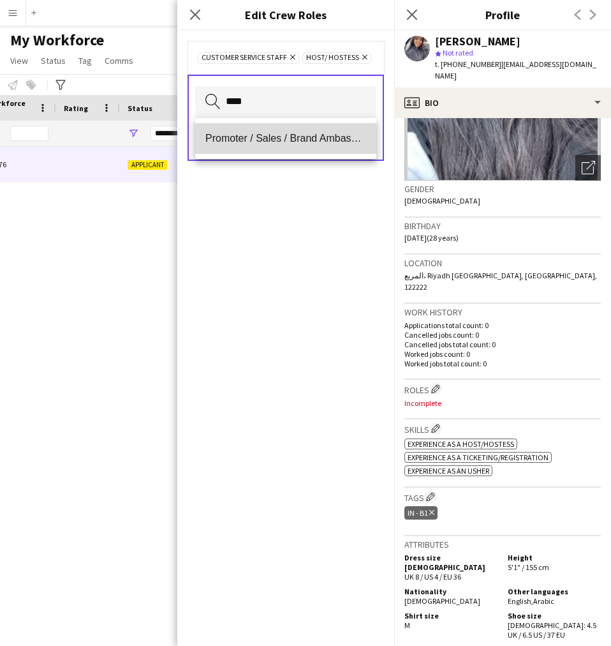
click at [248, 149] on mat-option "Promoter / Sales / Brand Ambassador" at bounding box center [285, 138] width 181 height 31
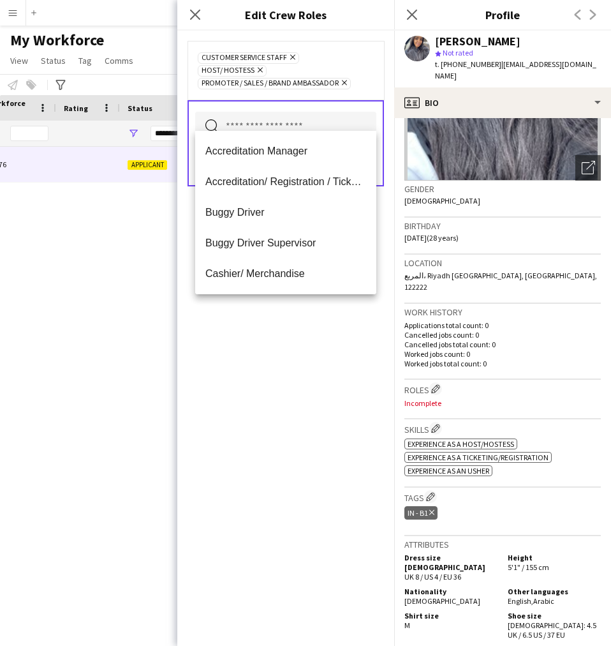
click at [255, 457] on div "Customer Service Staff Remove Host/ Hostess Remove Promoter / Sales / Brand Amb…" at bounding box center [285, 338] width 217 height 615
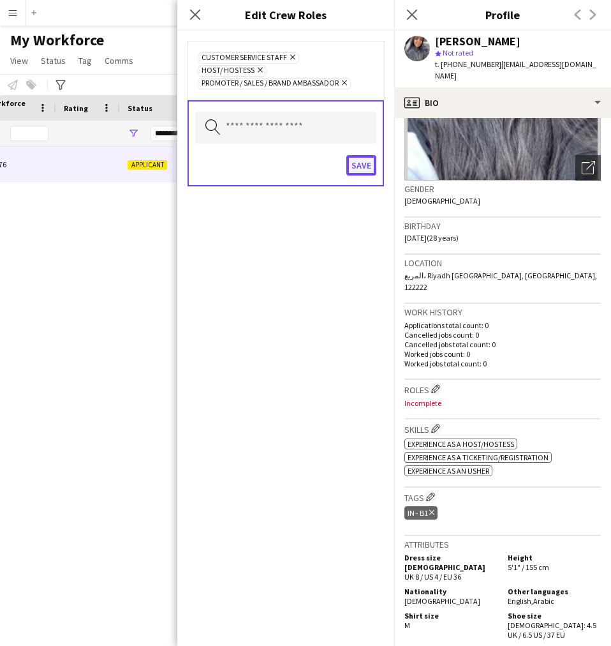
click at [361, 155] on button "Save" at bounding box center [362, 165] width 30 height 20
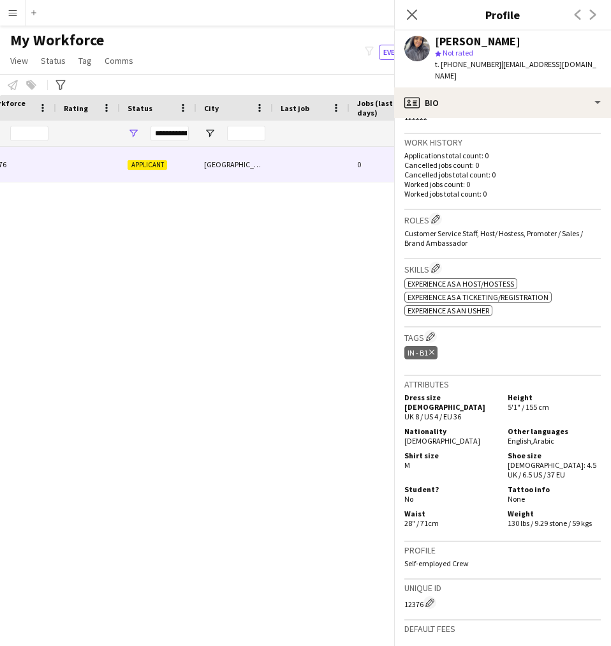
scroll to position [310, 0]
click at [435, 331] on app-icon "Edit crew company tags" at bounding box center [430, 335] width 9 height 9
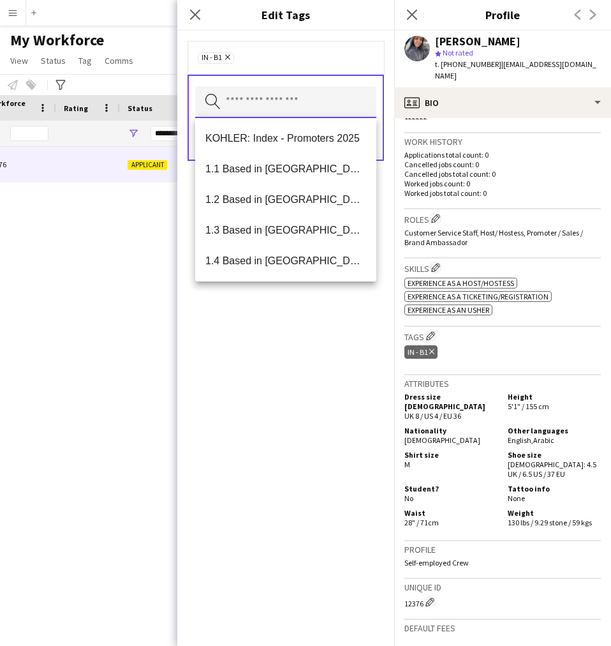
click at [293, 103] on input "text" at bounding box center [285, 102] width 181 height 32
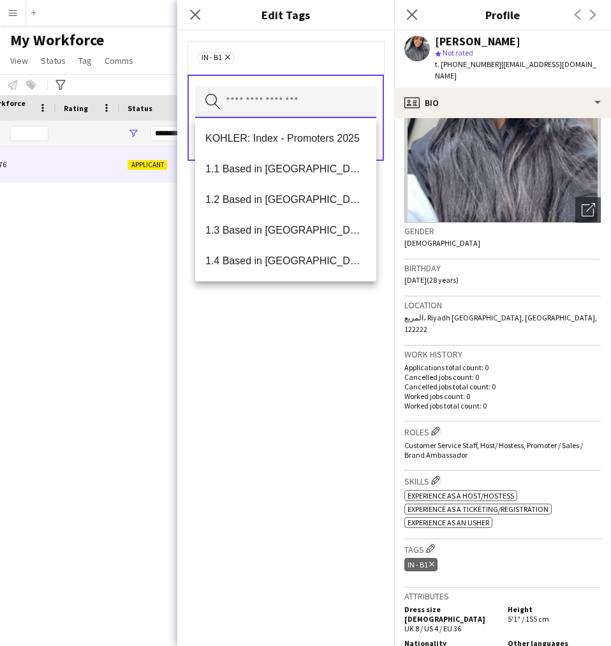
scroll to position [96, 0]
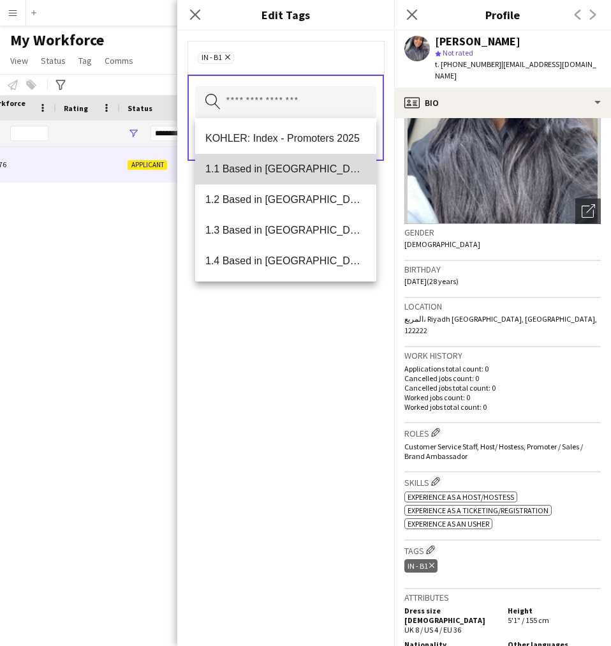
click at [309, 160] on mat-option "1.1 Based in [GEOGRAPHIC_DATA]" at bounding box center [285, 169] width 181 height 31
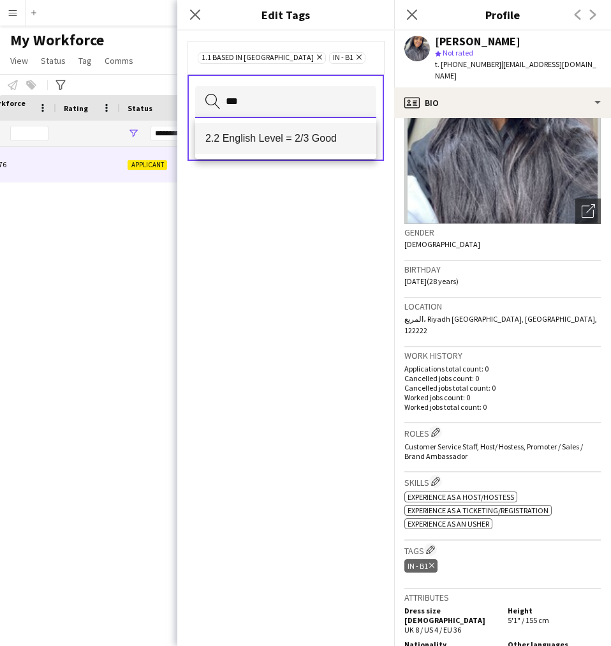
type input "***"
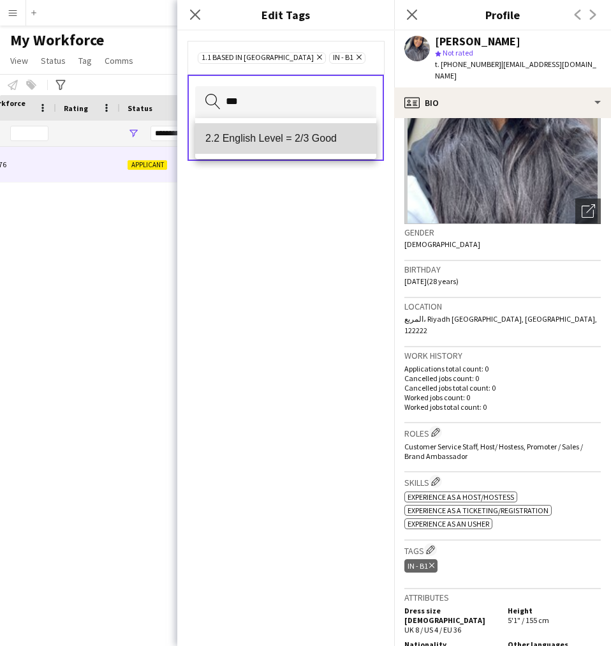
click at [304, 143] on span "2.2 English Level = 2/3 Good" at bounding box center [285, 138] width 161 height 12
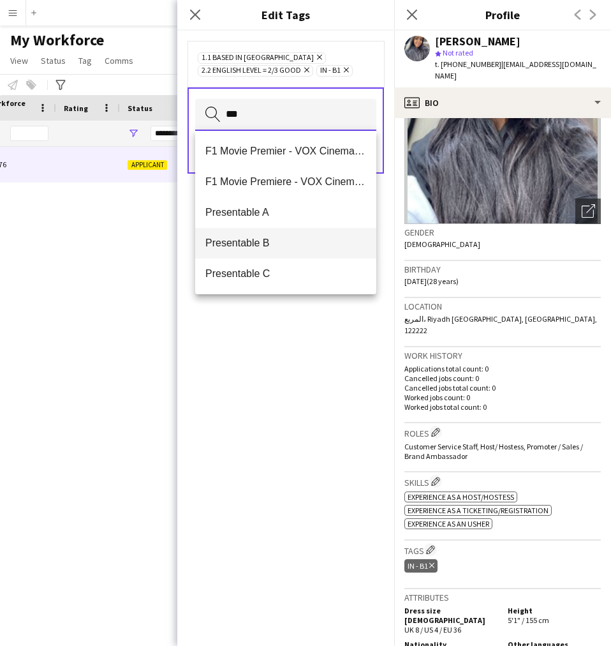
type input "***"
click at [268, 255] on mat-option "Presentable B" at bounding box center [285, 243] width 181 height 31
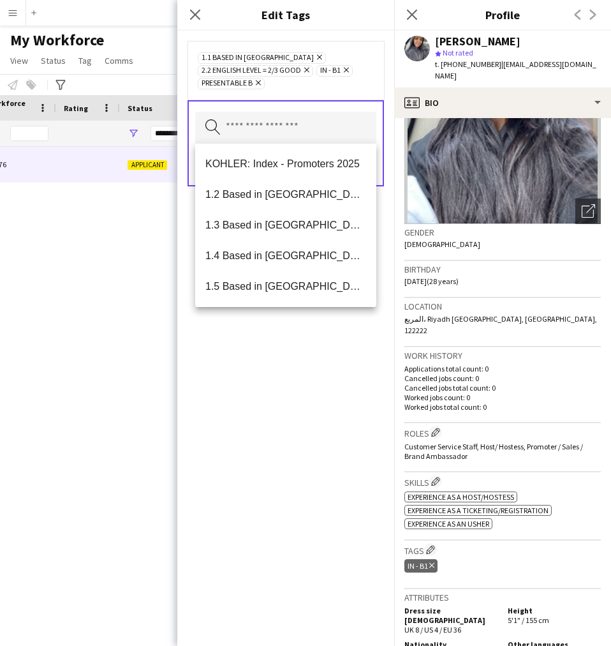
click at [282, 544] on div "1.1 Based in [GEOGRAPHIC_DATA] Remove 2.2 English Level = 2/3 Good Remove IN - …" at bounding box center [285, 338] width 217 height 615
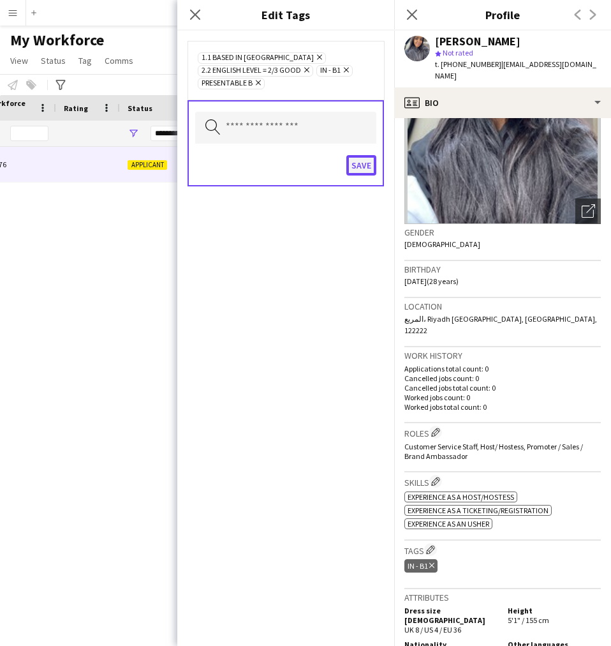
click at [347, 169] on button "Save" at bounding box center [362, 165] width 30 height 20
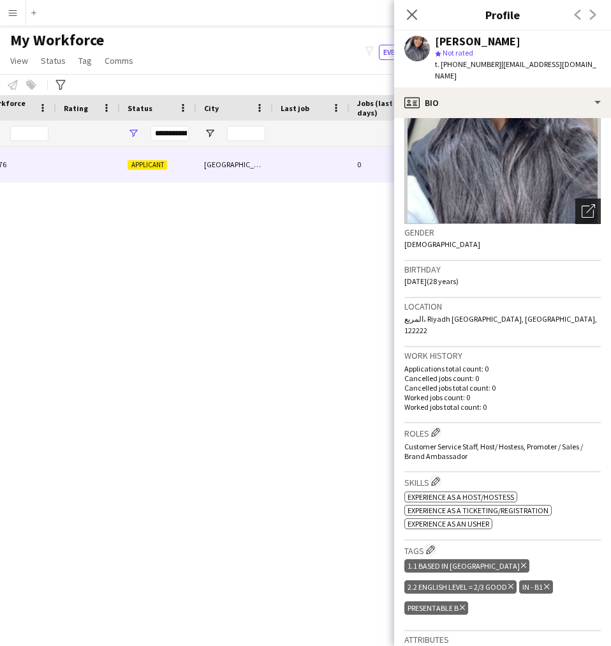
click at [582, 204] on icon "Open photos pop-in" at bounding box center [588, 210] width 13 height 13
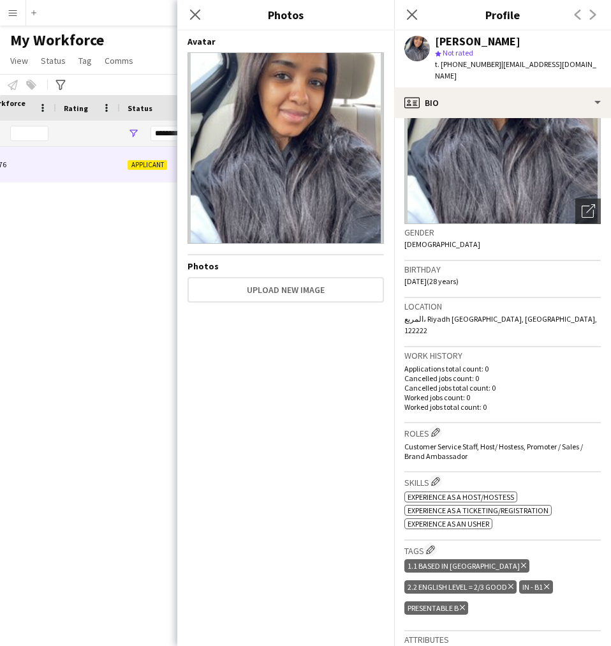
click at [199, 26] on div "Close pop-in" at bounding box center [195, 14] width 36 height 29
click at [187, 10] on app-icon "Close pop-in" at bounding box center [195, 15] width 19 height 19
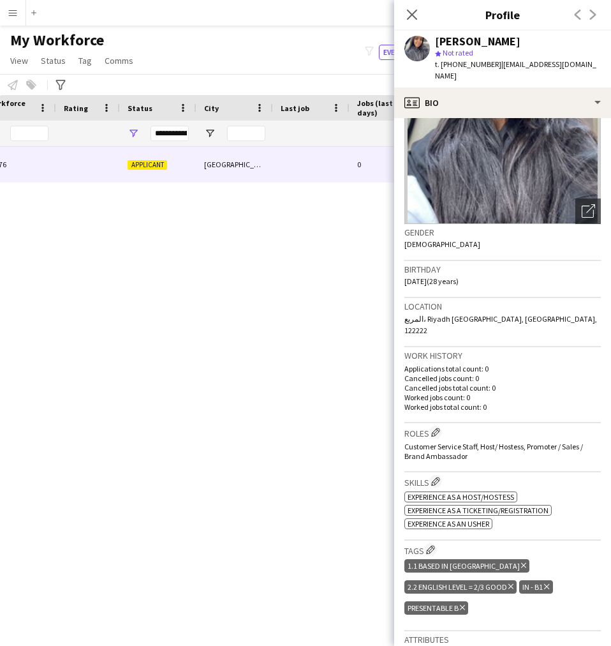
click at [447, 74] on div "[PERSON_NAME] star Not rated t. [PHONE_NUMBER] | [EMAIL_ADDRESS][DOMAIN_NAME]" at bounding box center [502, 59] width 217 height 57
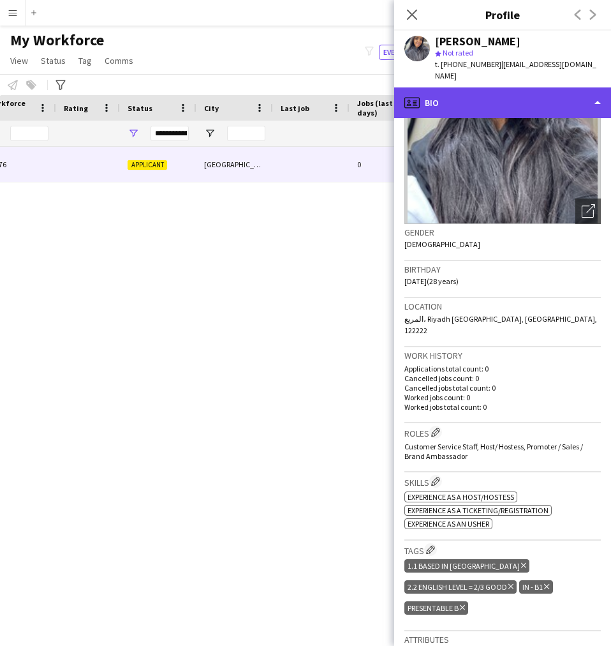
click at [452, 90] on div "profile Bio" at bounding box center [502, 102] width 217 height 31
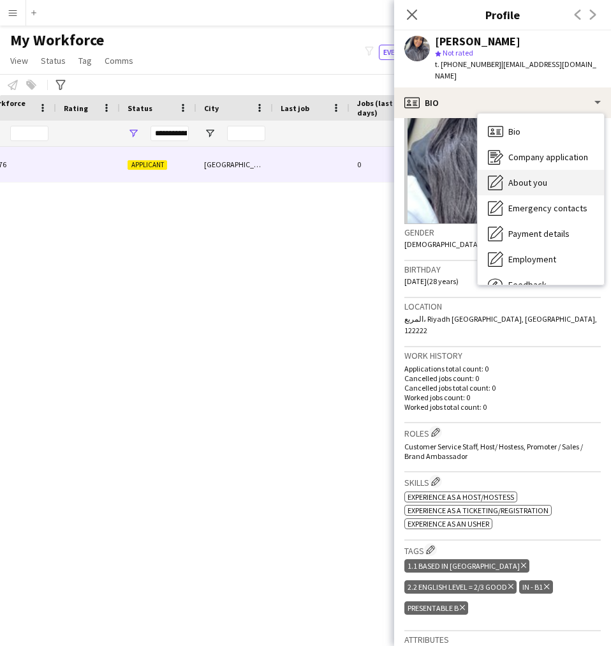
click at [539, 177] on div "About you About you" at bounding box center [541, 183] width 126 height 26
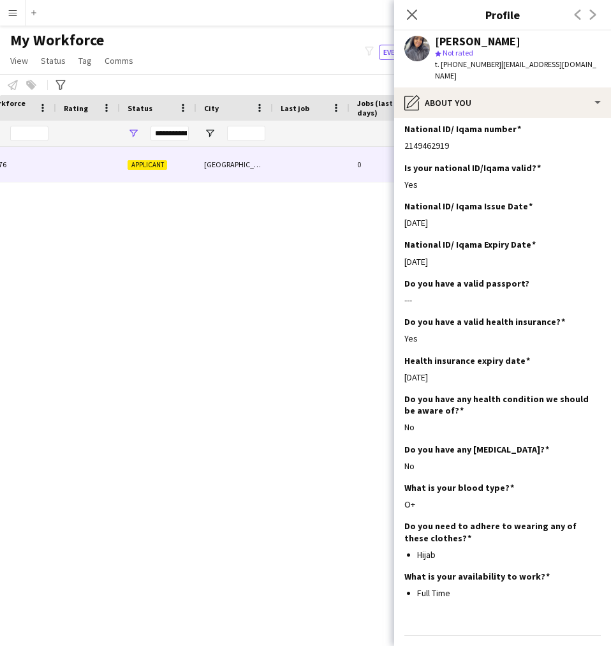
scroll to position [480, 0]
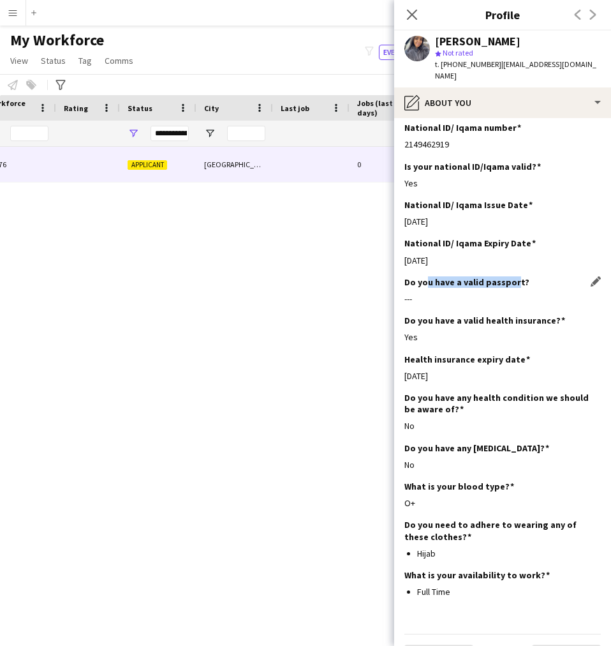
drag, startPoint x: 514, startPoint y: 269, endPoint x: 428, endPoint y: 270, distance: 86.8
click at [428, 276] on h3 "Do you have a valid passport?" at bounding box center [467, 281] width 125 height 11
click at [500, 276] on h3 "Do you have a valid passport?" at bounding box center [467, 281] width 125 height 11
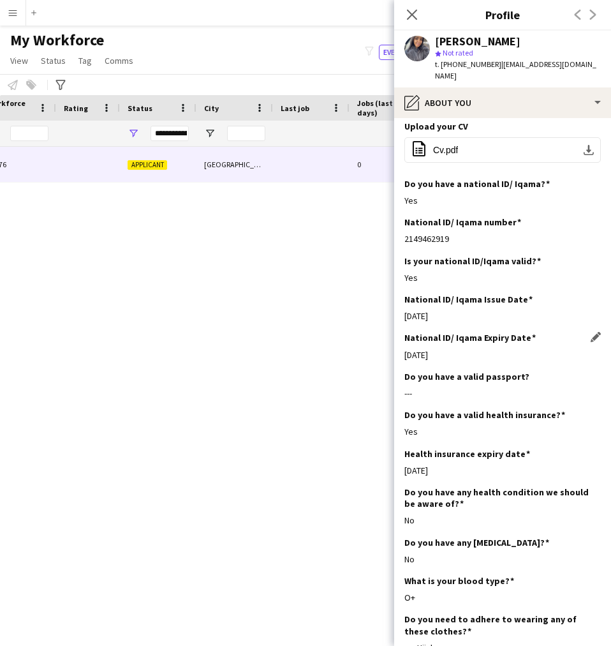
scroll to position [385, 0]
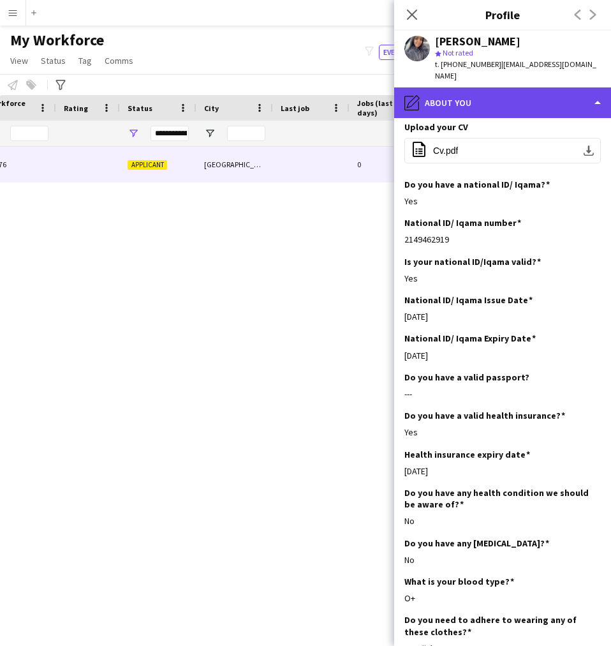
click at [466, 98] on div "pencil4 About you" at bounding box center [502, 102] width 217 height 31
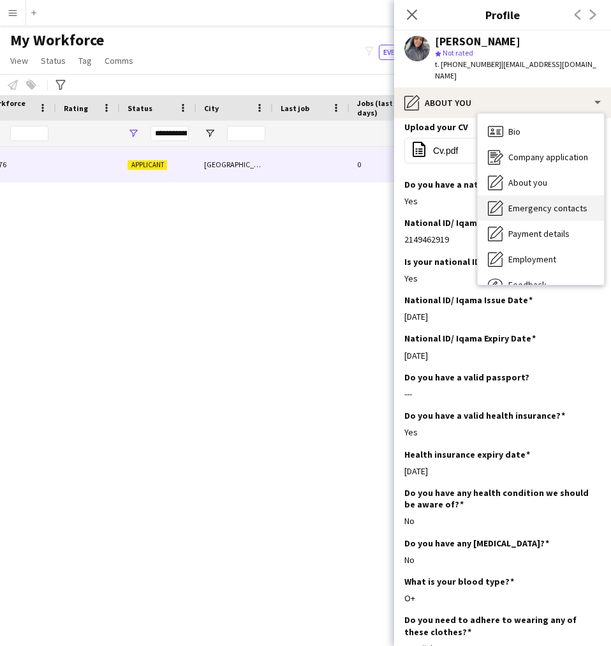
click at [526, 202] on span "Emergency contacts" at bounding box center [548, 207] width 79 height 11
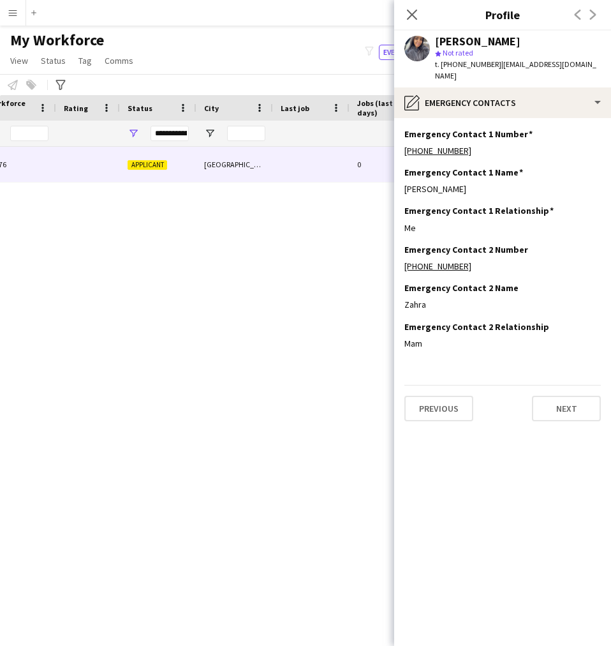
scroll to position [0, 0]
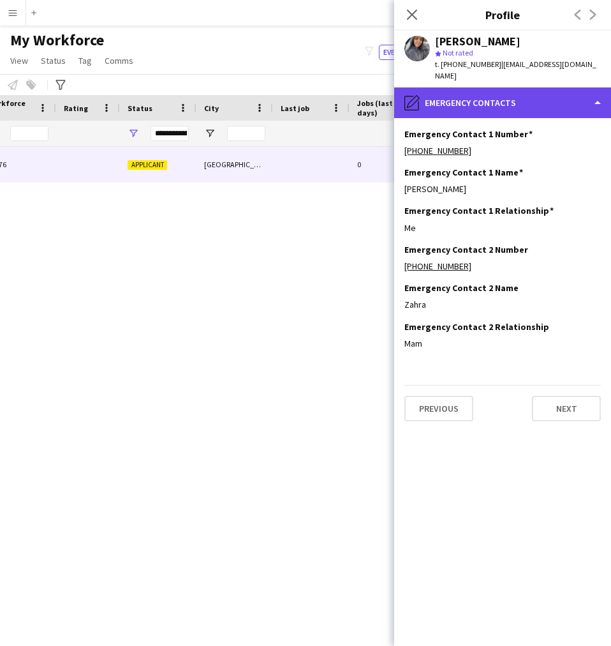
click at [486, 90] on div "pencil4 Emergency contacts" at bounding box center [502, 102] width 217 height 31
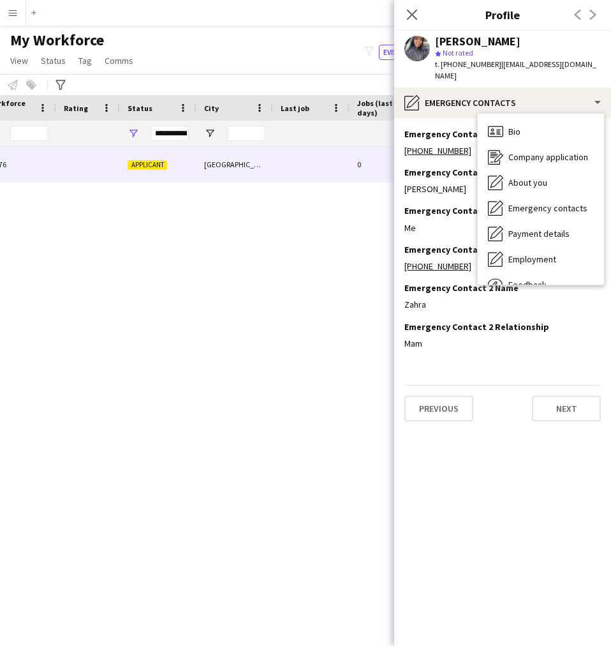
click at [435, 244] on h3 "Emergency Contact 2 Number" at bounding box center [467, 249] width 124 height 11
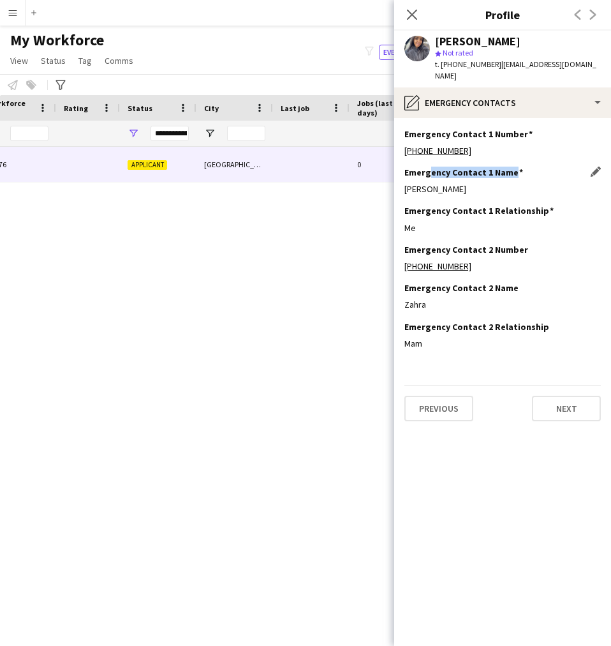
drag, startPoint x: 512, startPoint y: 157, endPoint x: 431, endPoint y: 162, distance: 81.8
click at [431, 167] on h3 "Emergency Contact 1 Name" at bounding box center [464, 172] width 119 height 11
click at [450, 185] on div "Emergency Contact 1 Name Edit this field [PERSON_NAME]" at bounding box center [503, 186] width 197 height 38
drag, startPoint x: 429, startPoint y: 331, endPoint x: 445, endPoint y: 293, distance: 40.9
click at [445, 293] on app-section-data-types "Emergency Contact 1 Number Edit this field [PHONE_NUMBER] Emergency Contact 1 N…" at bounding box center [502, 382] width 217 height 528
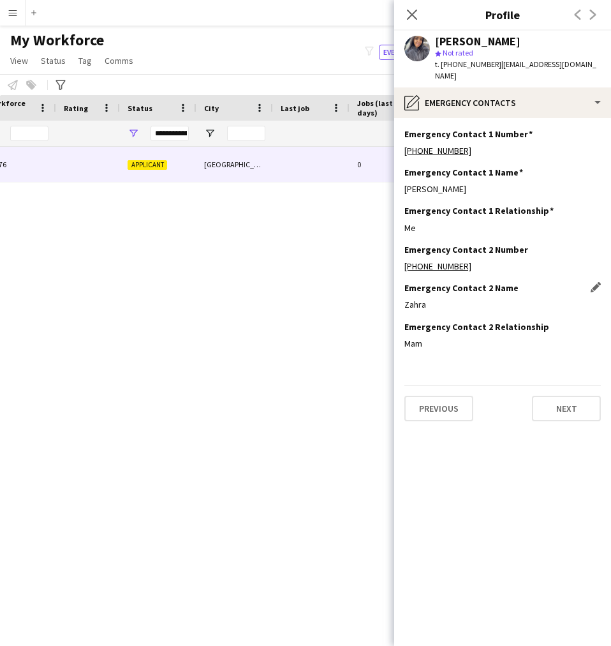
drag, startPoint x: 445, startPoint y: 293, endPoint x: 495, endPoint y: 292, distance: 49.8
click at [495, 299] on div "Zahra" at bounding box center [503, 304] width 197 height 11
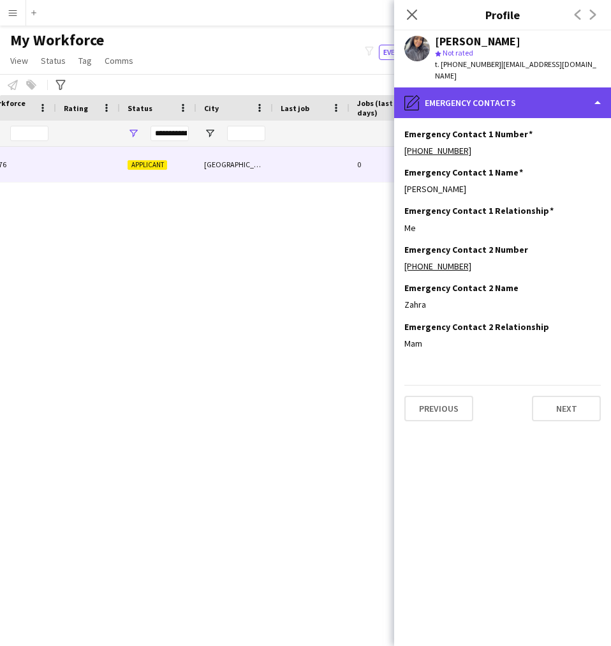
click at [456, 96] on div "pencil4 Emergency contacts" at bounding box center [502, 102] width 217 height 31
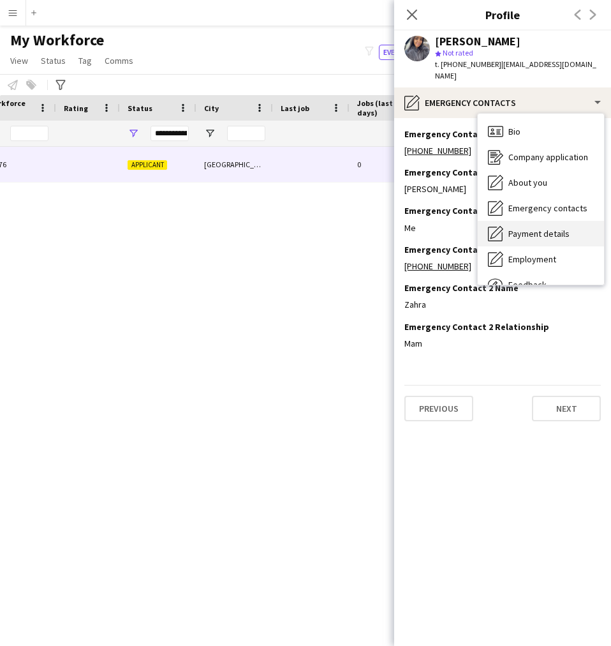
click at [507, 221] on div "Payment details Payment details" at bounding box center [541, 234] width 126 height 26
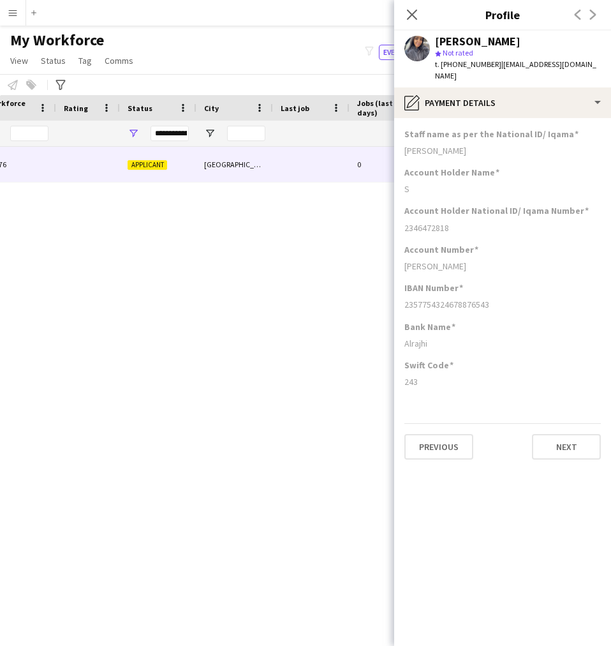
drag, startPoint x: 454, startPoint y: 357, endPoint x: 445, endPoint y: 361, distance: 10.6
click at [445, 361] on div "Swift Code 243" at bounding box center [503, 378] width 197 height 38
drag, startPoint x: 445, startPoint y: 361, endPoint x: 492, endPoint y: 314, distance: 66.8
click at [492, 321] on div "Bank Name" at bounding box center [503, 326] width 197 height 11
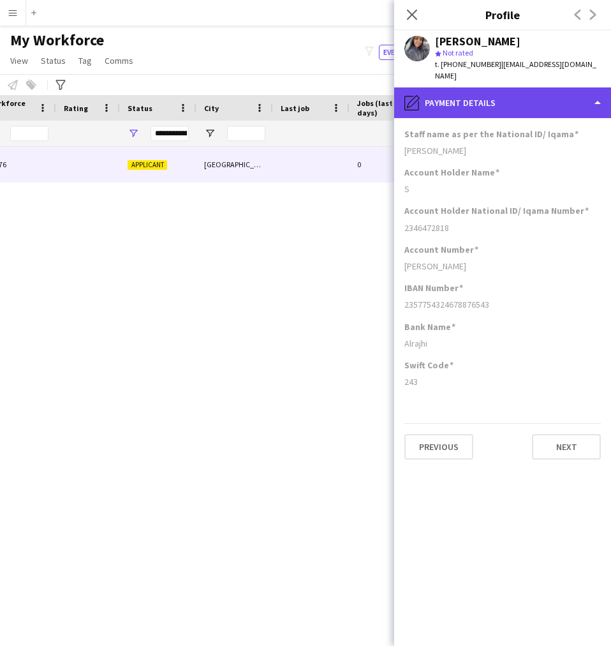
click at [493, 101] on div "pencil4 Payment details" at bounding box center [502, 102] width 217 height 31
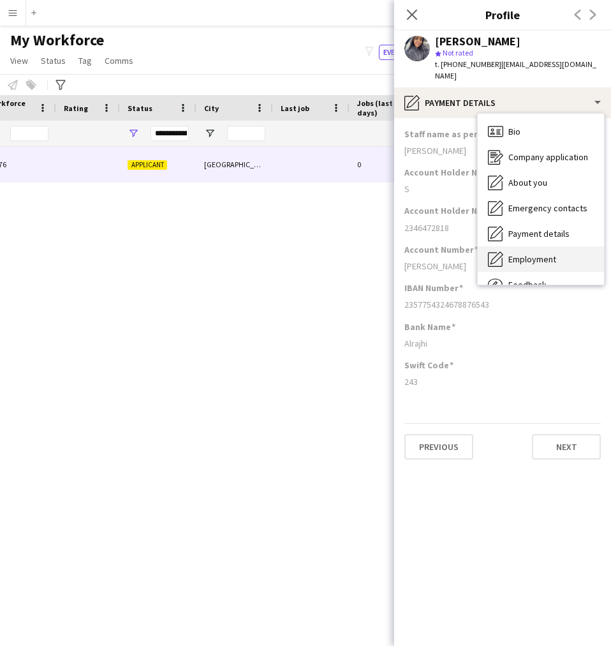
click at [531, 253] on span "Employment" at bounding box center [533, 258] width 48 height 11
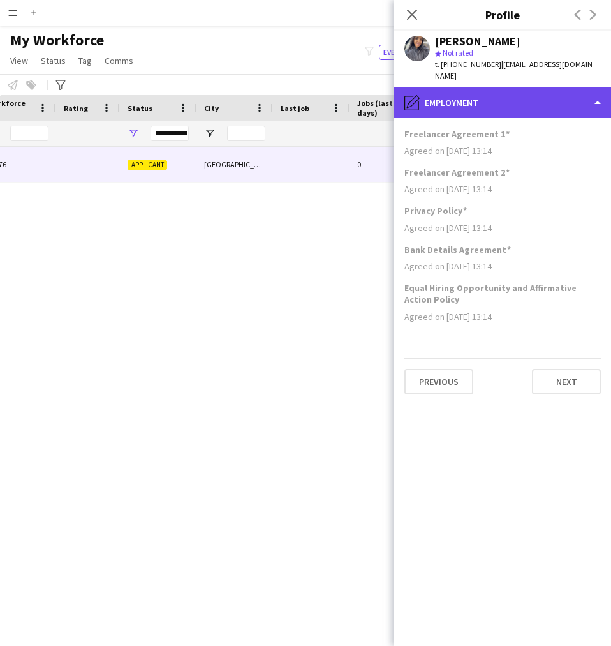
click at [484, 87] on div "pencil4 Employment" at bounding box center [502, 102] width 217 height 31
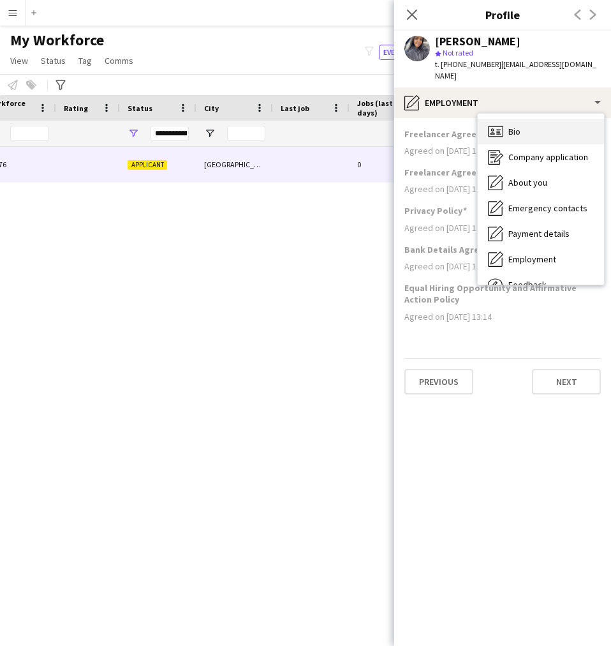
click at [514, 126] on span "Bio" at bounding box center [515, 131] width 12 height 11
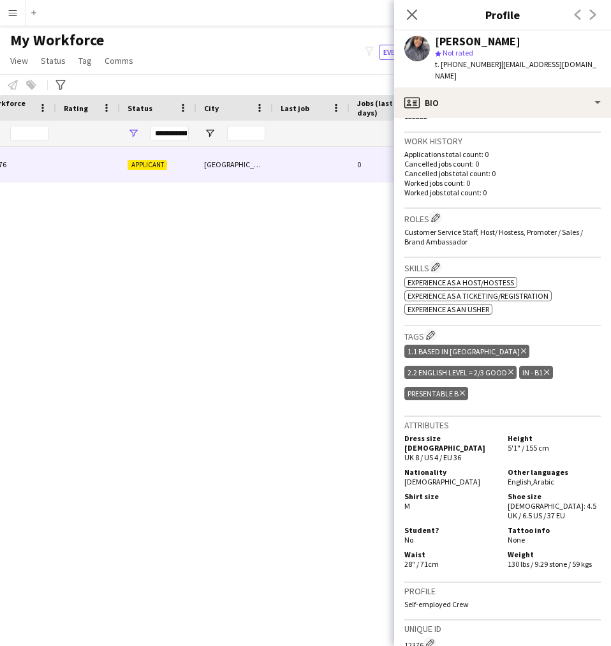
scroll to position [311, 0]
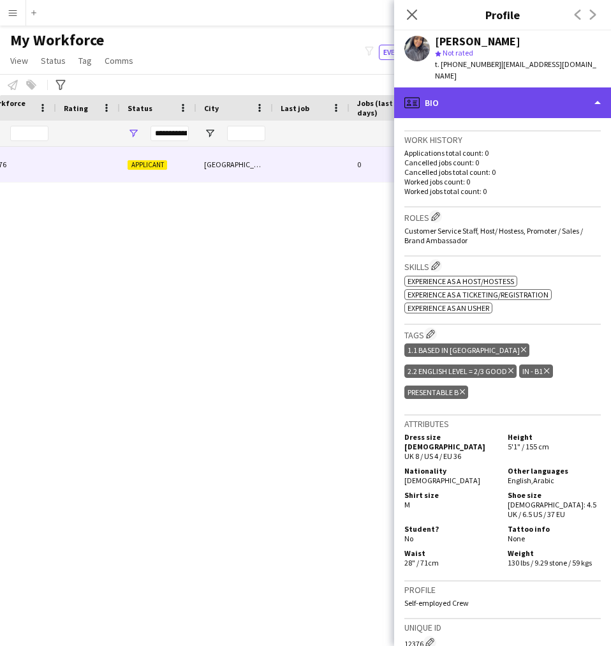
click at [489, 101] on div "profile Bio" at bounding box center [502, 102] width 217 height 31
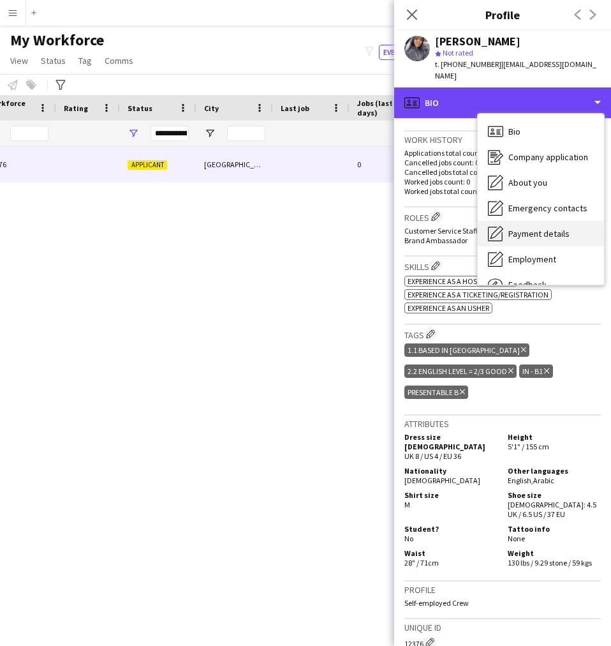
scroll to position [43, 0]
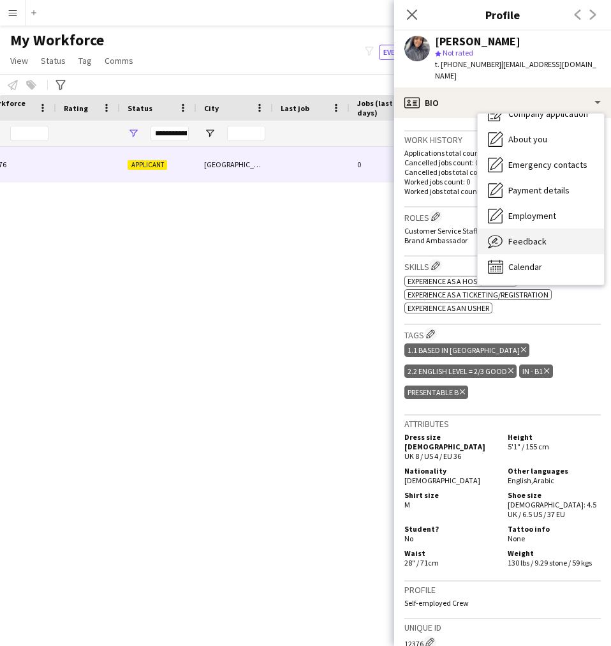
click at [531, 235] on span "Feedback" at bounding box center [528, 240] width 38 height 11
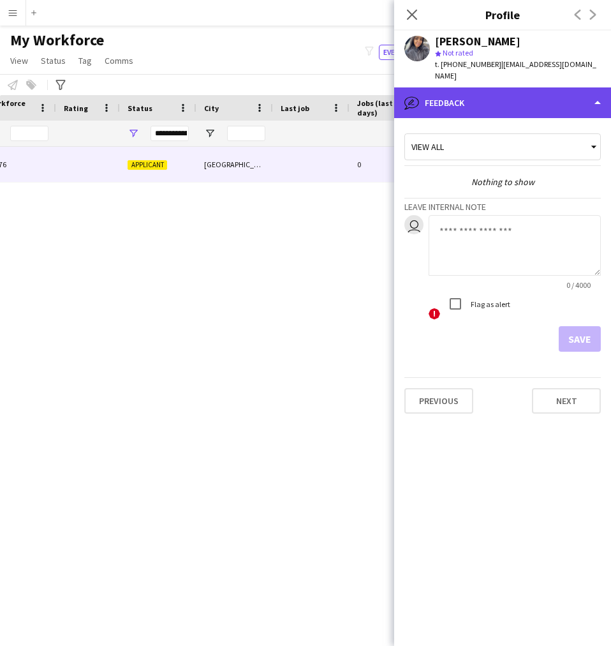
click at [510, 88] on div "bubble-pencil Feedback" at bounding box center [502, 102] width 217 height 31
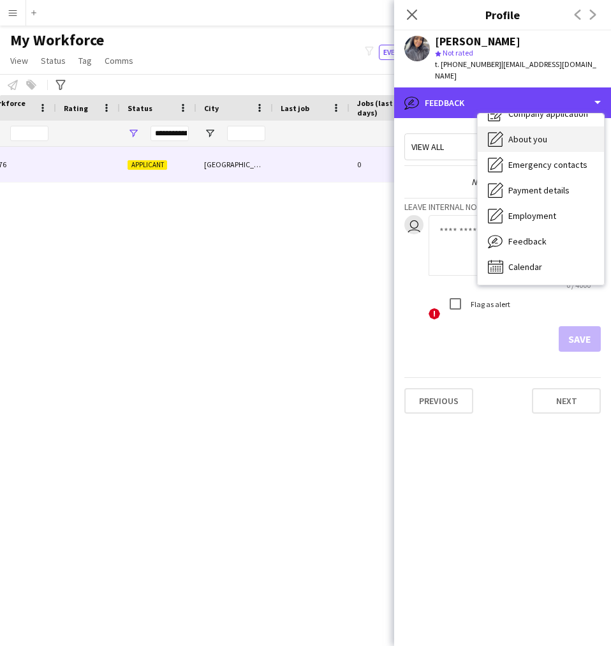
scroll to position [0, 0]
